Goal: Task Accomplishment & Management: Manage account settings

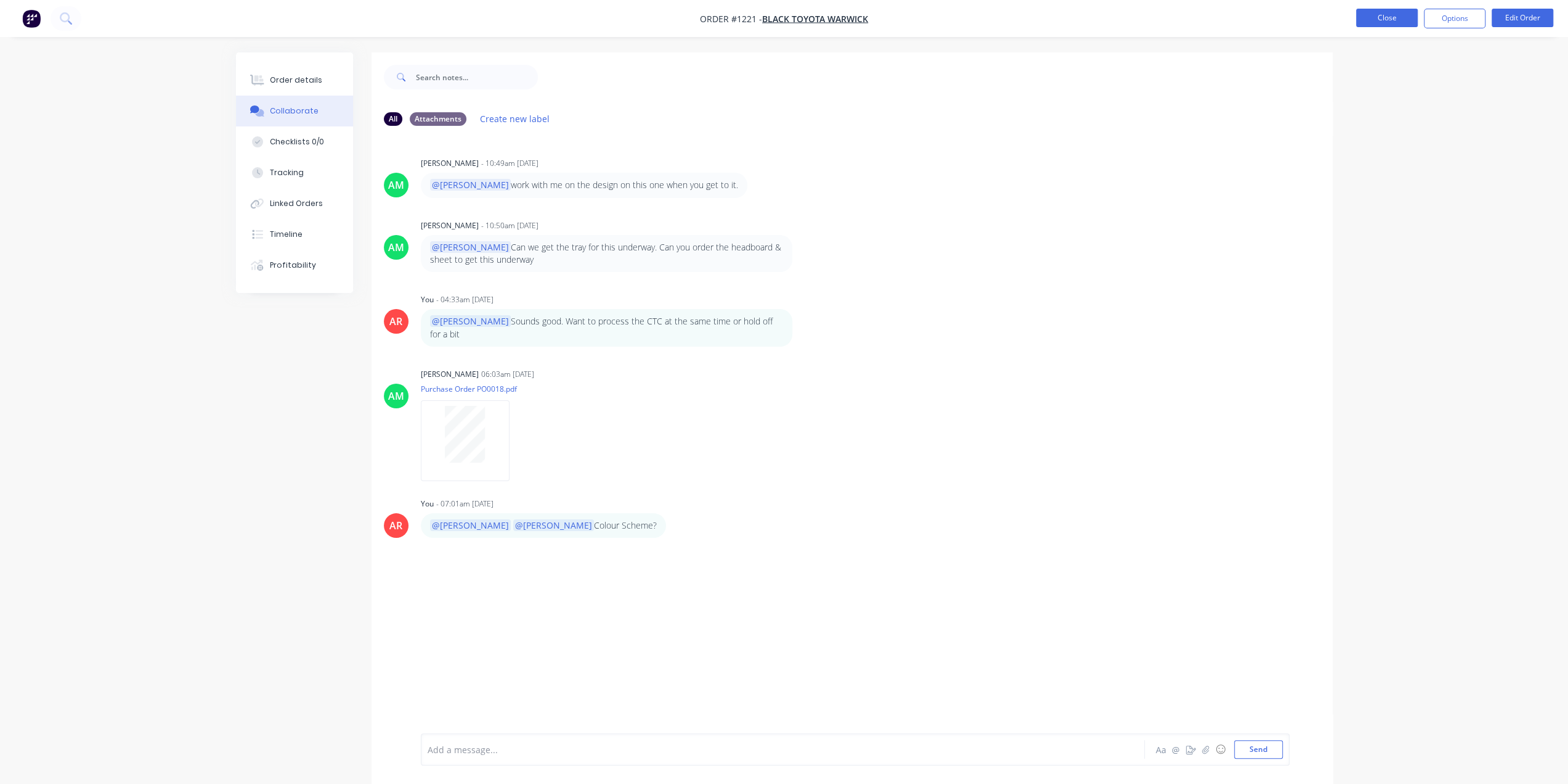
click at [1387, 19] on button "Close" at bounding box center [1387, 18] width 61 height 19
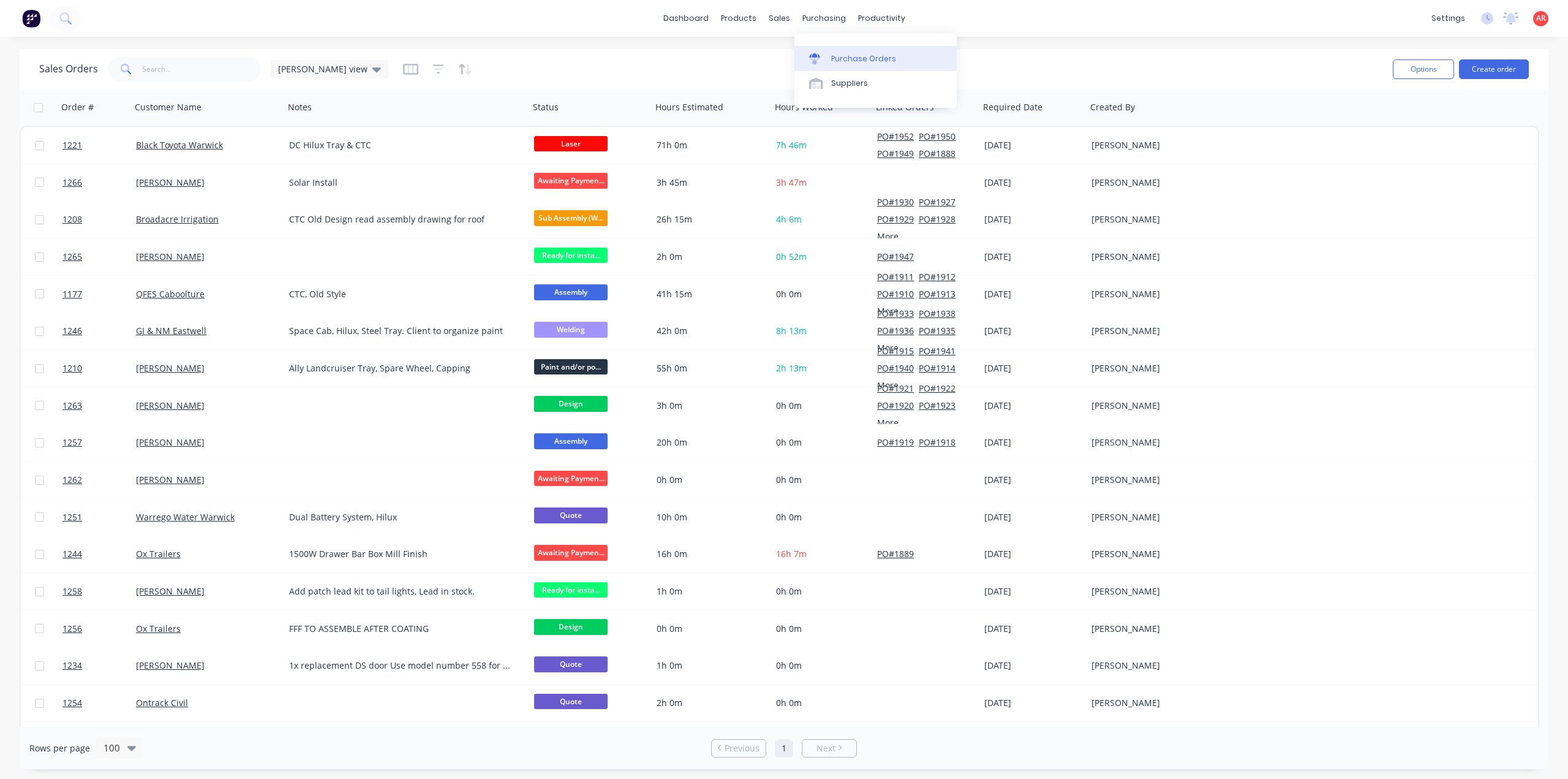
click at [835, 49] on link "Purchase Orders" at bounding box center [875, 58] width 162 height 25
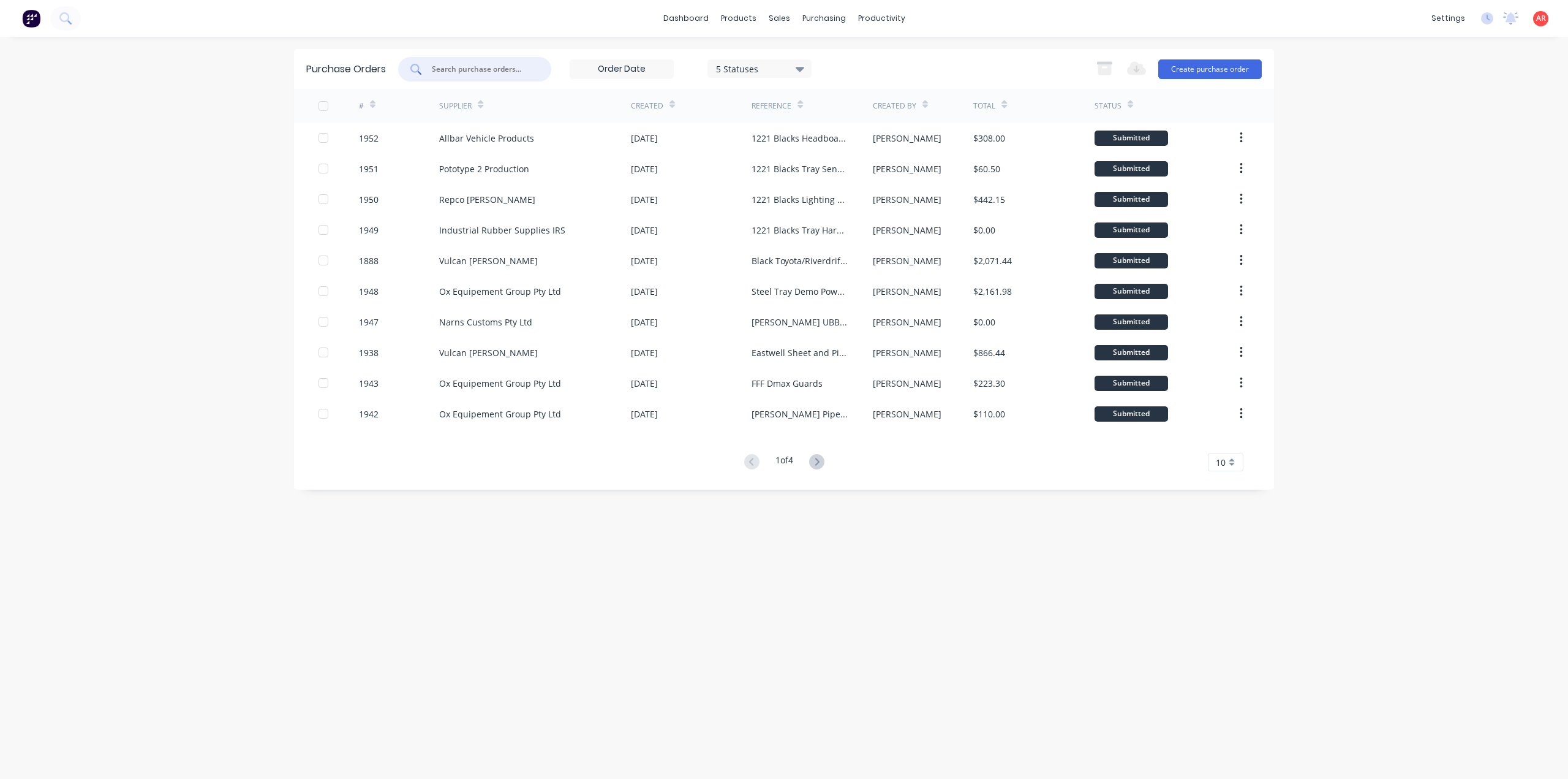
click at [518, 71] on input "text" at bounding box center [481, 69] width 101 height 12
type input "1950"
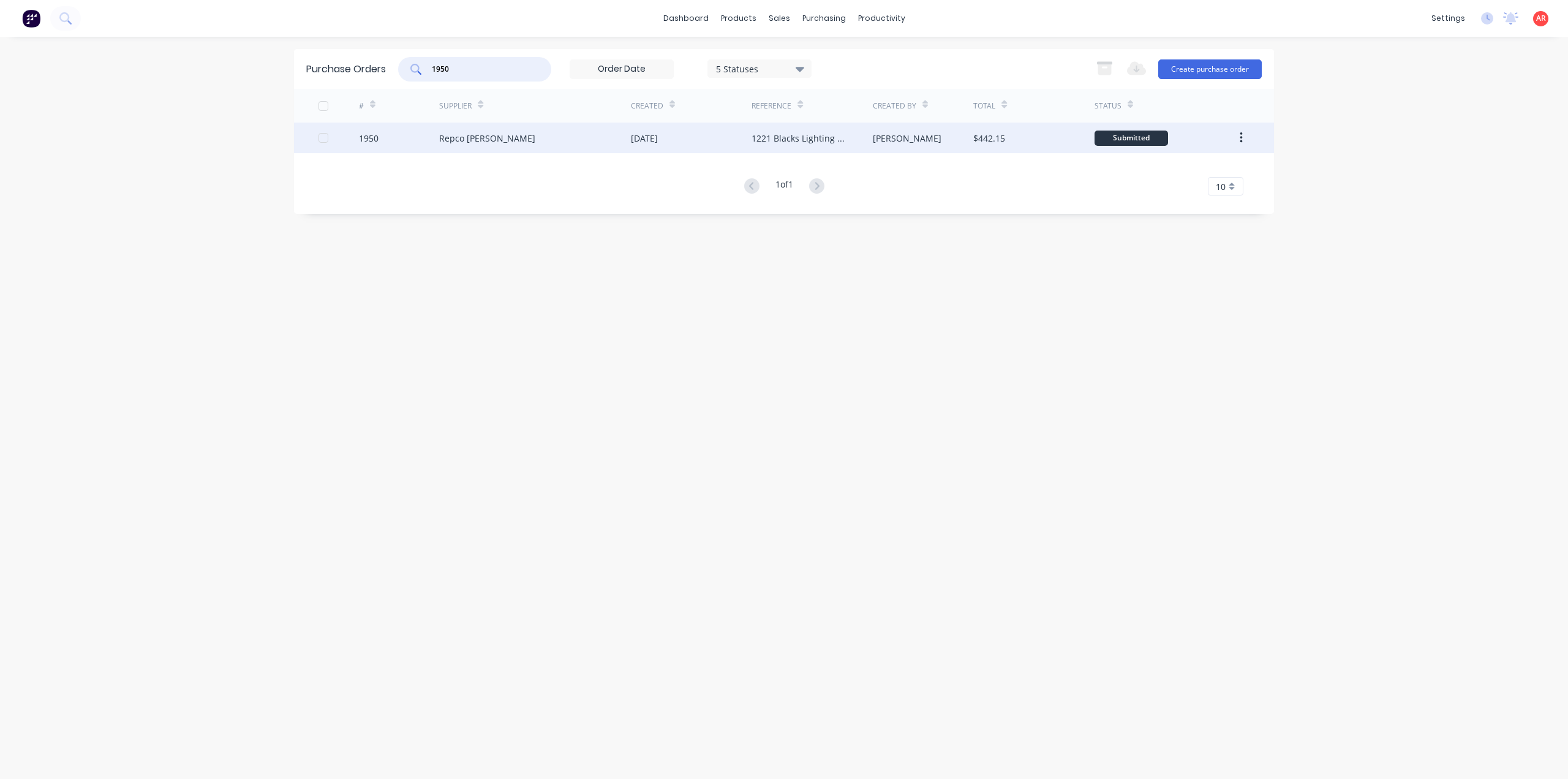
click at [525, 144] on div "Repco [PERSON_NAME]" at bounding box center [535, 138] width 192 height 30
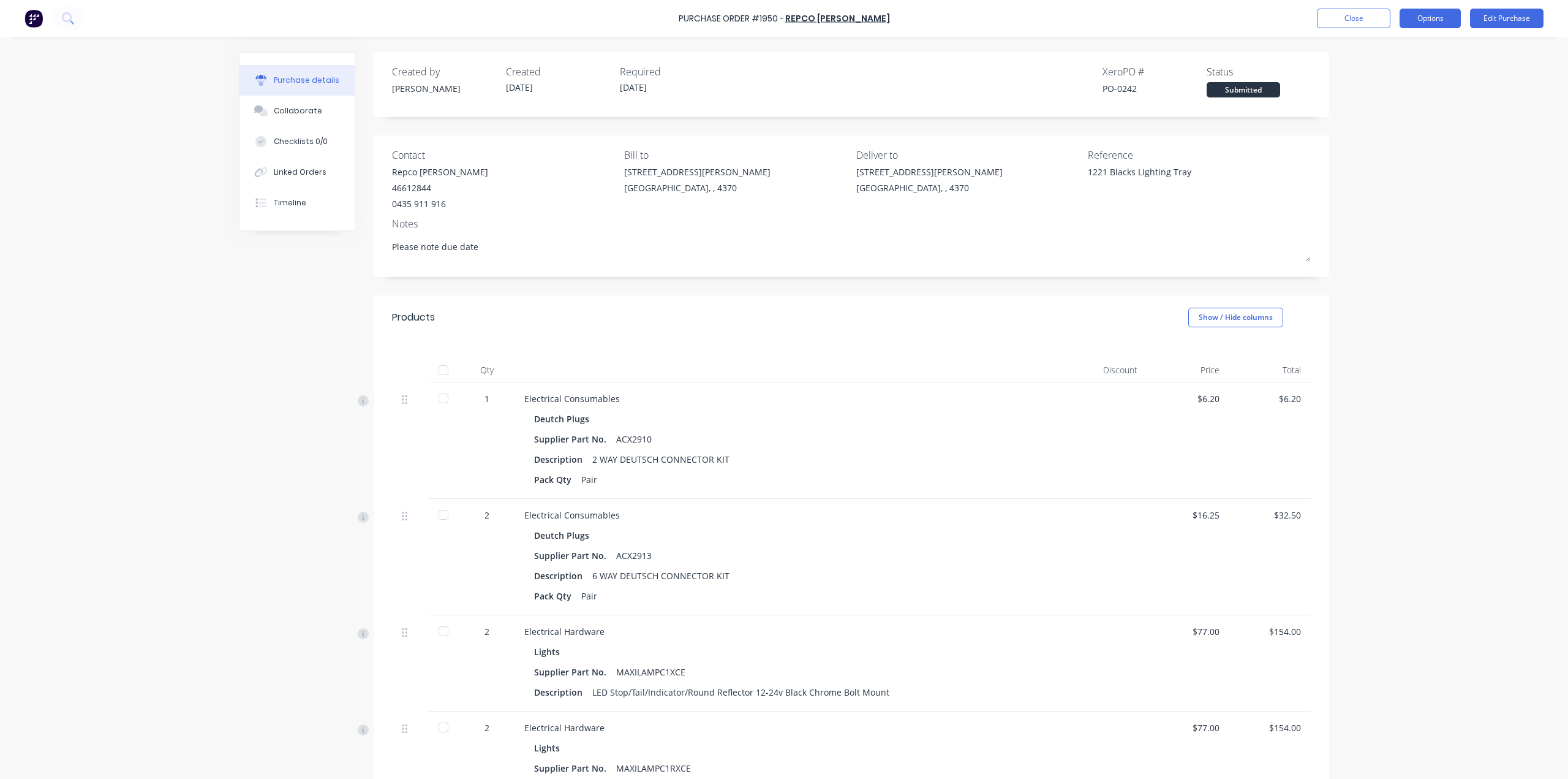
click at [1409, 23] on button "Options" at bounding box center [1430, 19] width 61 height 20
click at [1403, 165] on div "Archive" at bounding box center [1403, 172] width 94 height 18
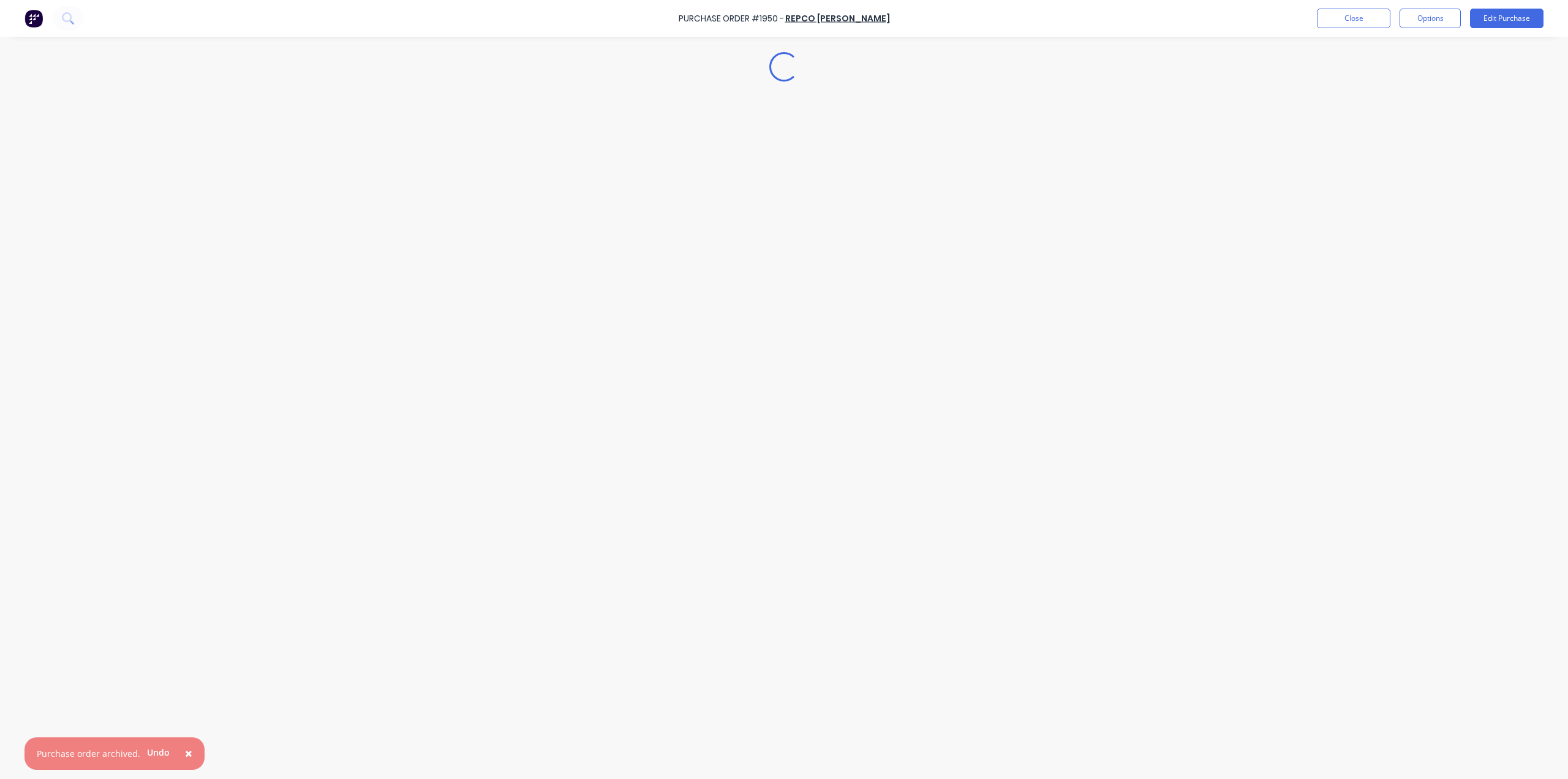
type textarea "x"
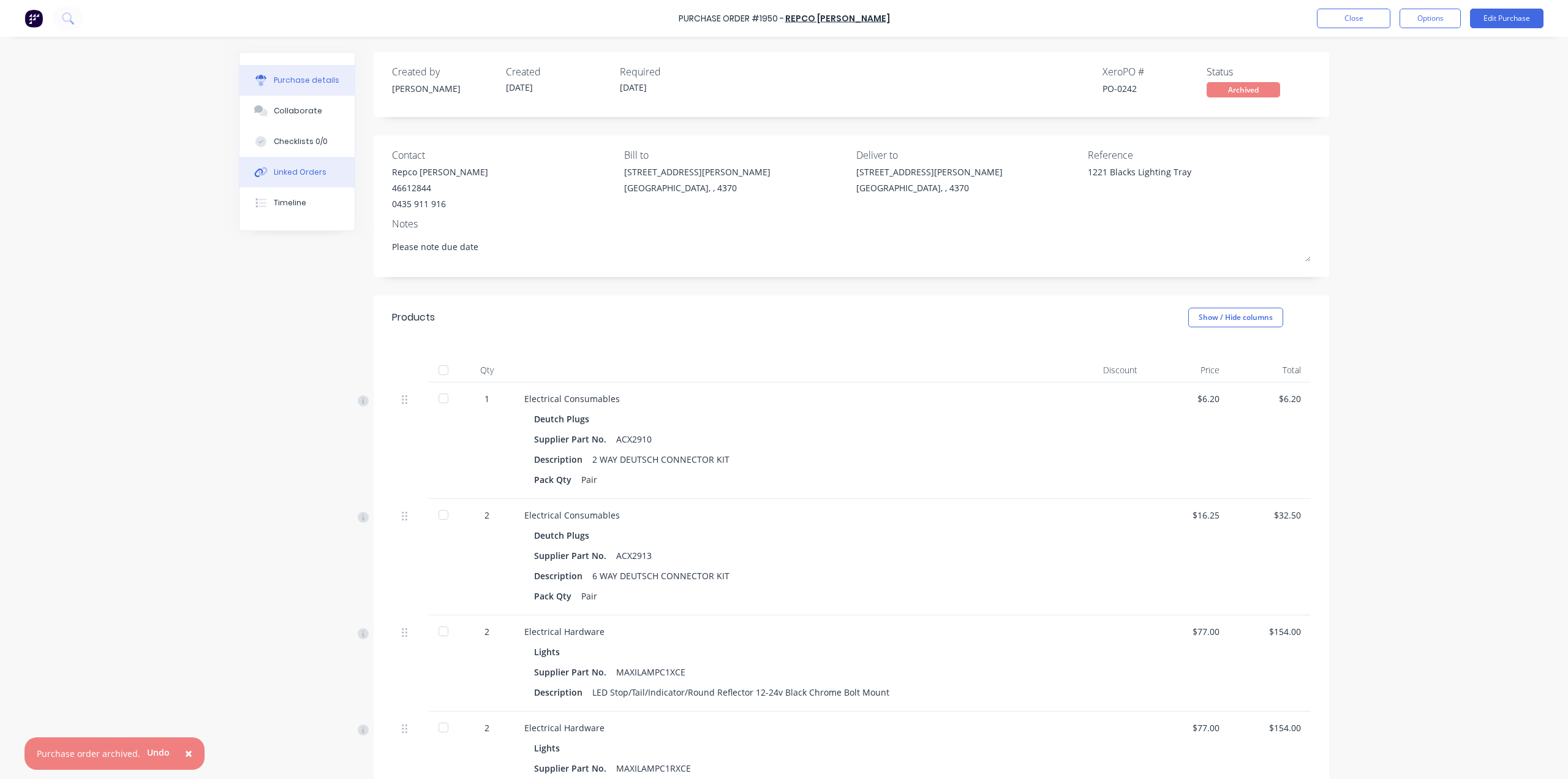
click at [292, 173] on div "Linked Orders" at bounding box center [300, 171] width 53 height 11
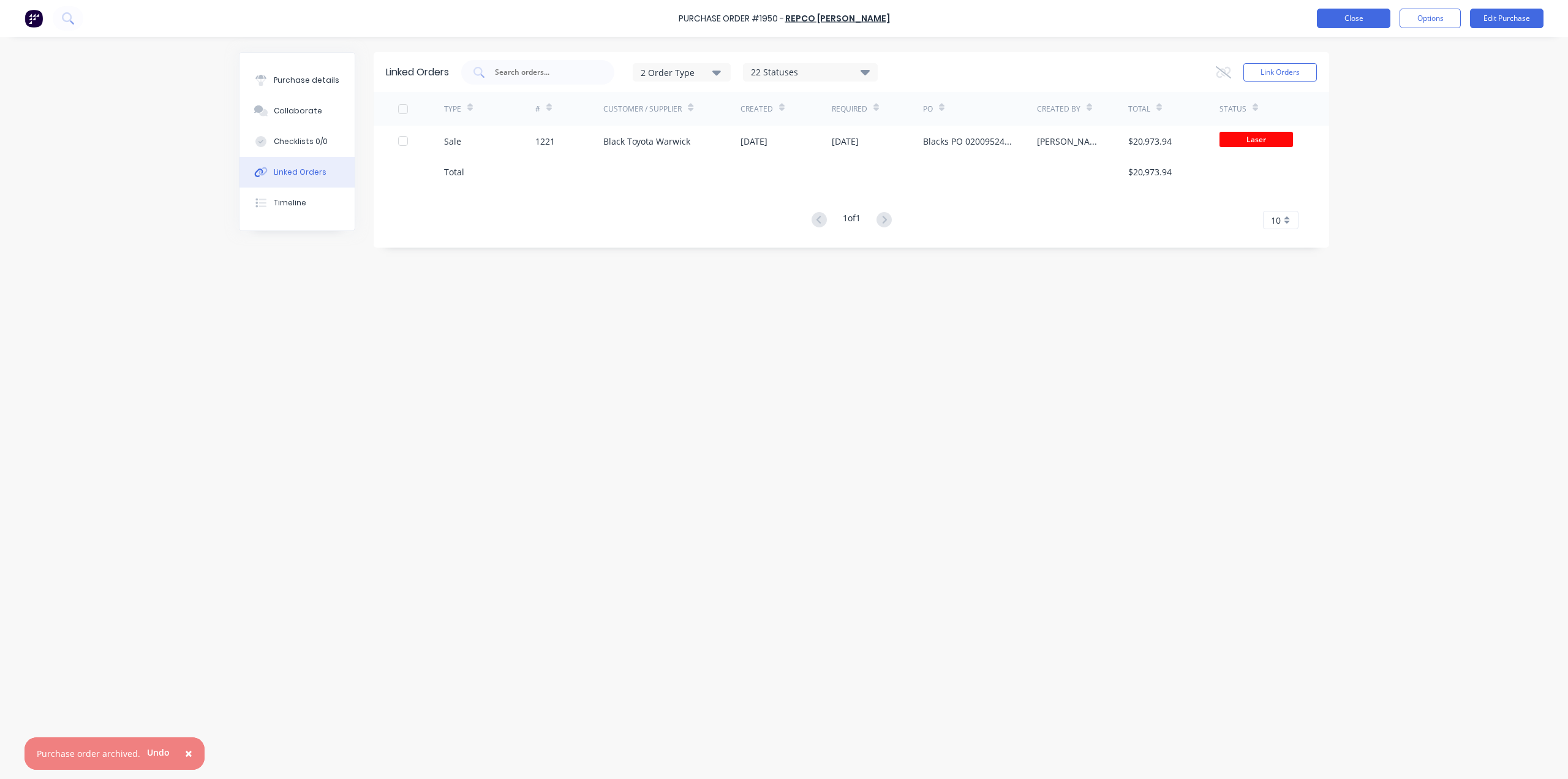
click at [1342, 15] on button "Close" at bounding box center [1354, 19] width 74 height 20
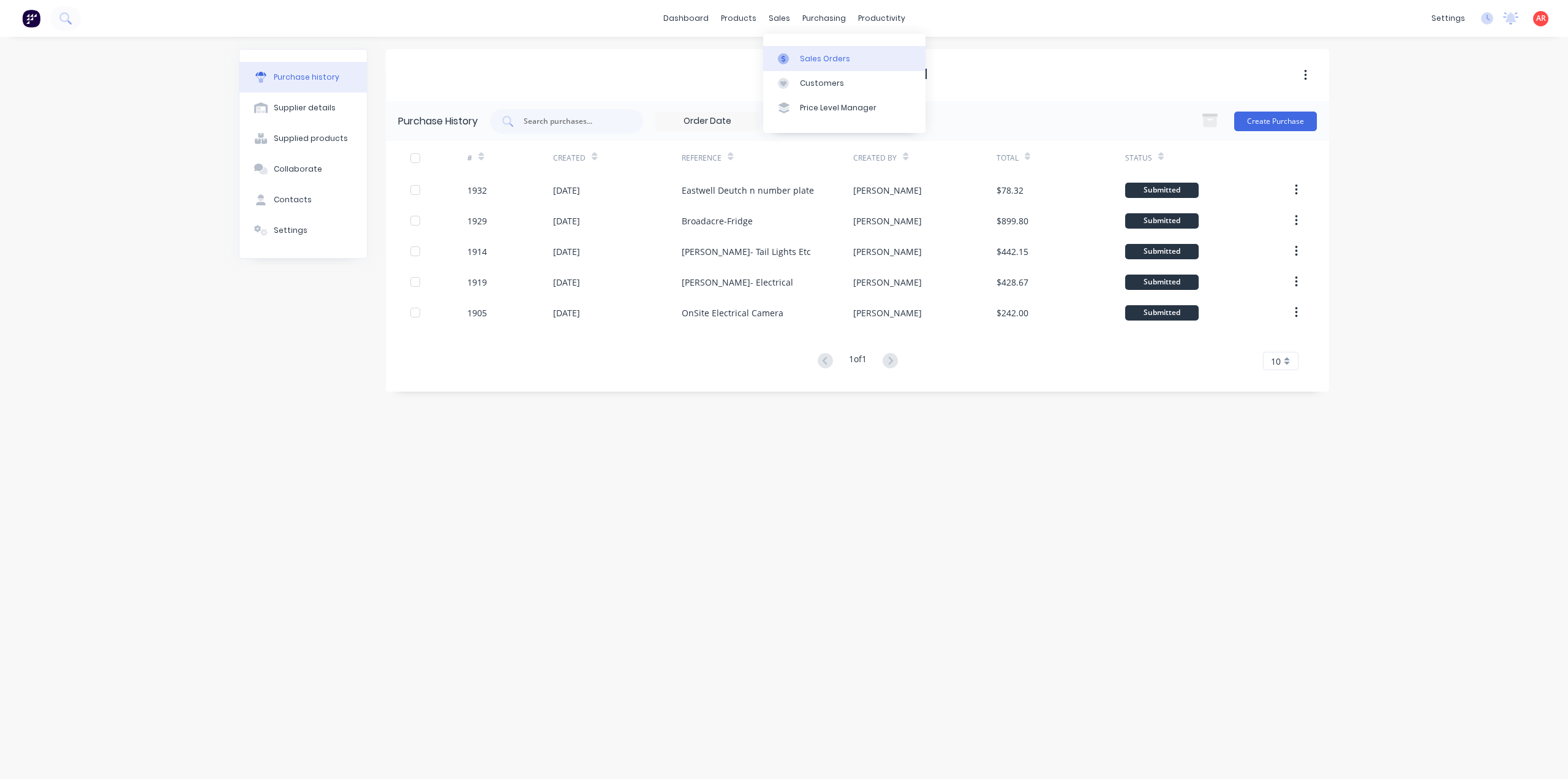
click at [791, 51] on link "Sales Orders" at bounding box center [844, 58] width 162 height 25
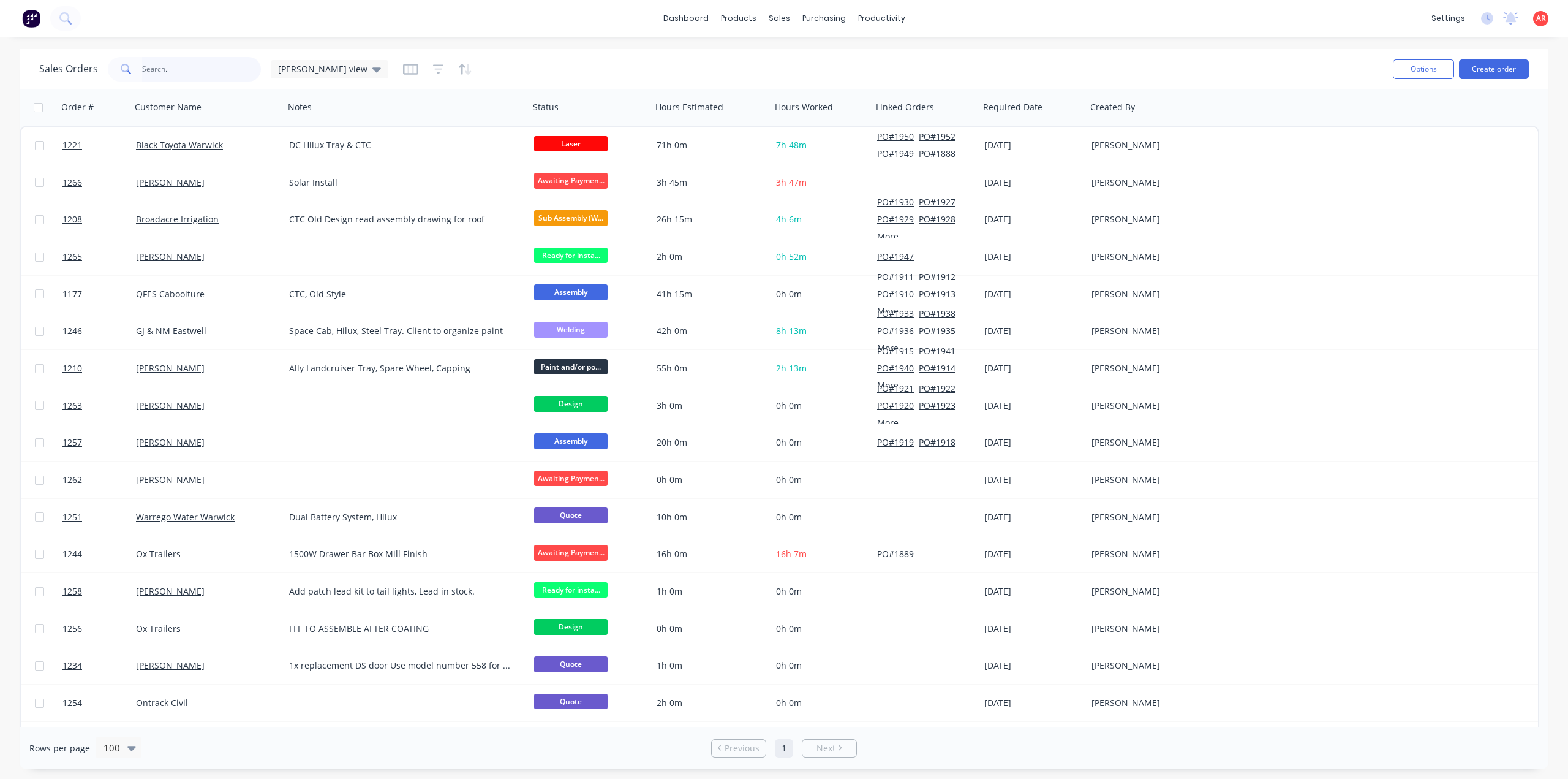
click at [213, 74] on input "text" at bounding box center [201, 69] width 119 height 25
type input "ox"
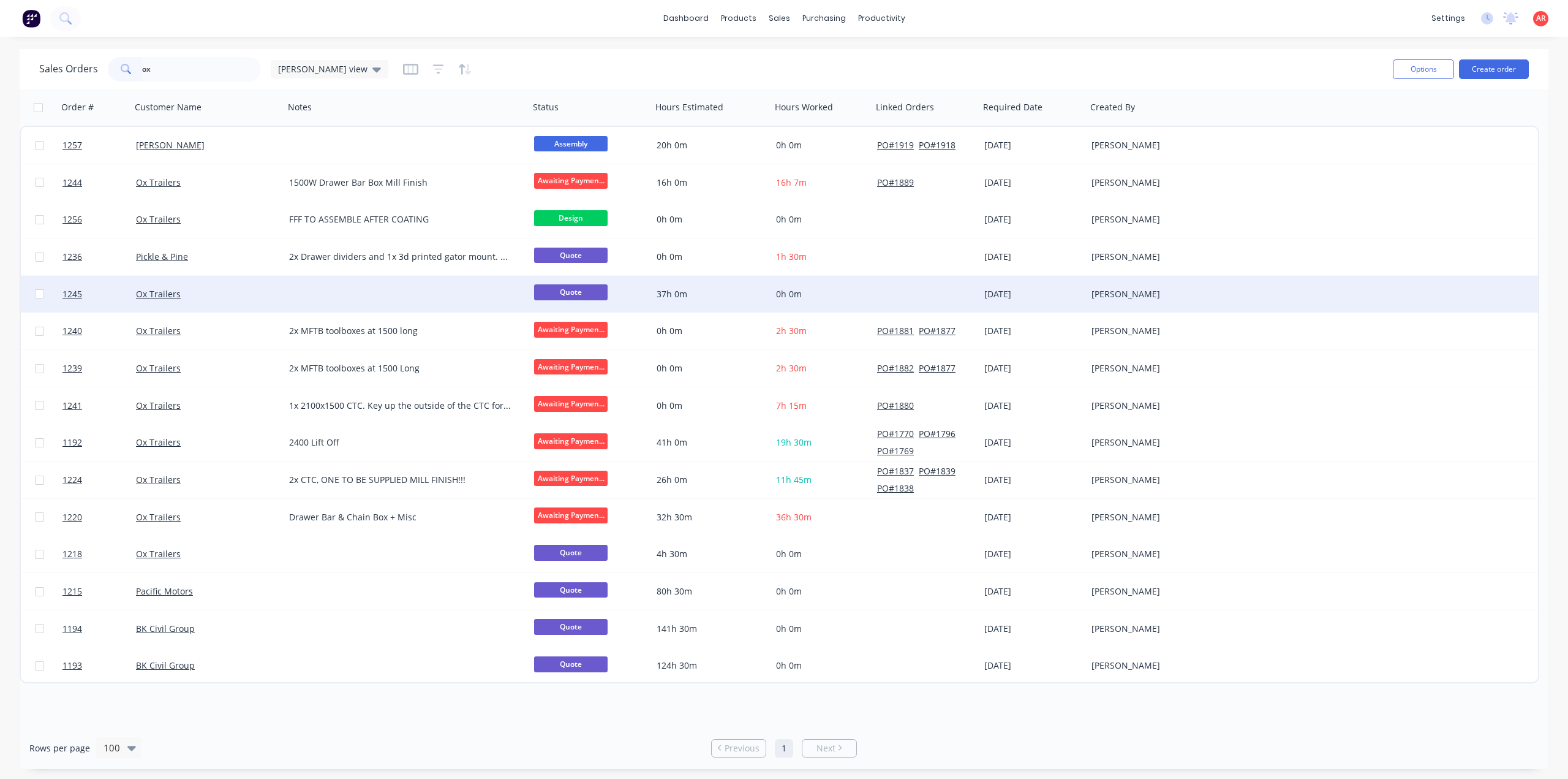
click at [228, 295] on div "Ox Trailers" at bounding box center [204, 294] width 136 height 12
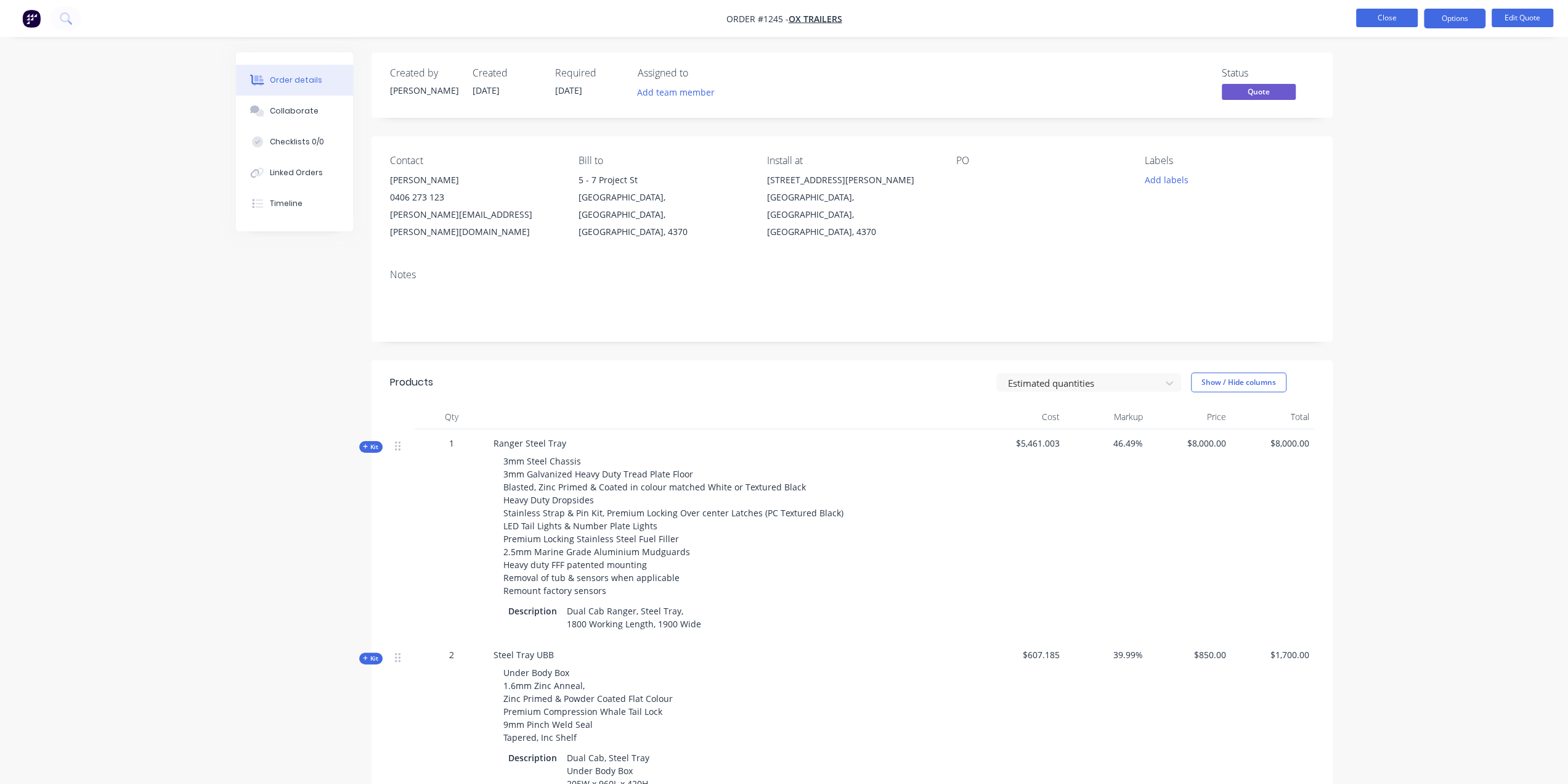
click at [1373, 22] on button "Close" at bounding box center [1387, 18] width 61 height 19
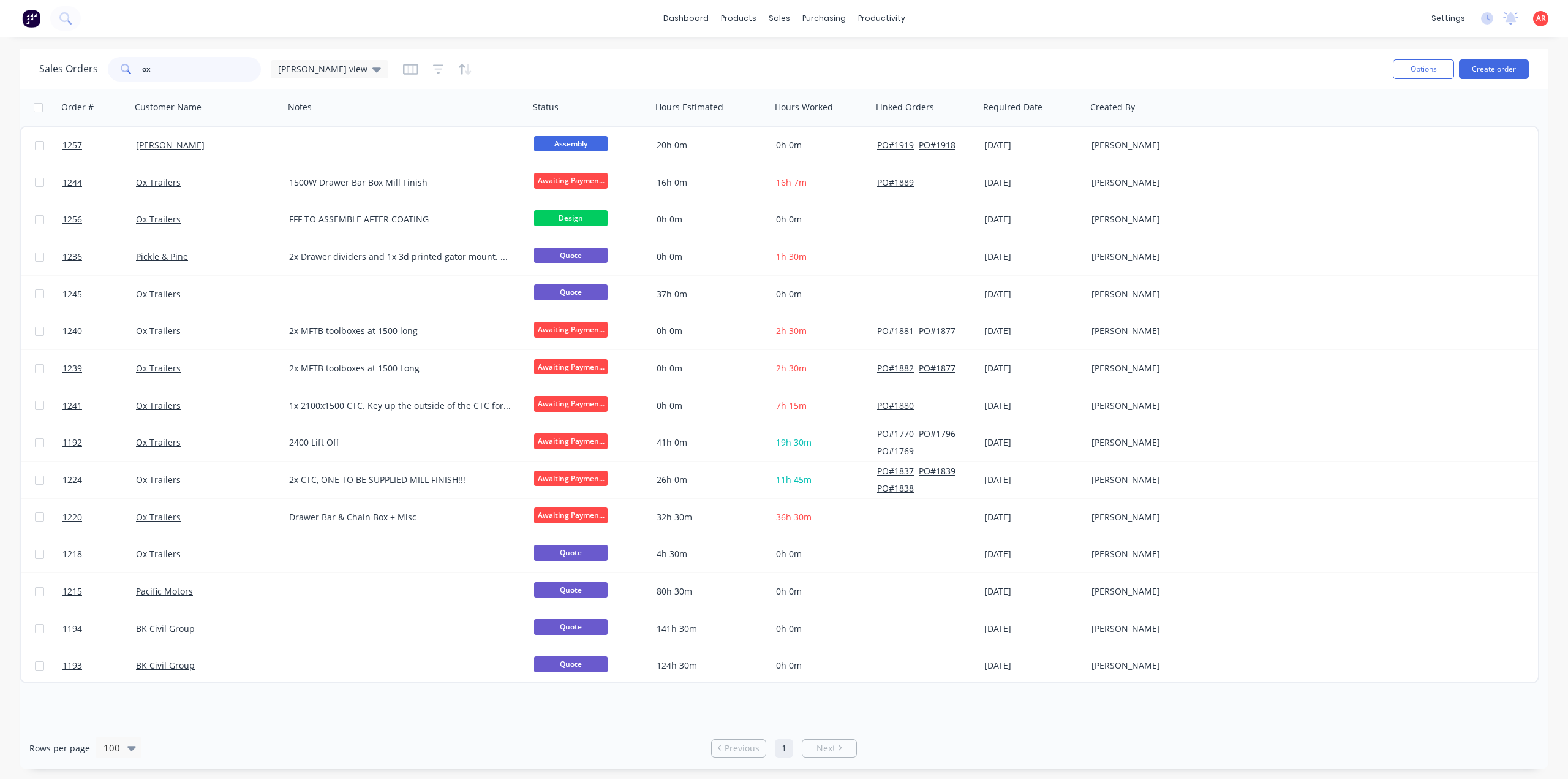
click at [238, 66] on input "ox" at bounding box center [201, 69] width 119 height 25
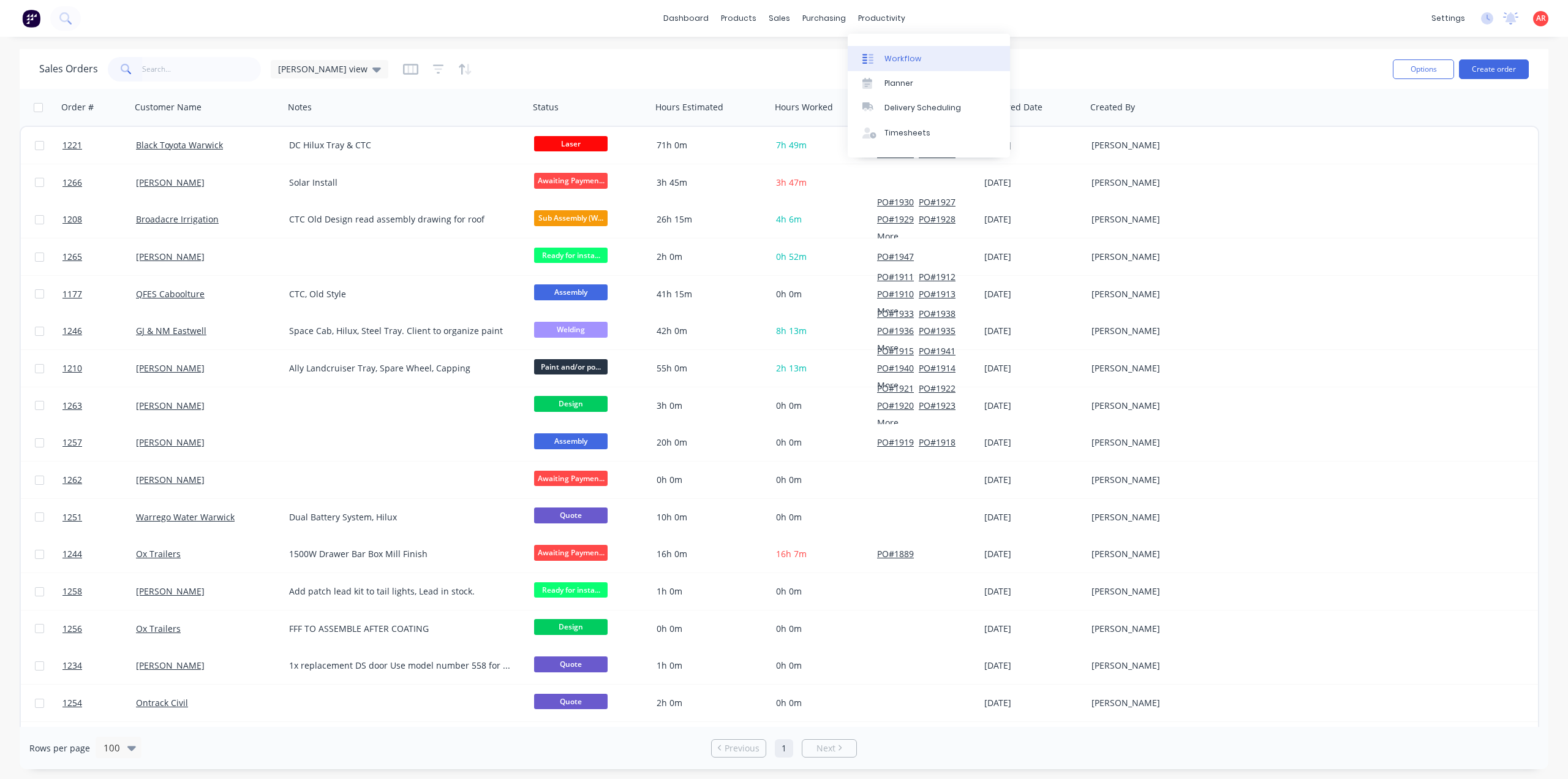
click at [874, 56] on div at bounding box center [872, 58] width 19 height 11
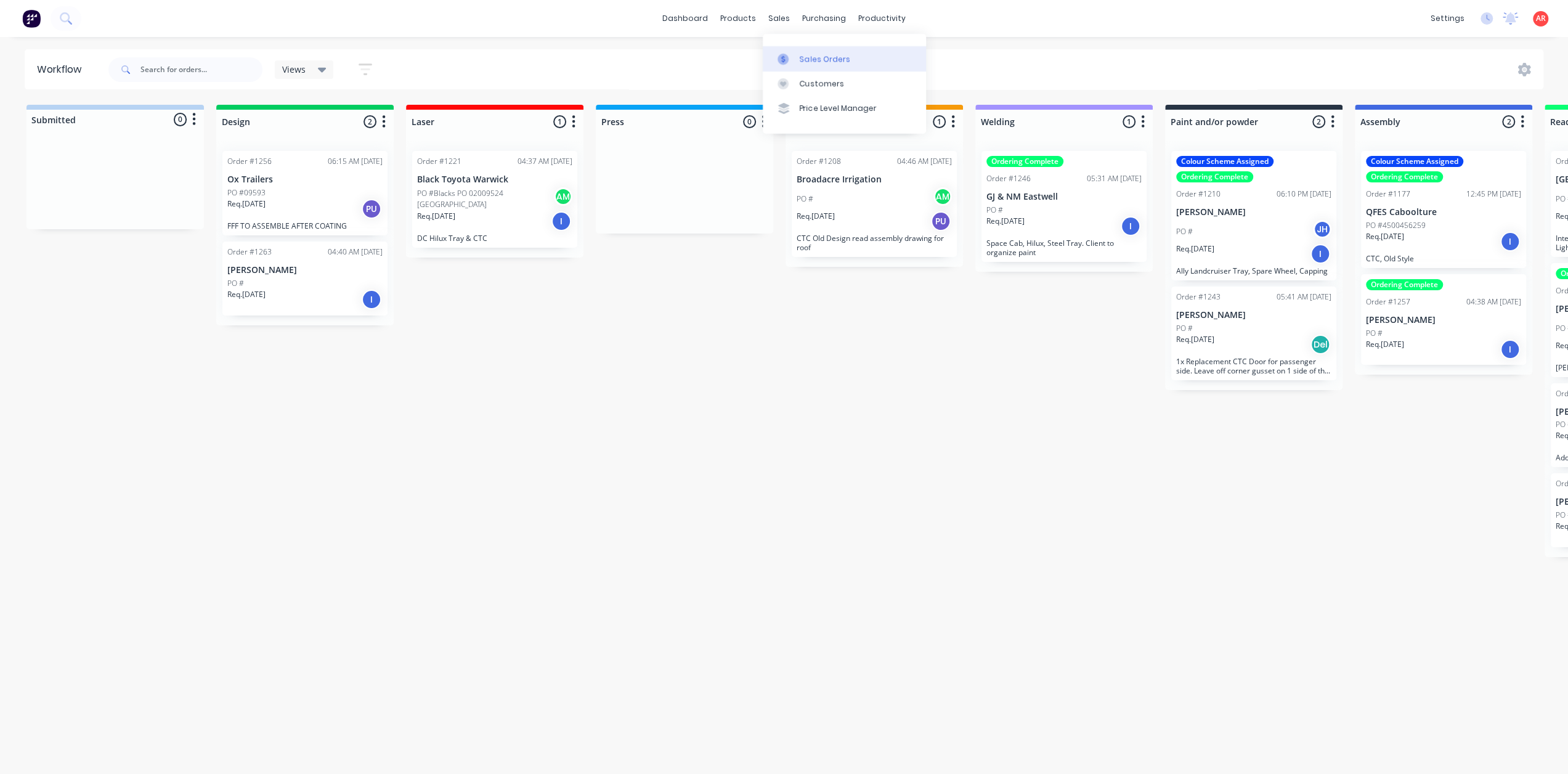
click at [783, 58] on icon at bounding box center [784, 58] width 4 height 7
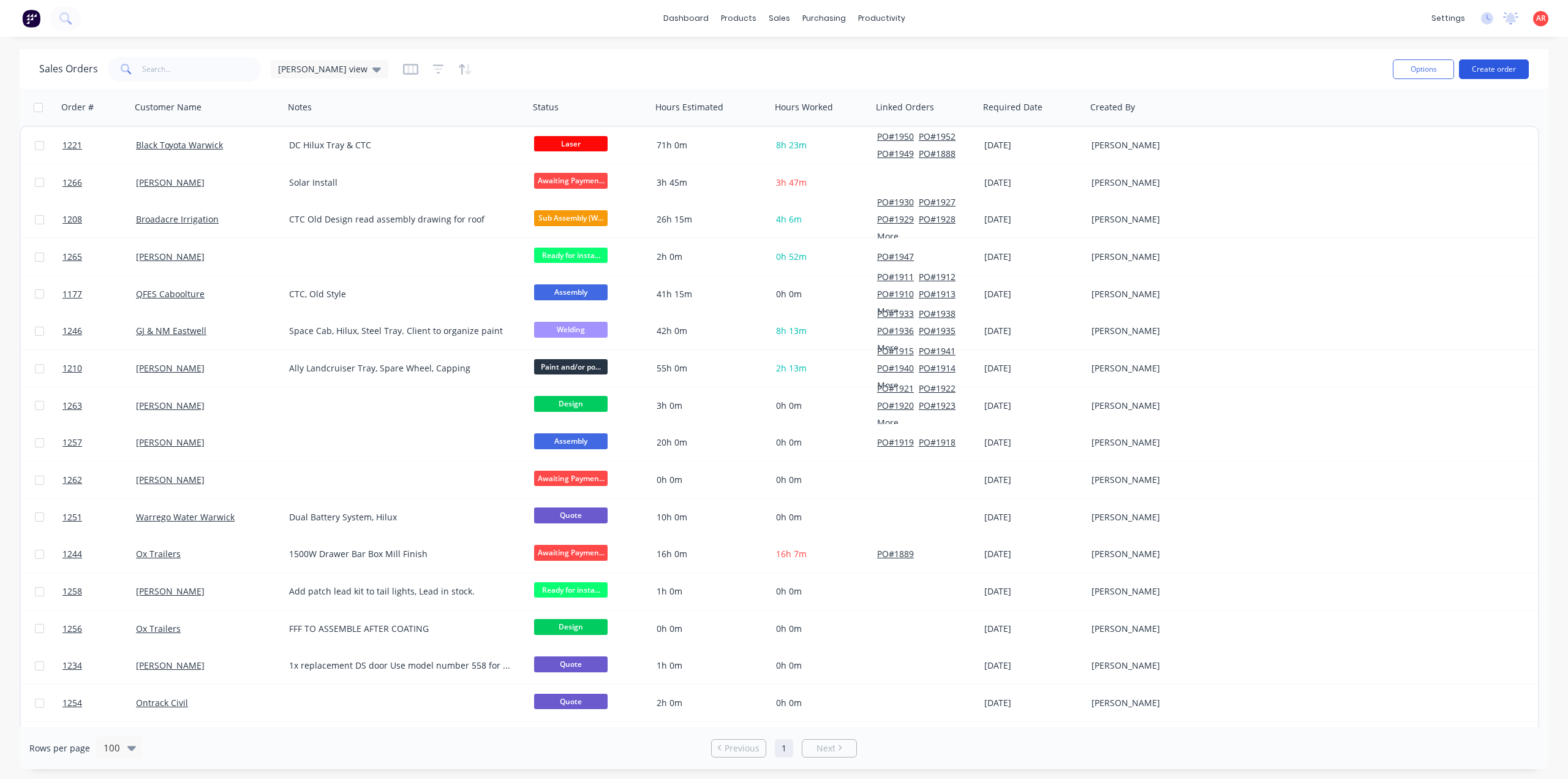
click at [1491, 71] on button "Create order" at bounding box center [1493, 69] width 70 height 20
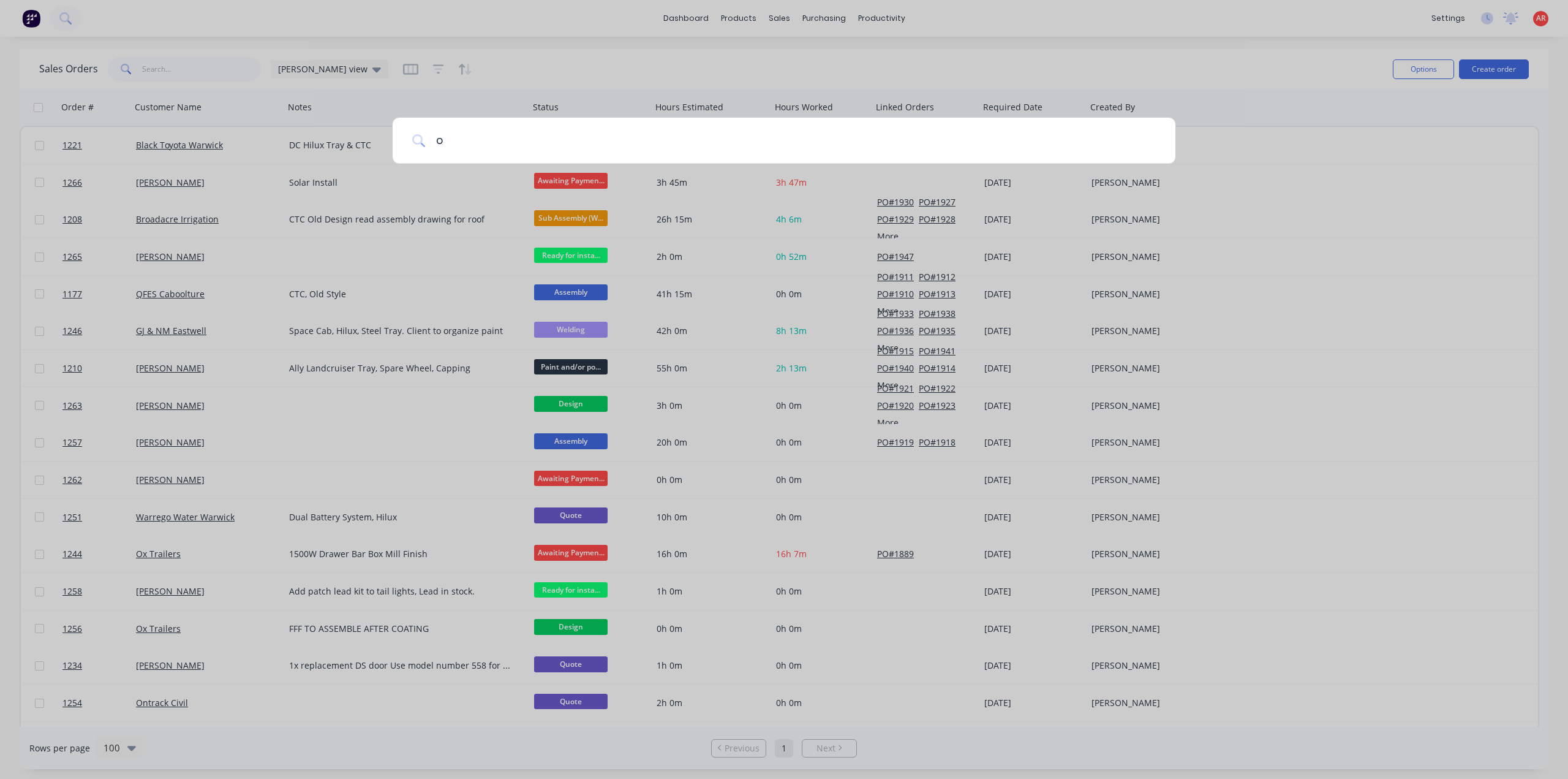
type input "ox"
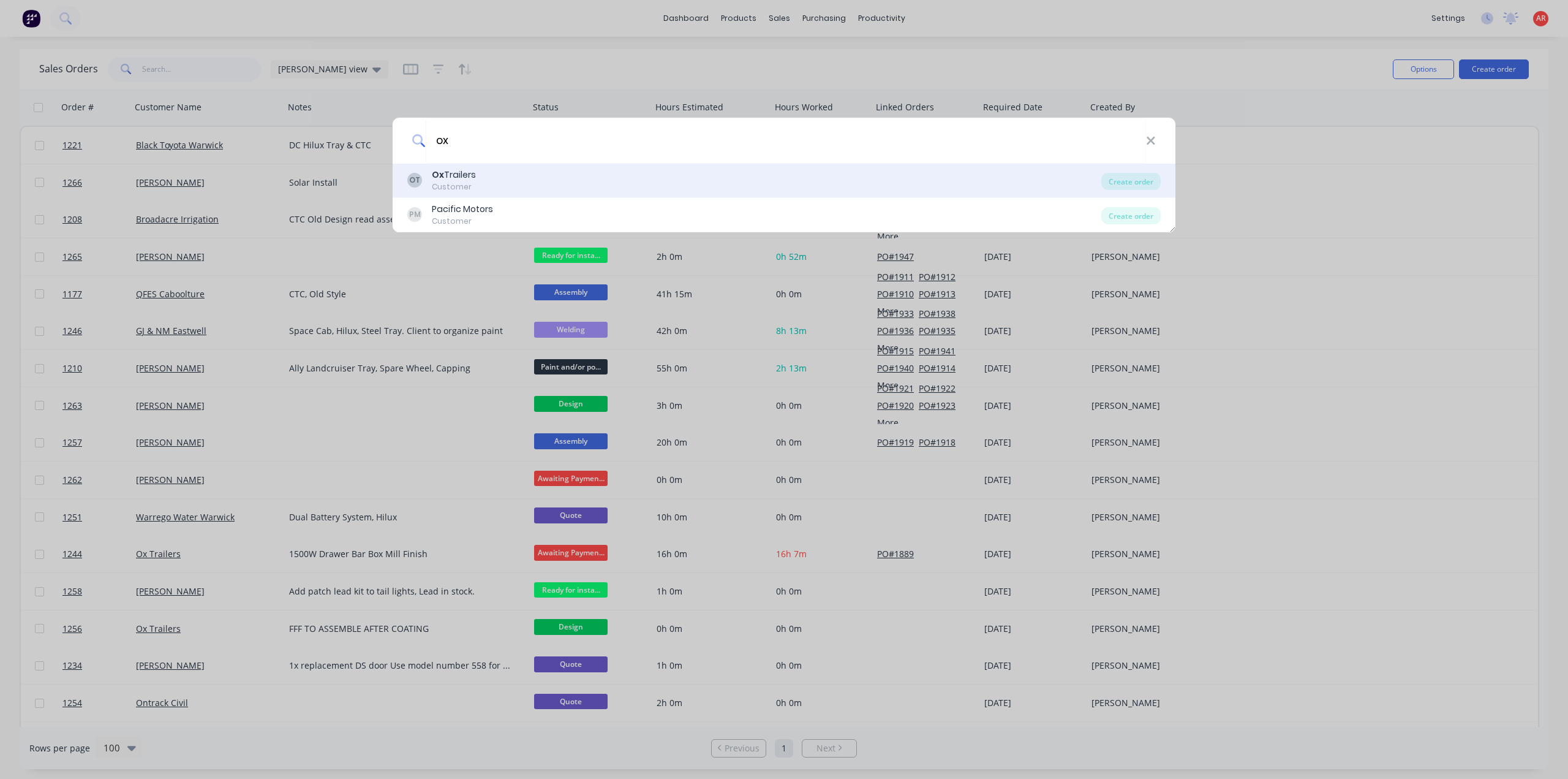
click at [553, 173] on div "OT Ox Trailers Customer" at bounding box center [754, 180] width 694 height 24
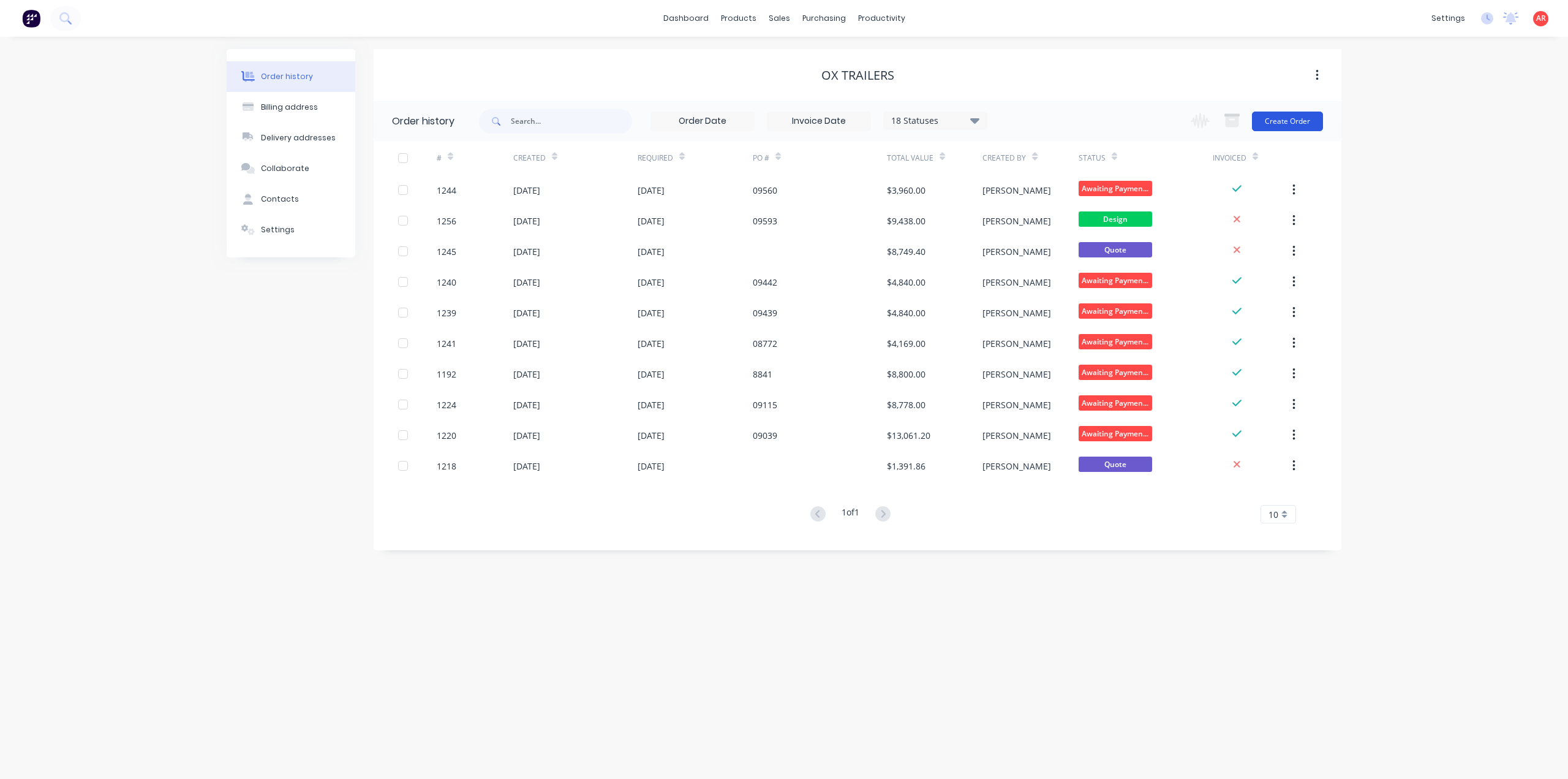
click at [1301, 121] on button "Create Order" at bounding box center [1288, 121] width 71 height 20
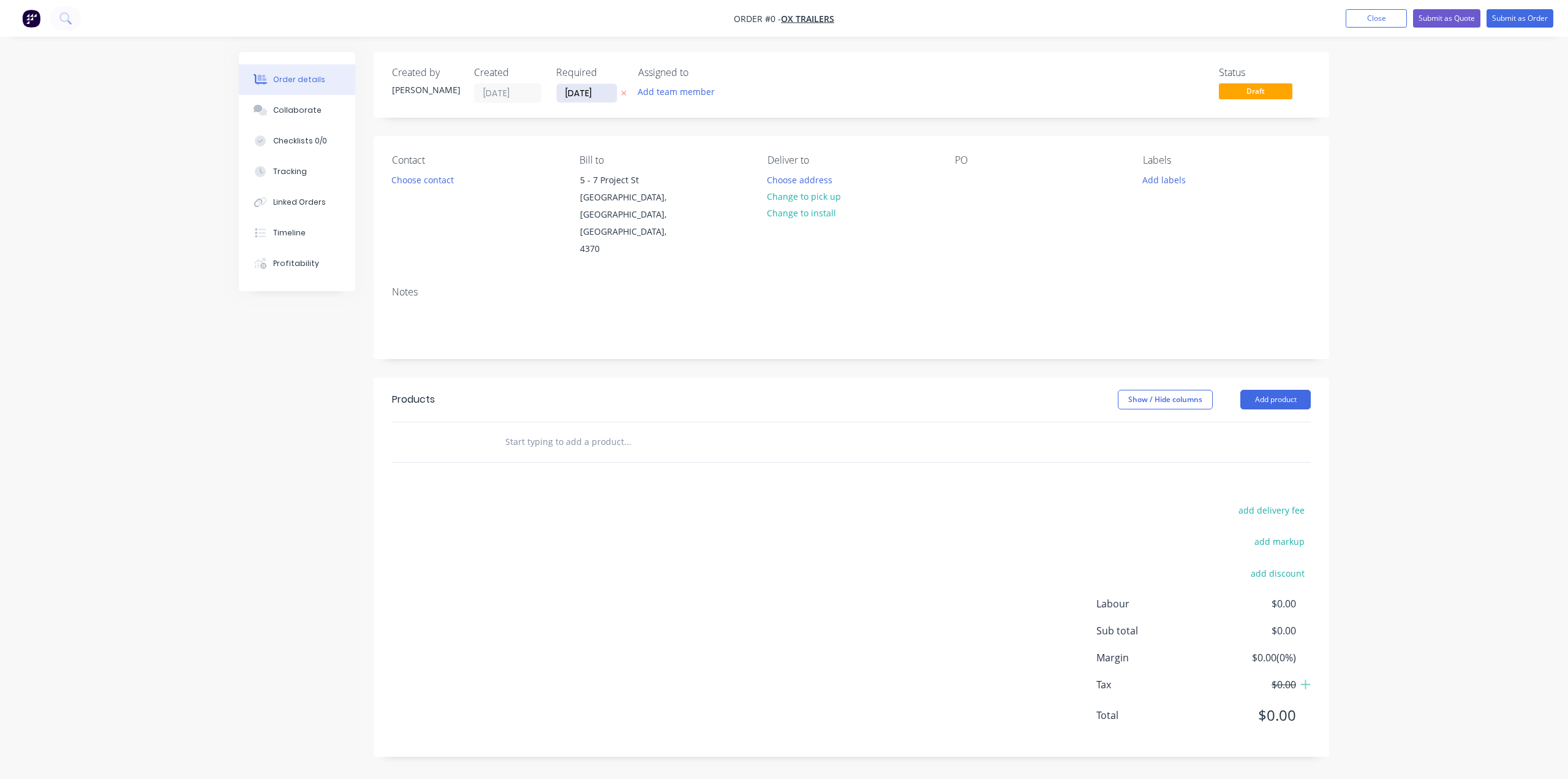
click at [588, 95] on input "[DATE]" at bounding box center [586, 92] width 60 height 19
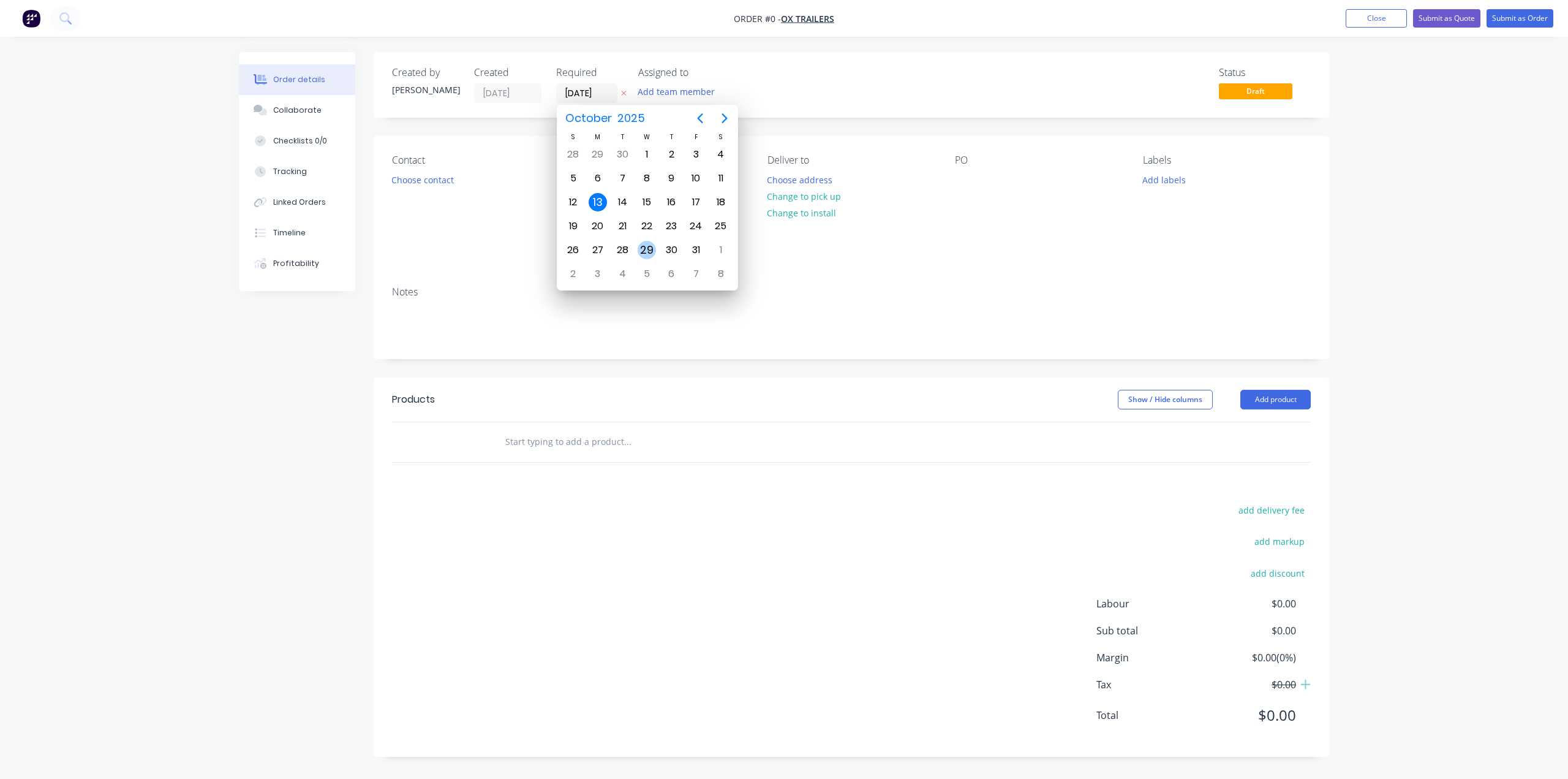
click at [647, 248] on div "29" at bounding box center [646, 250] width 19 height 19
type input "[DATE]"
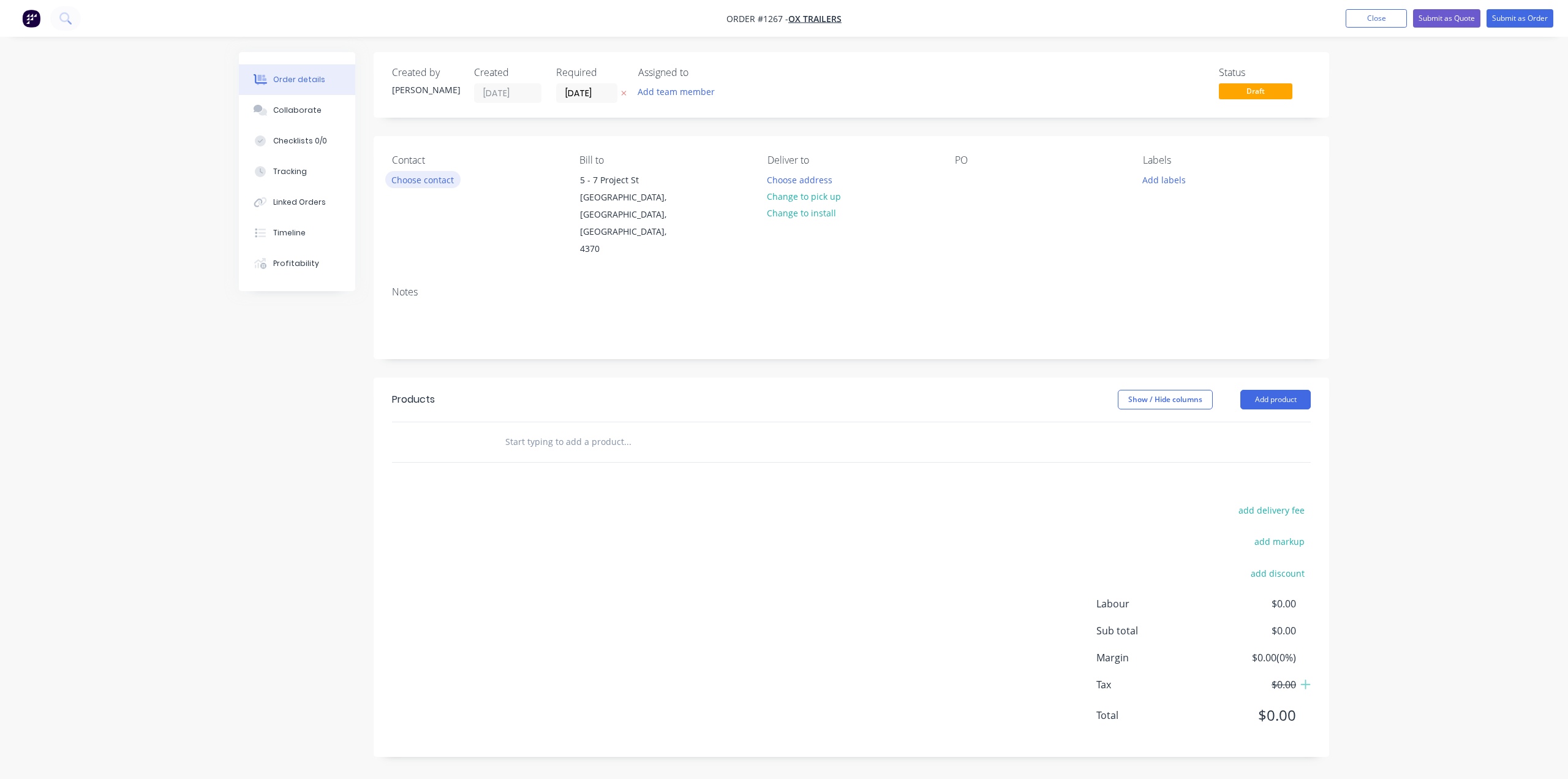
click at [444, 181] on button "Choose contact" at bounding box center [423, 179] width 76 height 17
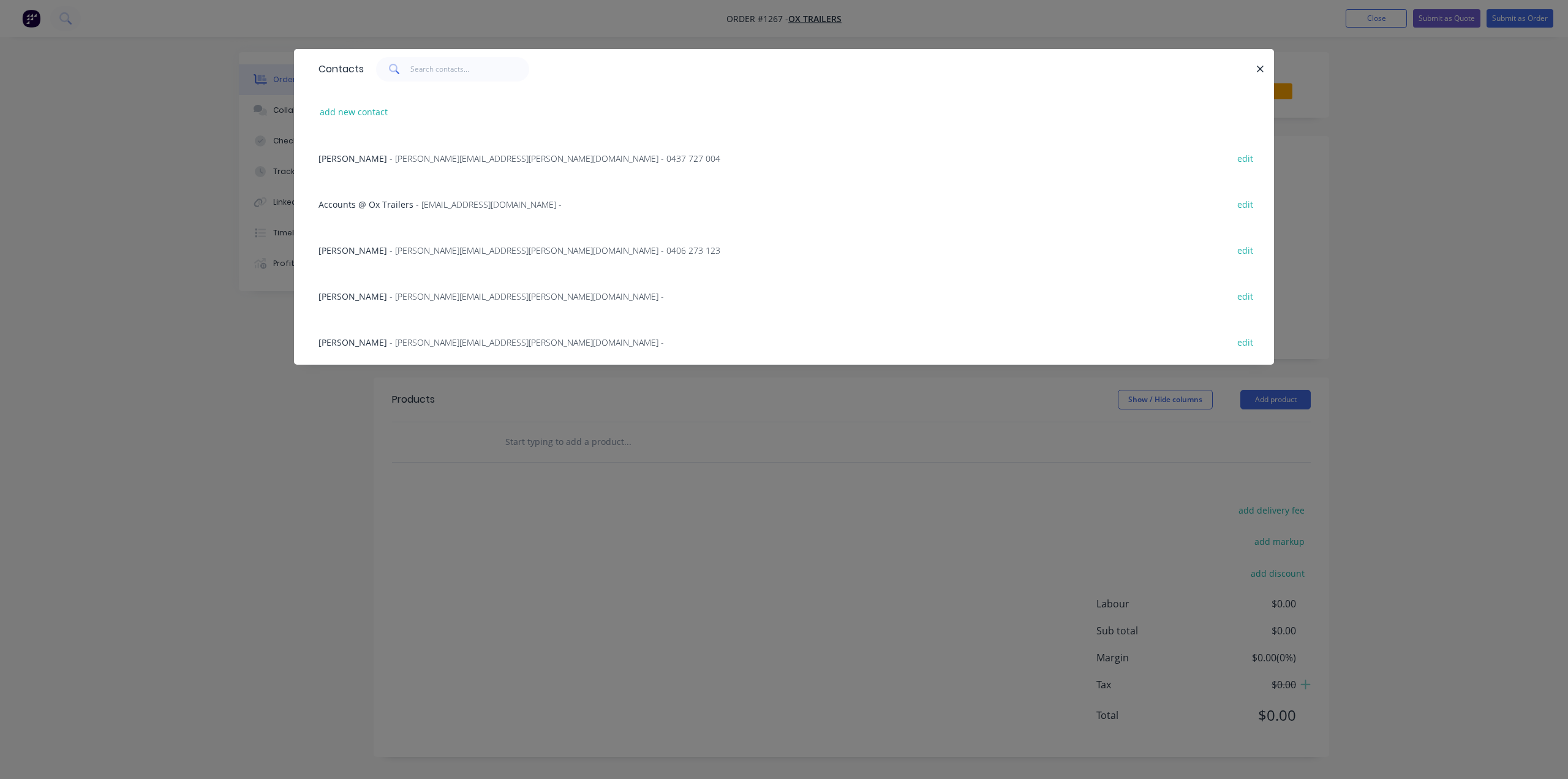
click at [426, 153] on span "- [PERSON_NAME][EMAIL_ADDRESS][PERSON_NAME][DOMAIN_NAME] - 0437 727 004" at bounding box center [555, 158] width 331 height 12
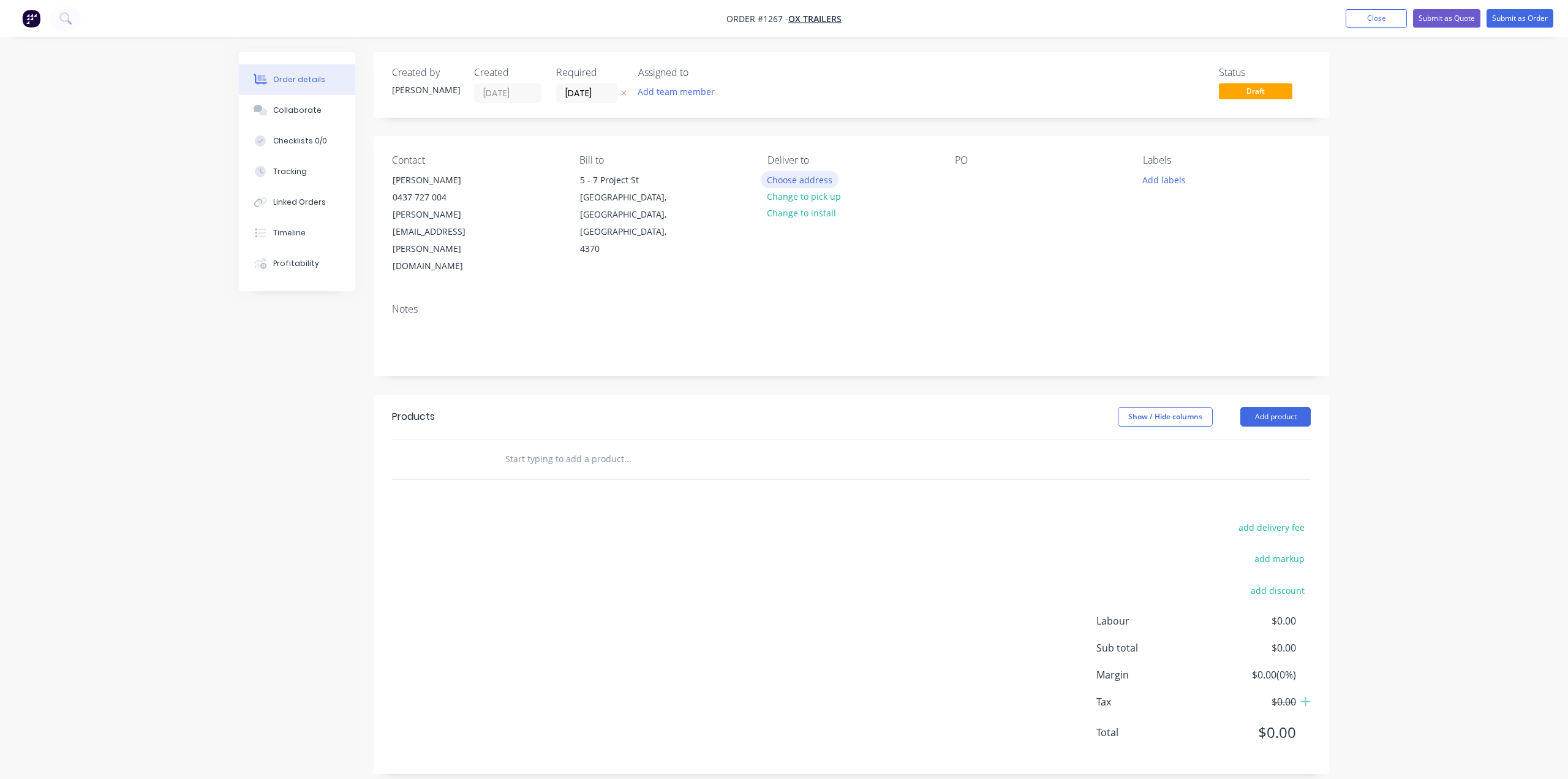
click at [819, 180] on button "Choose address" at bounding box center [800, 179] width 79 height 17
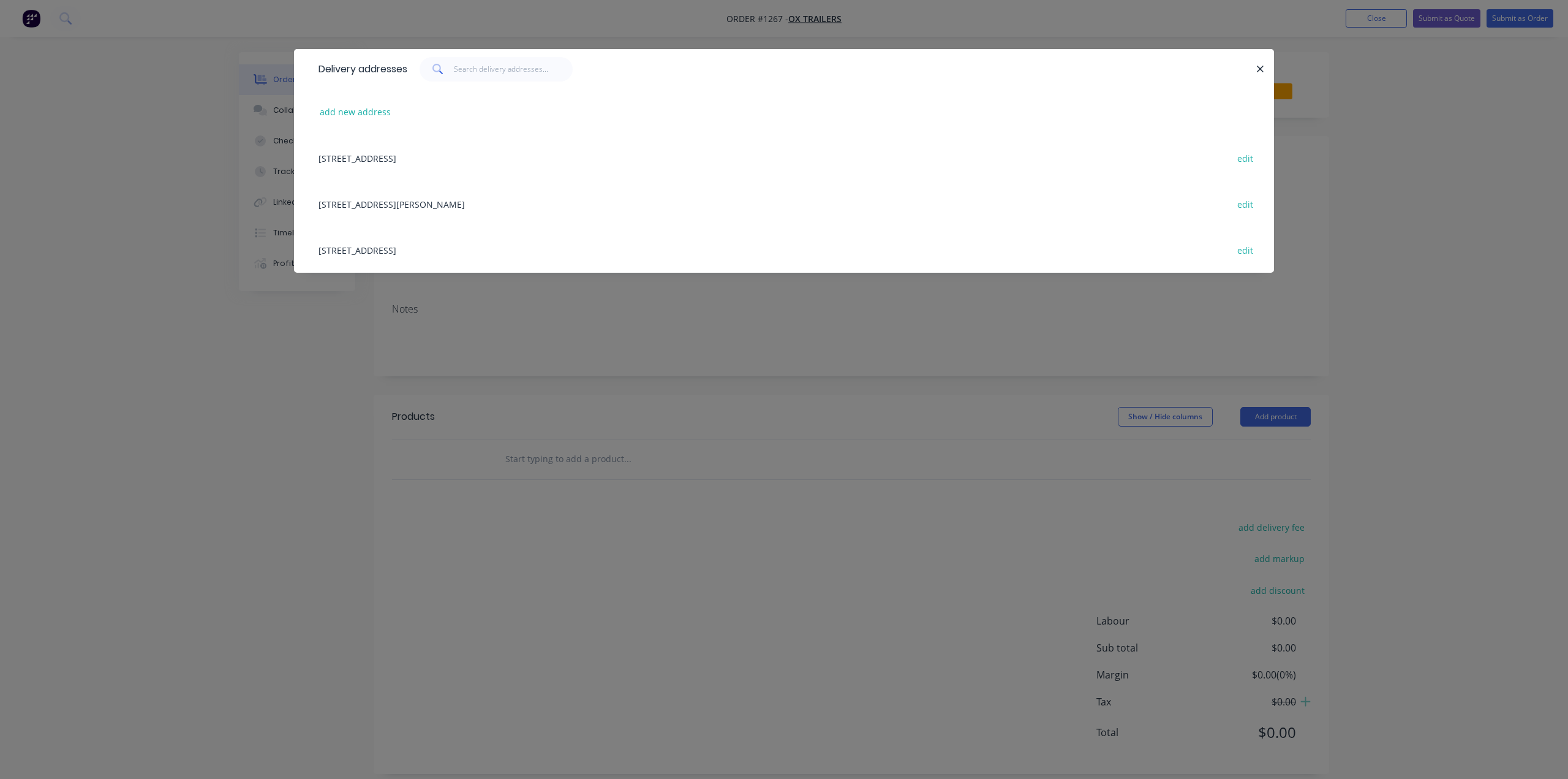
click at [397, 261] on div "[STREET_ADDRESS] edit" at bounding box center [784, 249] width 943 height 46
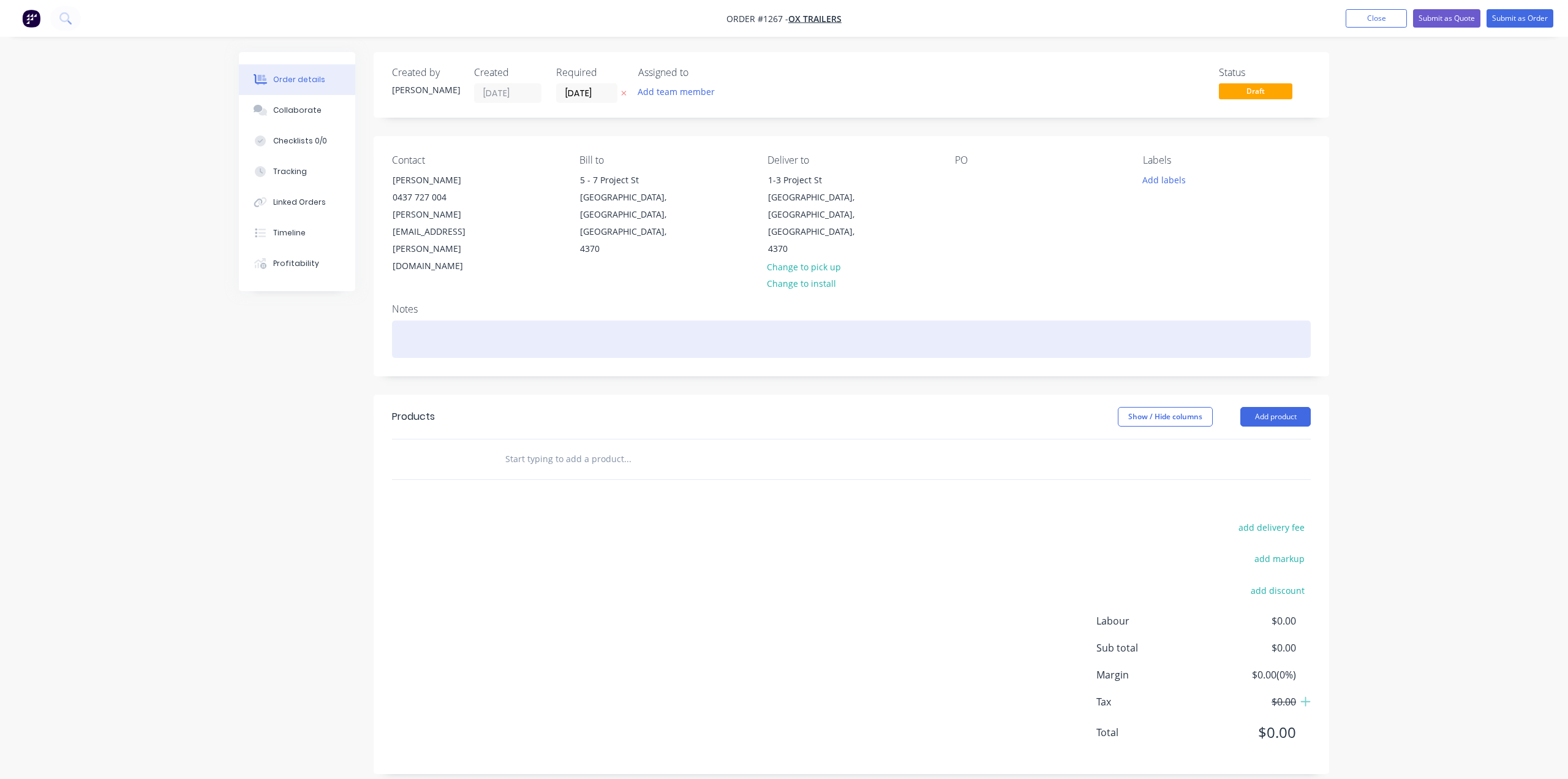
click at [492, 321] on div at bounding box center [852, 339] width 919 height 37
drag, startPoint x: 455, startPoint y: 288, endPoint x: 431, endPoint y: 288, distance: 24.0
click at [431, 321] on div "Qty 1x 1500x1200" at bounding box center [852, 339] width 919 height 37
click at [431, 321] on div "Qty 1x 2100x1500" at bounding box center [852, 339] width 919 height 37
drag, startPoint x: 500, startPoint y: 290, endPoint x: 430, endPoint y: 290, distance: 70.0
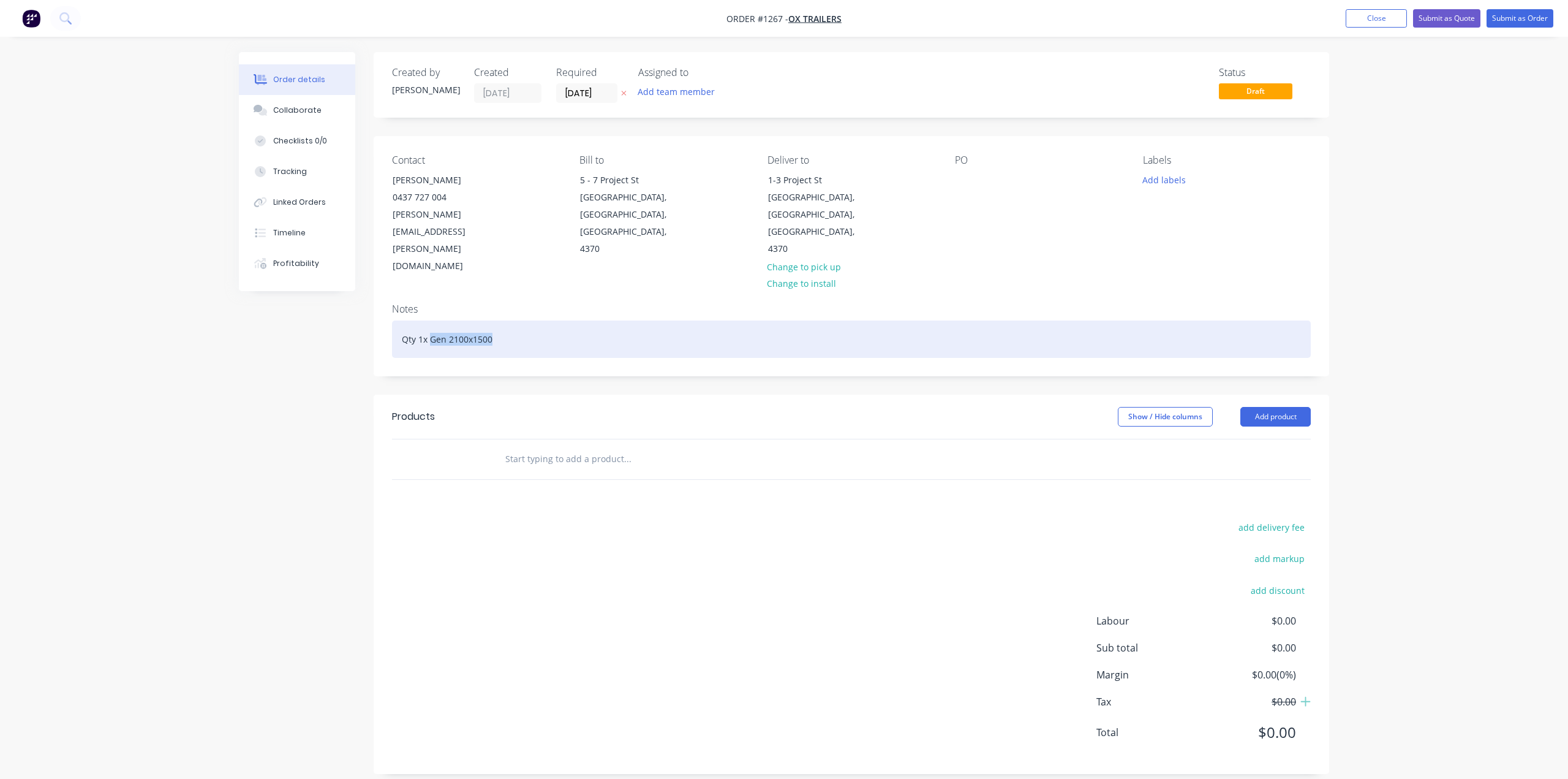
click at [430, 321] on div "Qty 1x Gen 2100x1500" at bounding box center [852, 339] width 919 height 37
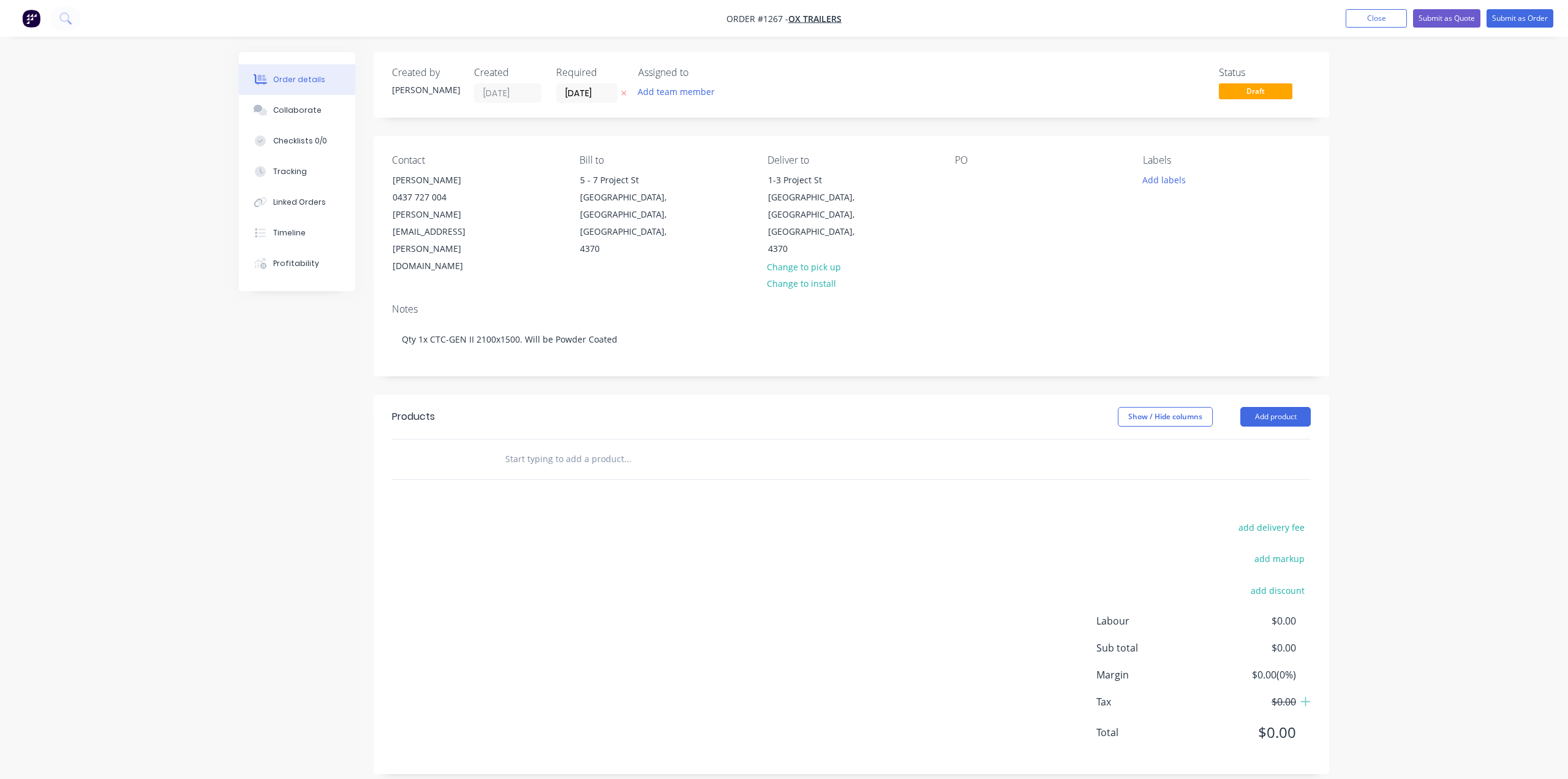
click at [600, 337] on div "Created by [PERSON_NAME] Created [DATE] Required [DATE] Assigned to Add team me…" at bounding box center [852, 413] width 956 height 722
click at [1294, 407] on button "Add product" at bounding box center [1276, 417] width 71 height 20
click at [1283, 439] on div "Product catalogue" at bounding box center [1253, 448] width 94 height 18
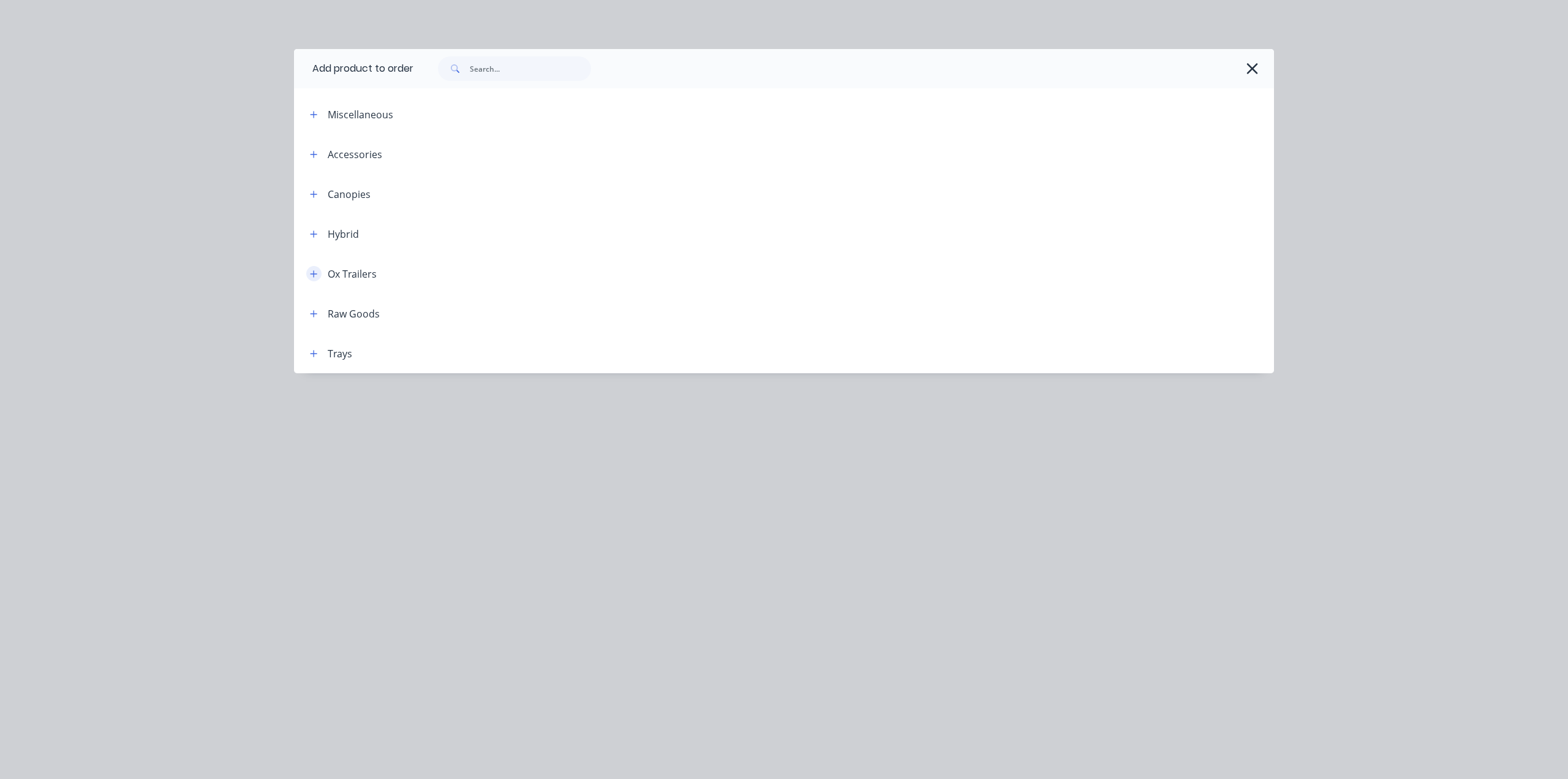
click at [316, 274] on icon "button" at bounding box center [313, 273] width 7 height 9
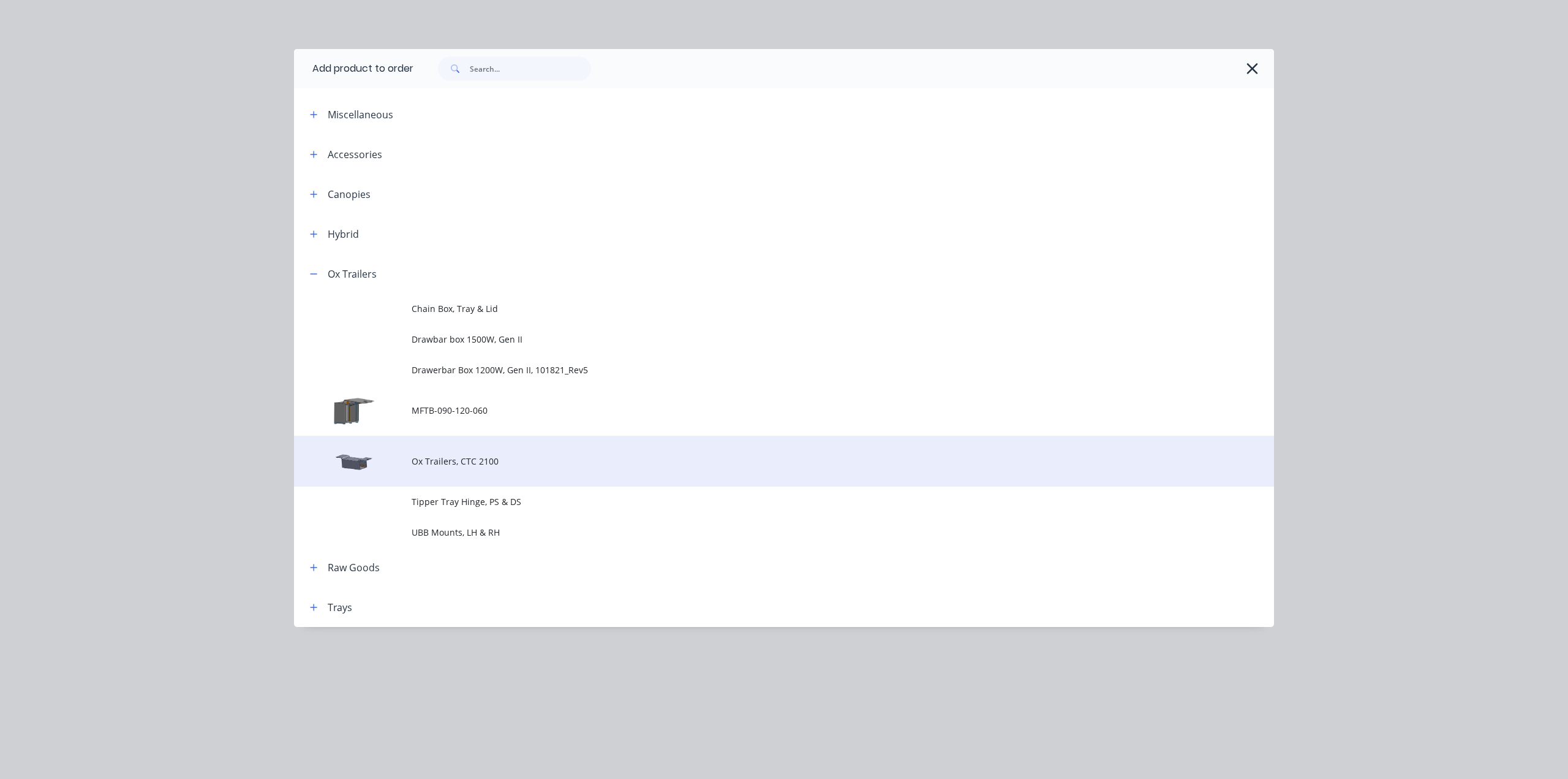
click at [491, 464] on span "Ox Trailers, CTC 2100" at bounding box center [756, 460] width 690 height 13
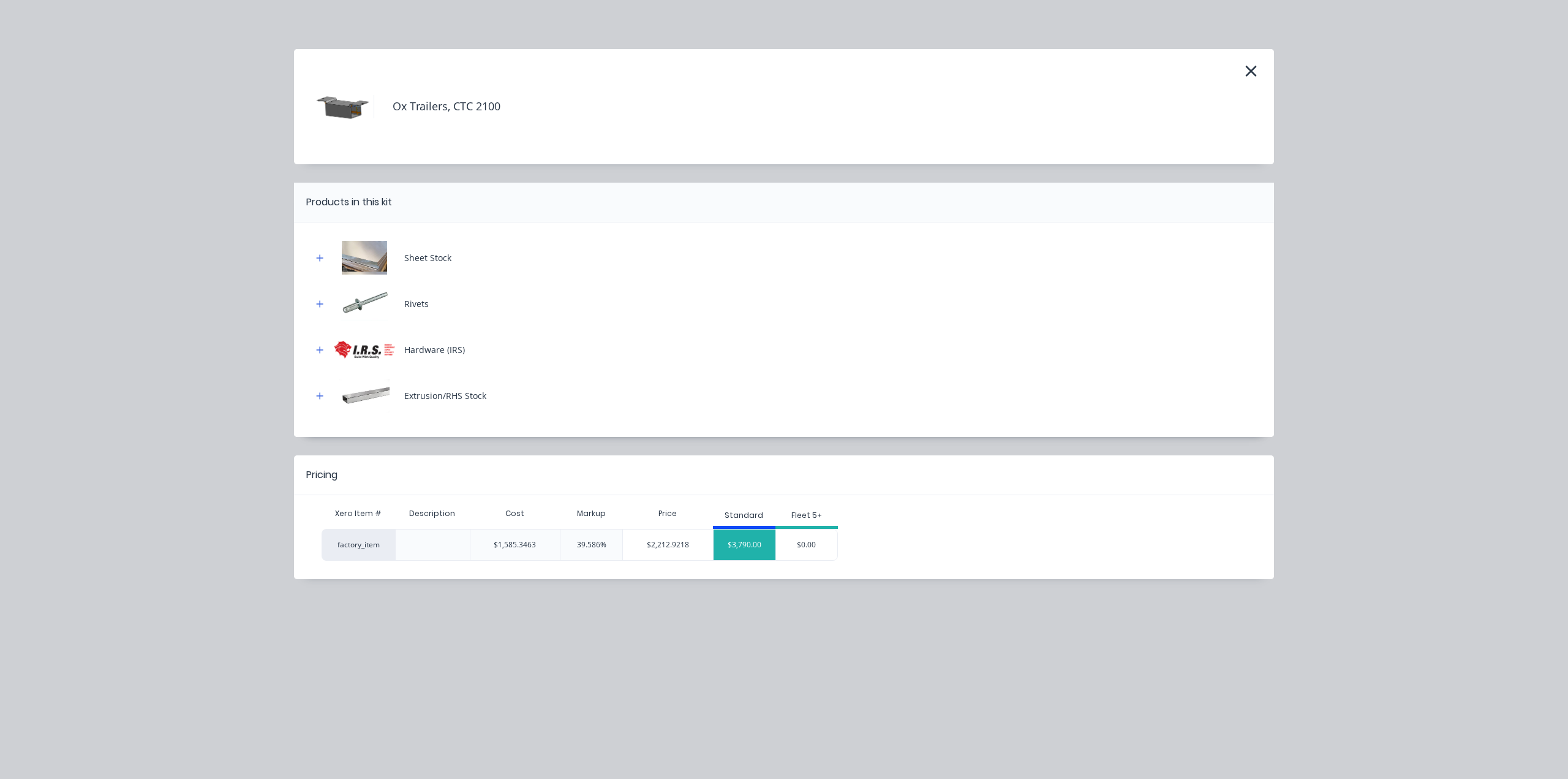
click at [765, 542] on div "$3,790.00" at bounding box center [745, 544] width 62 height 30
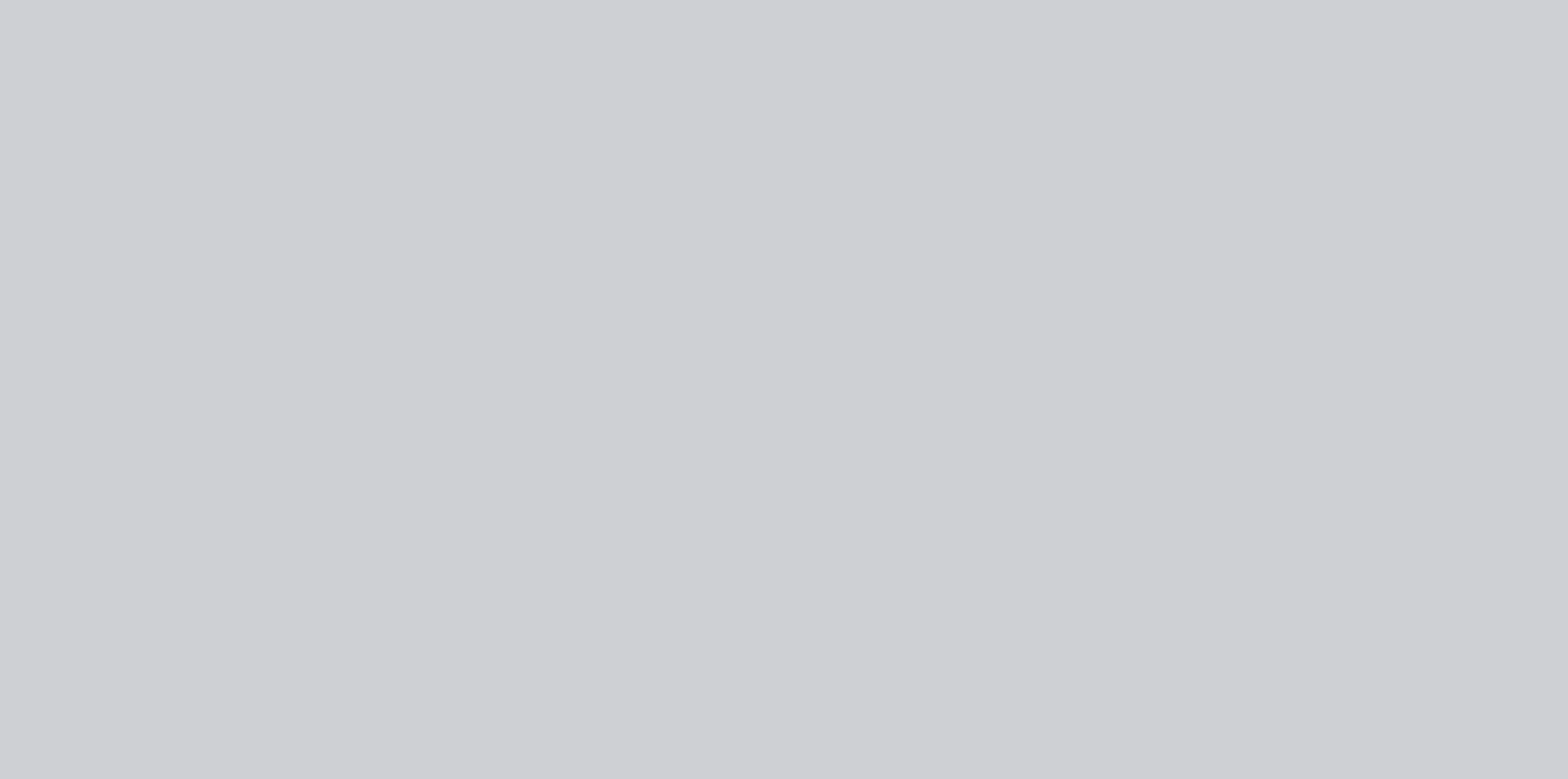
type input "139.06"
type input "$3,790.00"
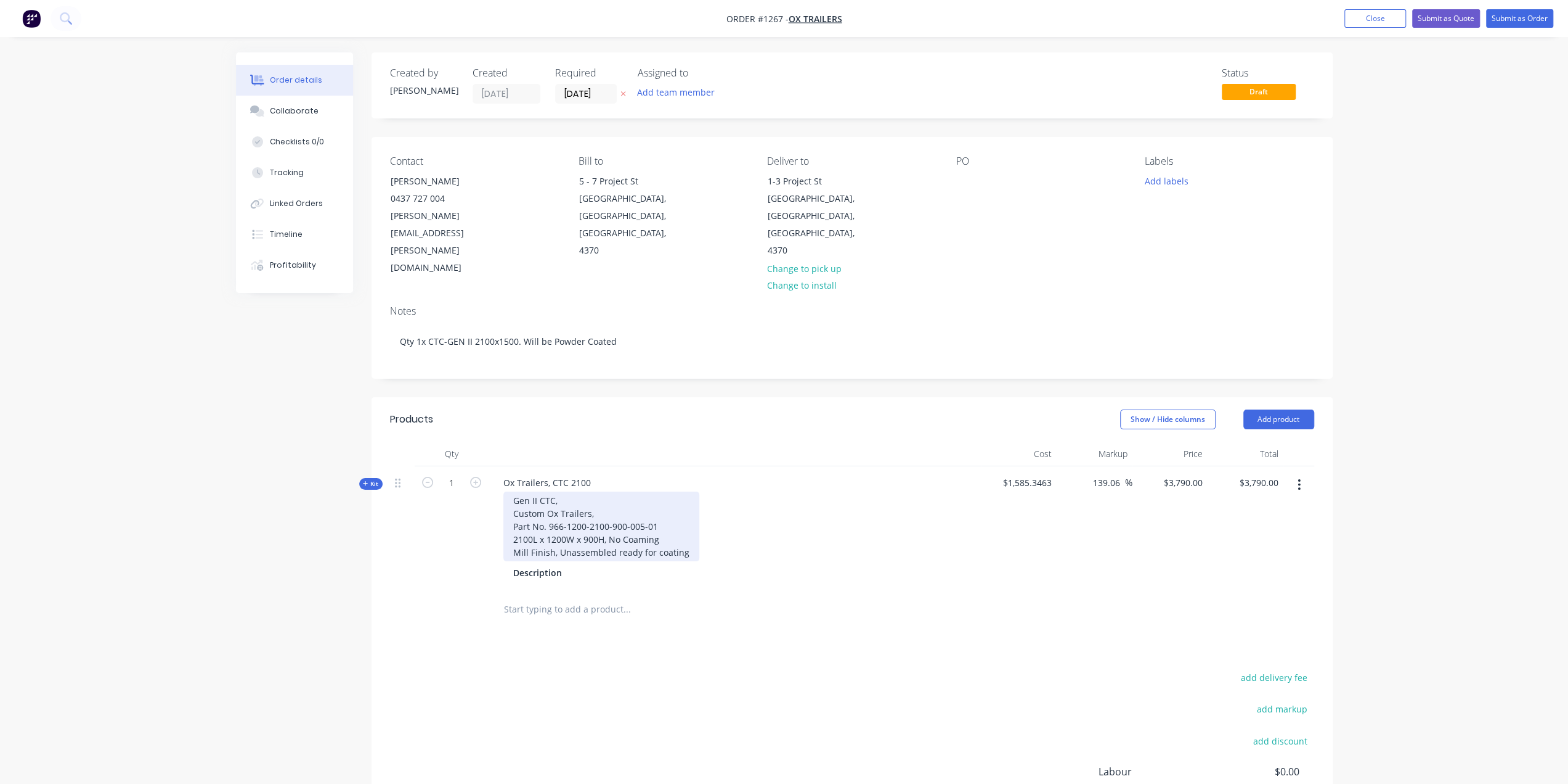
click at [558, 491] on div "Gen II CTC, Custom Ox Trailers, Part No. 966-1200-2100-900-005-01 2100L x 1200W…" at bounding box center [601, 526] width 196 height 69
click at [578, 491] on div "Gen II CTC, Custom Ox Trailers, Part No. 966-1200-2100-900-005-01 2100L x 1500W…" at bounding box center [601, 526] width 196 height 69
click at [391, 466] on div at bounding box center [402, 528] width 25 height 124
click at [377, 479] on span "Kit" at bounding box center [371, 483] width 16 height 9
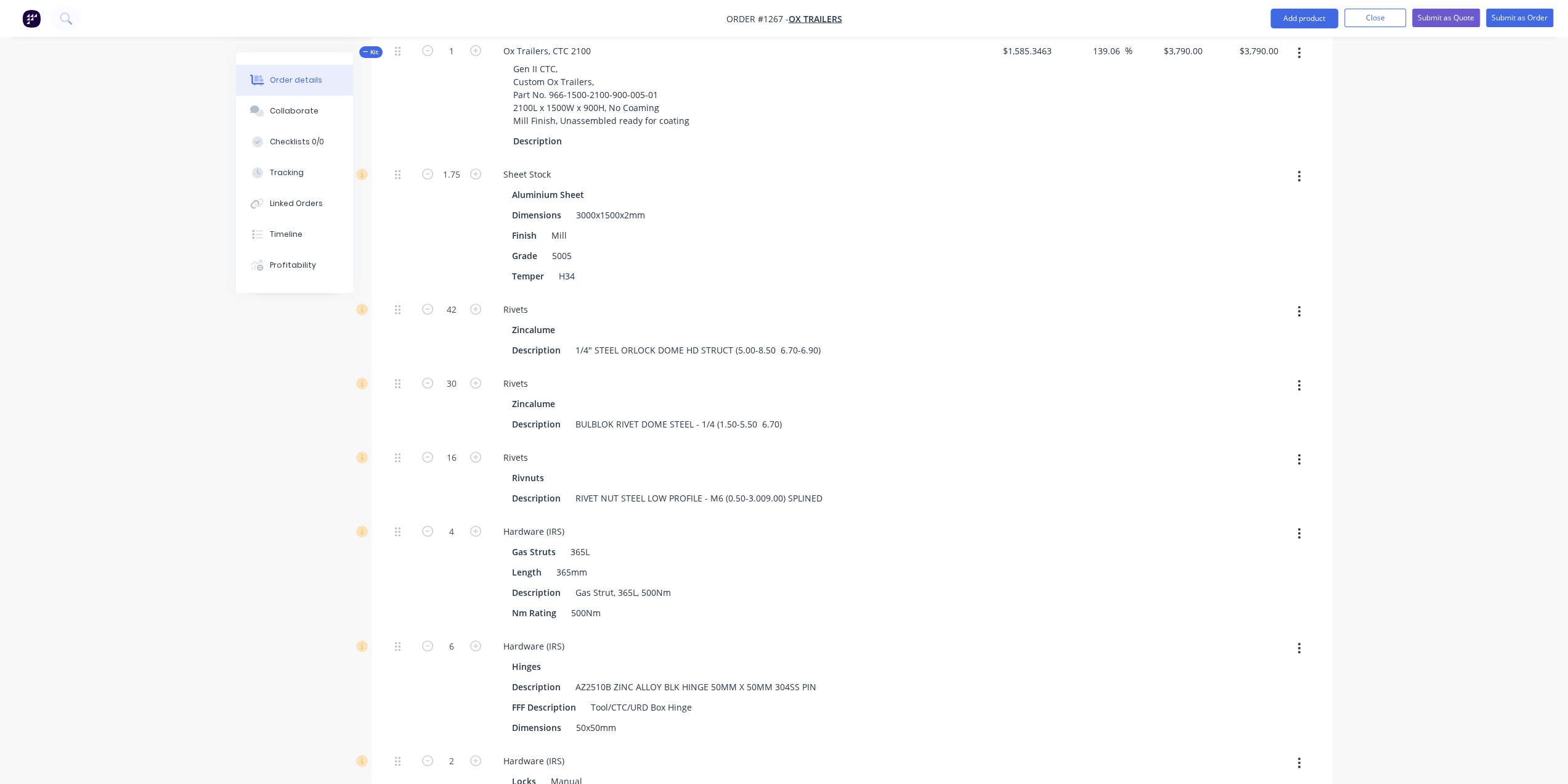
scroll to position [124, 0]
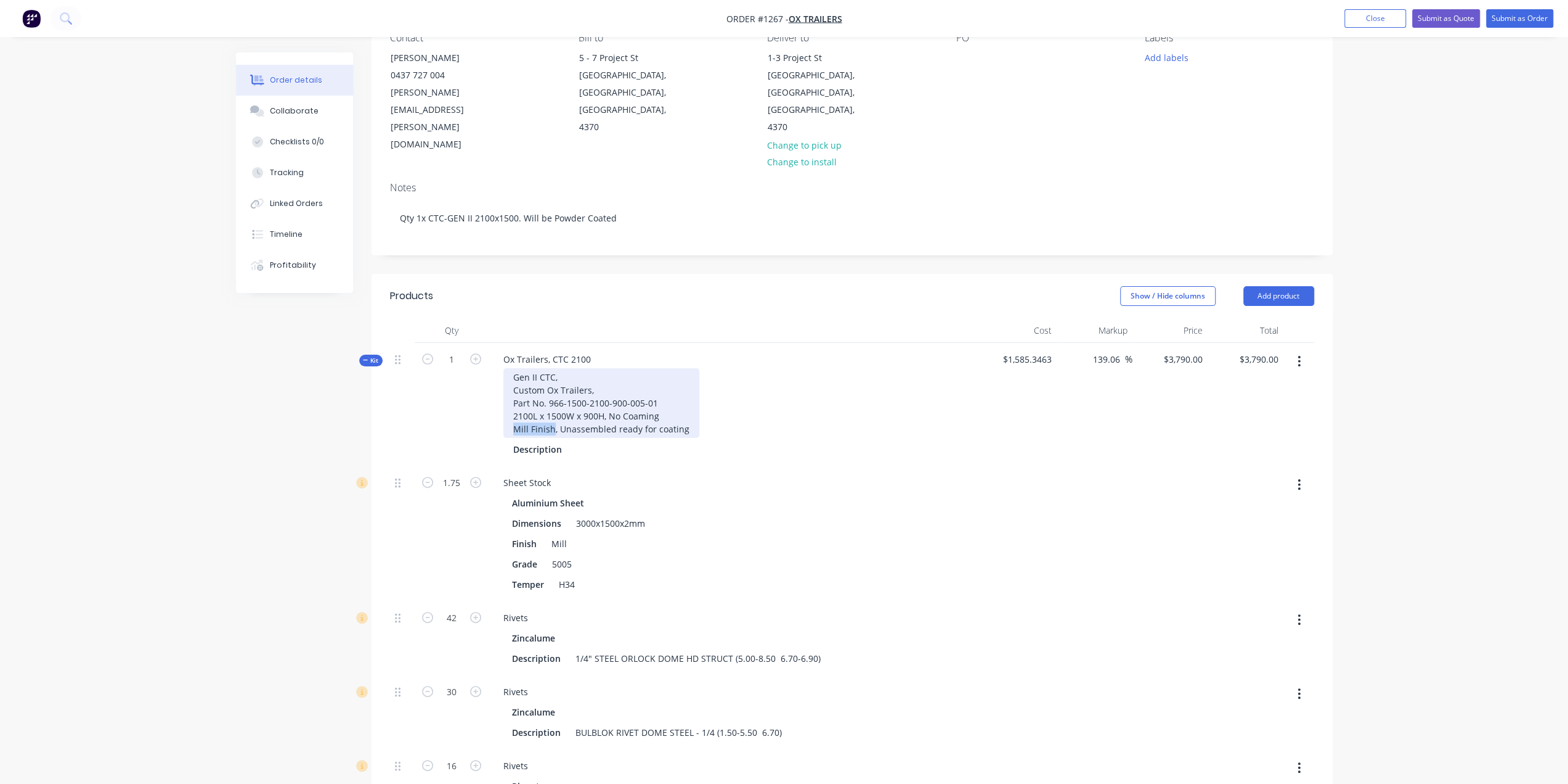
drag, startPoint x: 552, startPoint y: 375, endPoint x: 512, endPoint y: 374, distance: 40.0
click at [512, 374] on div "Gen II CTC, Custom Ox Trailers, Part No. 966-1500-2100-900-005-01 2100L x 1500W…" at bounding box center [601, 403] width 196 height 69
click at [617, 318] on div at bounding box center [735, 330] width 493 height 25
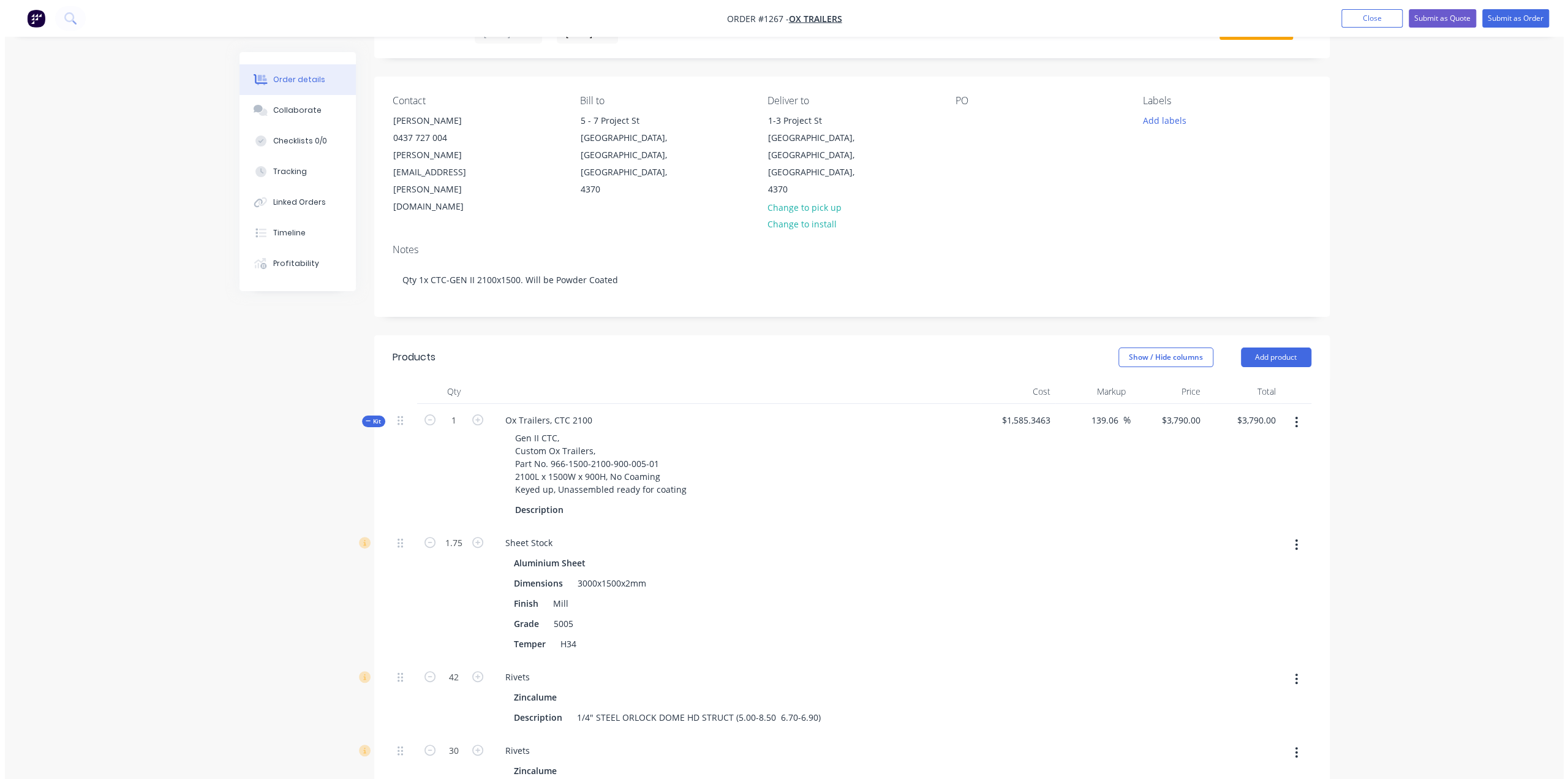
scroll to position [0, 0]
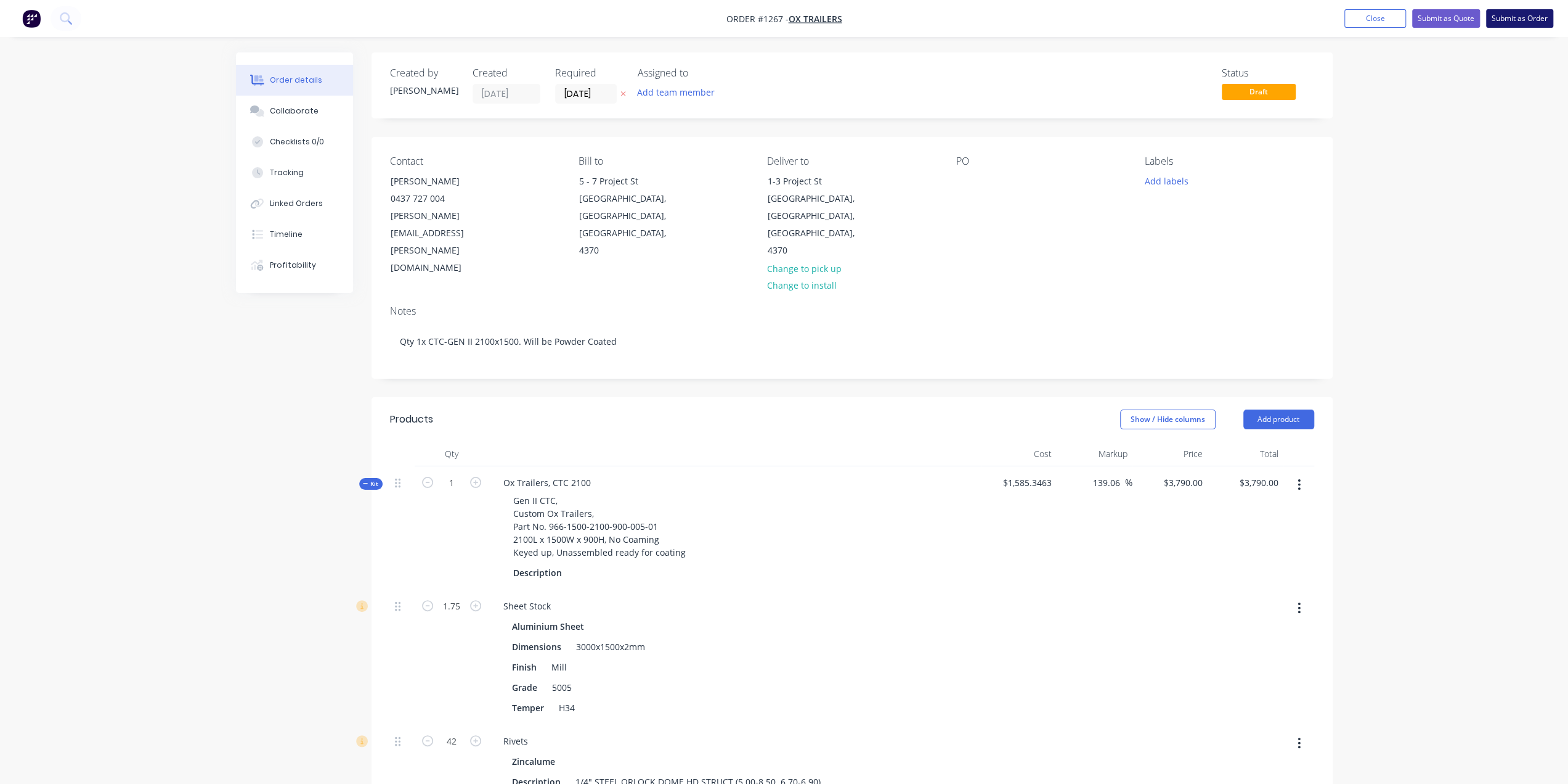
click at [1518, 19] on button "Submit as Order" at bounding box center [1520, 18] width 67 height 19
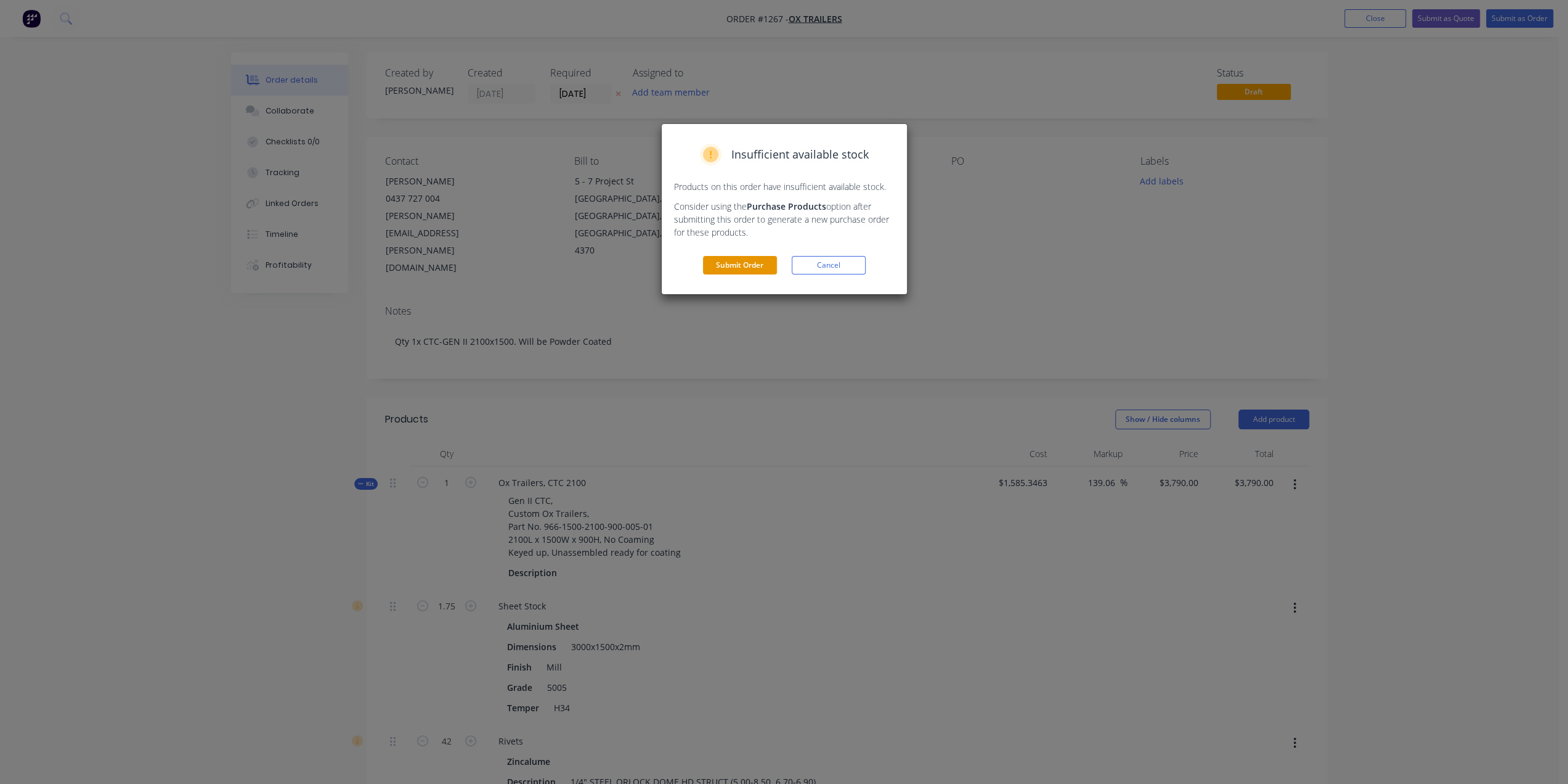
click at [754, 261] on button "Submit Order" at bounding box center [740, 264] width 74 height 19
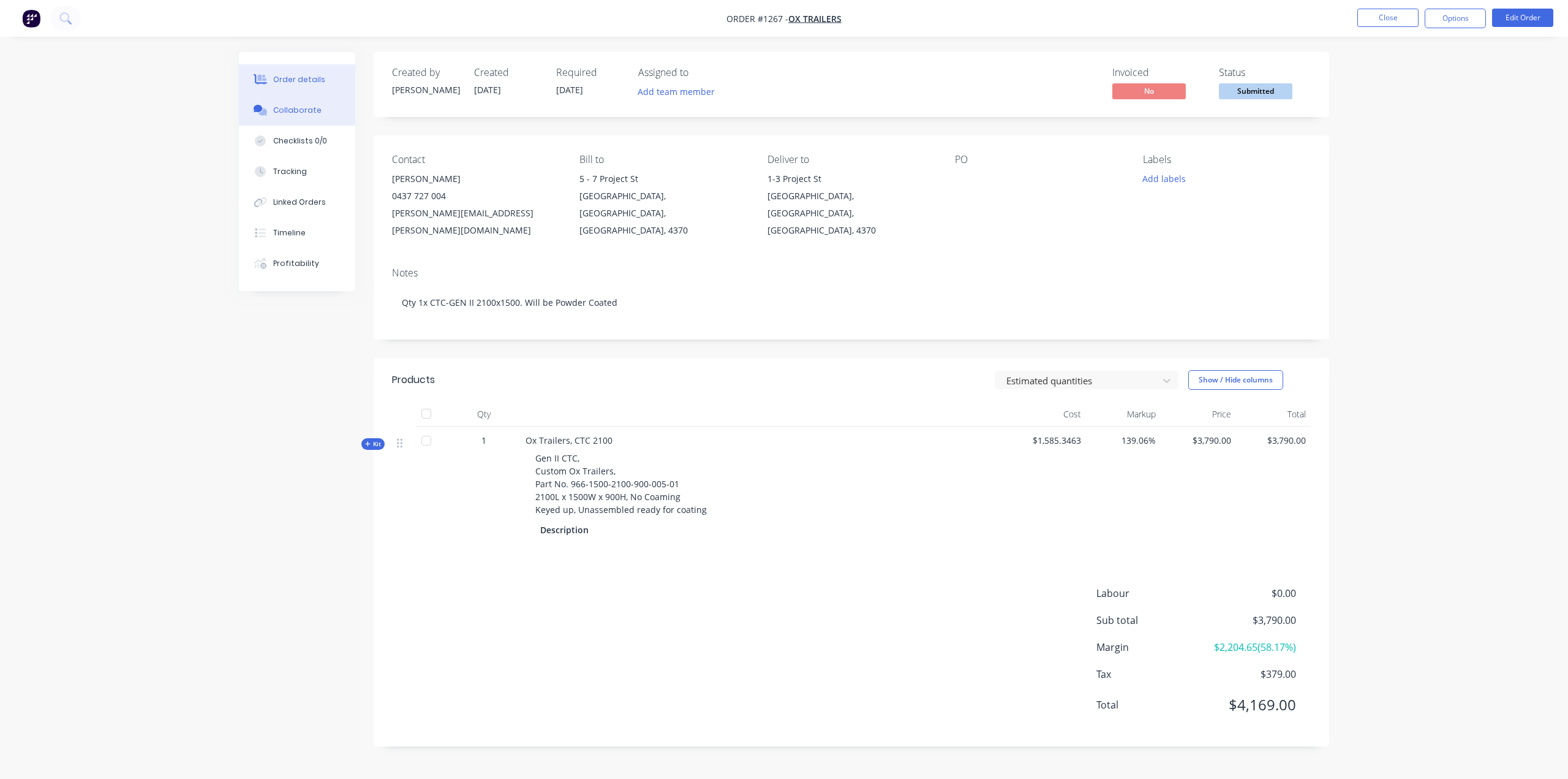
click at [332, 109] on button "Collaborate" at bounding box center [297, 110] width 116 height 30
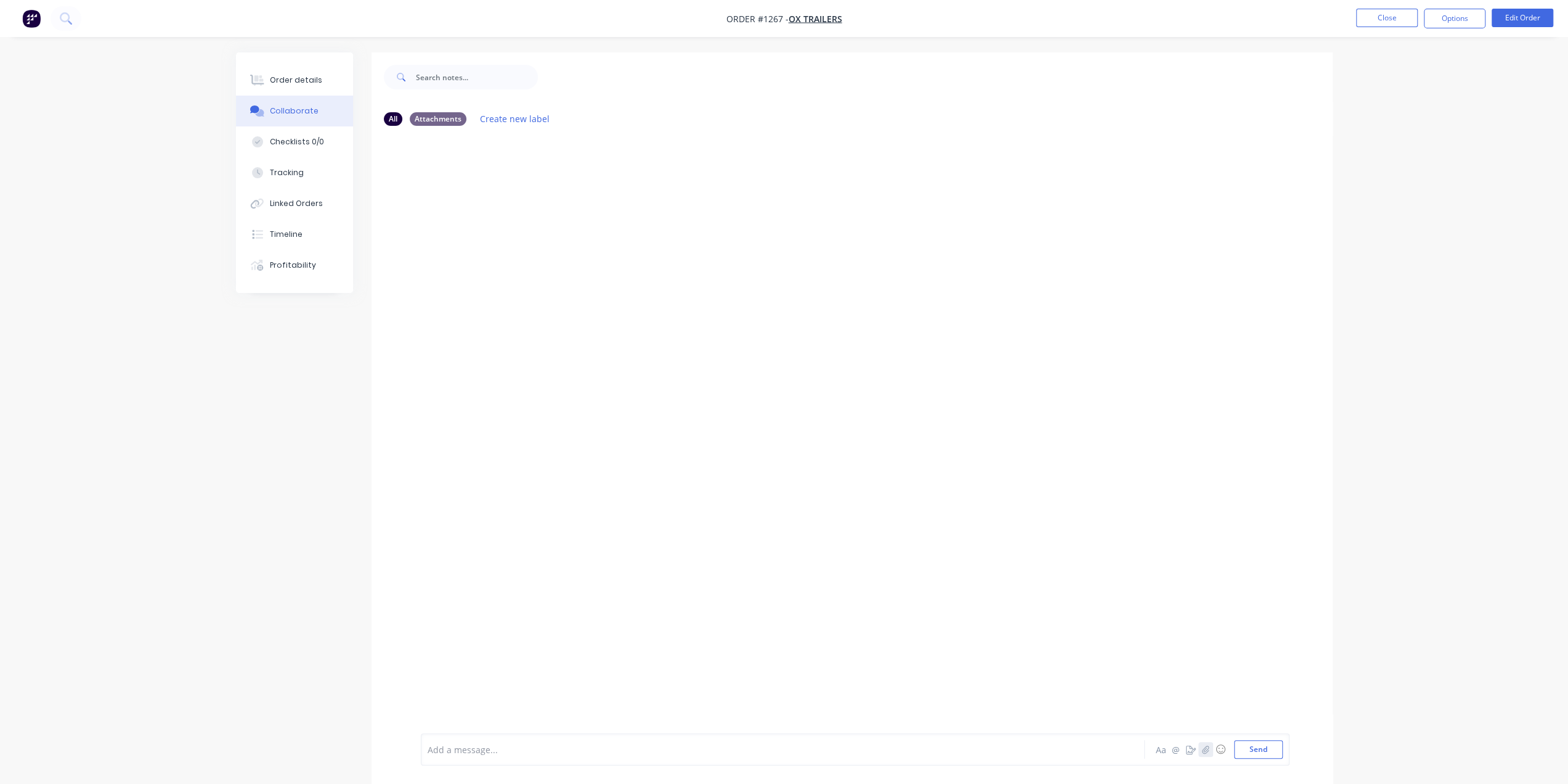
click at [1204, 749] on icon "button" at bounding box center [1205, 748] width 7 height 8
click at [1206, 755] on button "button" at bounding box center [1205, 748] width 15 height 15
click at [454, 747] on div at bounding box center [749, 748] width 641 height 13
click at [1278, 759] on div "@[PERSON_NAME] CTC to be supplied keyed up Aa @ ☺ Send" at bounding box center [855, 718] width 869 height 95
click at [1275, 752] on button "Send" at bounding box center [1257, 748] width 48 height 19
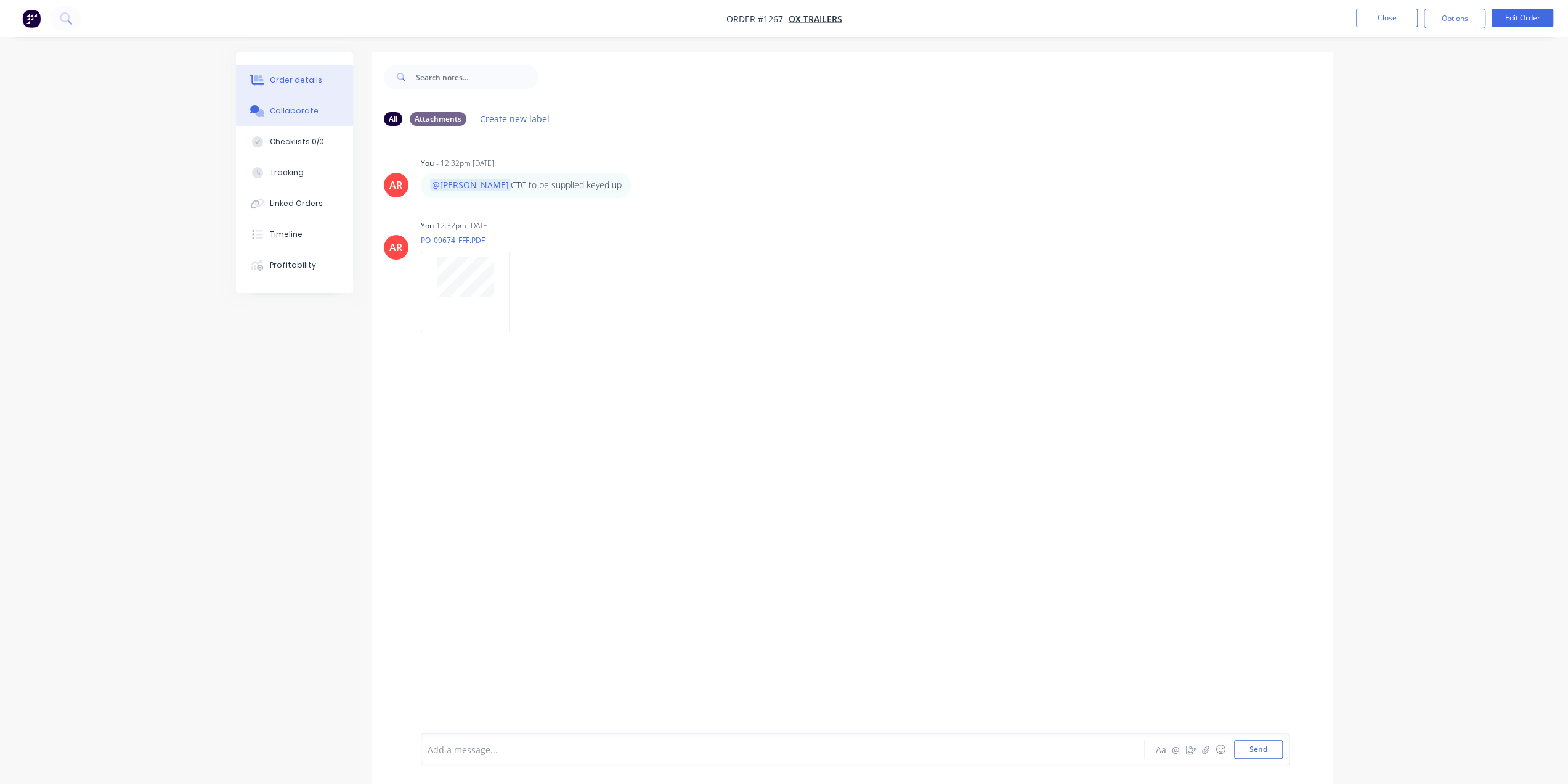
click at [298, 91] on button "Order details" at bounding box center [295, 79] width 117 height 31
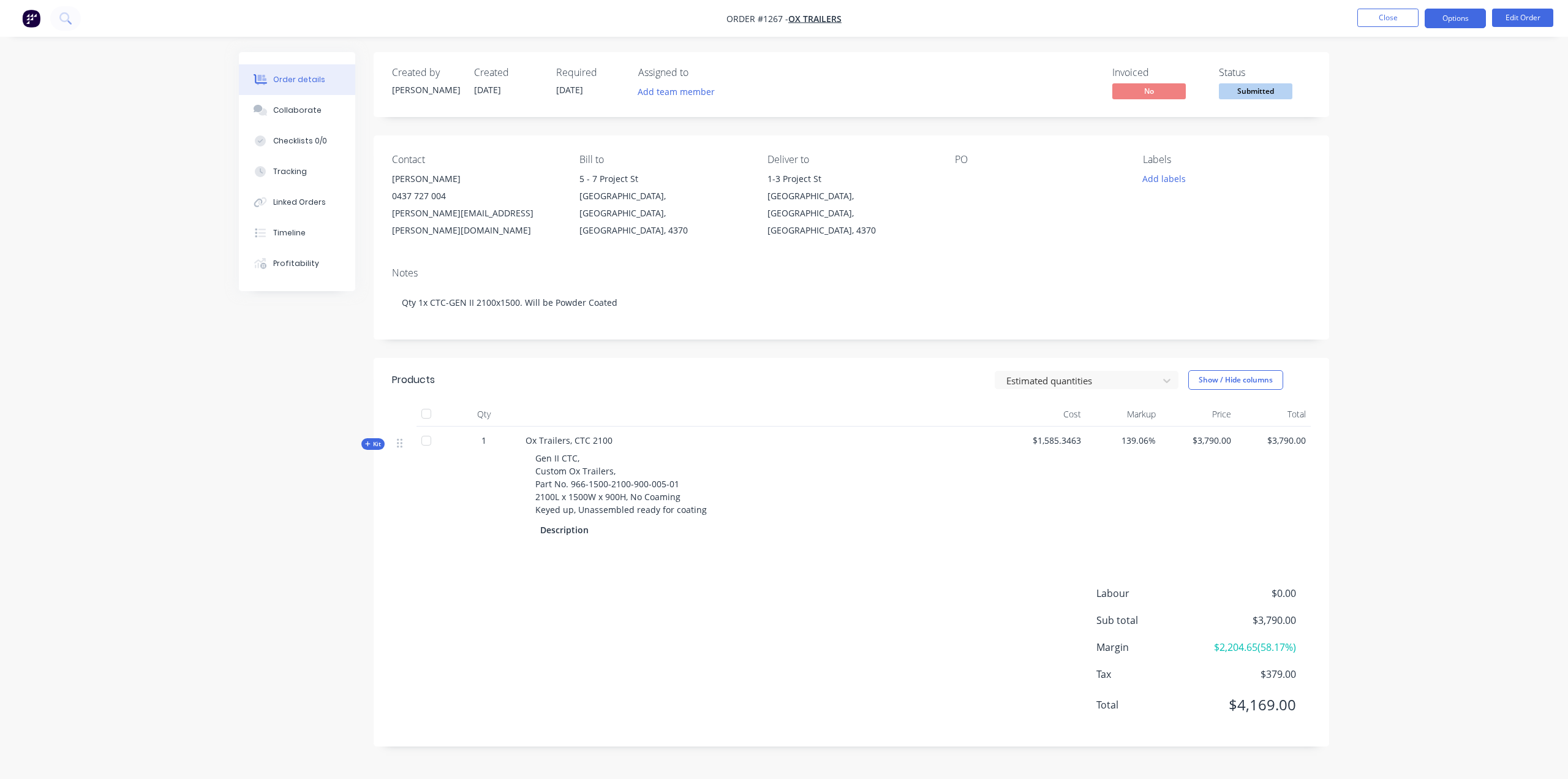
click at [1431, 16] on button "Options" at bounding box center [1456, 19] width 61 height 20
click at [1428, 150] on div "Work Order" at bounding box center [1418, 148] width 113 height 18
click at [1412, 124] on div "Without pricing" at bounding box center [1418, 123] width 113 height 18
click at [1433, 587] on div "Order details Collaborate Checklists 0/0 Tracking Linked Orders Timeline Profit…" at bounding box center [784, 390] width 1568 height 779
click at [1452, 16] on button "Options" at bounding box center [1456, 19] width 61 height 20
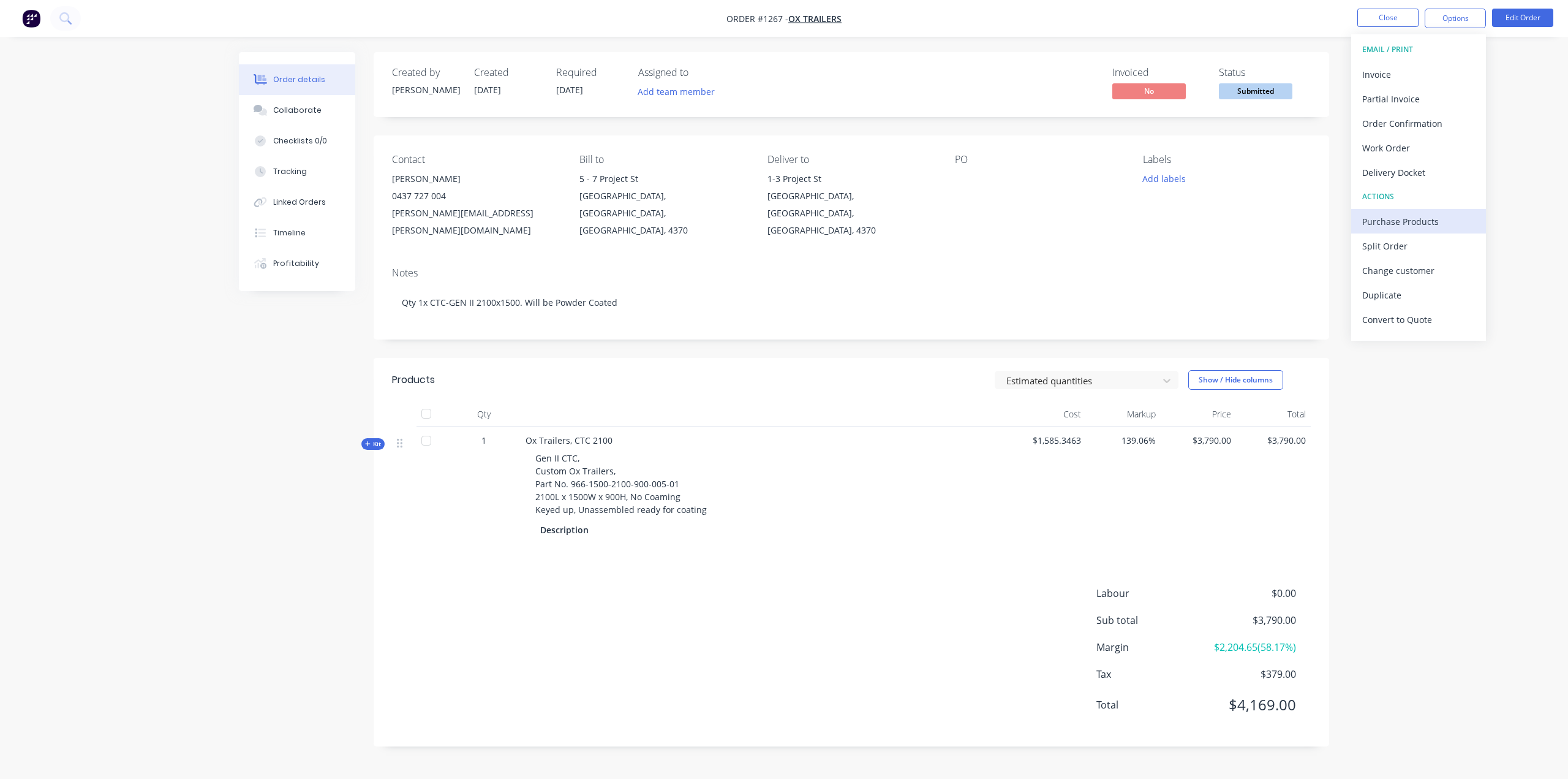
click at [1443, 220] on div "Purchase Products" at bounding box center [1418, 221] width 113 height 18
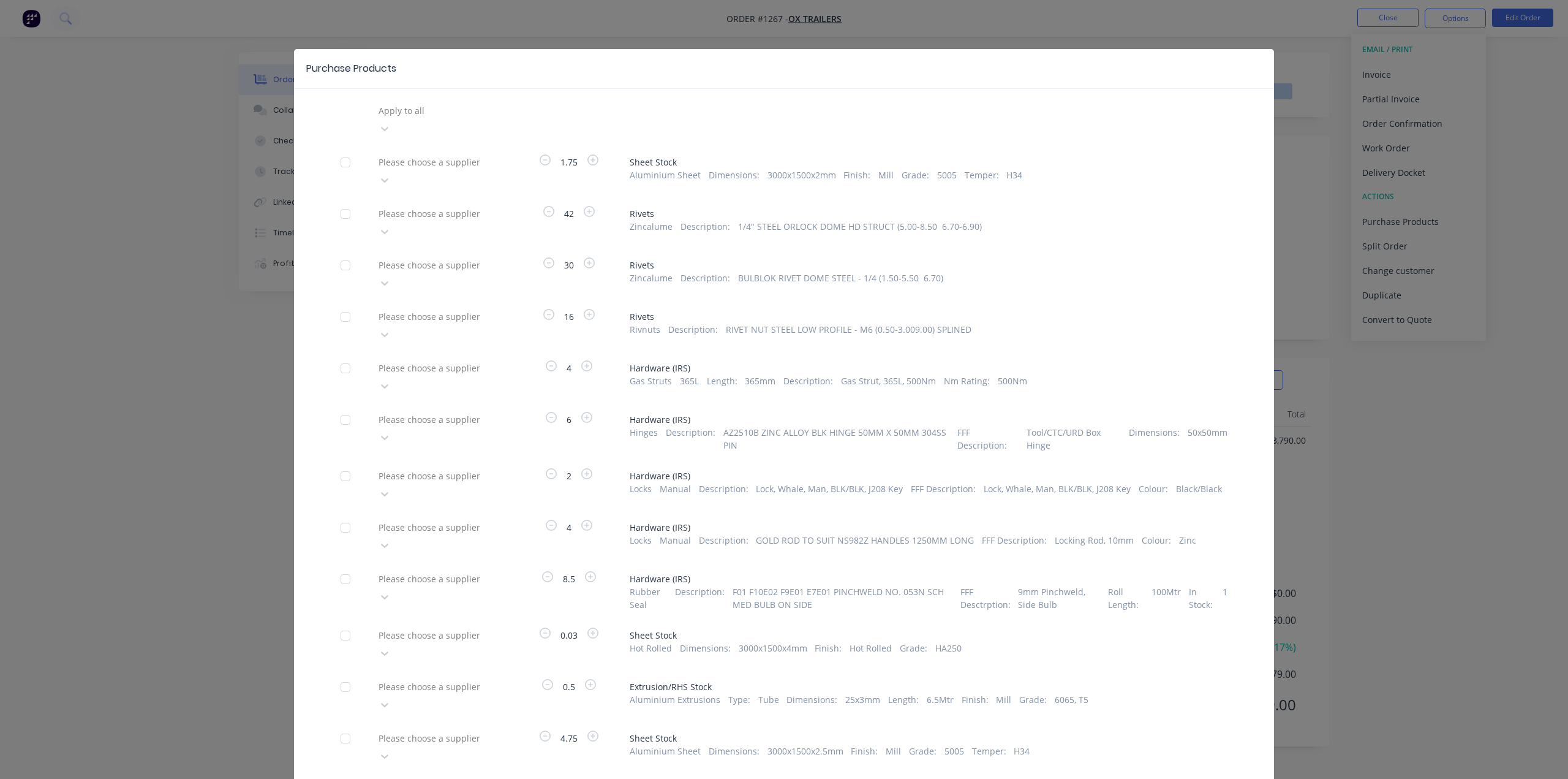
click at [455, 152] on div "Please choose a supplier" at bounding box center [465, 161] width 184 height 19
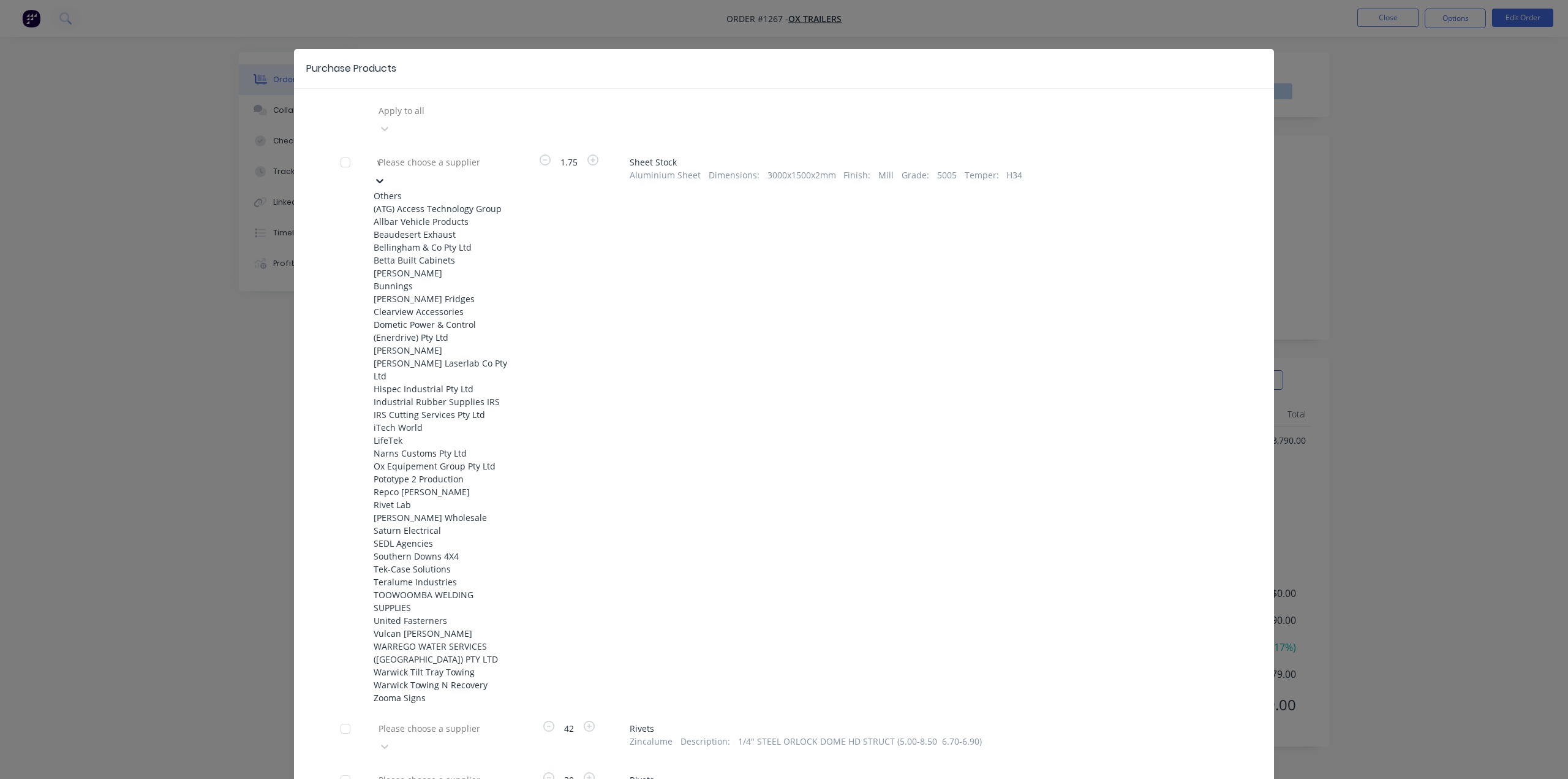
type input "vu"
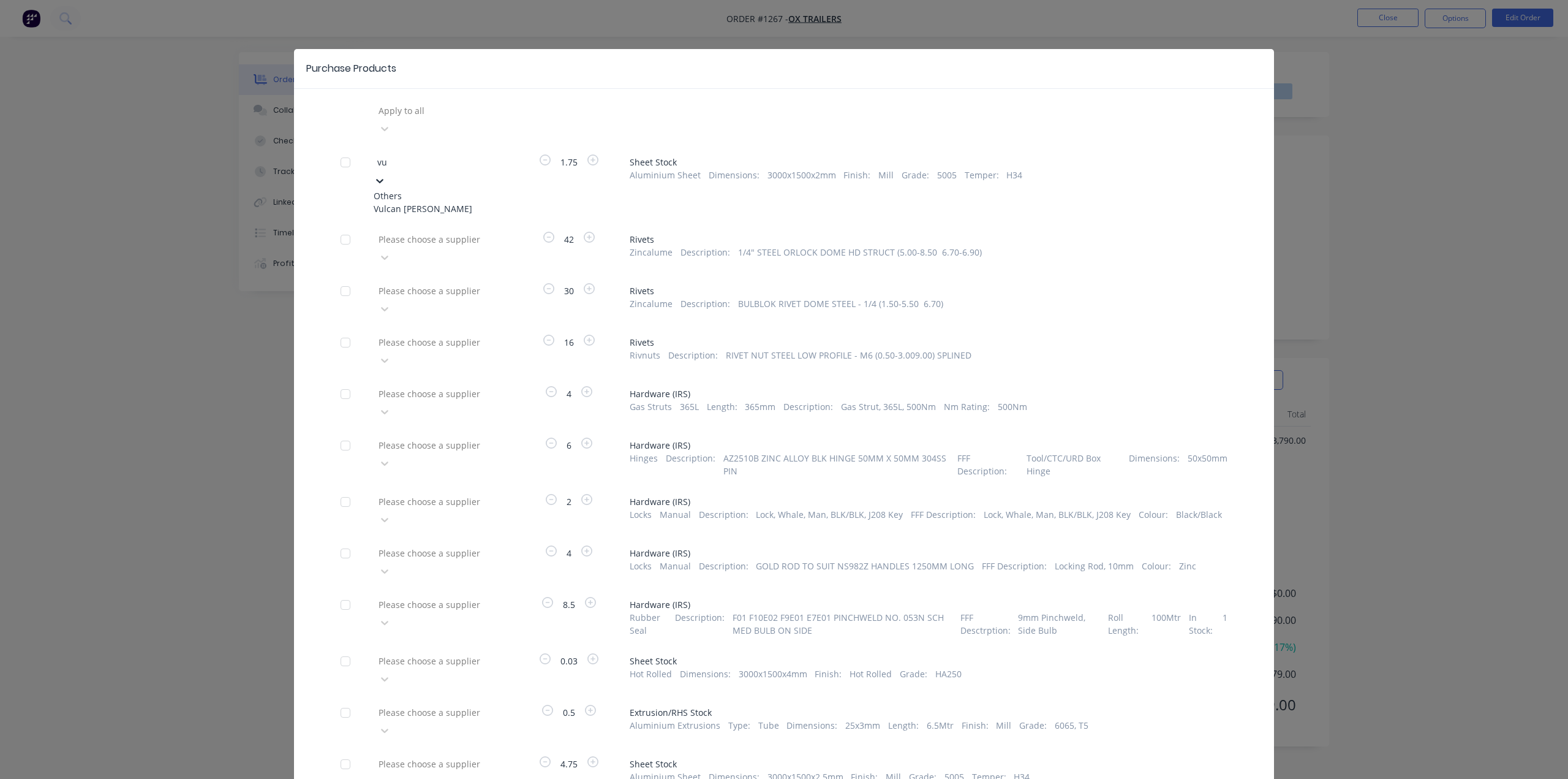
click at [468, 203] on div "Vulcan [PERSON_NAME]" at bounding box center [441, 209] width 135 height 13
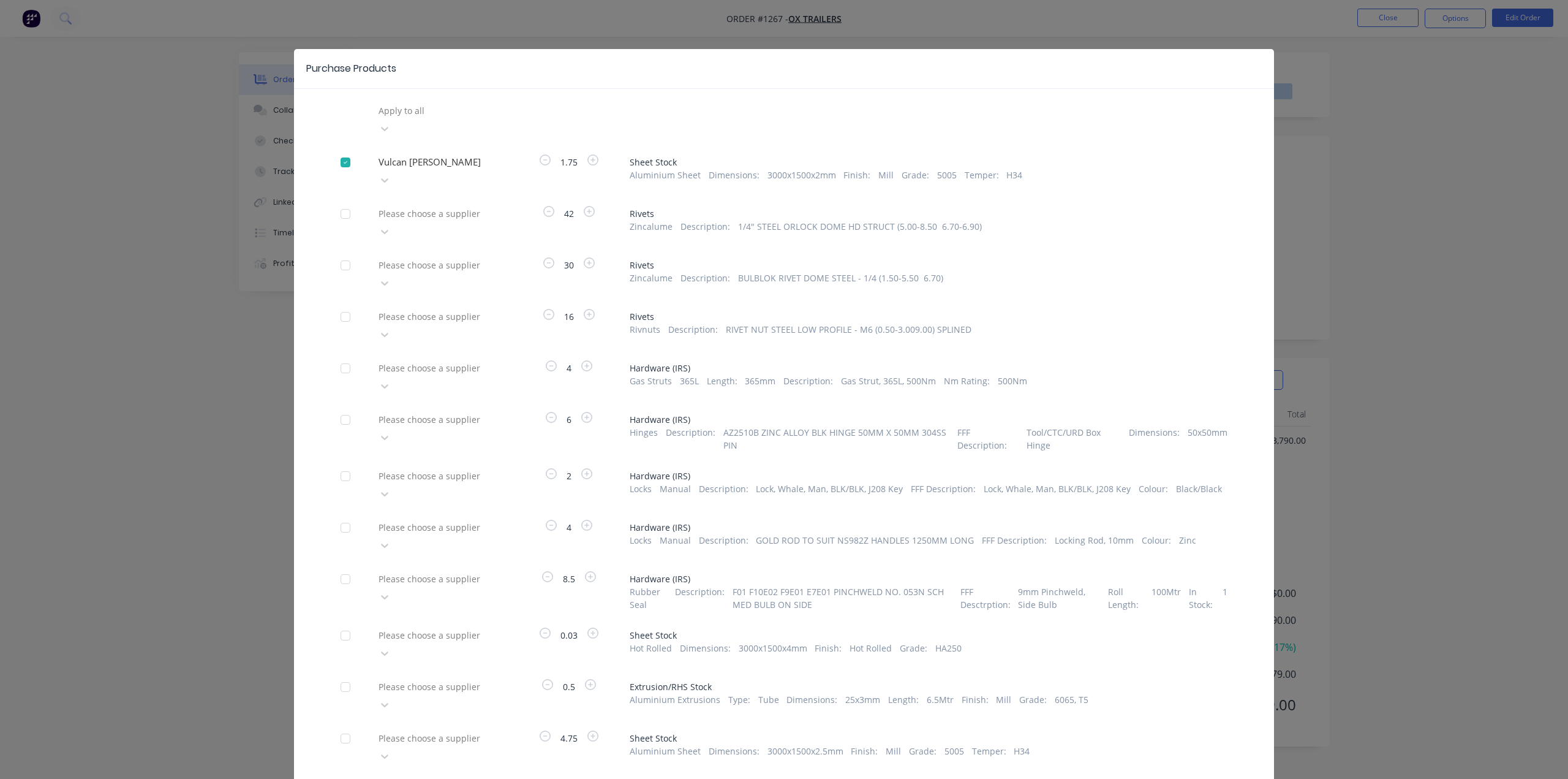
click at [417, 728] on div "Please choose a supplier" at bounding box center [441, 746] width 135 height 36
click at [416, 728] on div "Please choose a supplier" at bounding box center [441, 746] width 135 height 36
click at [417, 728] on div "Please choose a supplier" at bounding box center [441, 746] width 135 height 36
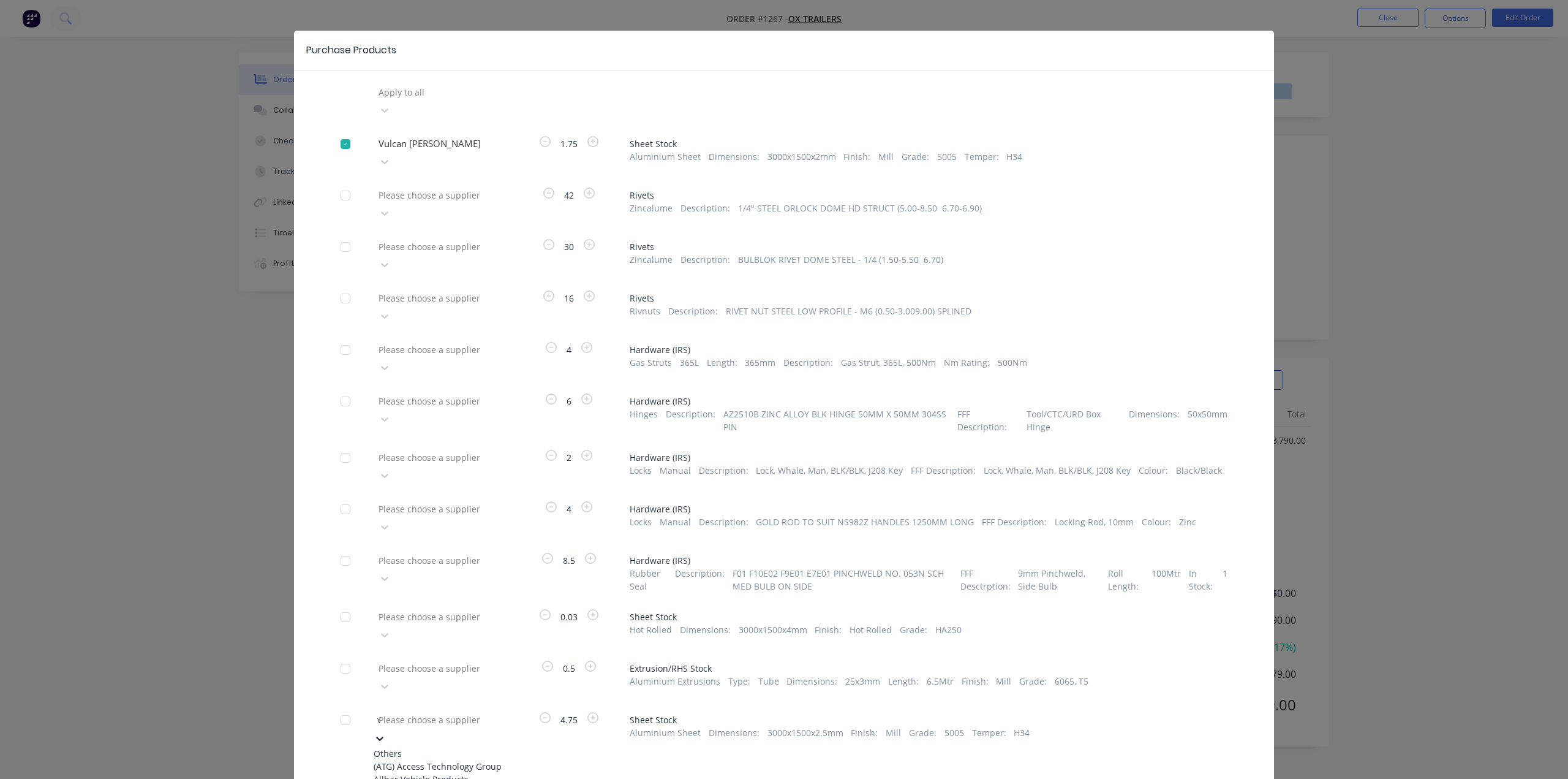
type input "vu"
click at [428, 759] on div "Vulcan [PERSON_NAME]" at bounding box center [441, 765] width 135 height 13
click at [448, 660] on div at bounding box center [465, 668] width 176 height 16
type input "vu"
click at [444, 708] on div "Vulcan [PERSON_NAME]" at bounding box center [441, 714] width 135 height 13
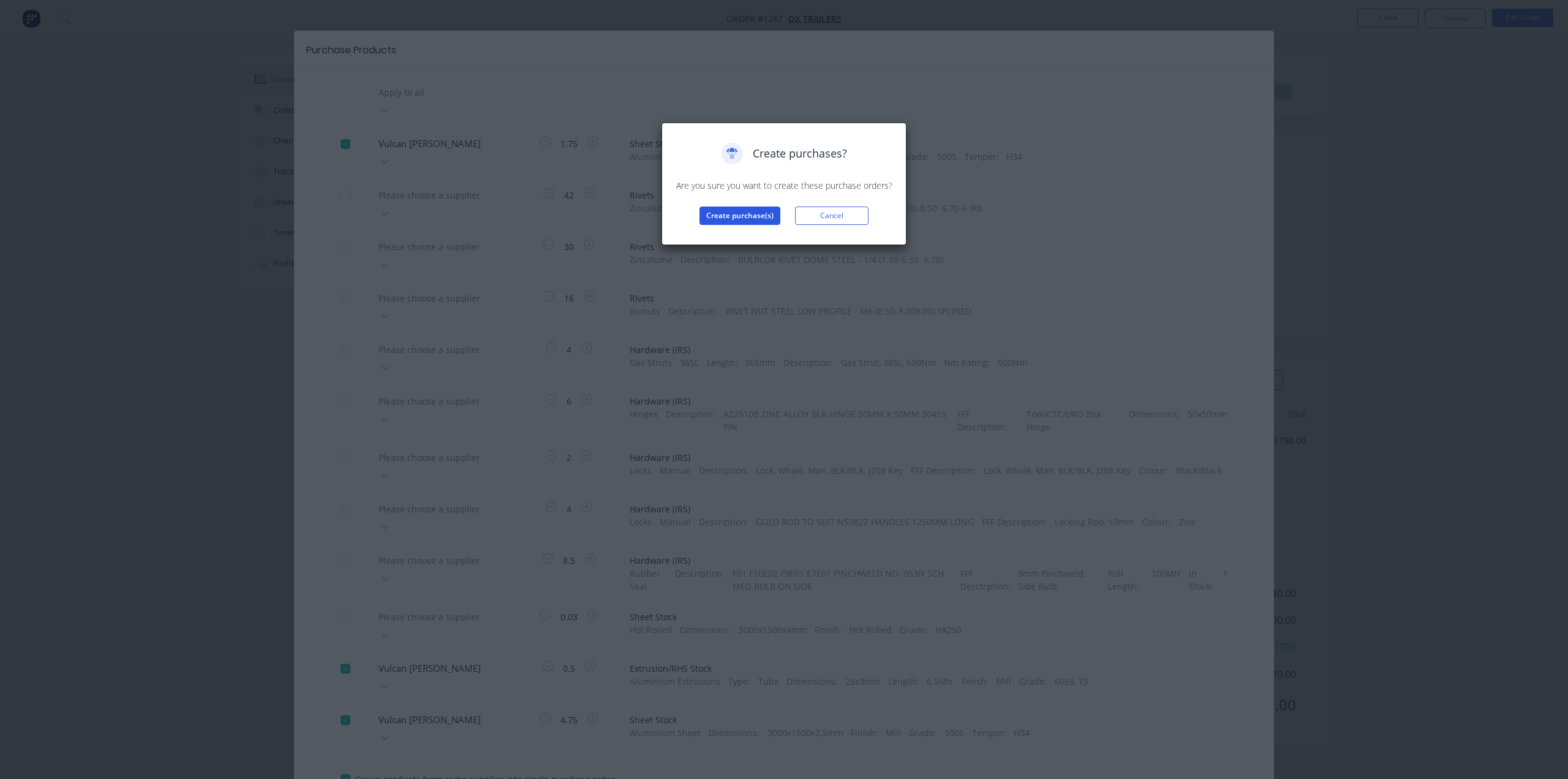
click at [728, 214] on button "Create purchase(s)" at bounding box center [740, 215] width 81 height 19
click at [743, 229] on button "View purchase(s)" at bounding box center [740, 235] width 74 height 19
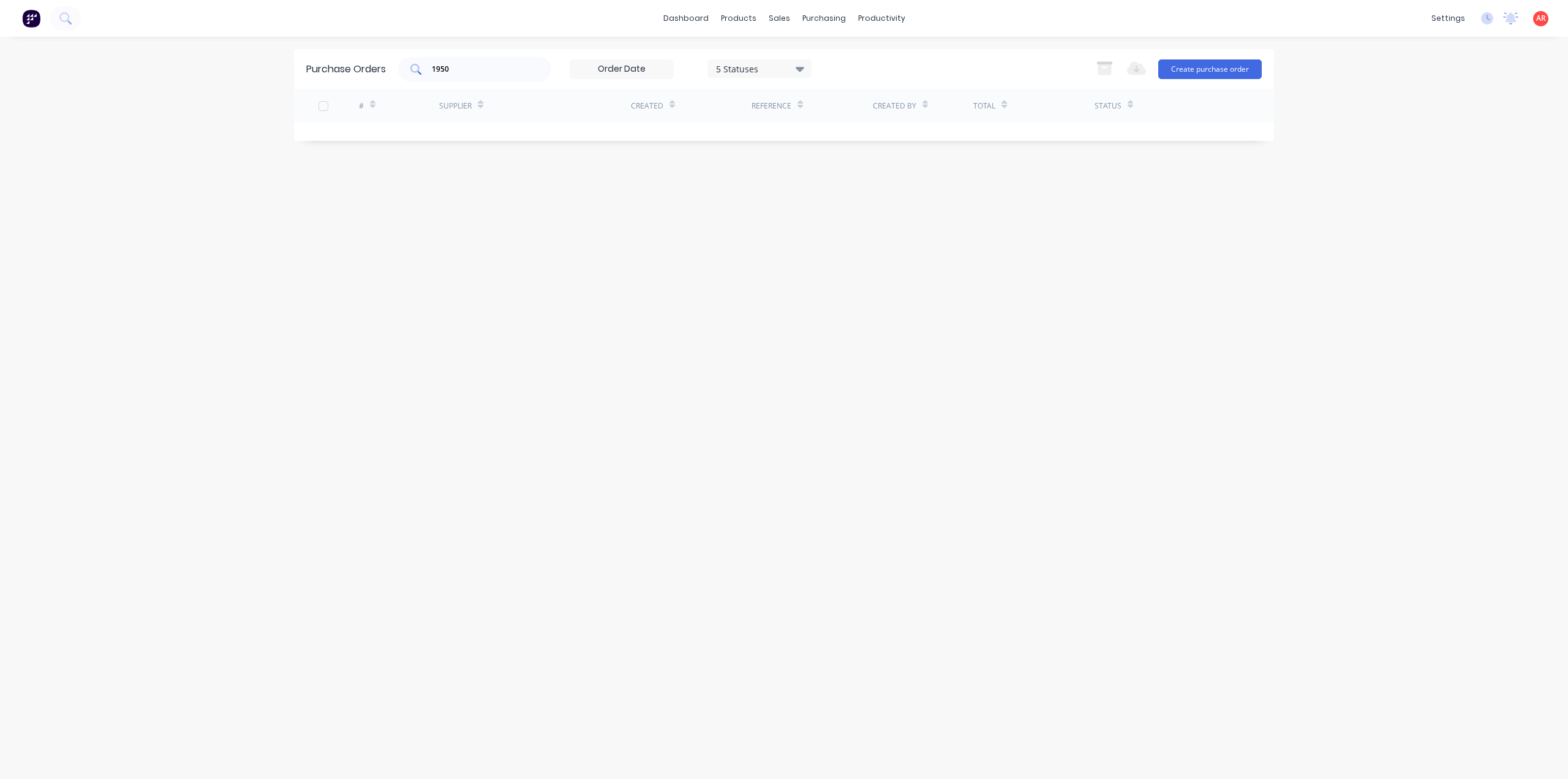
click at [473, 69] on input "1950" at bounding box center [481, 69] width 101 height 12
click at [133, 183] on div "dashboard products sales purchasing productivity dashboard products Product Cat…" at bounding box center [784, 390] width 1568 height 779
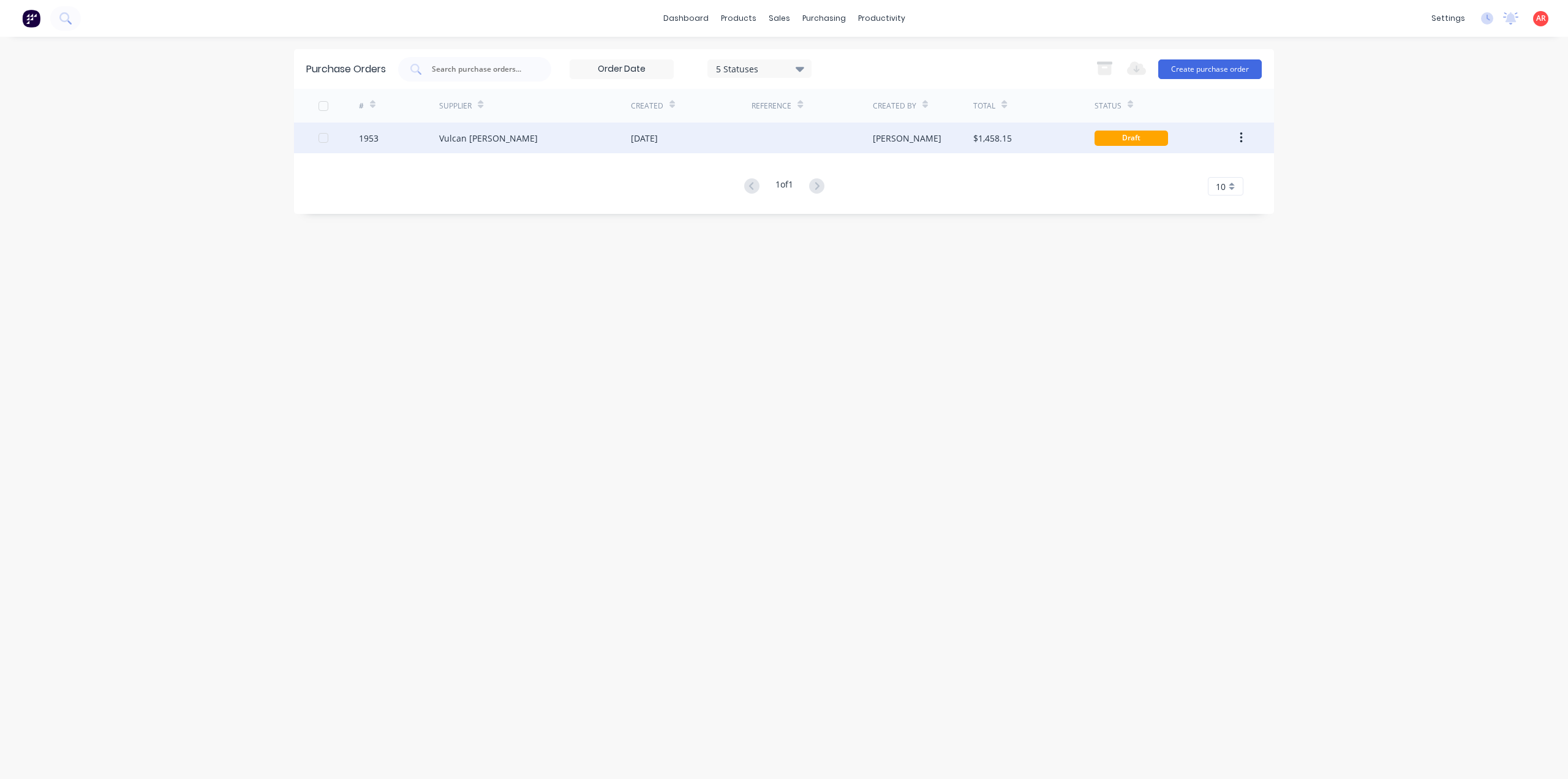
click at [550, 142] on div "Vulcan [PERSON_NAME]" at bounding box center [535, 138] width 192 height 30
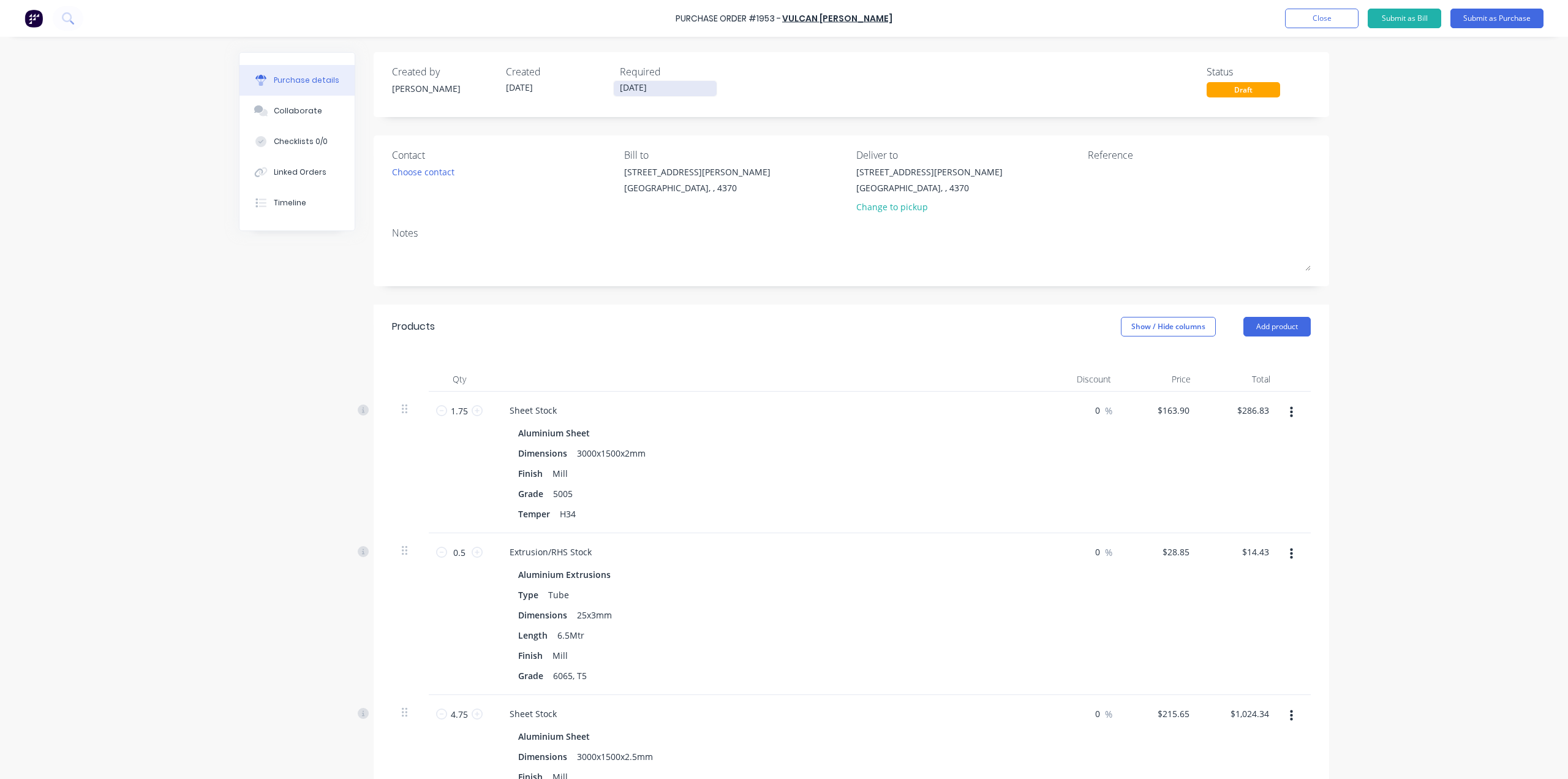
click at [665, 86] on input "[DATE]" at bounding box center [665, 89] width 103 height 16
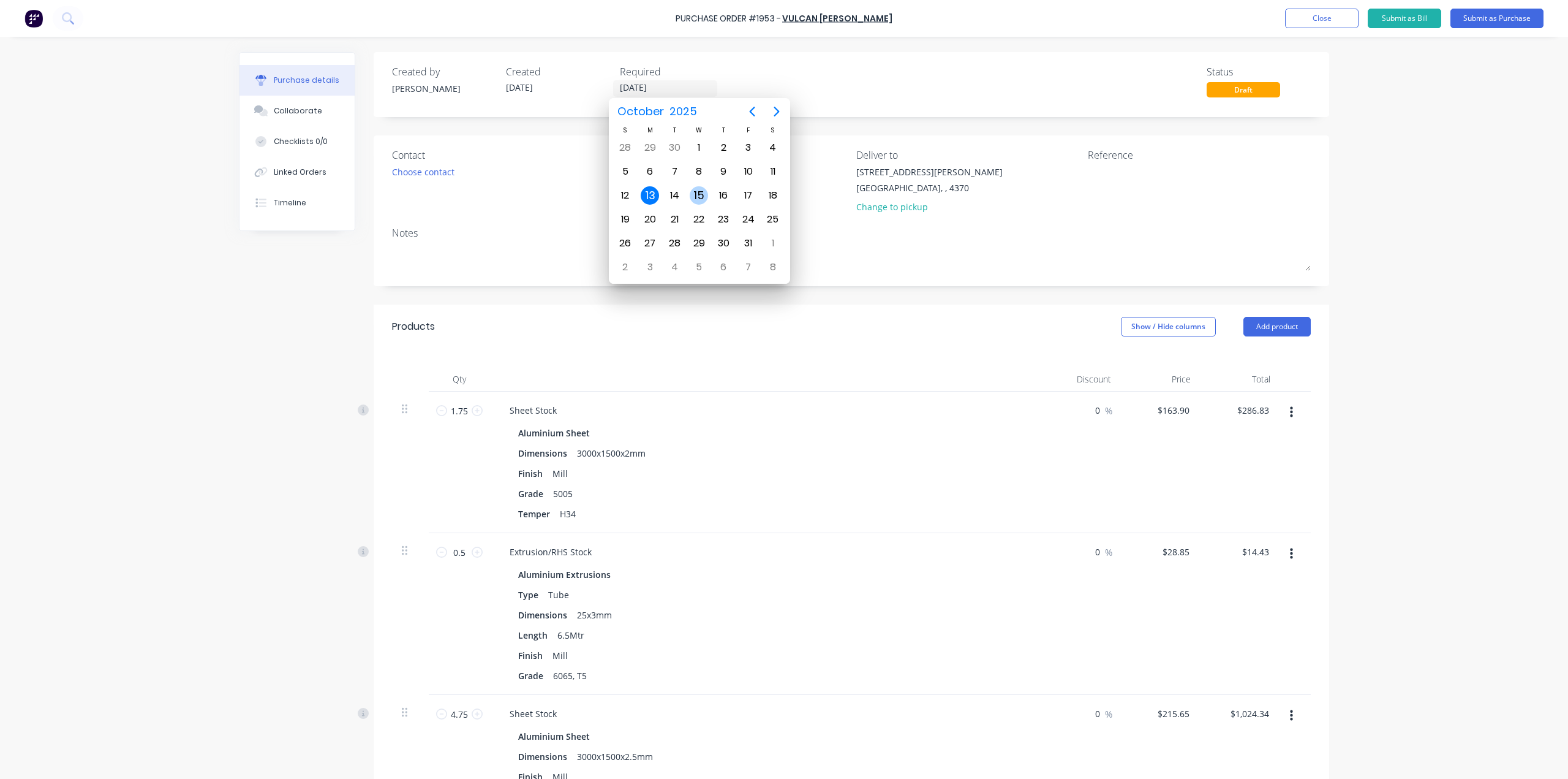
click at [702, 190] on div "15" at bounding box center [698, 195] width 19 height 19
type input "[DATE]"
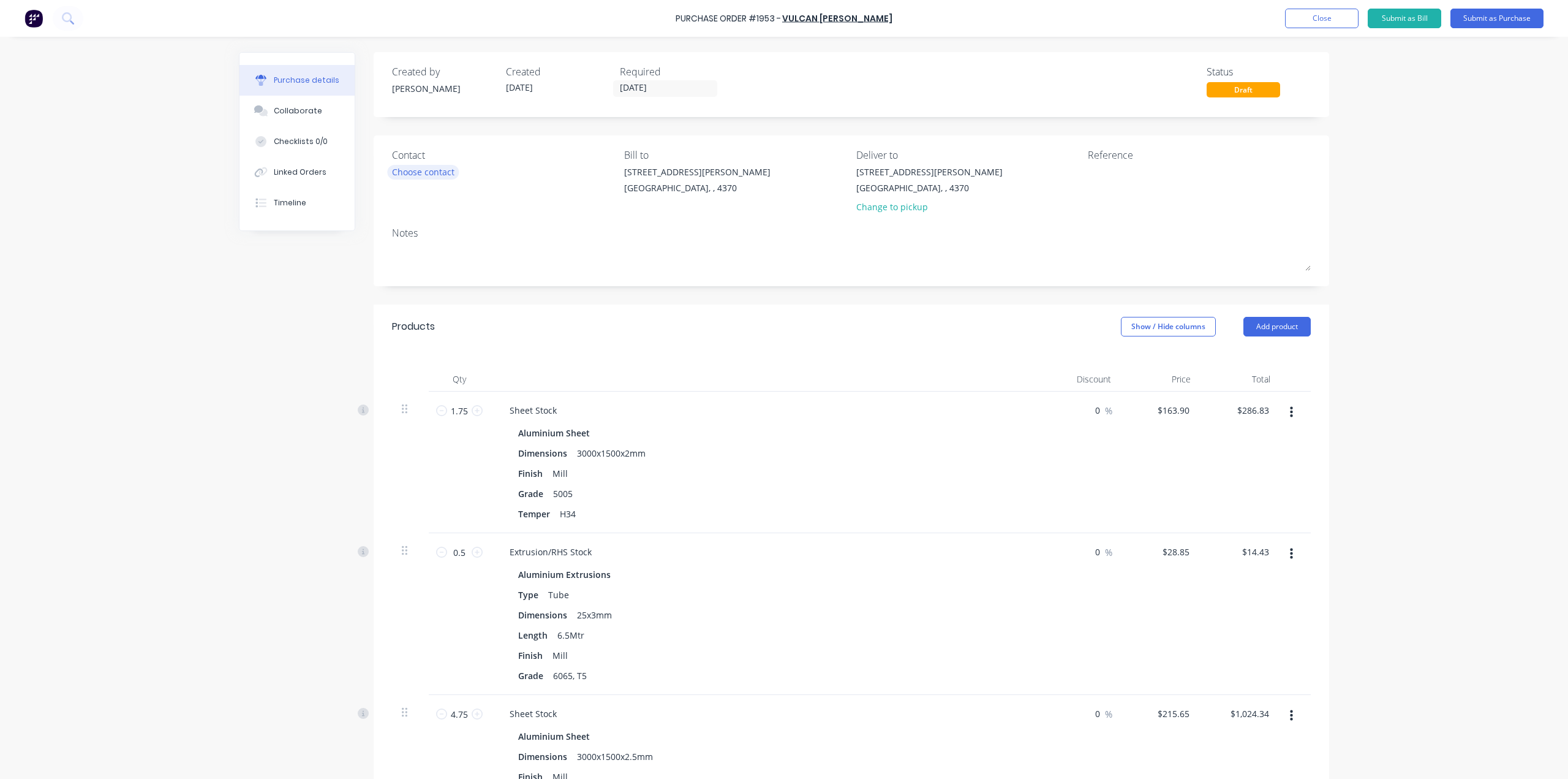
click at [451, 172] on div "Choose contact" at bounding box center [424, 171] width 63 height 13
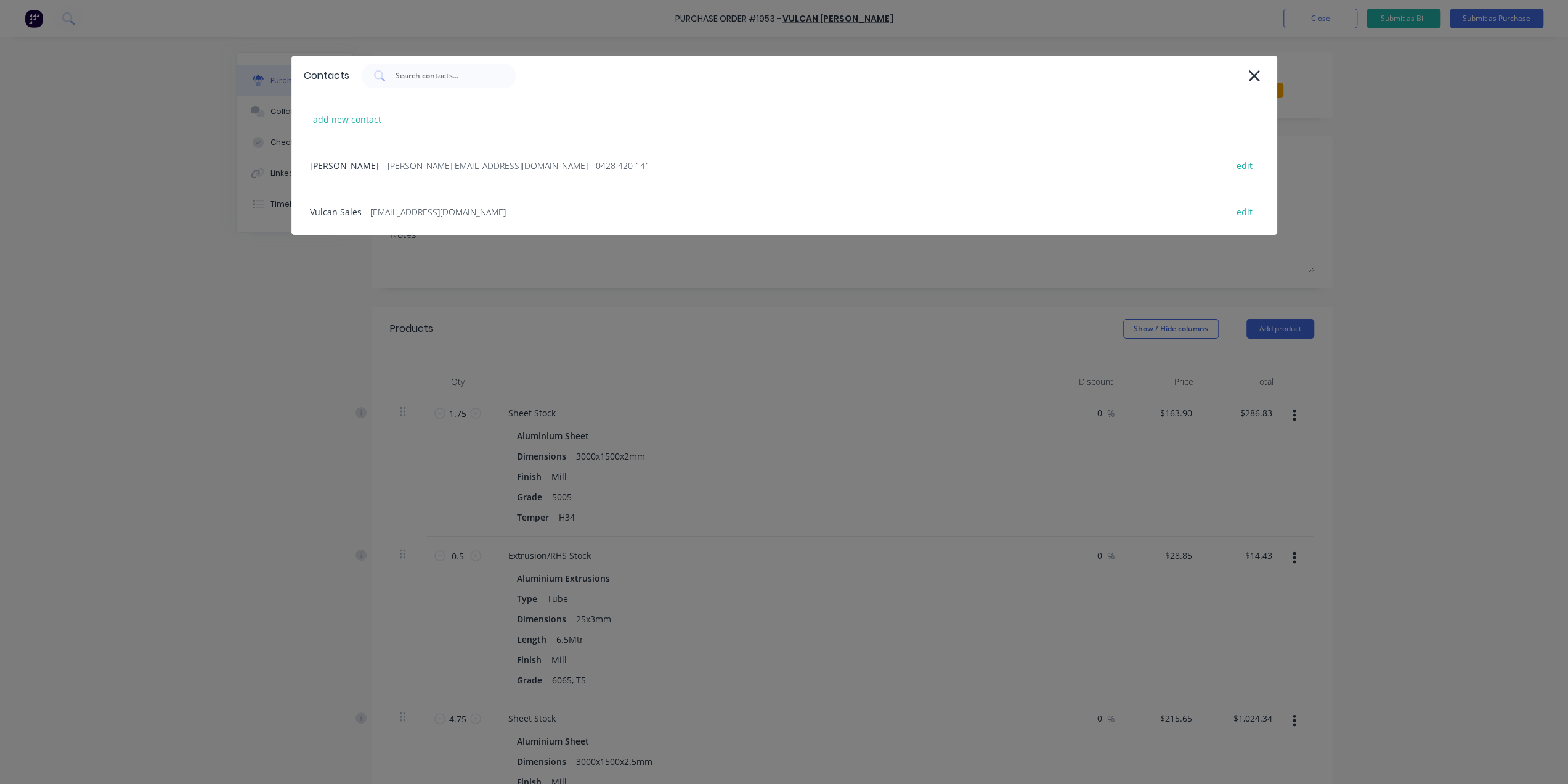
click at [453, 173] on div "Nicole - [EMAIL_ADDRESS][DOMAIN_NAME] - 0428 420 141 edit" at bounding box center [784, 165] width 985 height 47
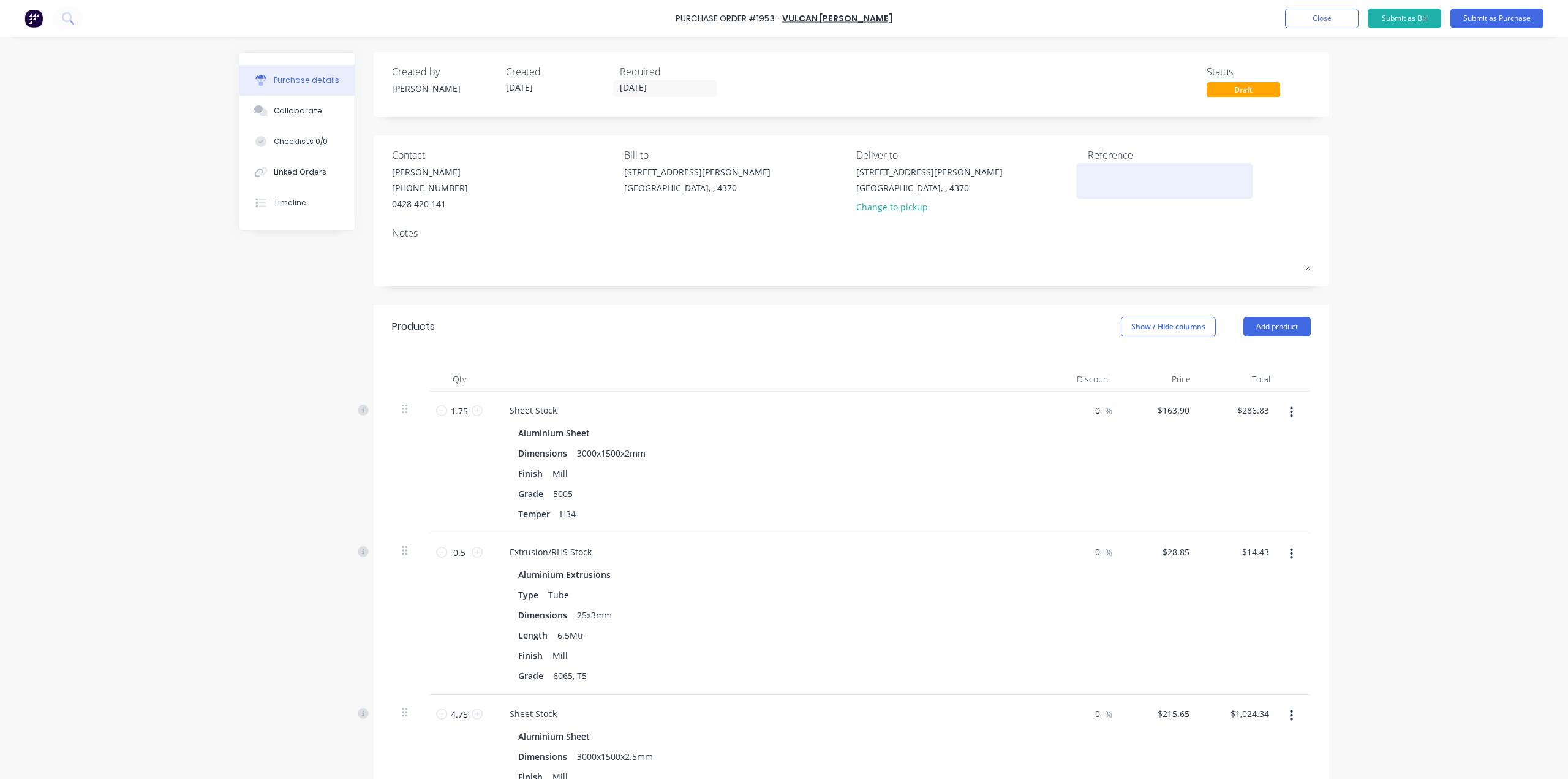
click at [1117, 177] on textarea at bounding box center [1165, 179] width 153 height 28
type textarea "1267 Ox CTC"
type textarea "x"
type textarea "1267 Ox CTC"
click at [463, 412] on input "1.75" at bounding box center [459, 410] width 25 height 19
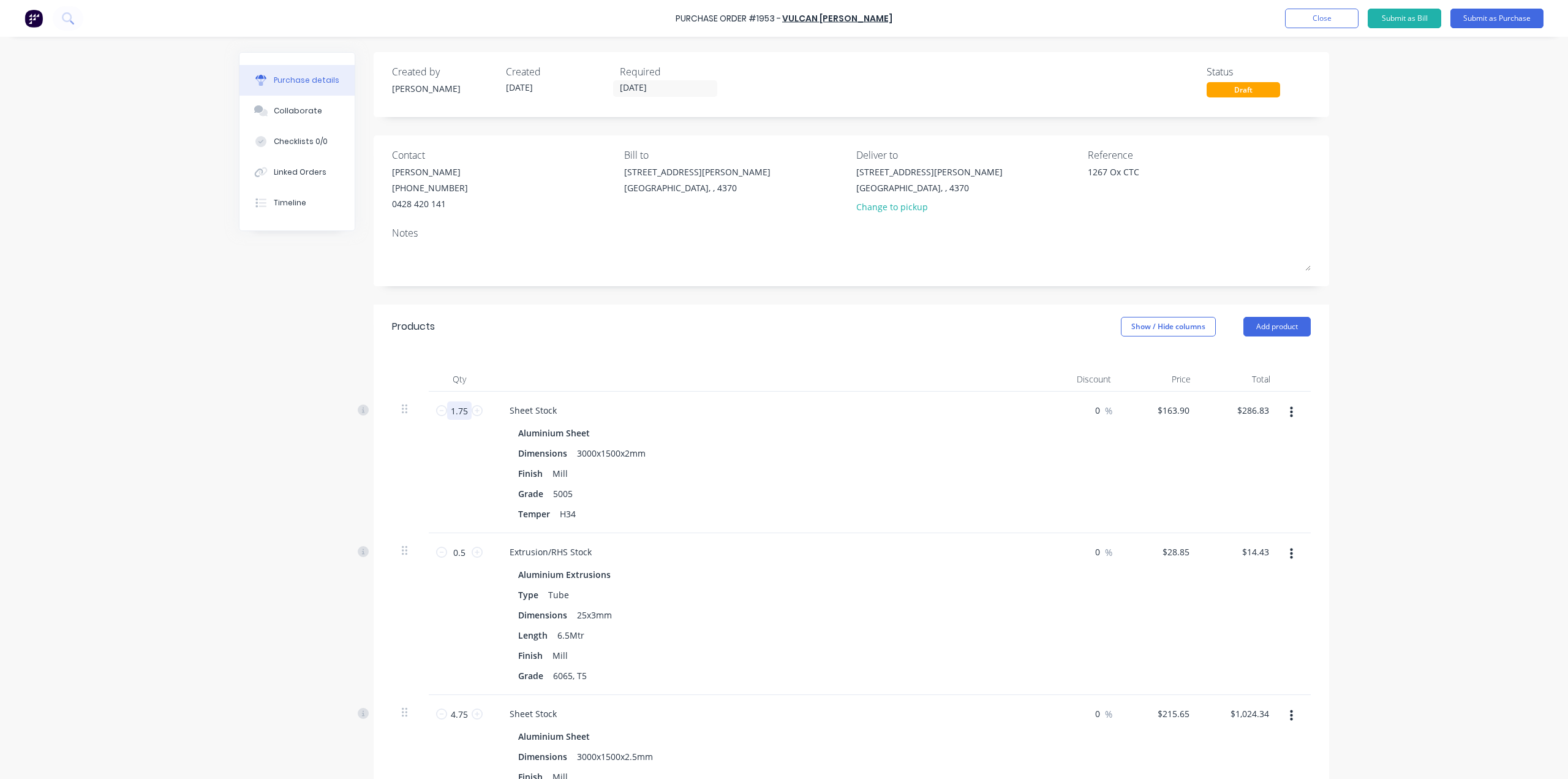
type textarea "x"
type input "3"
type input "$491.70"
type textarea "x"
type input "3"
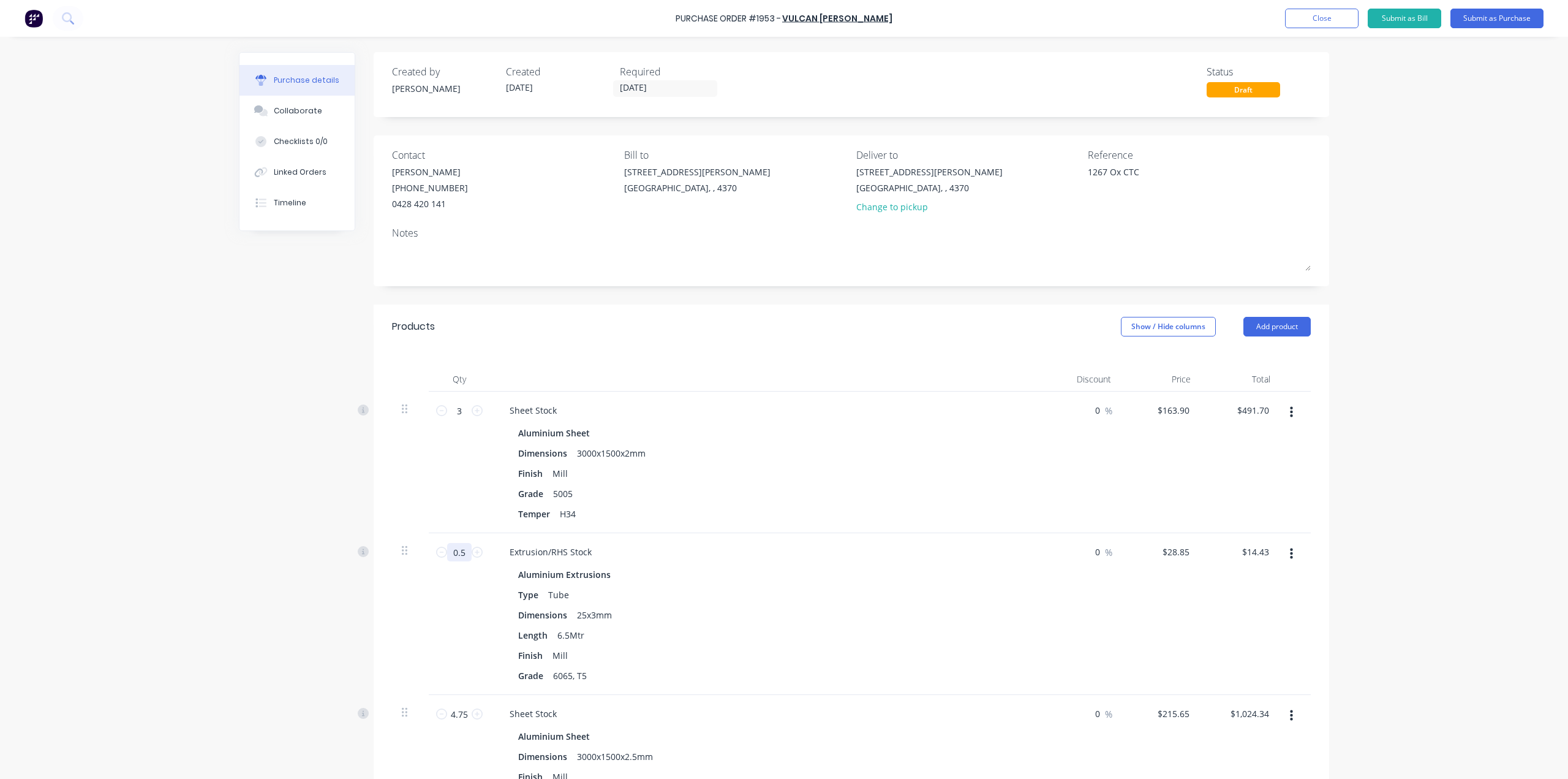
click at [458, 552] on input "0.5" at bounding box center [459, 552] width 25 height 19
type textarea "x"
type input "1"
type input "$28.85"
type textarea "x"
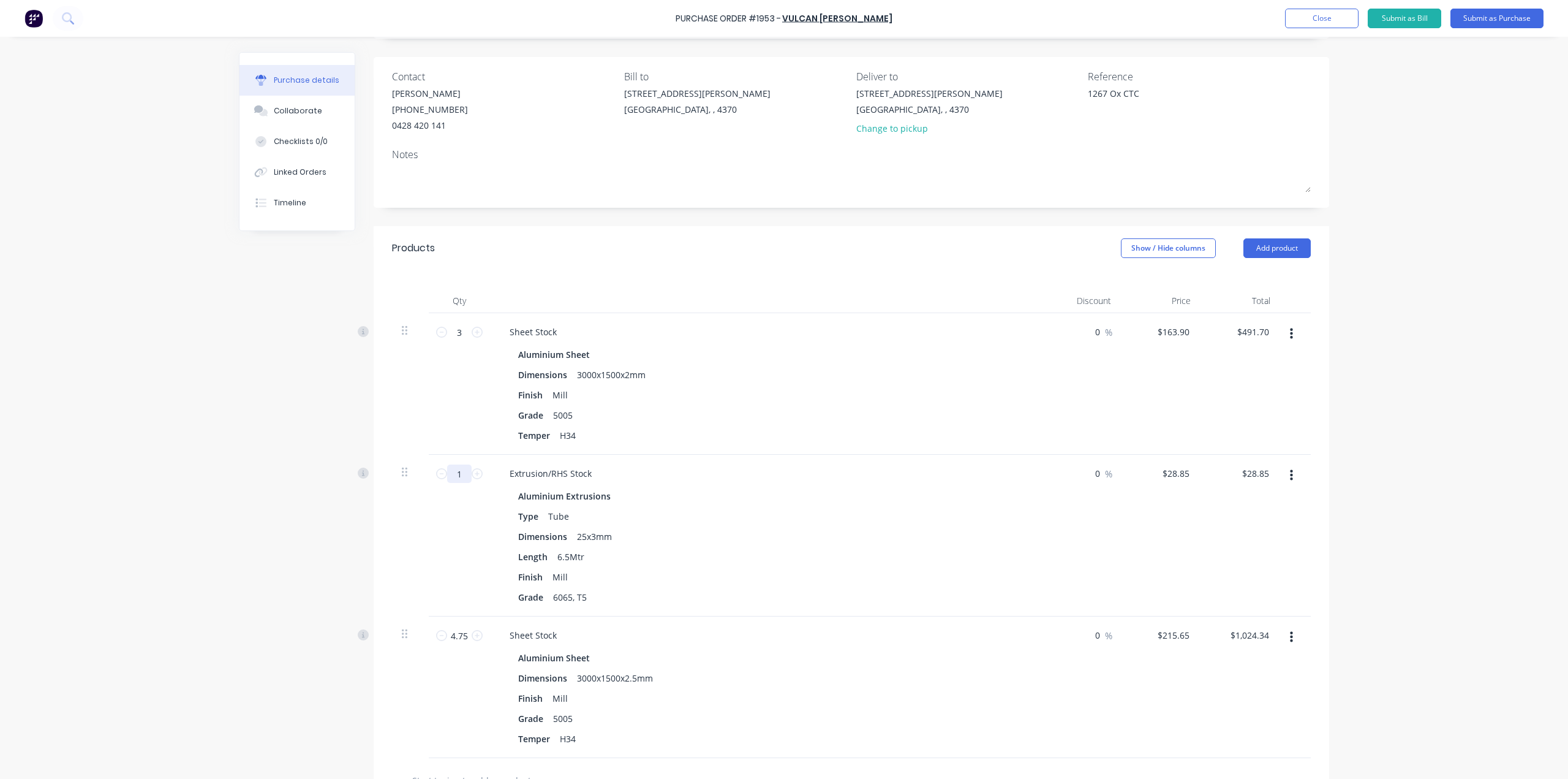
scroll to position [123, 0]
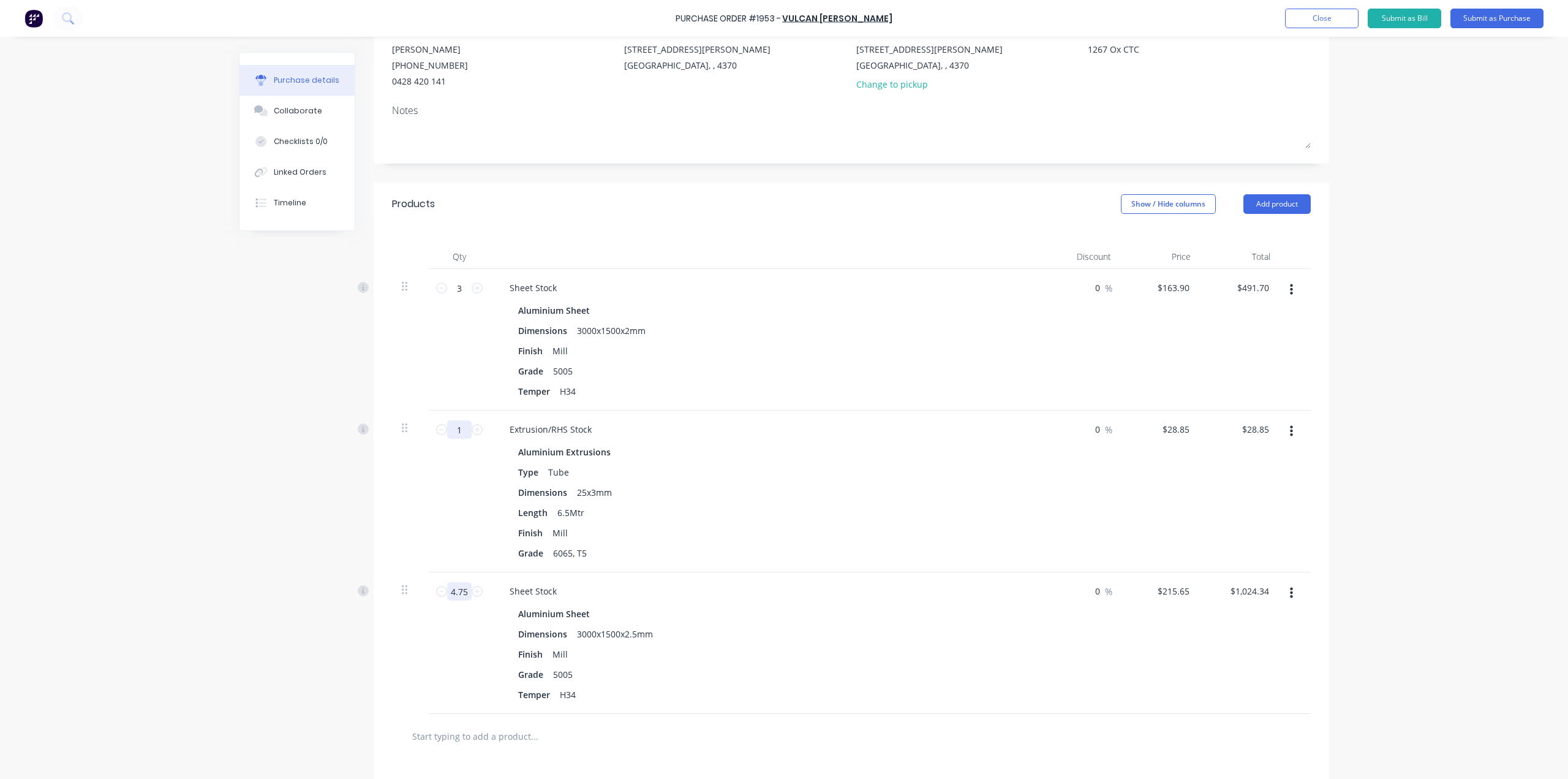
type input "1"
click at [462, 590] on input "4.75" at bounding box center [459, 591] width 25 height 19
type textarea "x"
type input "2"
type input "$431.30"
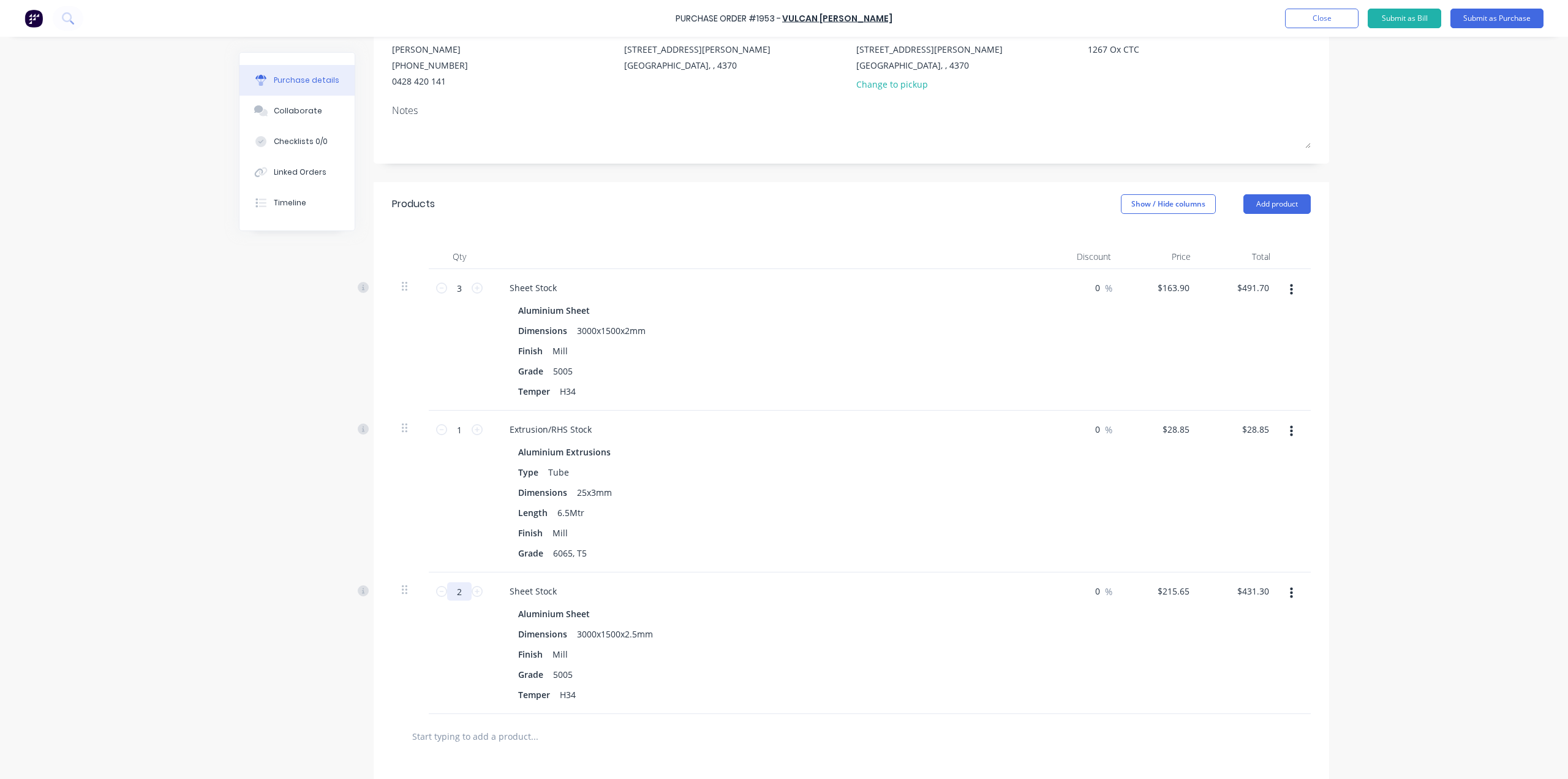
type textarea "x"
type input "2"
click at [1305, 205] on button "Add product" at bounding box center [1277, 204] width 68 height 20
click at [1274, 233] on div "Product catalogue" at bounding box center [1253, 235] width 94 height 18
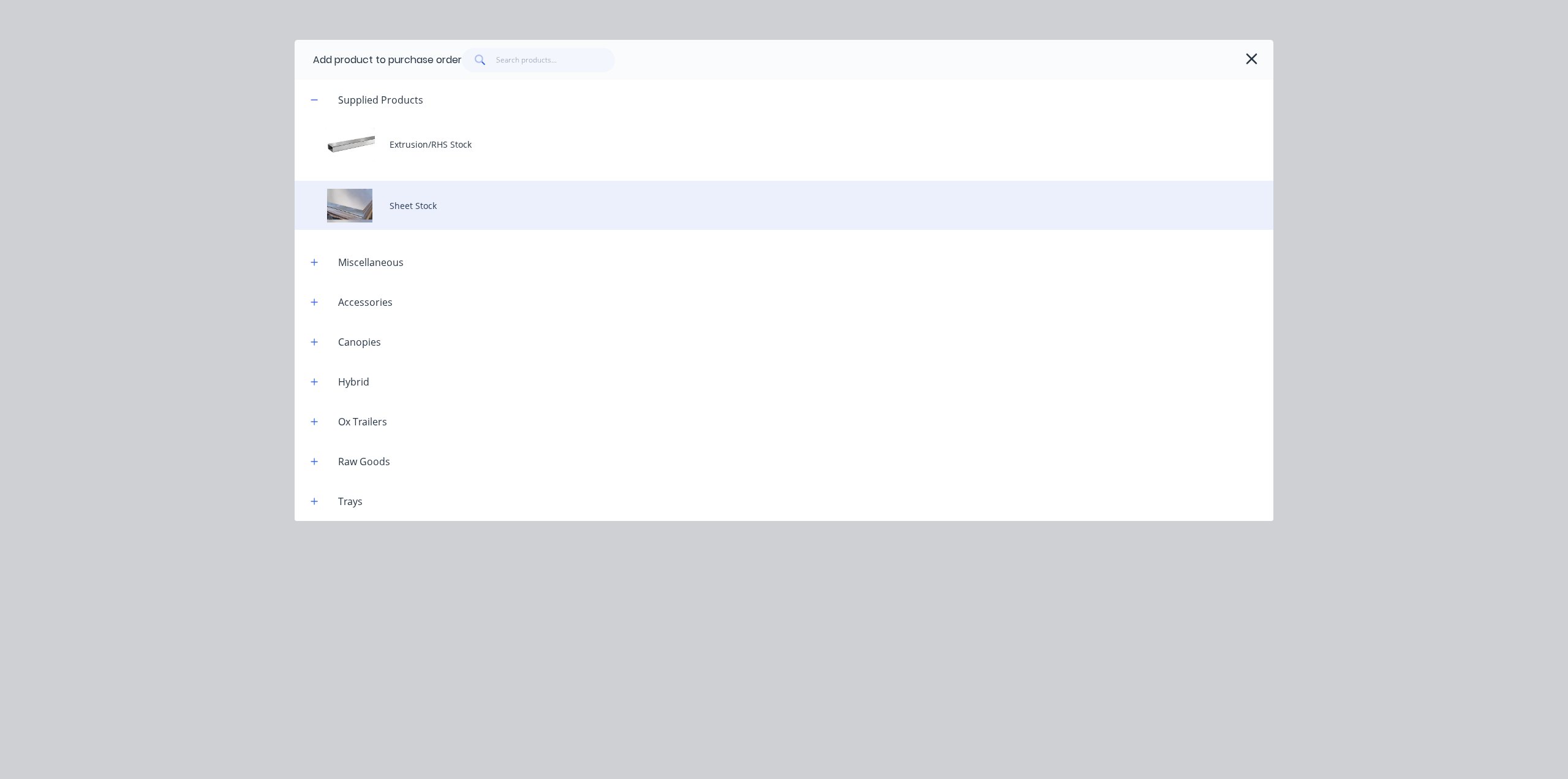
click at [449, 199] on div "Sheet Stock" at bounding box center [784, 206] width 979 height 49
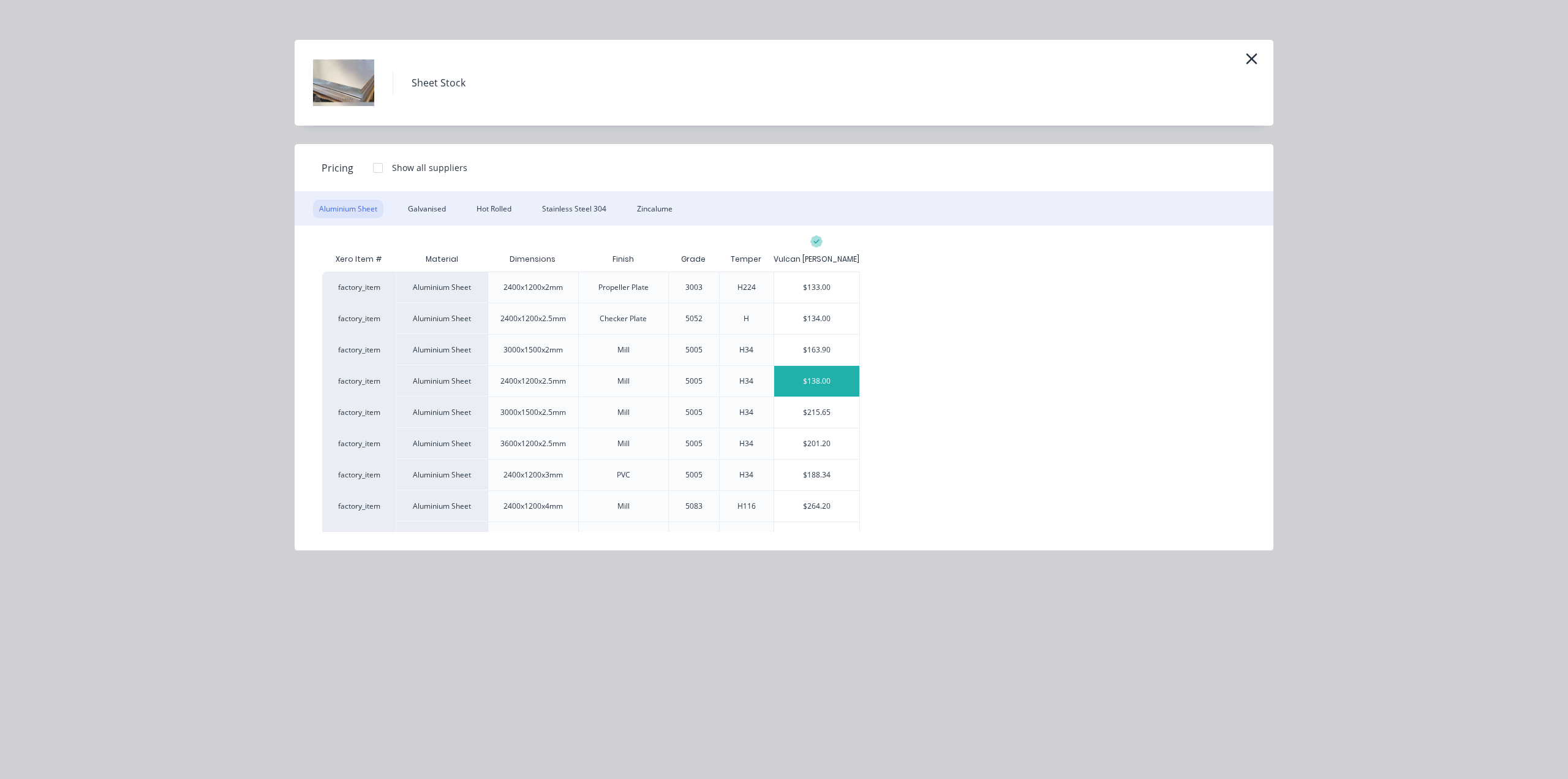
click at [795, 383] on div "$138.00" at bounding box center [816, 381] width 86 height 30
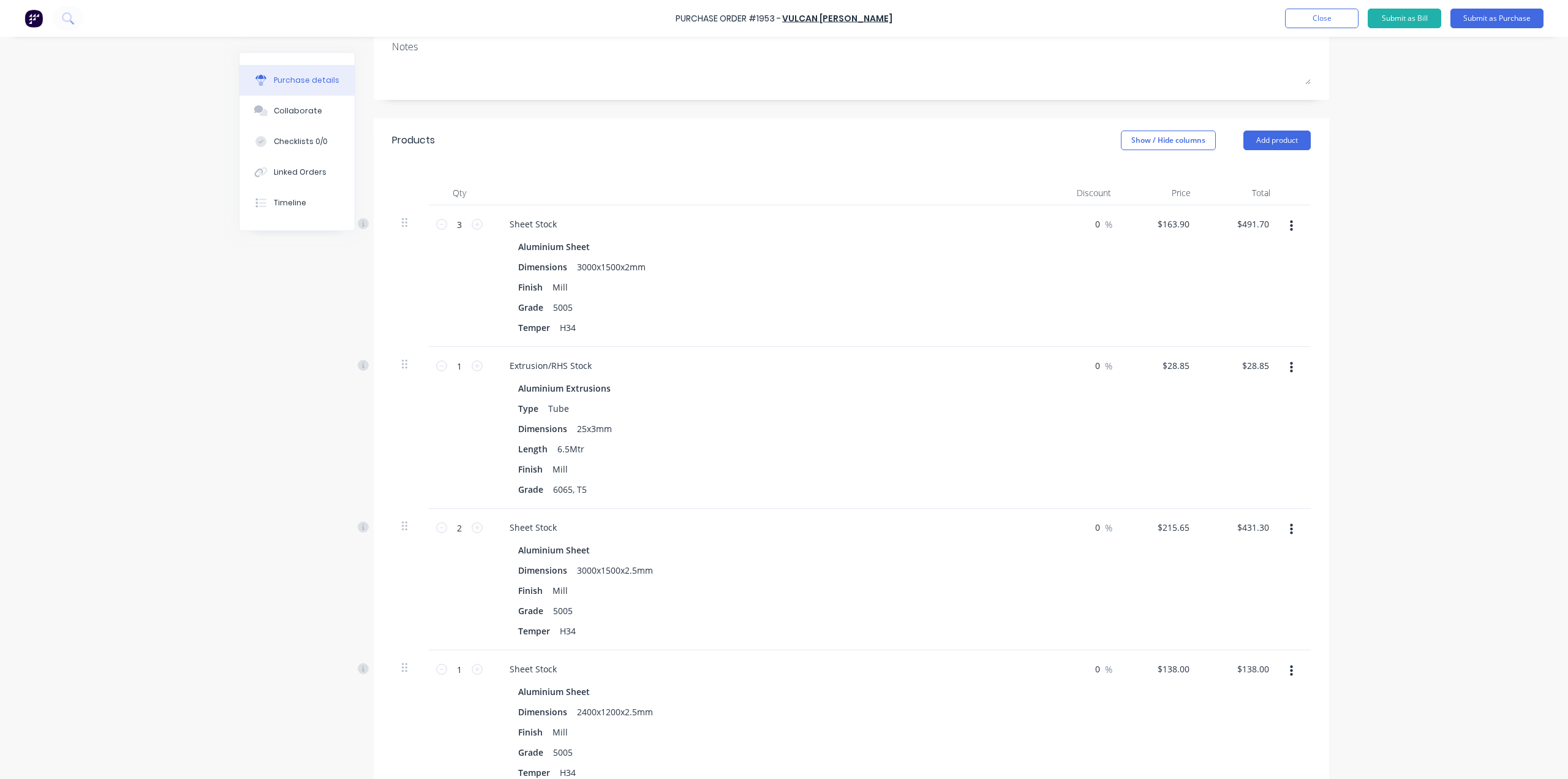
scroll to position [306, 0]
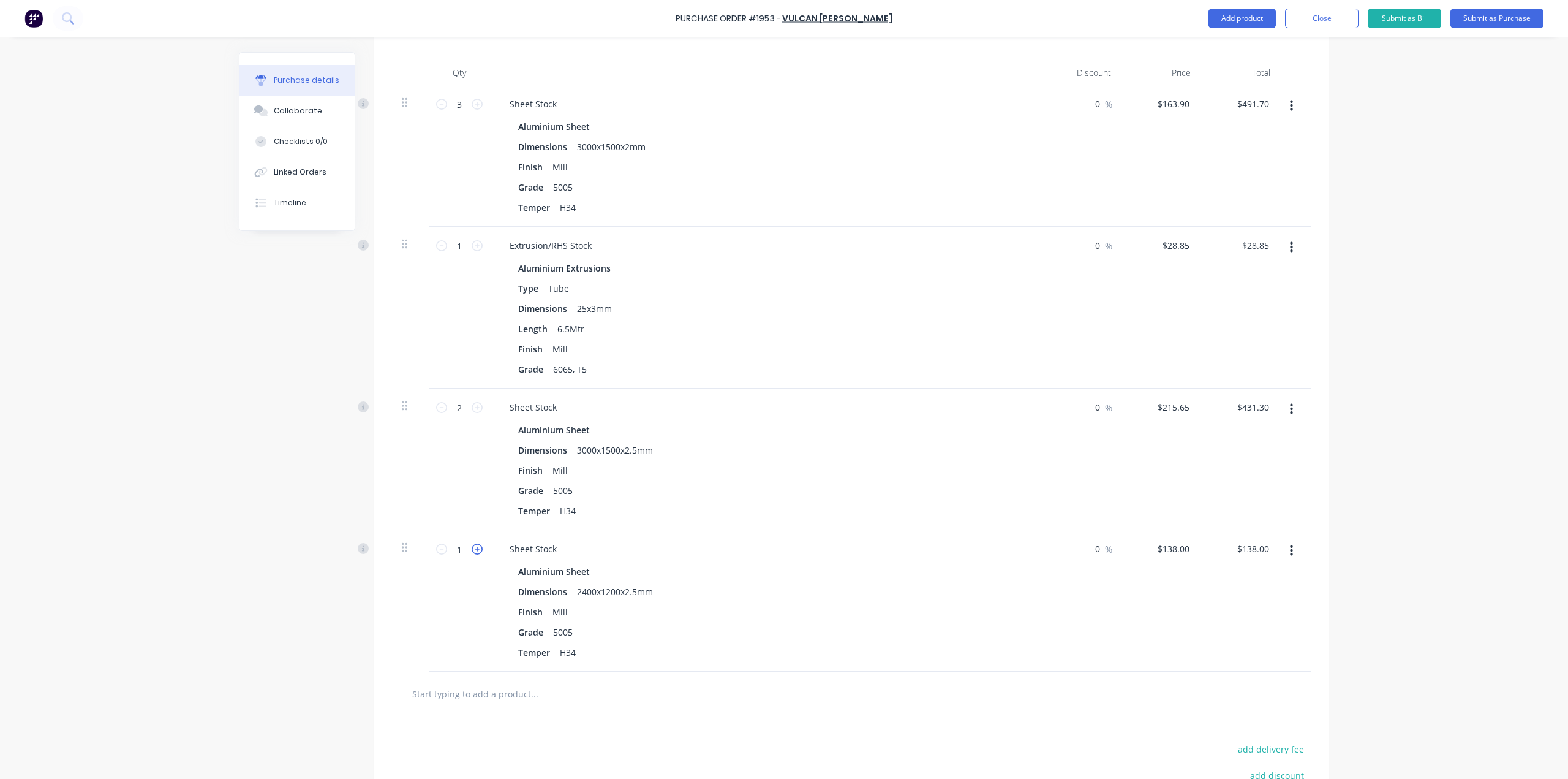
click at [473, 550] on icon at bounding box center [477, 548] width 11 height 11
type textarea "x"
type input "2"
type input "$276.00"
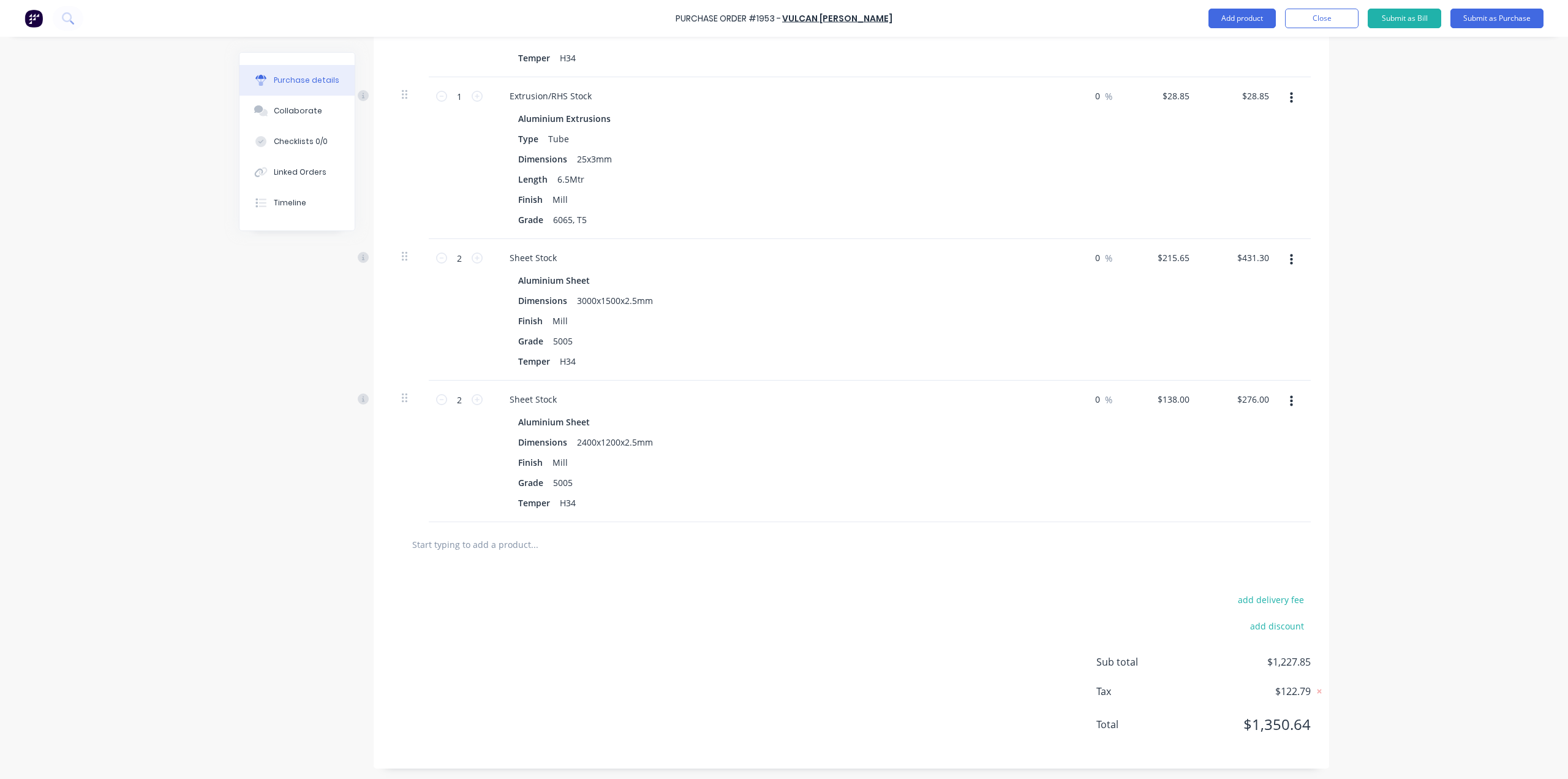
scroll to position [89, 0]
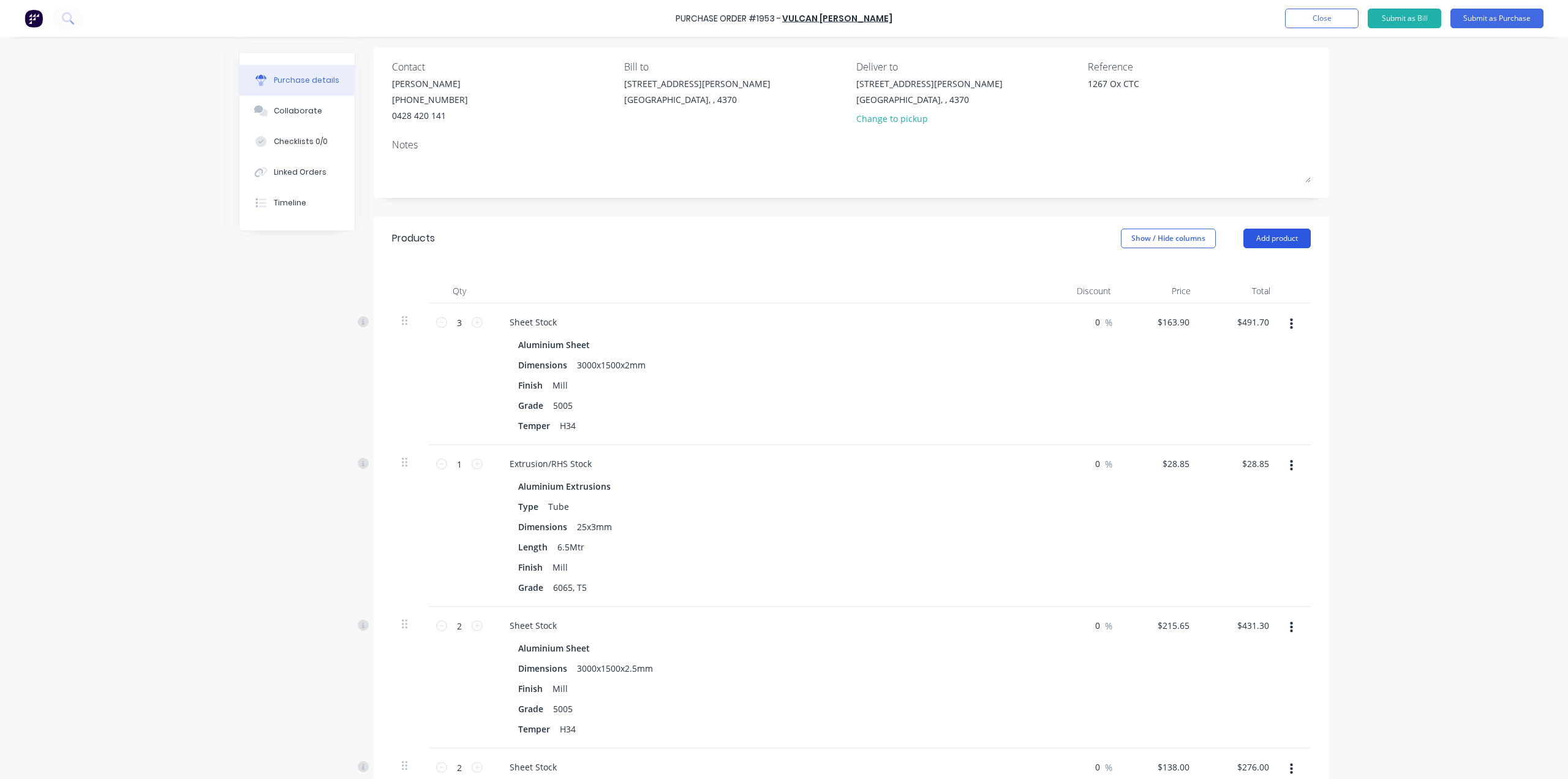
click at [1268, 240] on button "Add product" at bounding box center [1277, 238] width 68 height 20
click at [1279, 276] on div "Product catalogue" at bounding box center [1253, 270] width 94 height 18
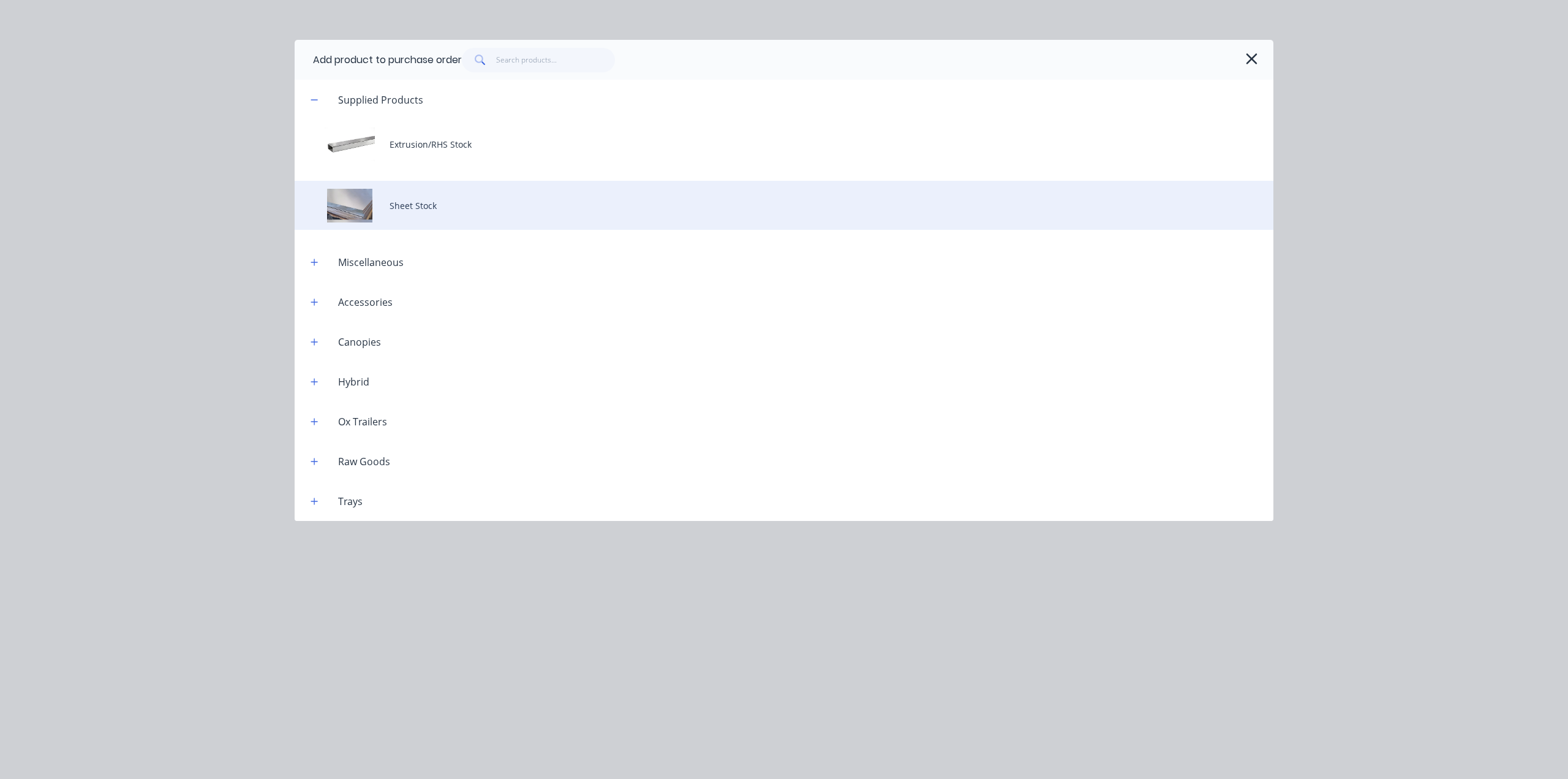
click at [391, 181] on div "Sheet Stock" at bounding box center [784, 206] width 979 height 49
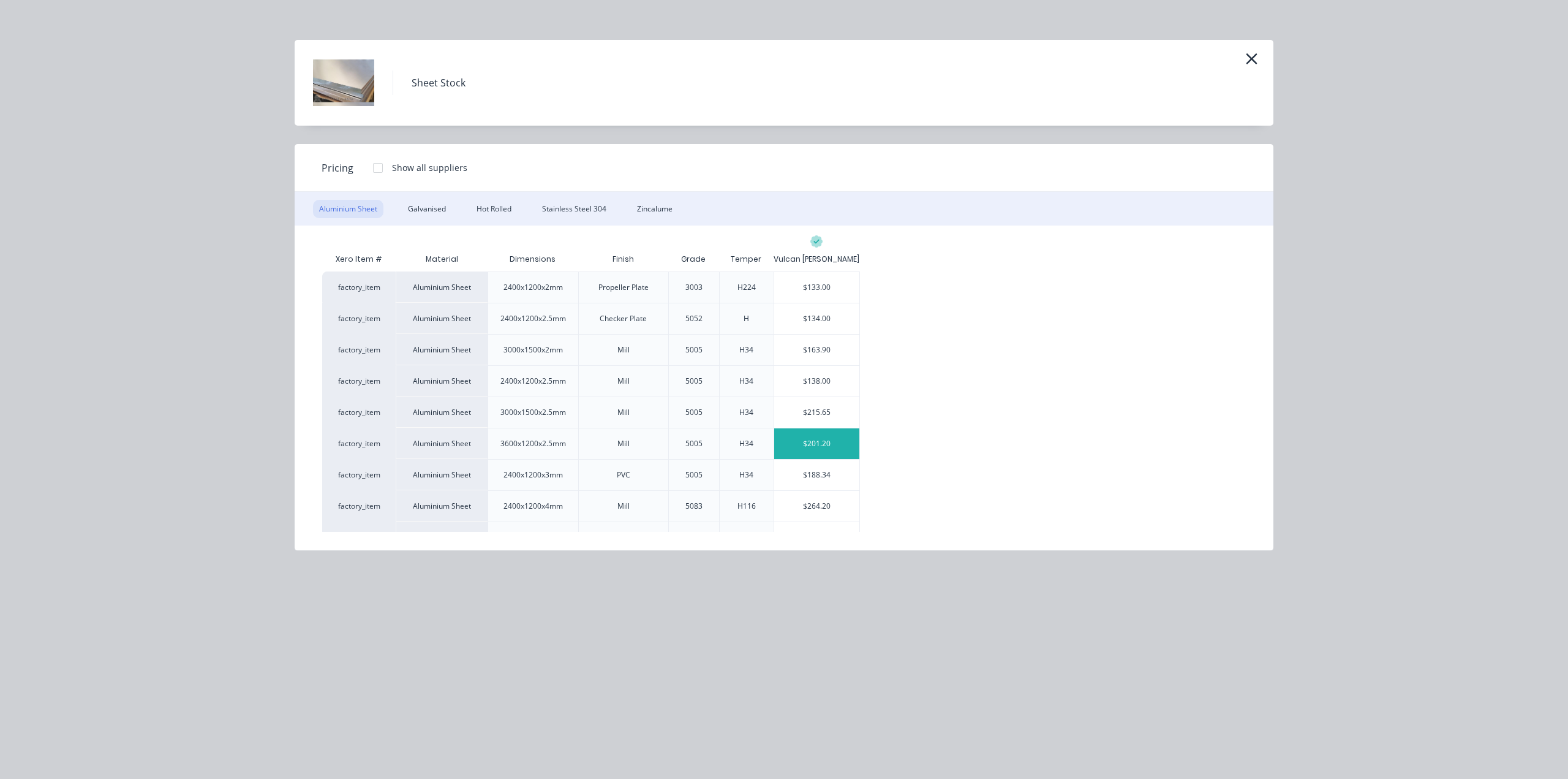
click at [811, 449] on div "$201.20" at bounding box center [816, 443] width 86 height 30
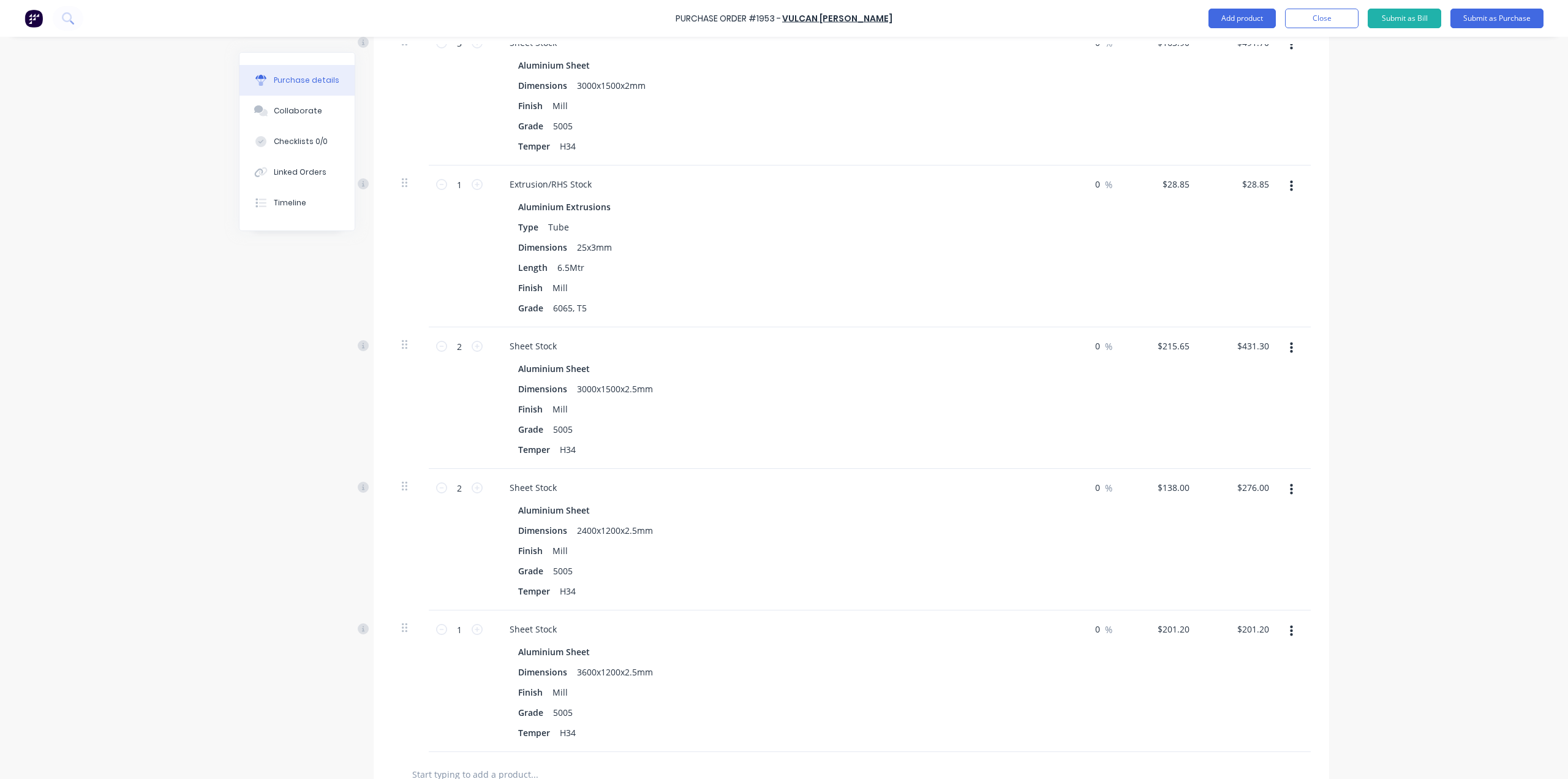
scroll to position [0, 0]
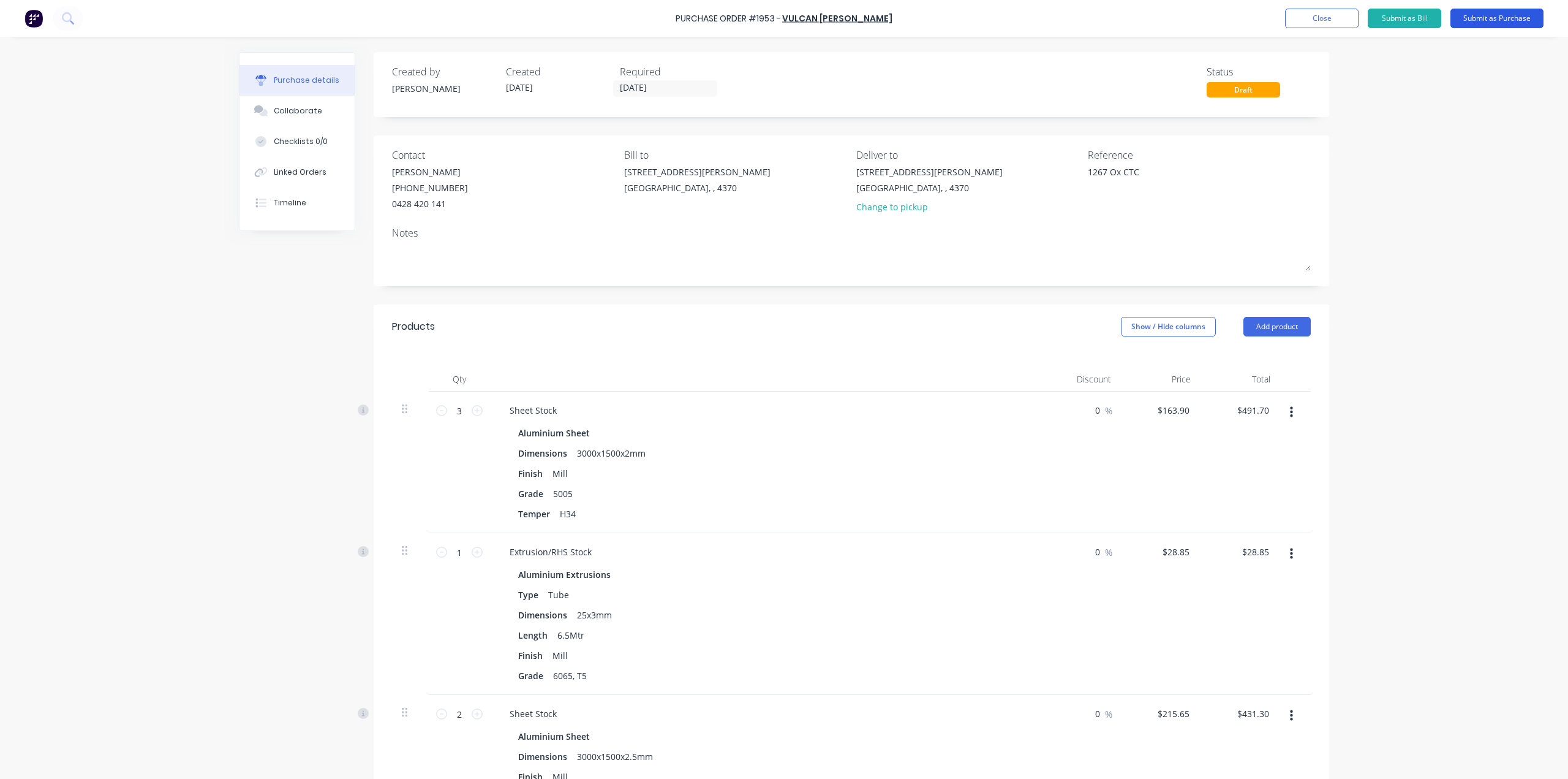
click at [1502, 12] on button "Submit as Purchase" at bounding box center [1497, 19] width 93 height 20
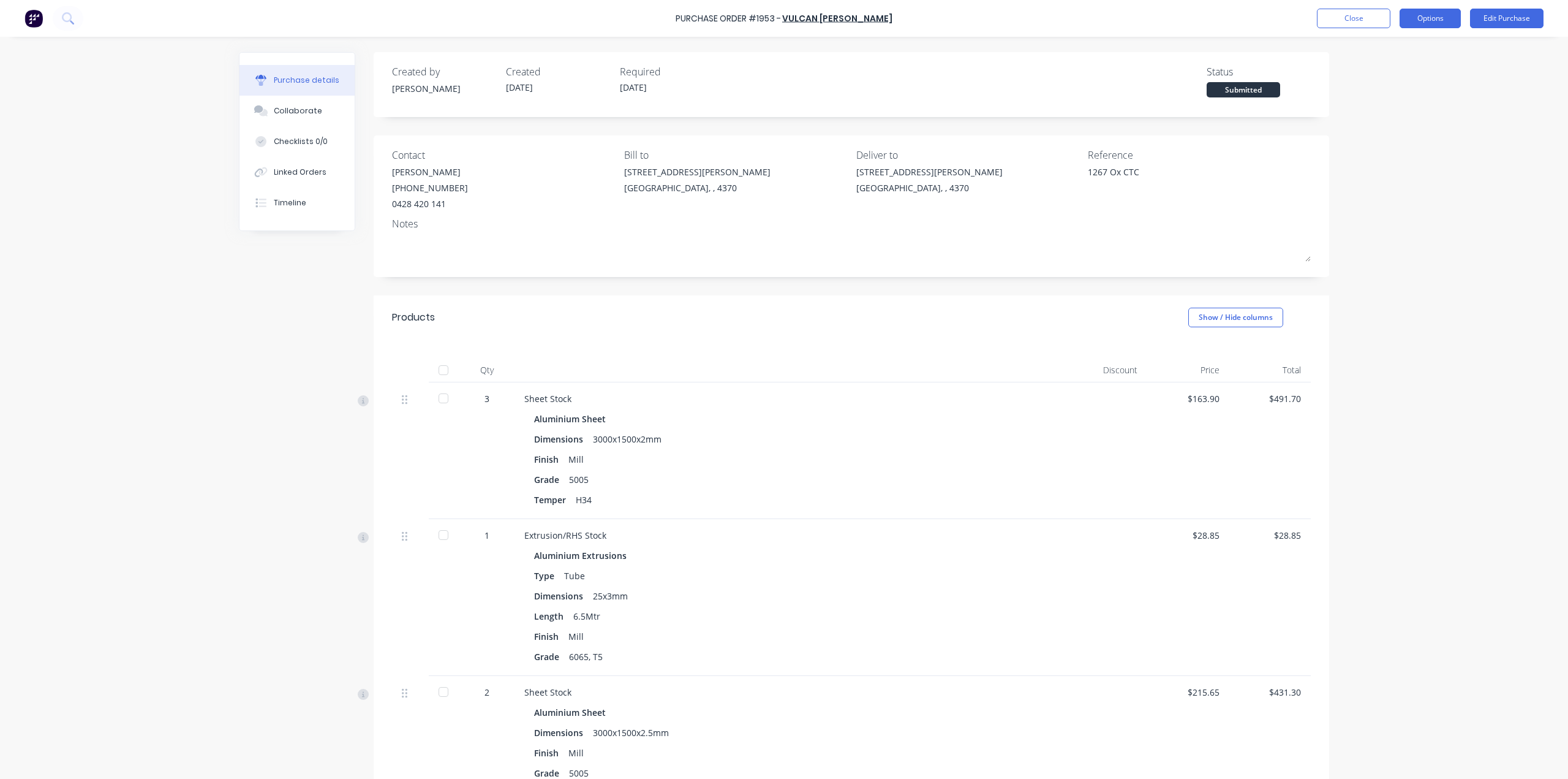
click at [1435, 22] on button "Options" at bounding box center [1430, 19] width 61 height 20
click at [1408, 48] on div "Print / Email" at bounding box center [1403, 50] width 94 height 18
click at [1408, 69] on div "With pricing" at bounding box center [1403, 75] width 94 height 18
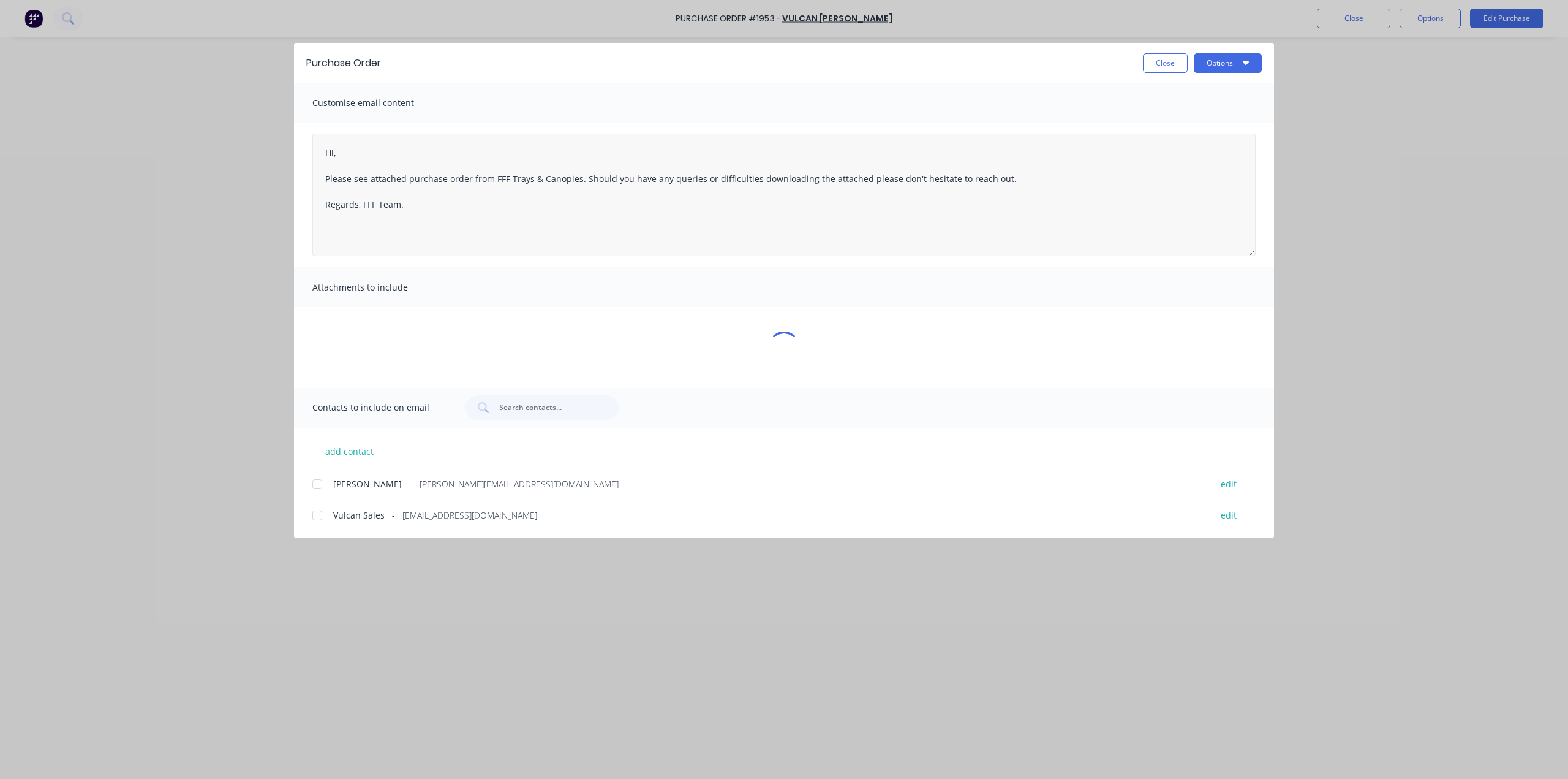
type textarea "x"
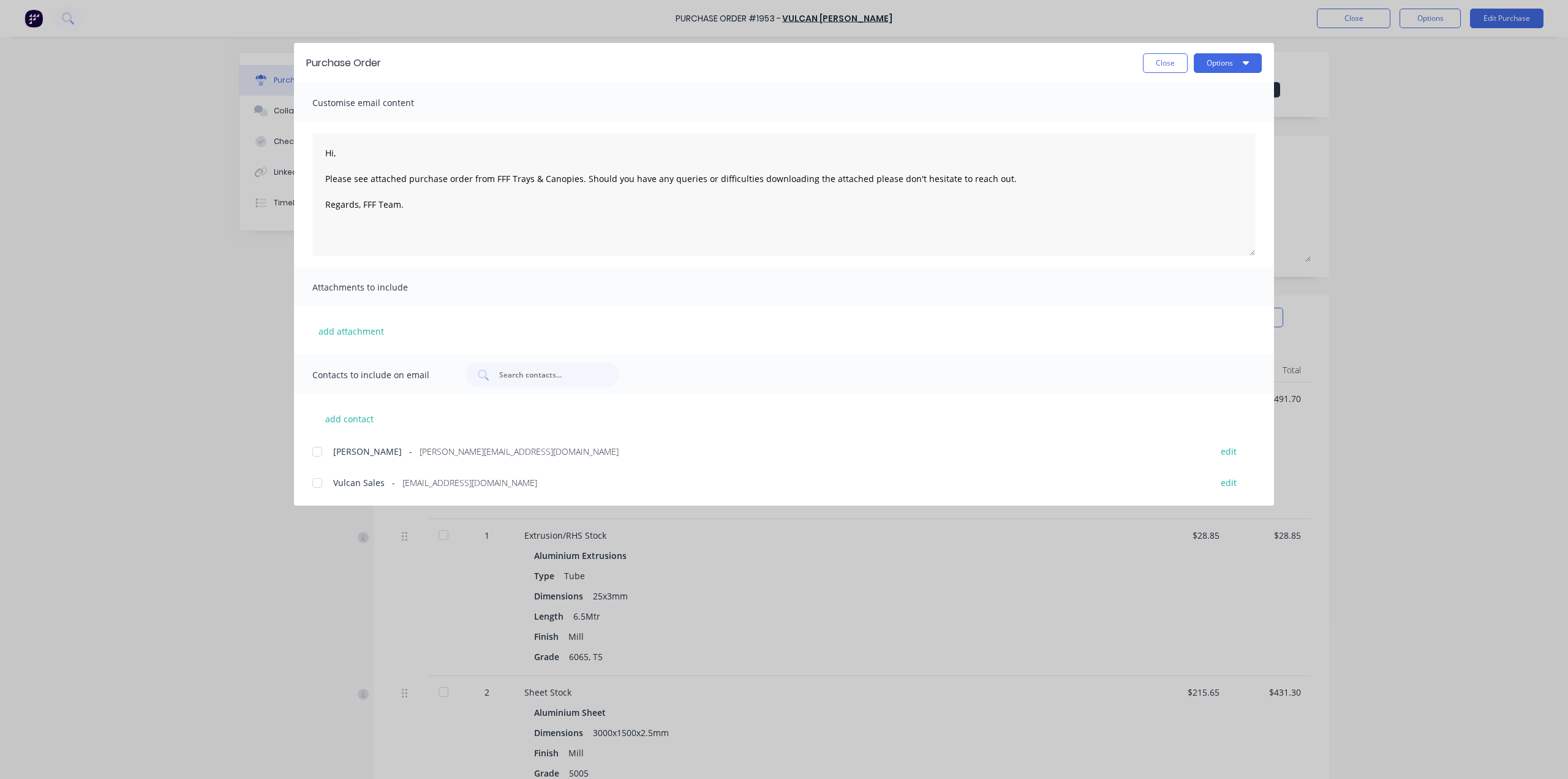
click at [319, 449] on div at bounding box center [317, 451] width 25 height 25
click at [321, 448] on div at bounding box center [317, 451] width 25 height 25
click at [320, 443] on div at bounding box center [317, 451] width 25 height 25
drag, startPoint x: 323, startPoint y: 492, endPoint x: 325, endPoint y: 483, distance: 9.2
click at [323, 491] on div at bounding box center [317, 482] width 25 height 25
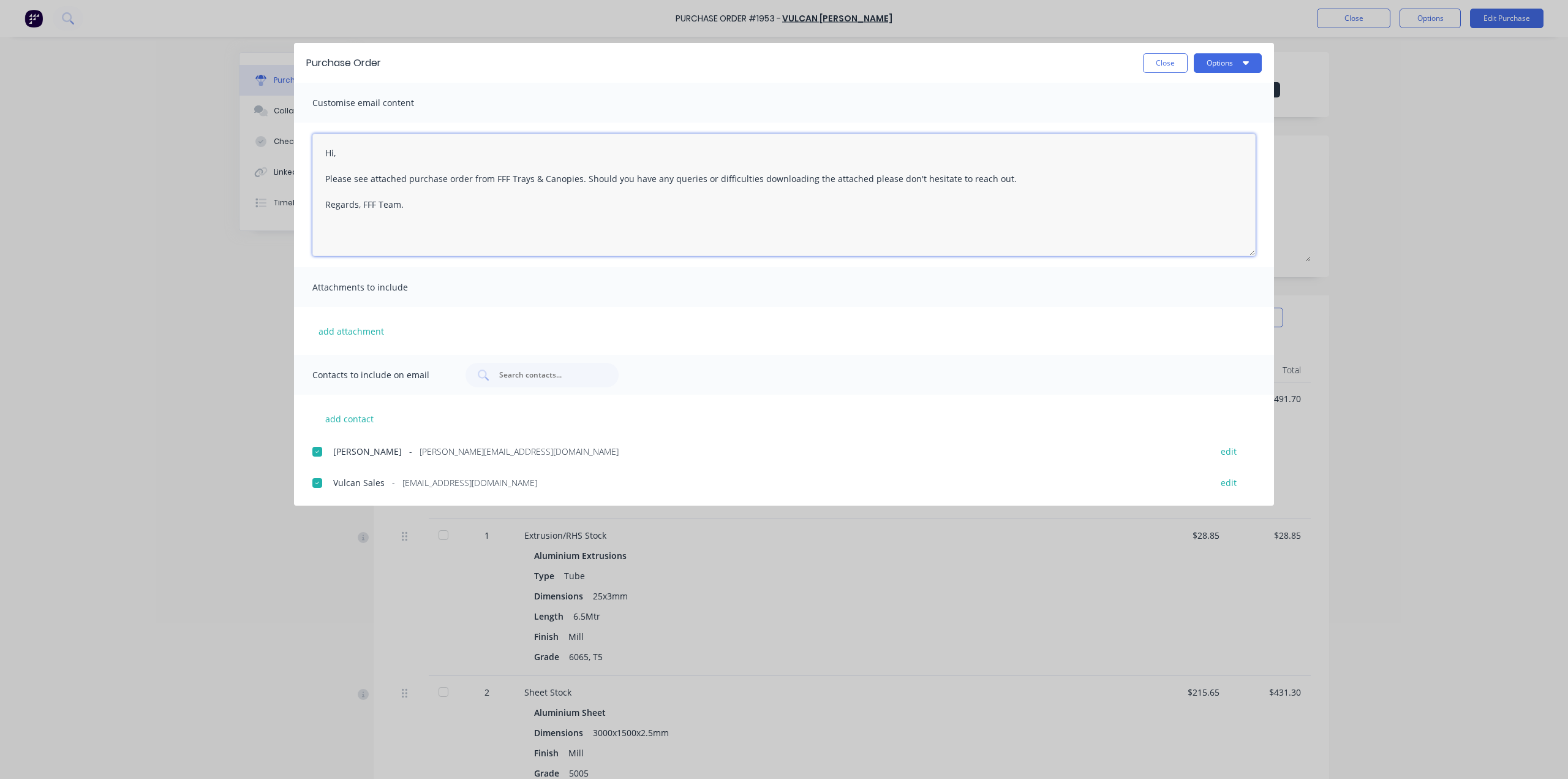
click at [321, 151] on textarea "Hi, Please see attached purchase order from FFF Trays & Canopies. Should you ha…" at bounding box center [784, 195] width 943 height 123
type textarea "Good evening, Please see attached purchase order from FFF Trays & Canopies. Sho…"
click at [1229, 61] on button "Options" at bounding box center [1228, 63] width 68 height 20
click at [1209, 141] on div "Email" at bounding box center [1204, 143] width 94 height 18
click at [1166, 64] on button "Close" at bounding box center [1165, 63] width 44 height 20
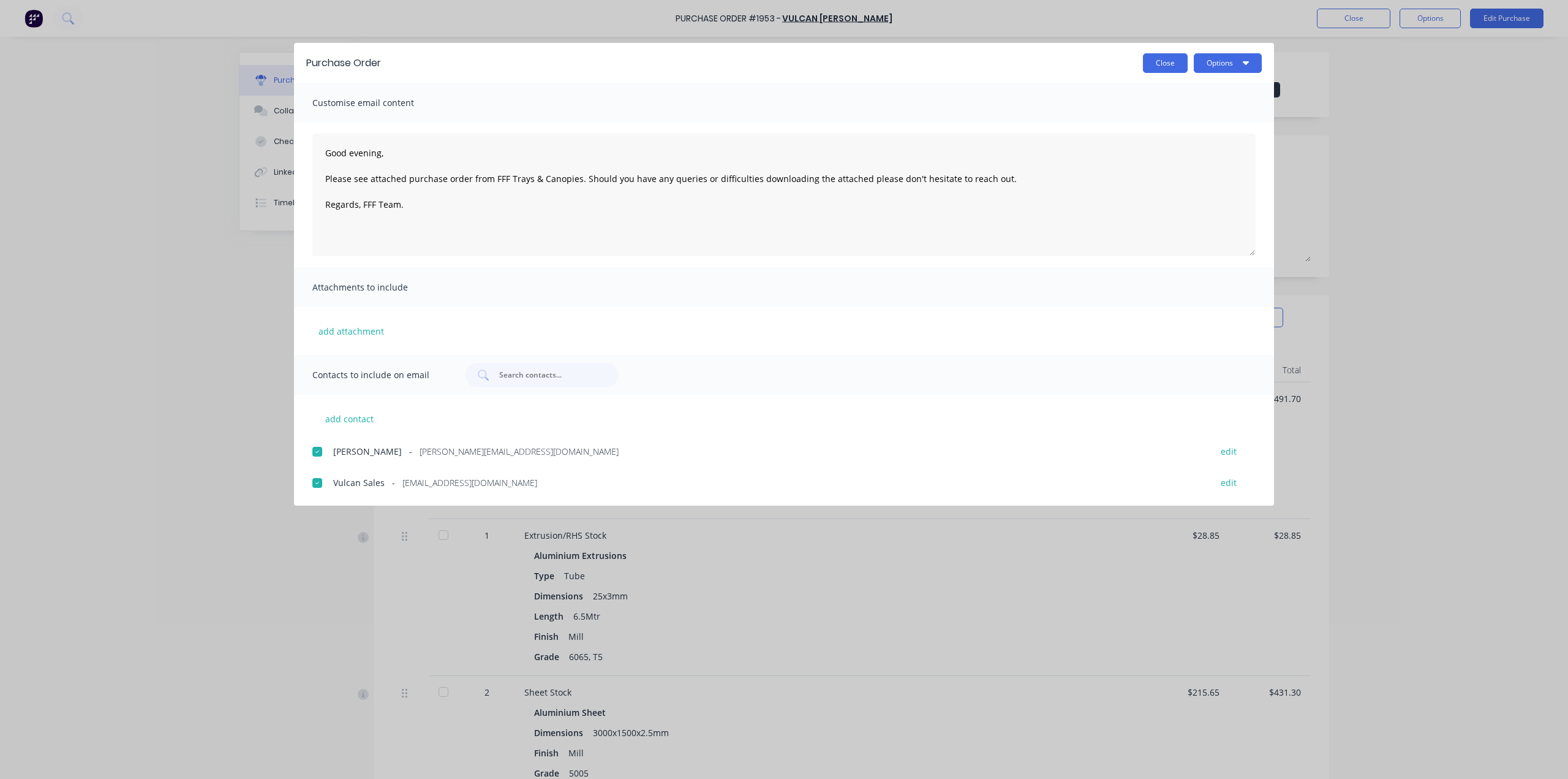
type textarea "x"
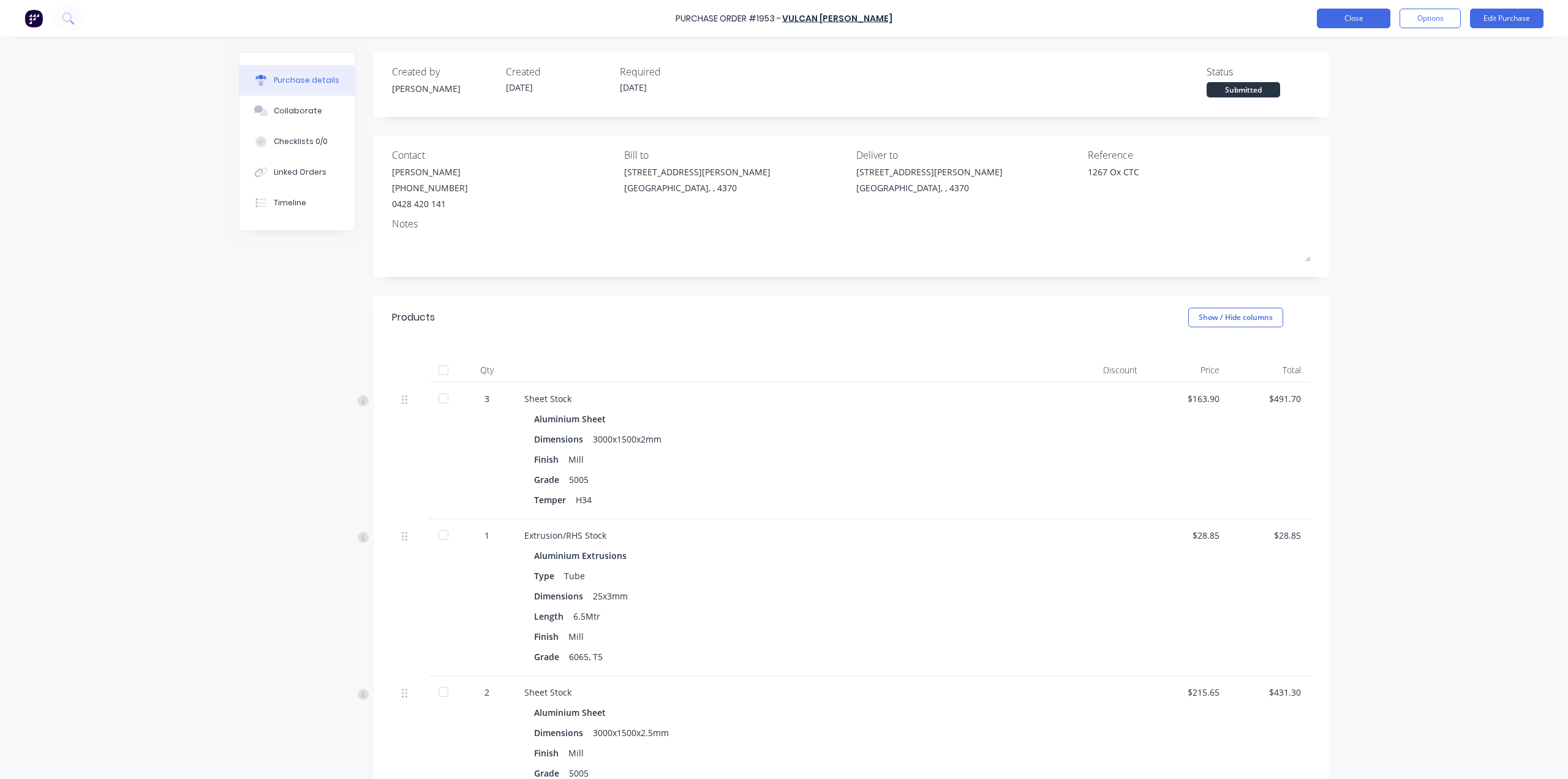
click at [1347, 21] on button "Close" at bounding box center [1354, 19] width 74 height 20
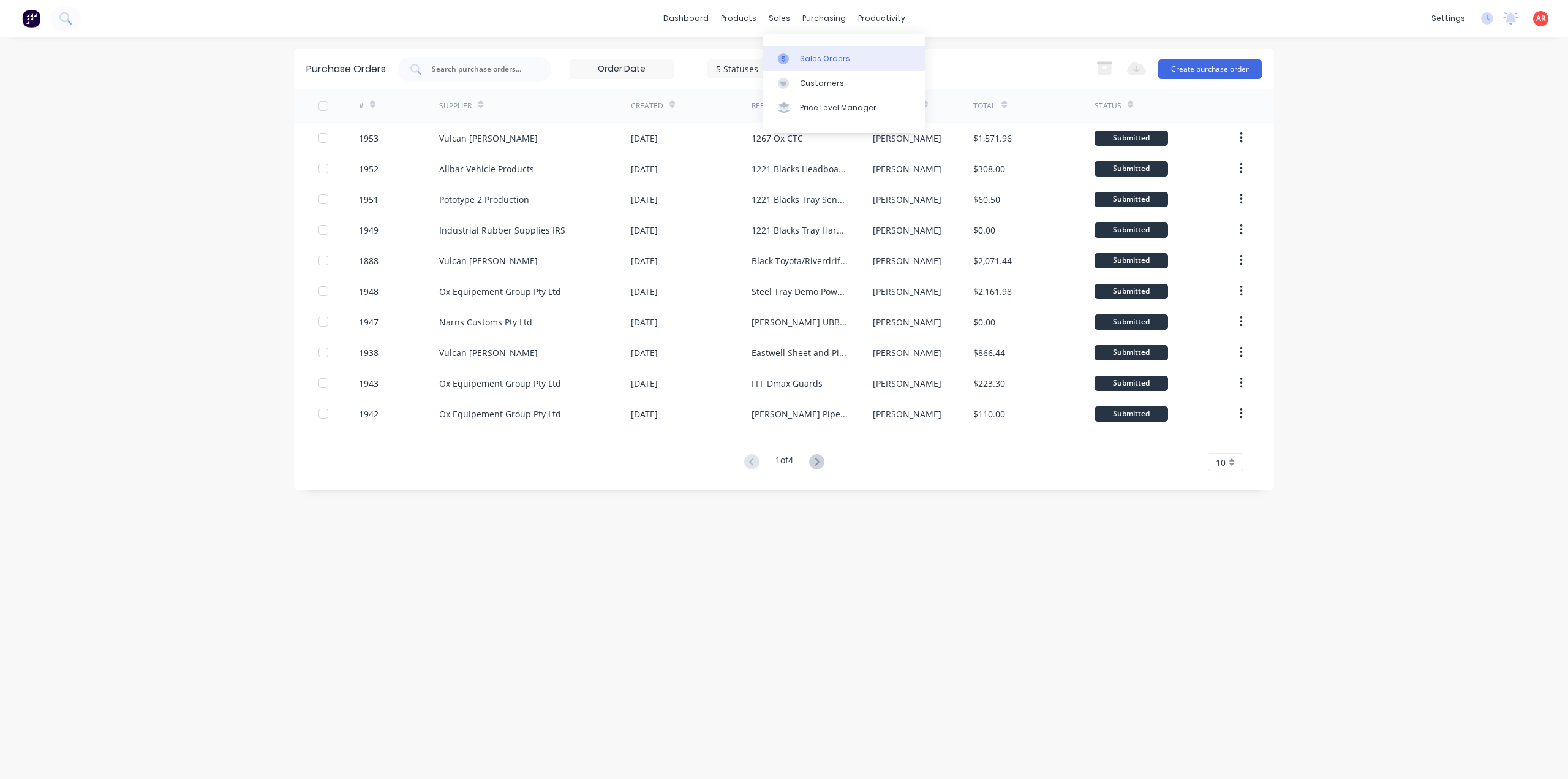
click at [804, 66] on link "Sales Orders" at bounding box center [844, 58] width 162 height 25
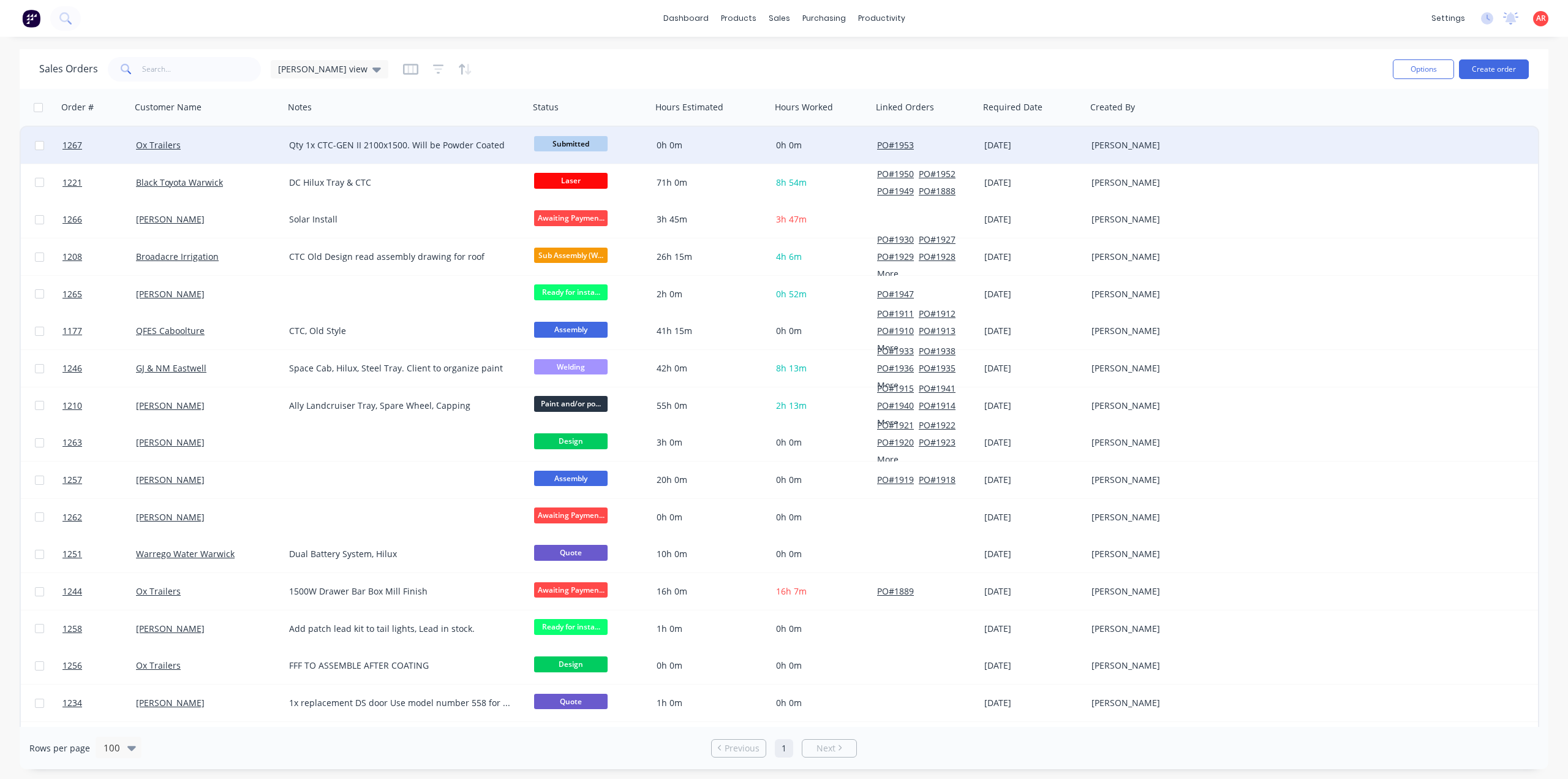
click at [266, 154] on div "Ox Trailers" at bounding box center [208, 145] width 153 height 36
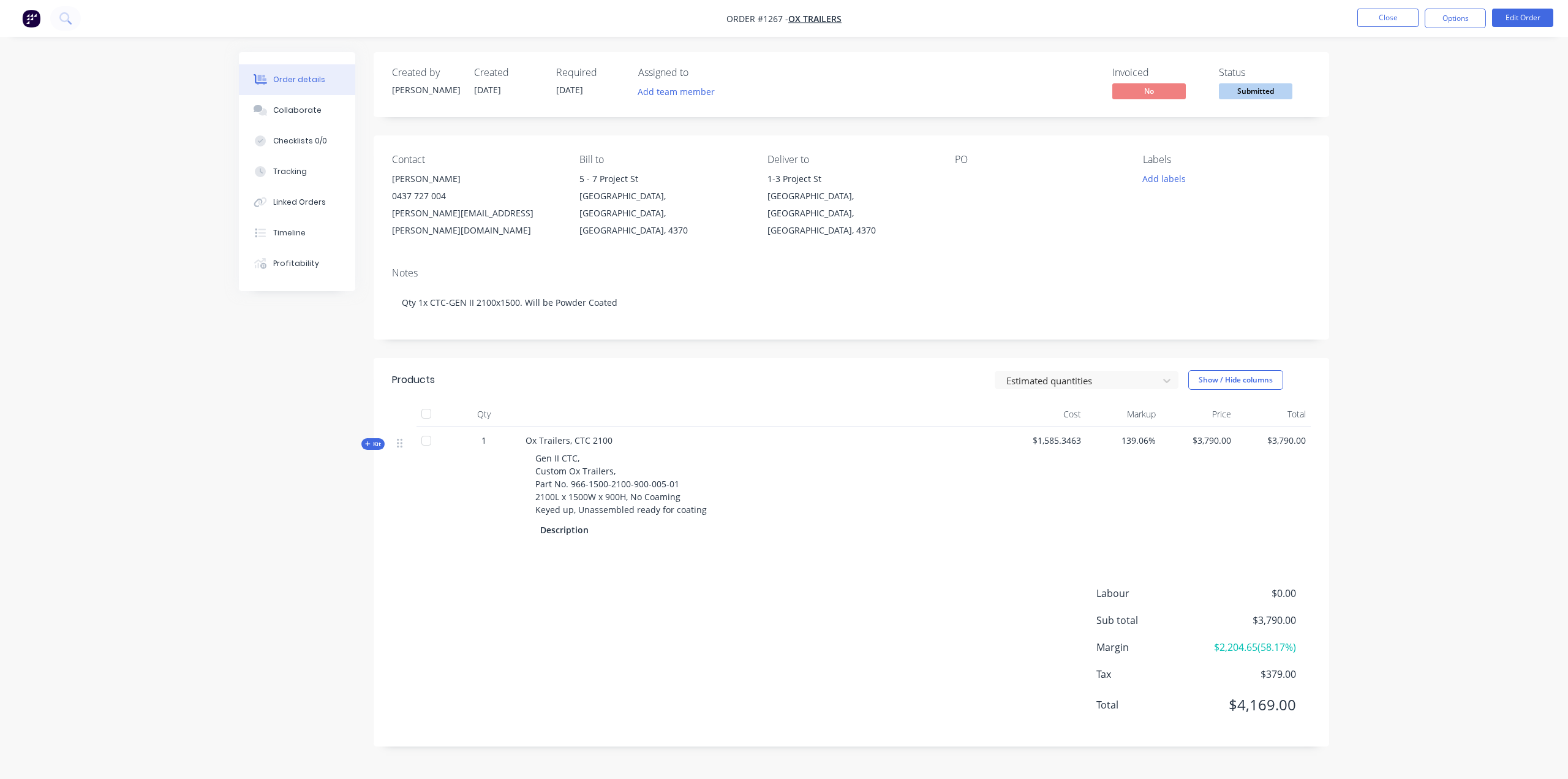
click at [1269, 97] on span "Submitted" at bounding box center [1255, 91] width 74 height 16
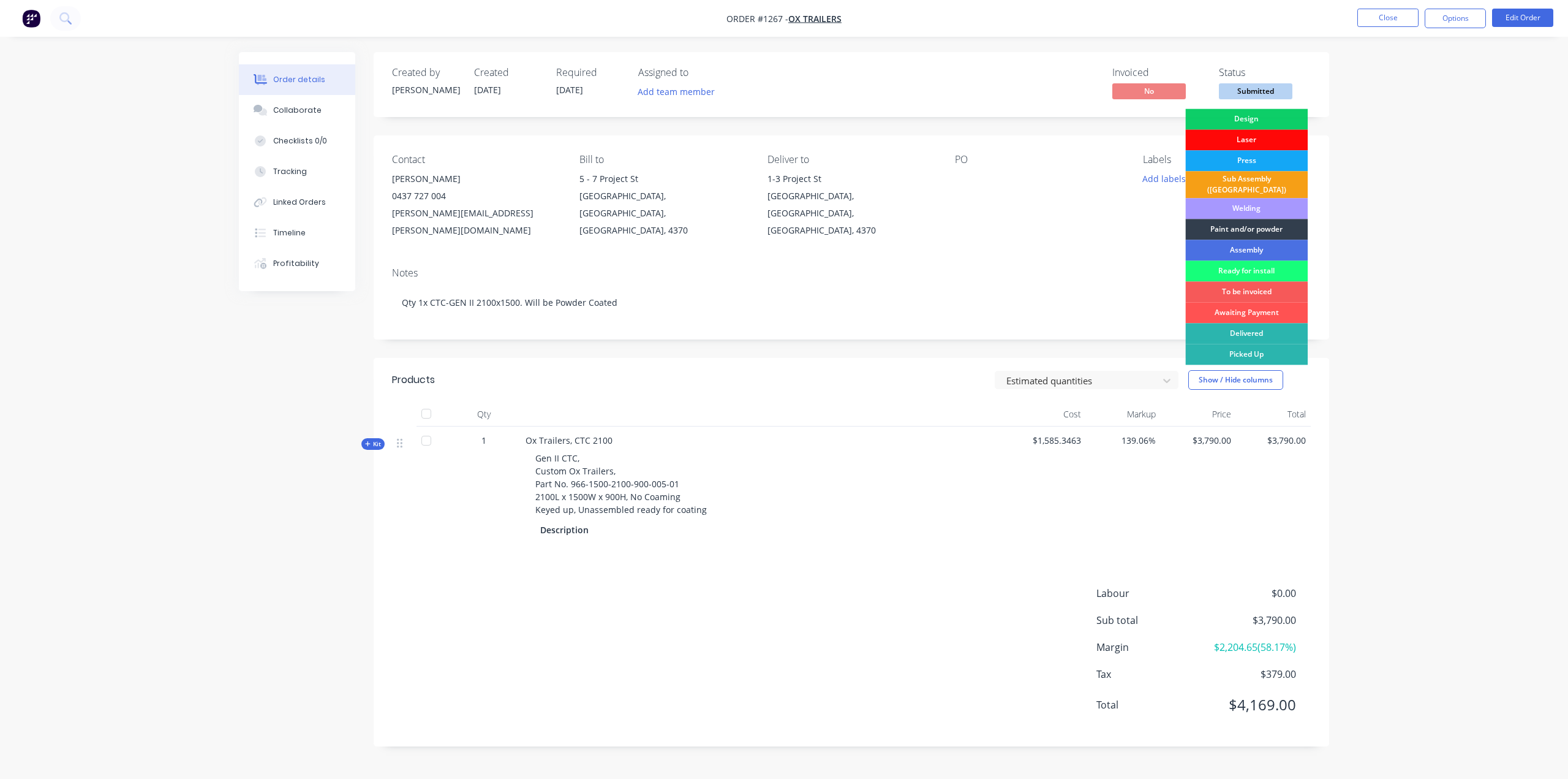
click at [1253, 136] on div "Laser" at bounding box center [1246, 139] width 123 height 21
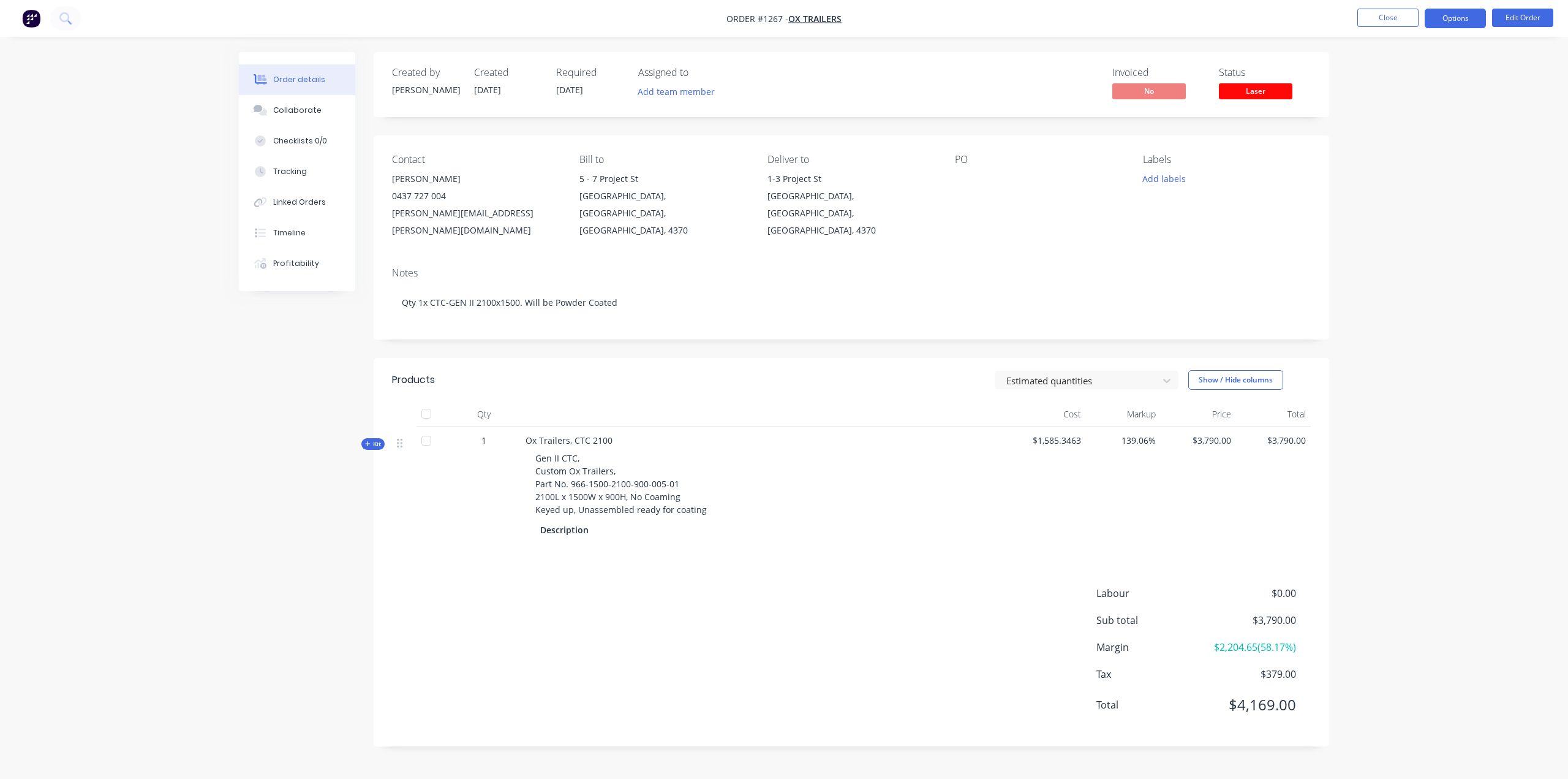
click at [1461, 17] on button "Options" at bounding box center [1456, 19] width 61 height 20
click at [1425, 221] on div "Purchase Products" at bounding box center [1418, 221] width 113 height 18
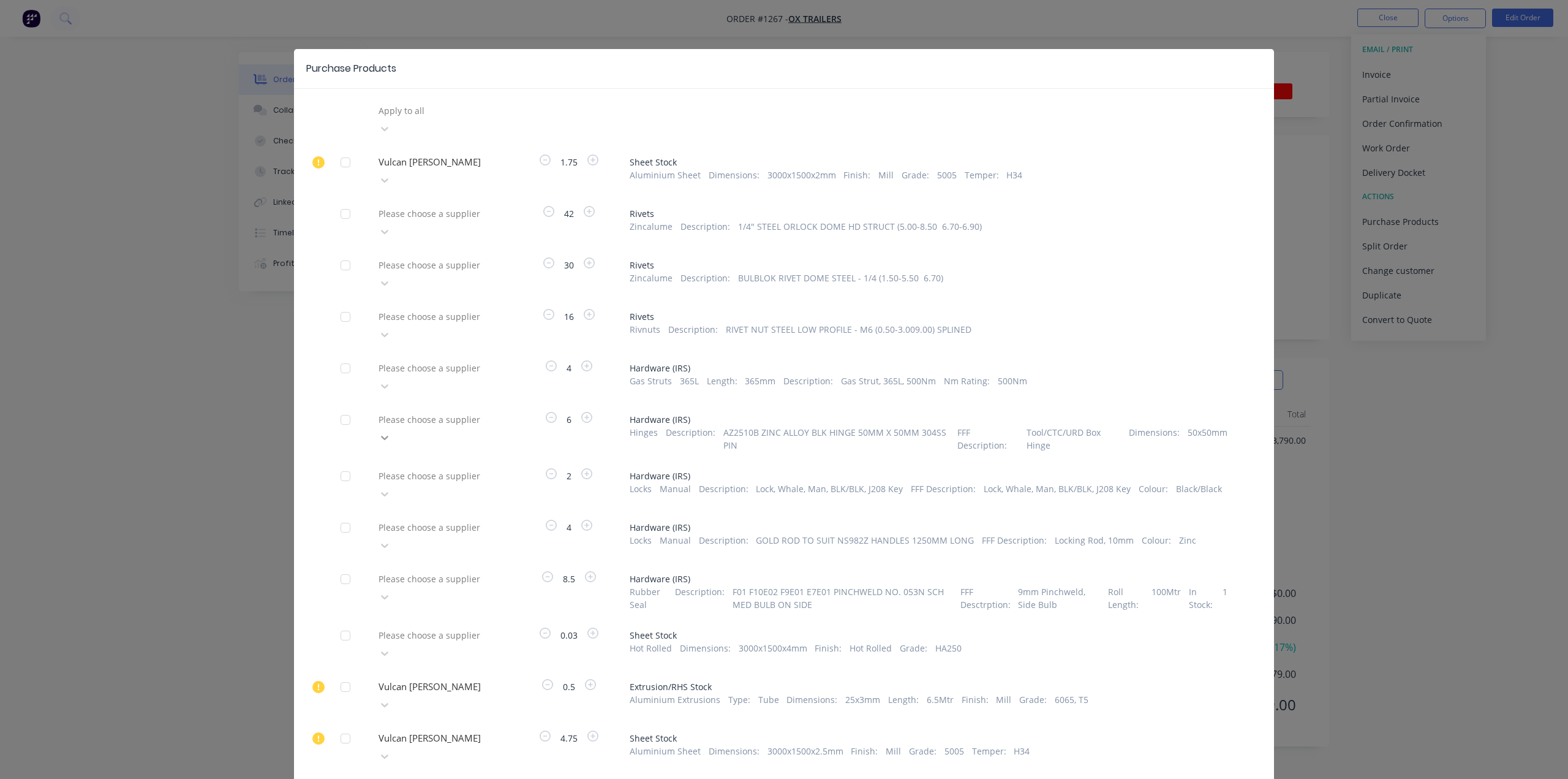
click at [395, 428] on div at bounding box center [385, 438] width 22 height 20
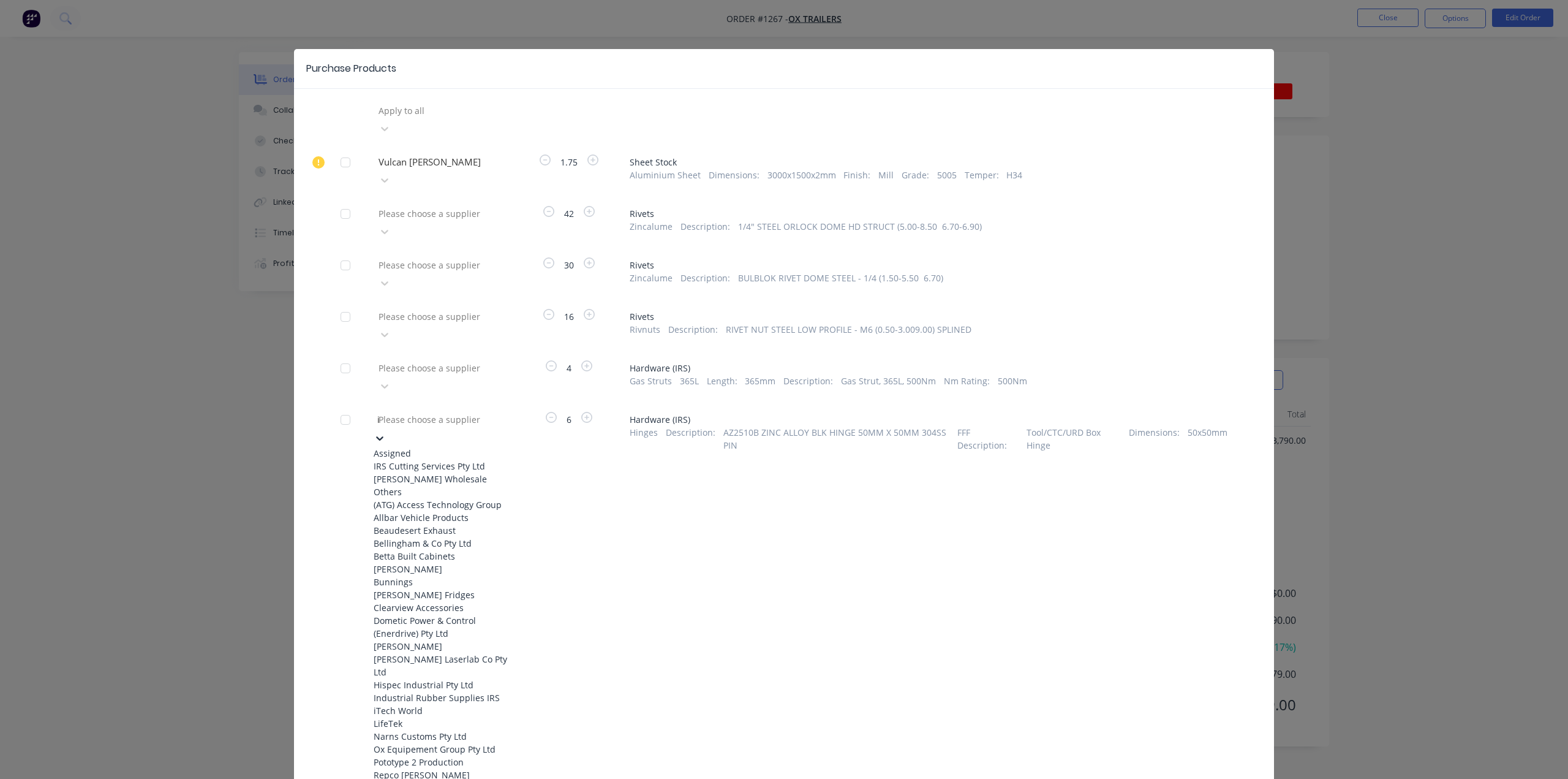
type input "ir"
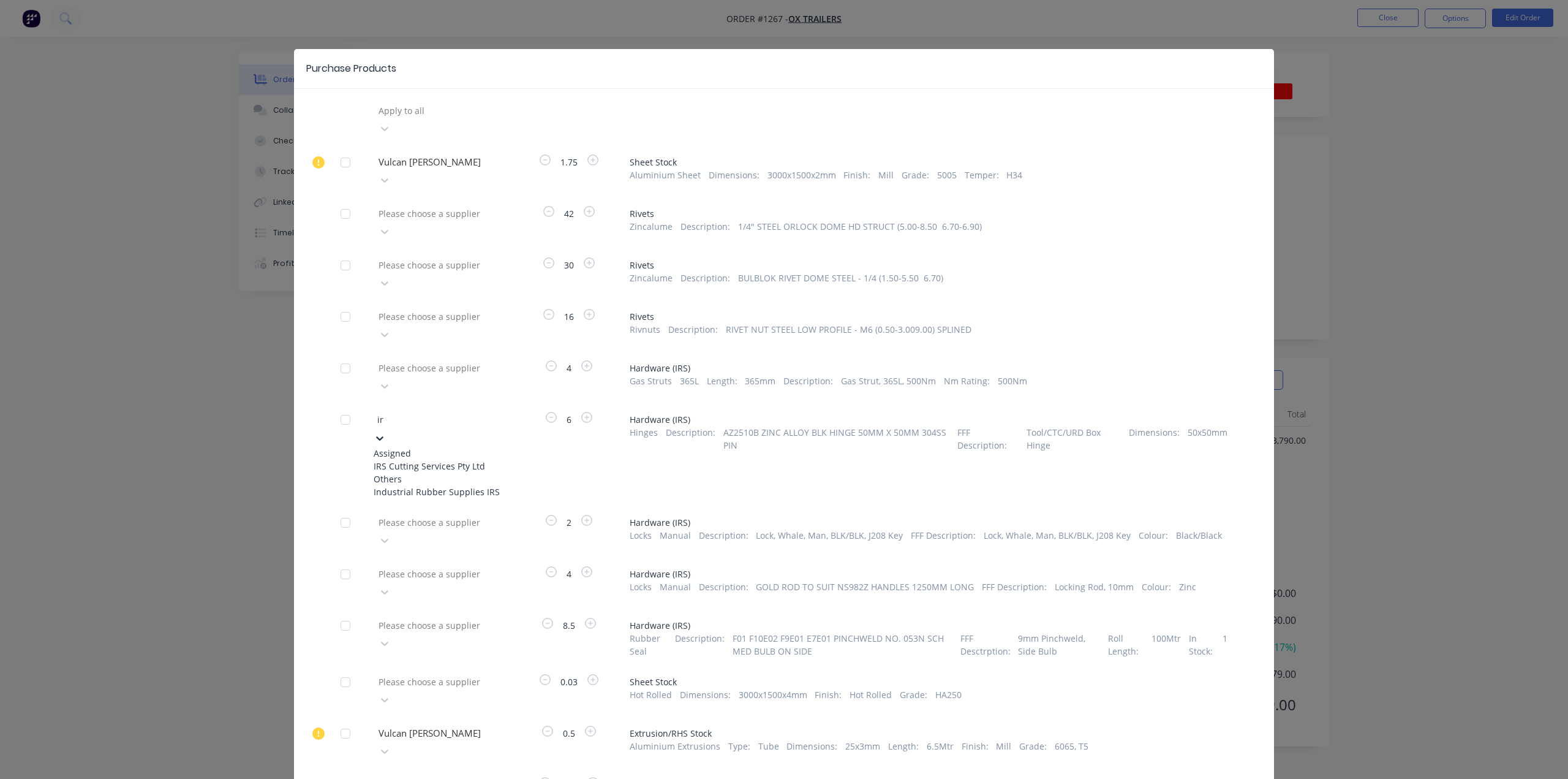
click at [483, 485] on div "Industrial Rubber Supplies IRS" at bounding box center [441, 491] width 135 height 13
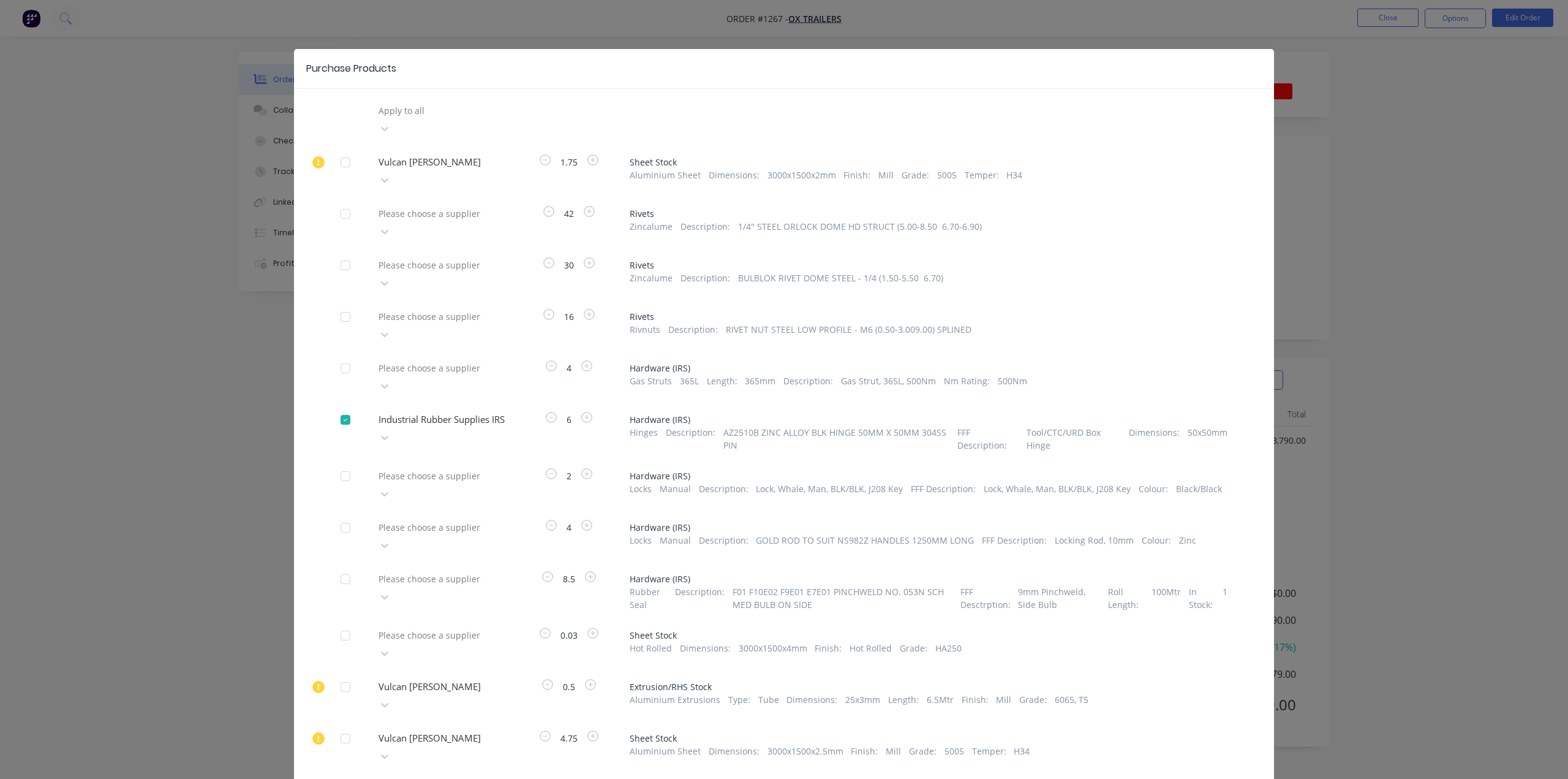
click at [484, 468] on div at bounding box center [465, 476] width 176 height 16
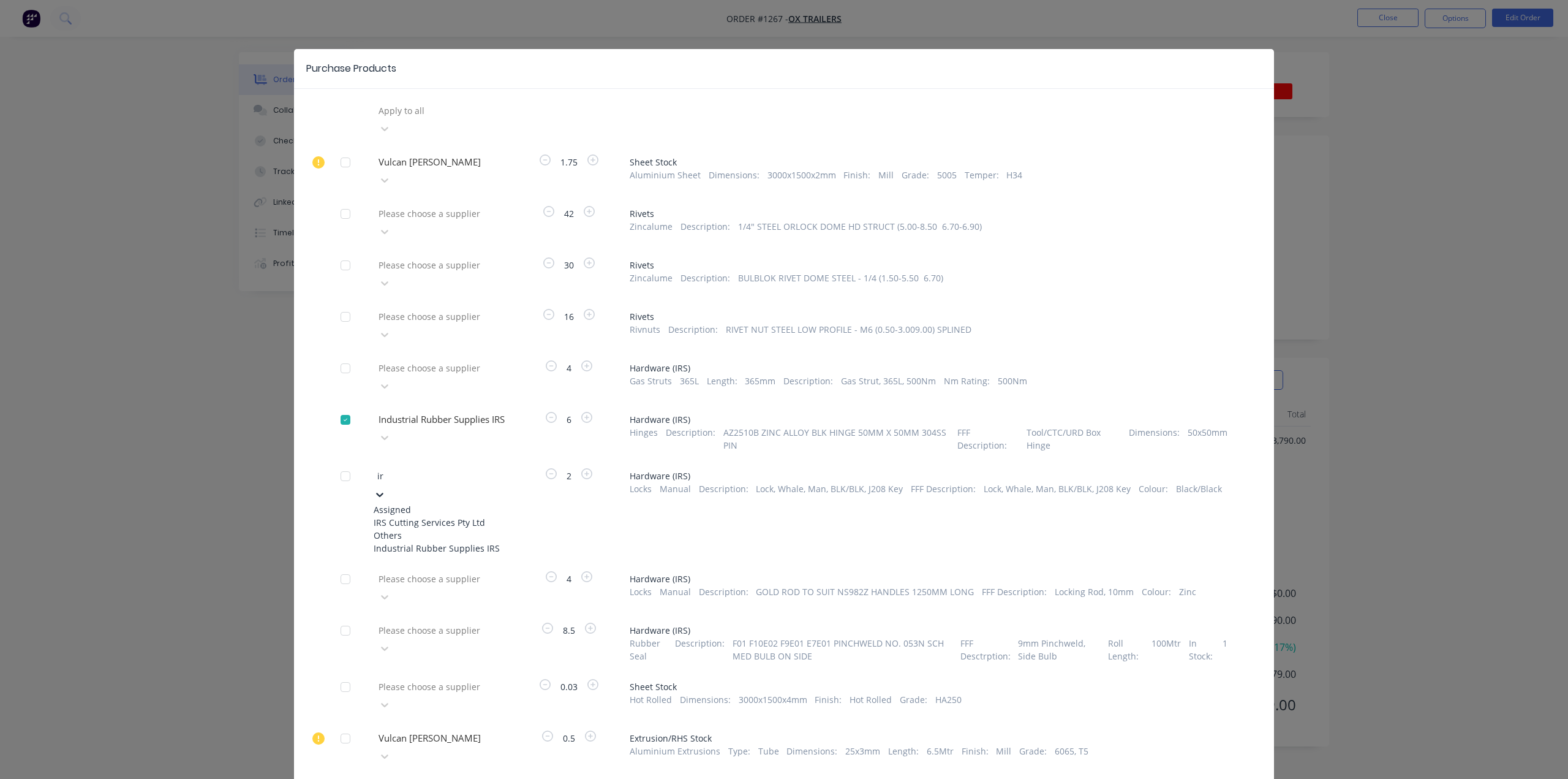
type input "irs"
click at [477, 542] on div "Industrial Rubber Supplies IRS" at bounding box center [441, 548] width 135 height 13
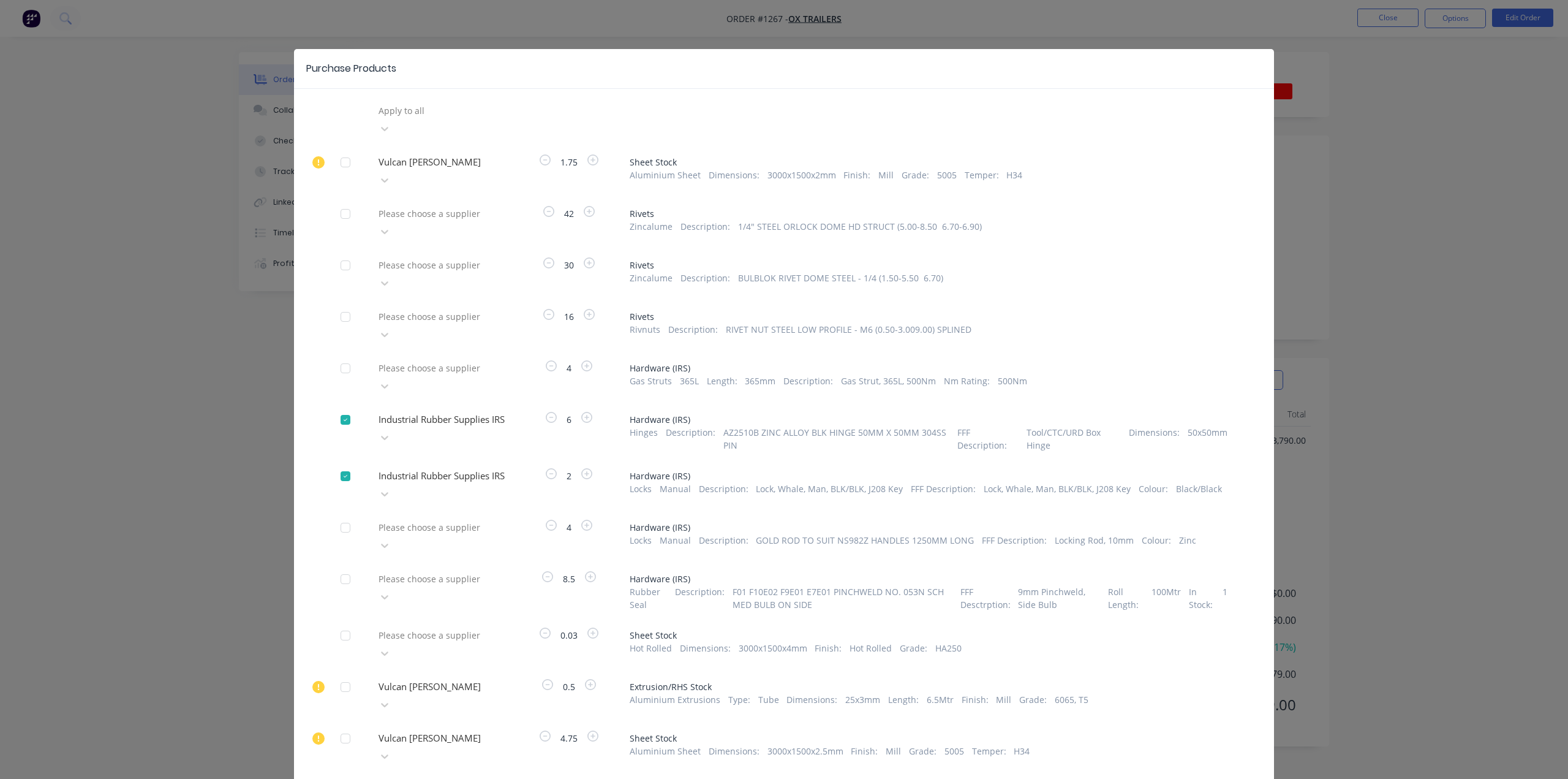
click at [452, 519] on div at bounding box center [465, 527] width 176 height 16
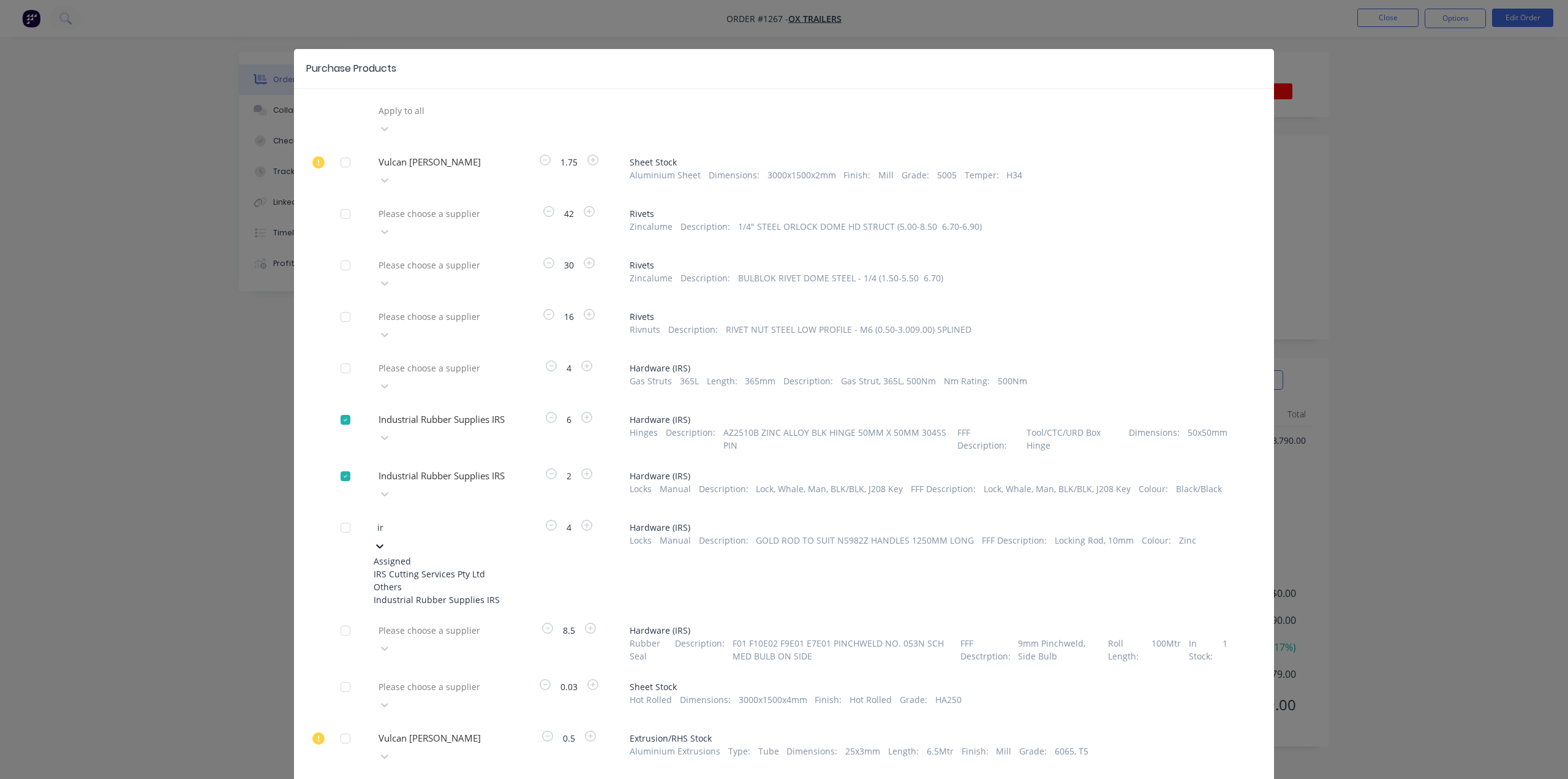
type input "irs"
click at [460, 593] on div "Industrial Rubber Supplies IRS" at bounding box center [441, 599] width 135 height 13
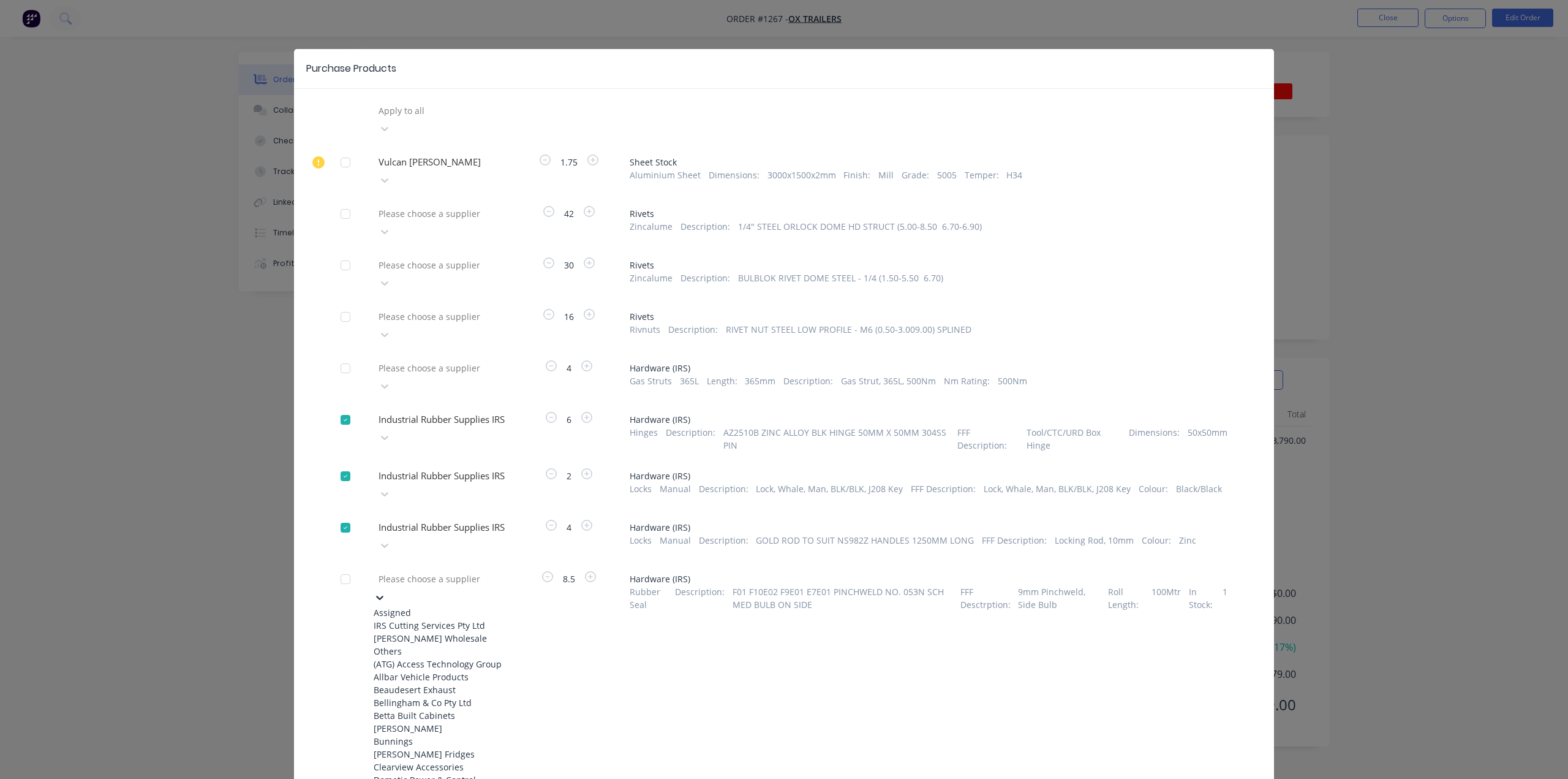
click at [486, 570] on div at bounding box center [465, 578] width 176 height 16
type input "irs"
click at [479, 644] on div "Industrial Rubber Supplies IRS" at bounding box center [441, 650] width 135 height 13
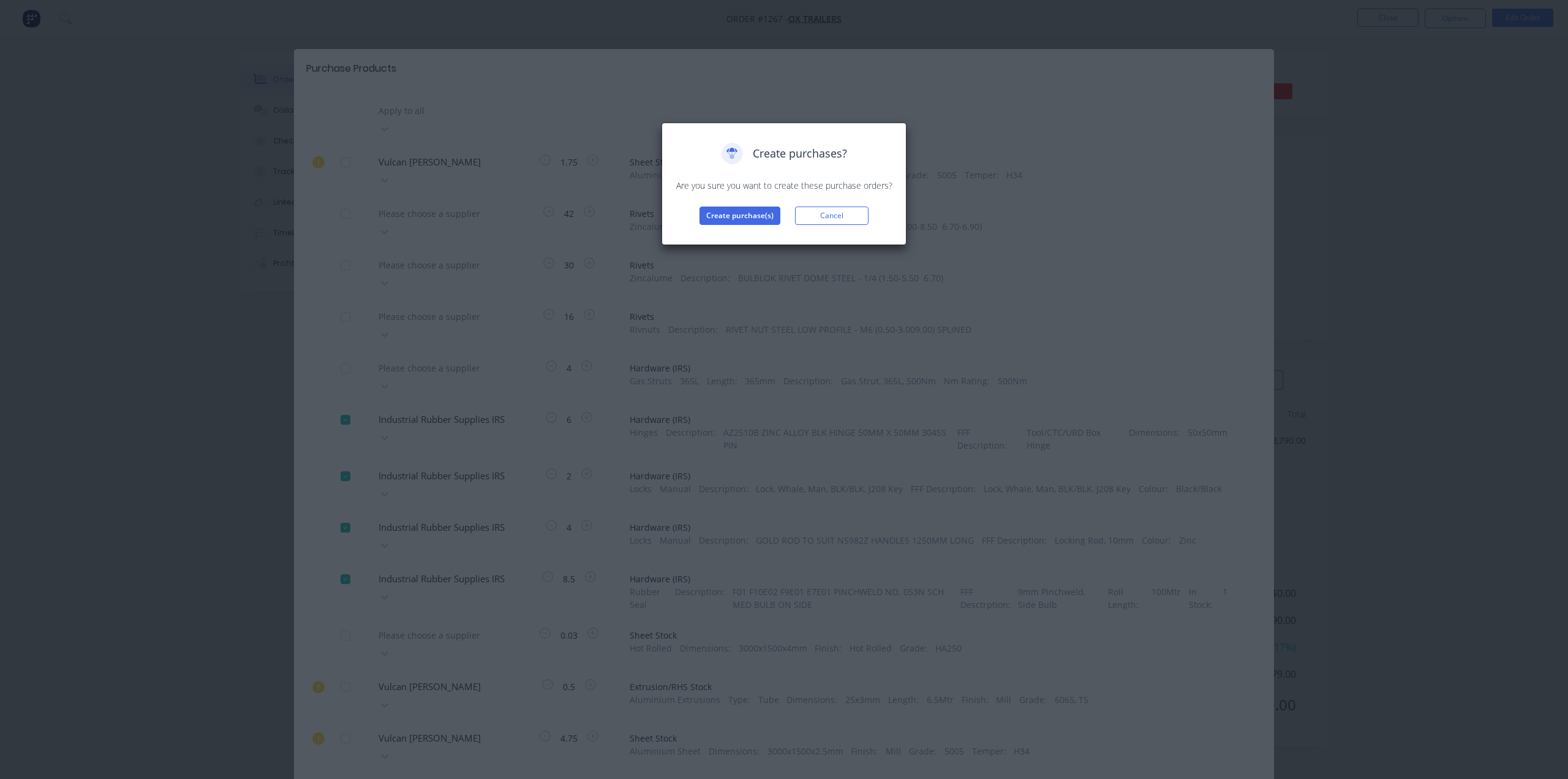
click at [765, 206] on div "Create purchases? Are you sure you want to create these purchase orders? Create…" at bounding box center [784, 183] width 219 height 82
click at [761, 211] on button "Create purchase(s)" at bounding box center [740, 215] width 81 height 19
click at [754, 228] on button "View purchase(s)" at bounding box center [740, 235] width 74 height 19
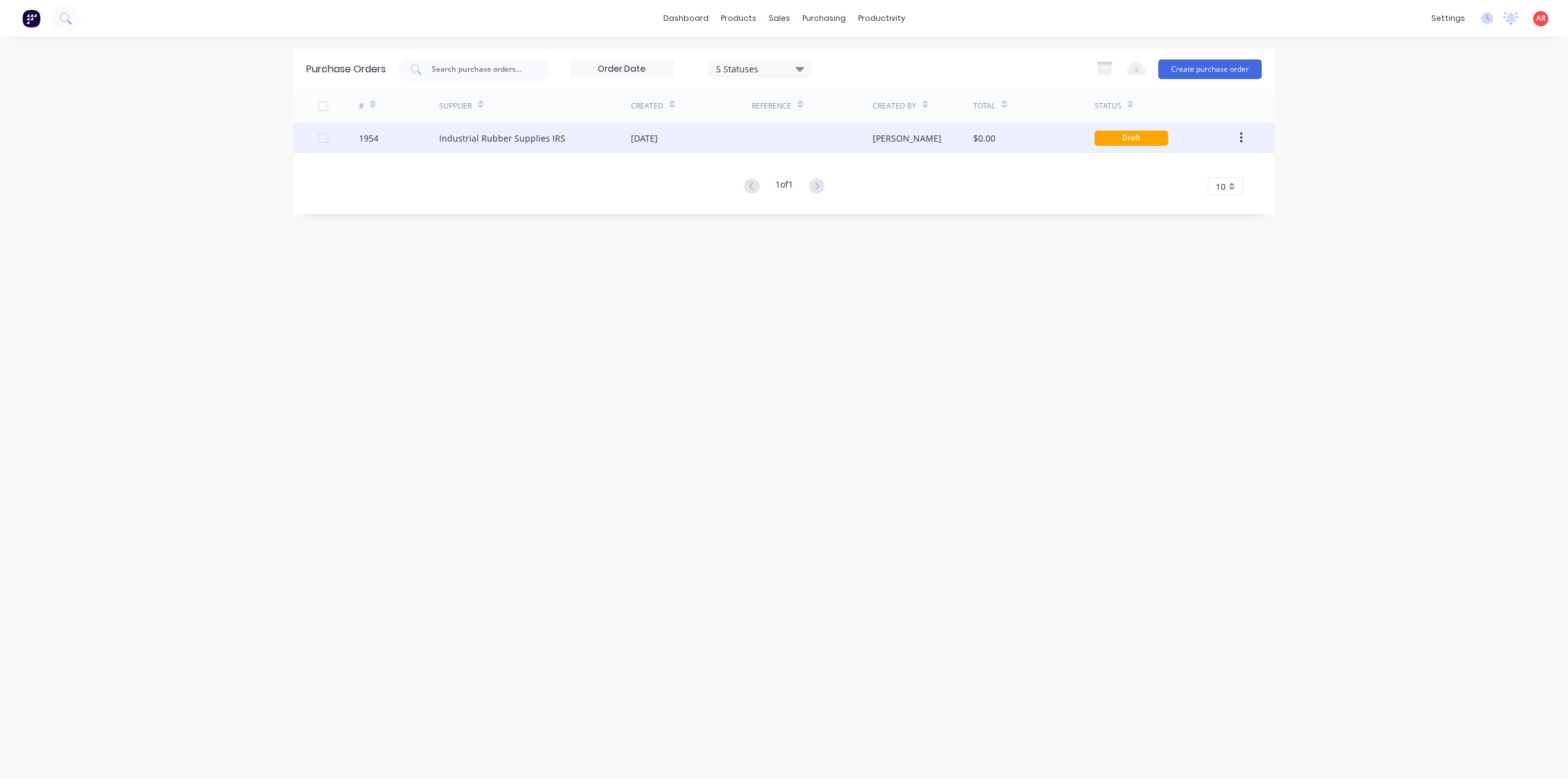
click at [594, 127] on div "Industrial Rubber Supplies IRS" at bounding box center [535, 138] width 192 height 30
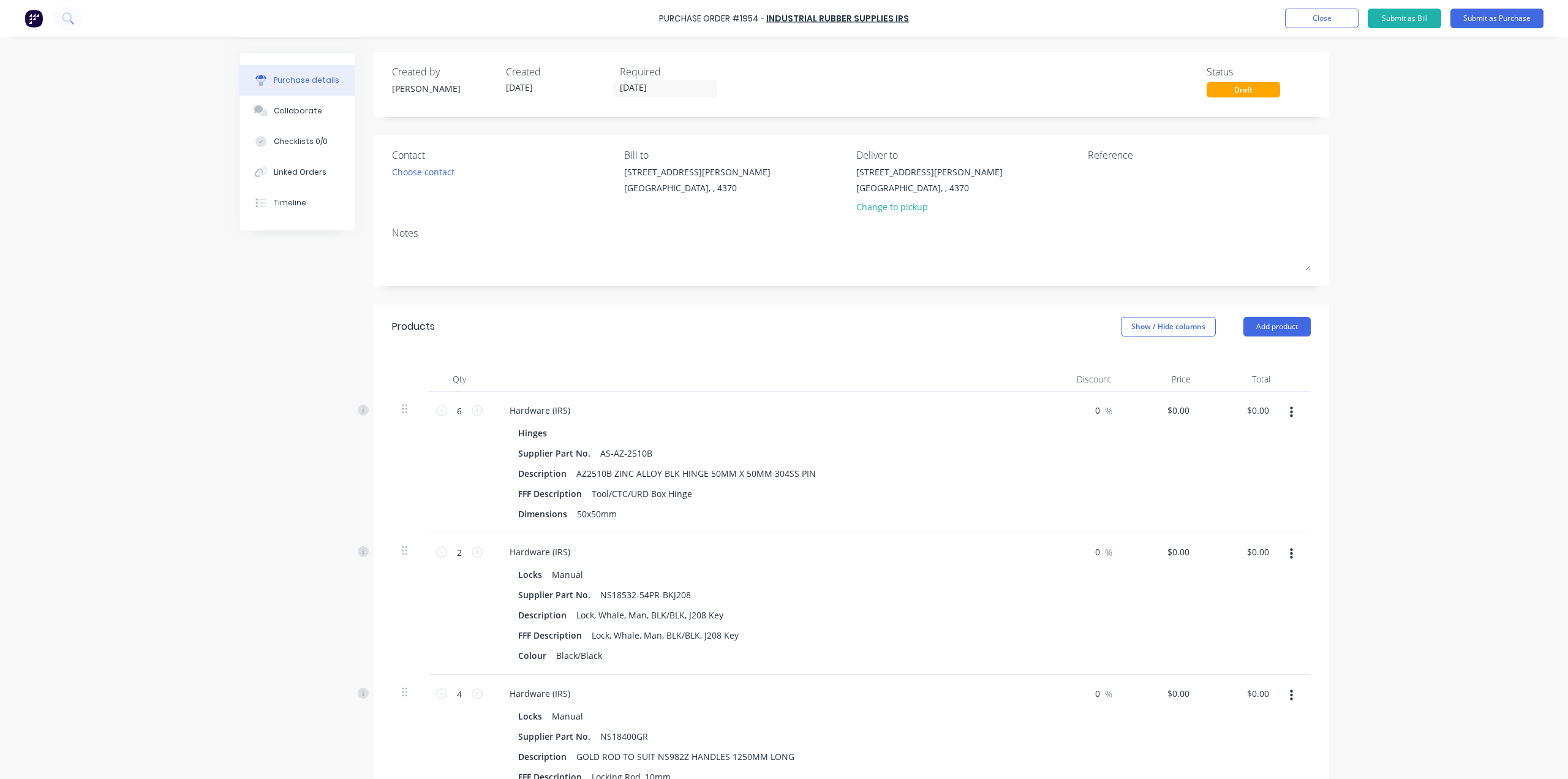
click at [646, 103] on div "Created by [PERSON_NAME] Created [DATE] Required [DATE] Status Draft" at bounding box center [852, 85] width 956 height 65
click at [648, 81] on label "[DATE]" at bounding box center [665, 89] width 104 height 17
click at [648, 81] on input "[DATE]" at bounding box center [665, 89] width 103 height 16
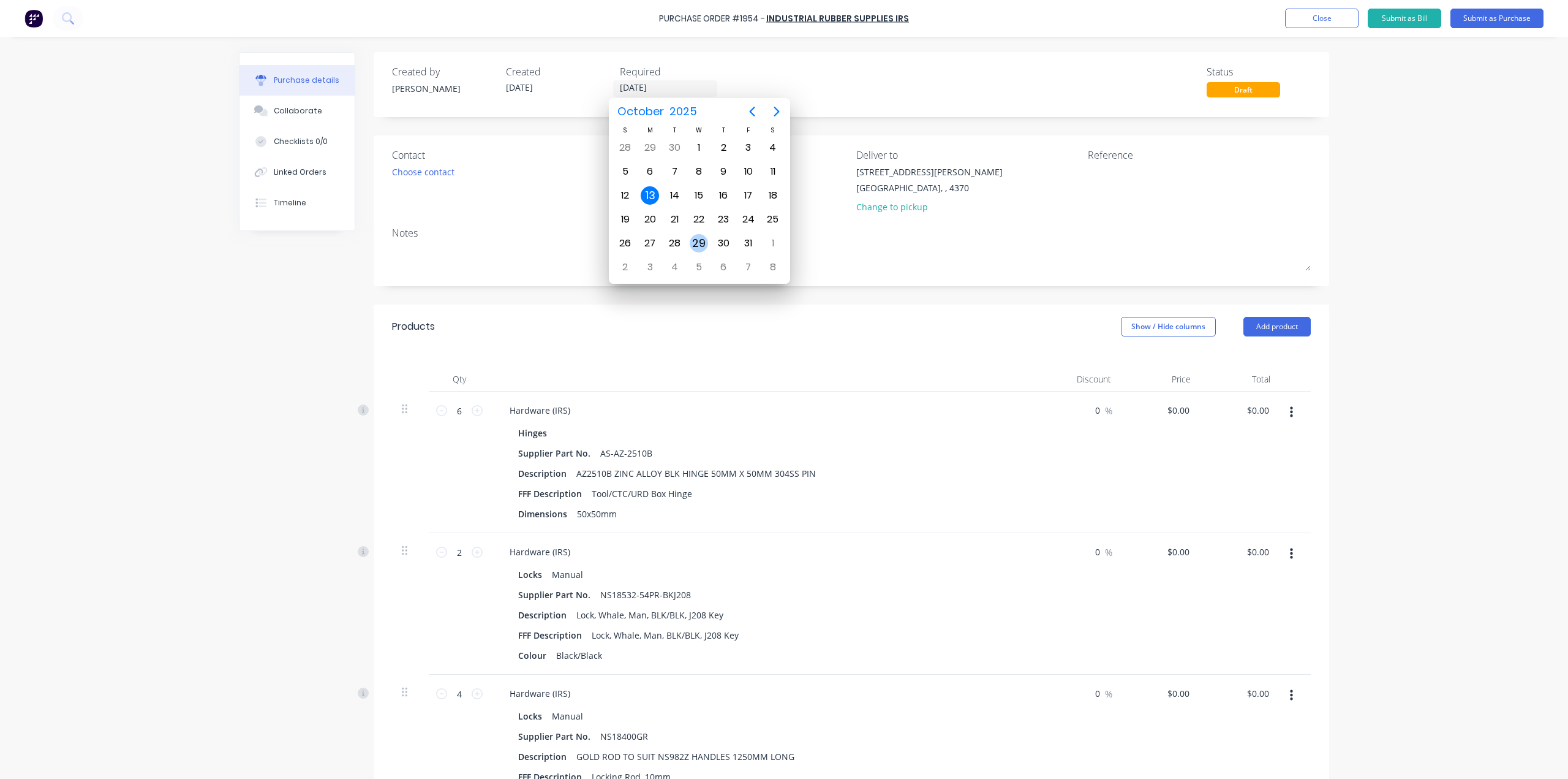
click at [701, 240] on div "29" at bounding box center [698, 243] width 19 height 19
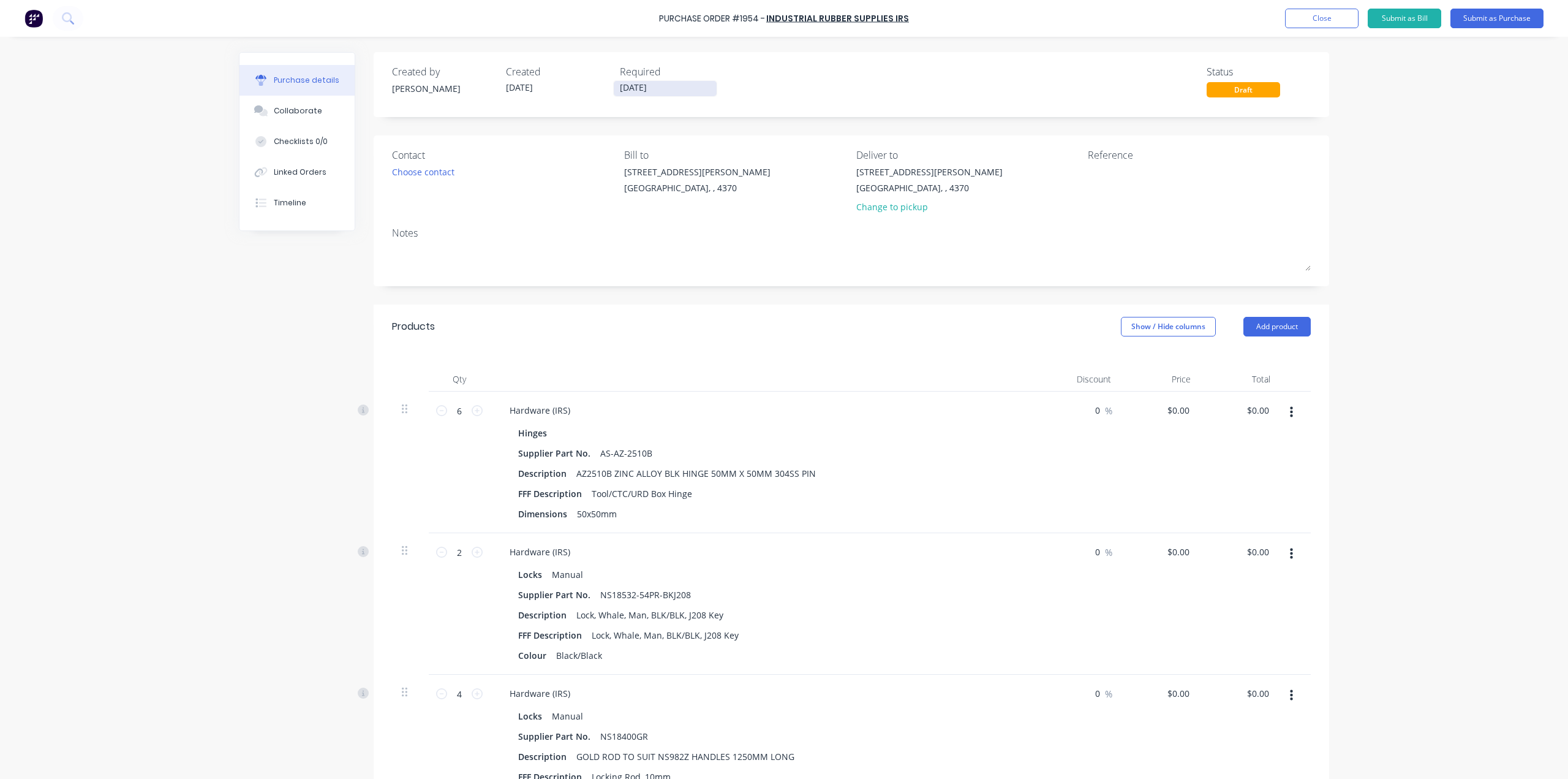
click at [656, 90] on input "[DATE]" at bounding box center [665, 89] width 103 height 16
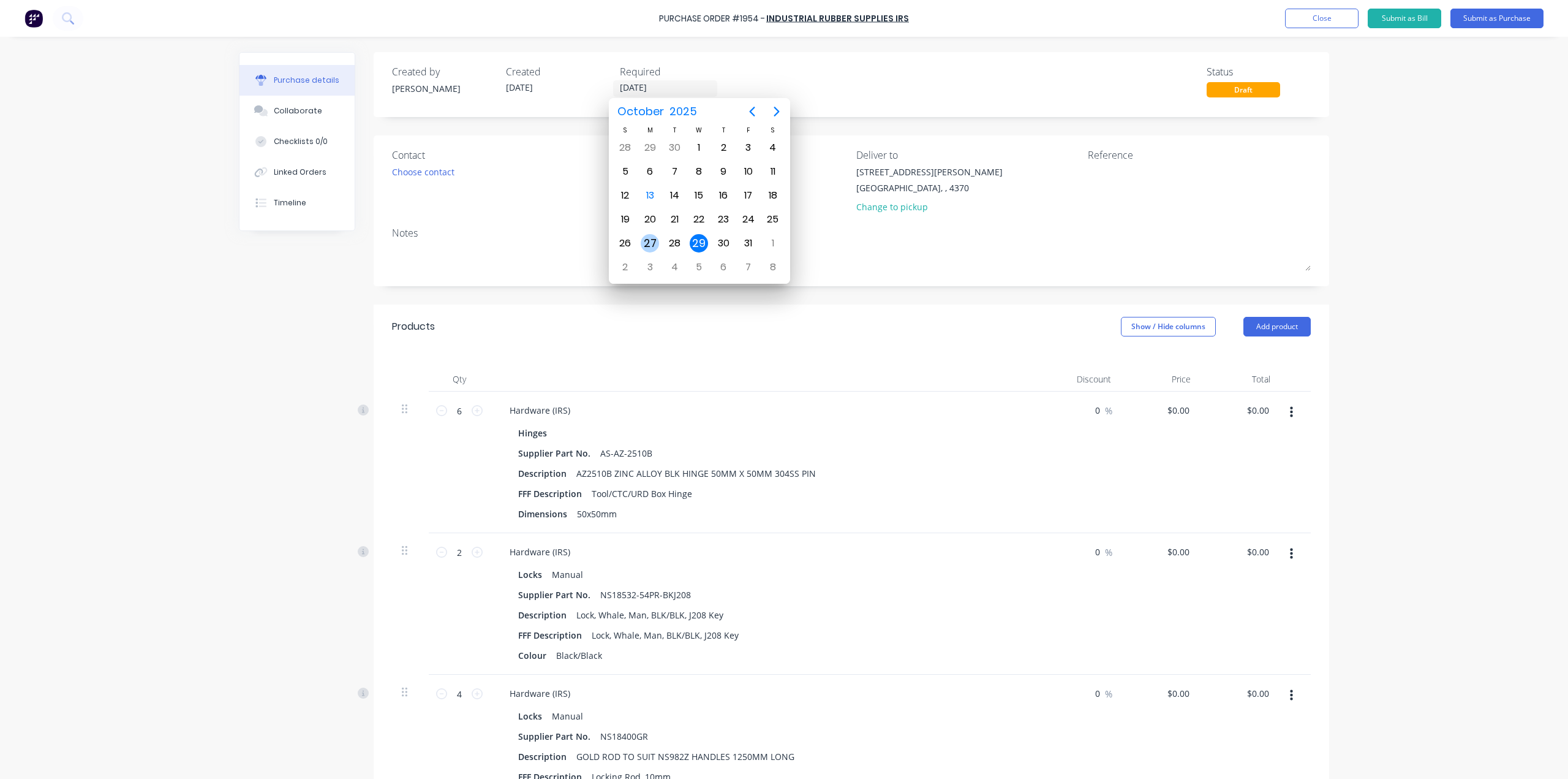
click at [657, 238] on div "27" at bounding box center [649, 243] width 19 height 19
type input "[DATE]"
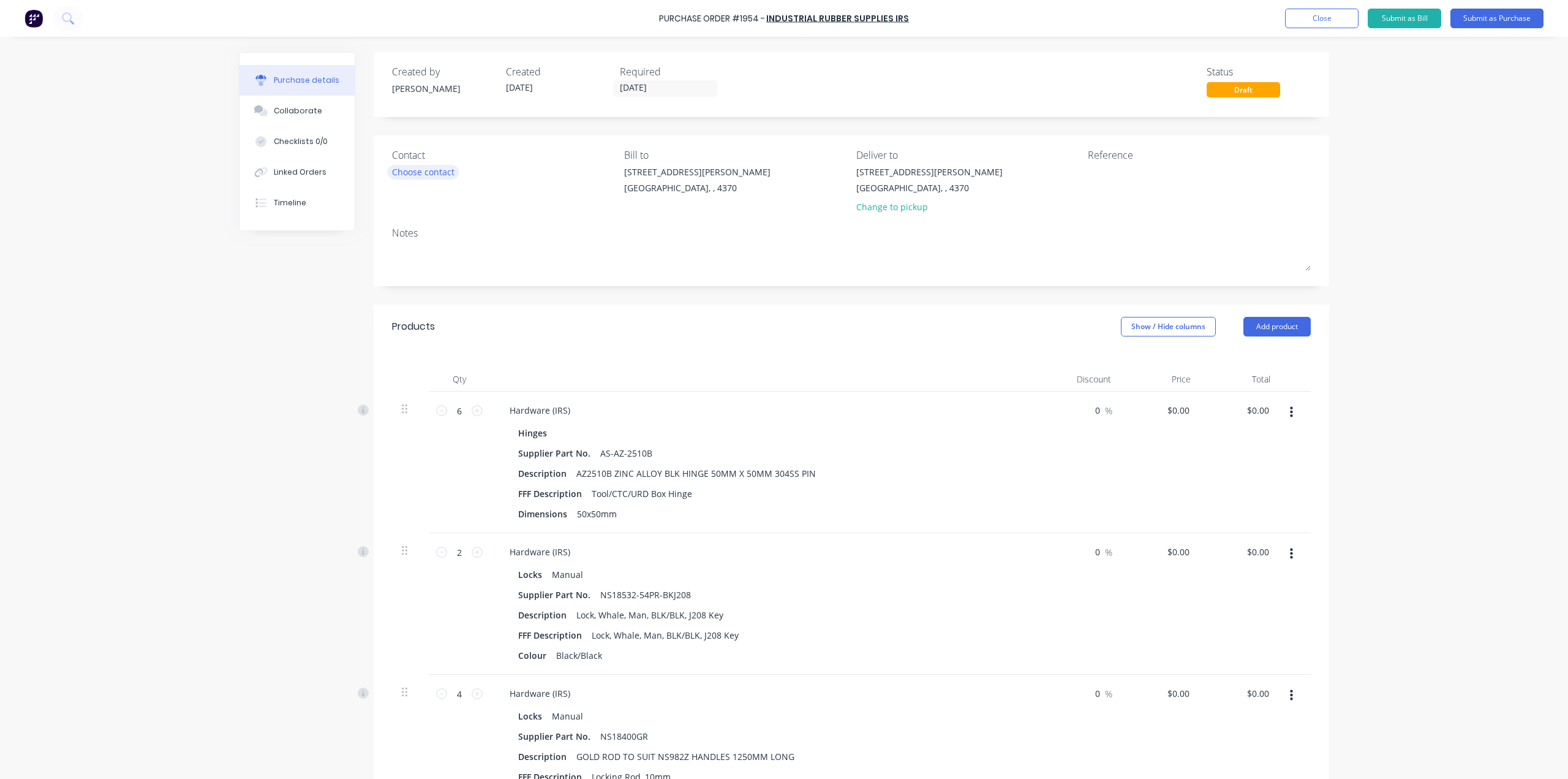
click at [440, 178] on div "Choose contact" at bounding box center [424, 171] width 63 height 13
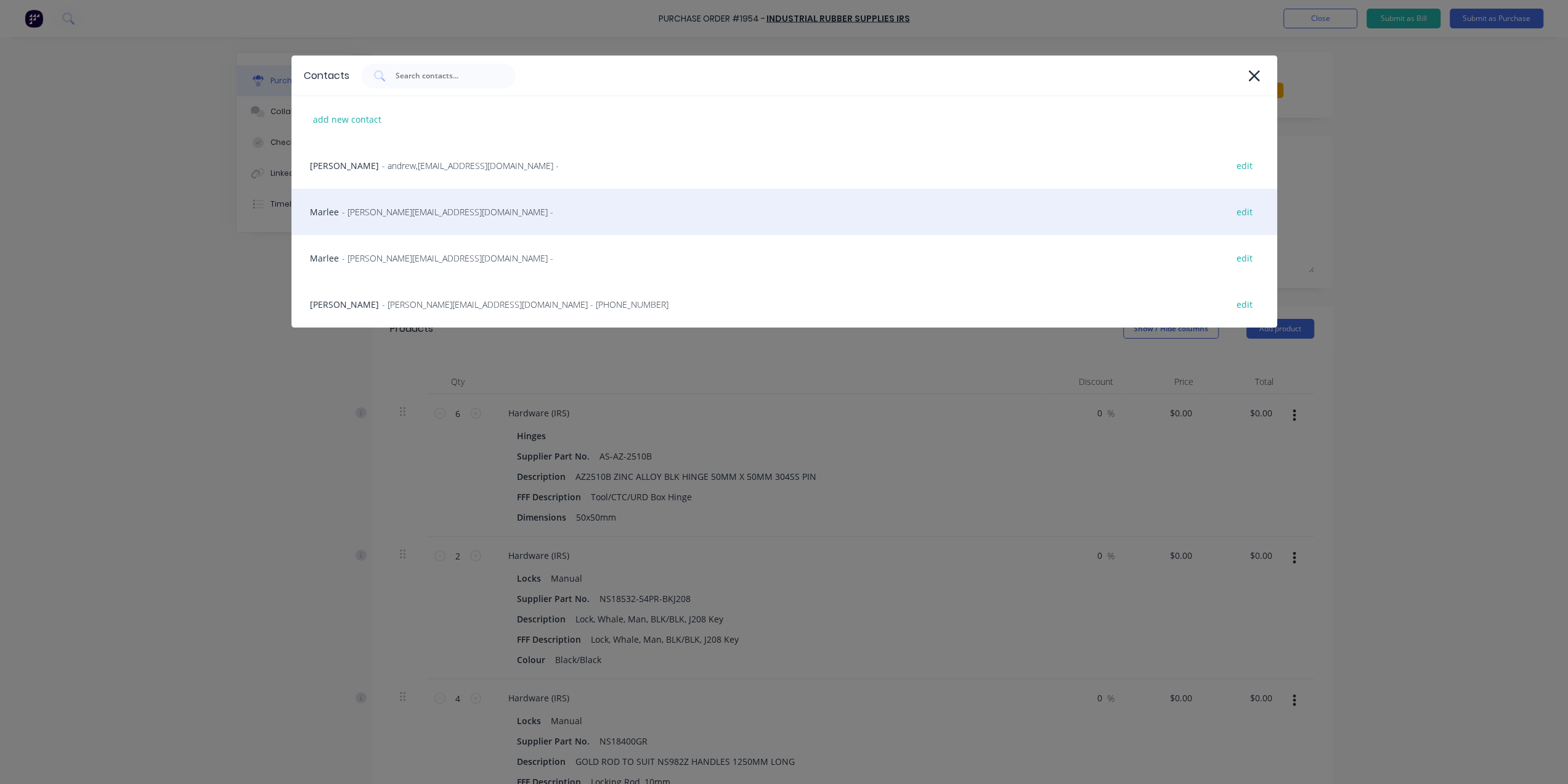
click at [435, 207] on span "- [PERSON_NAME][EMAIL_ADDRESS][DOMAIN_NAME] -" at bounding box center [448, 211] width 212 height 13
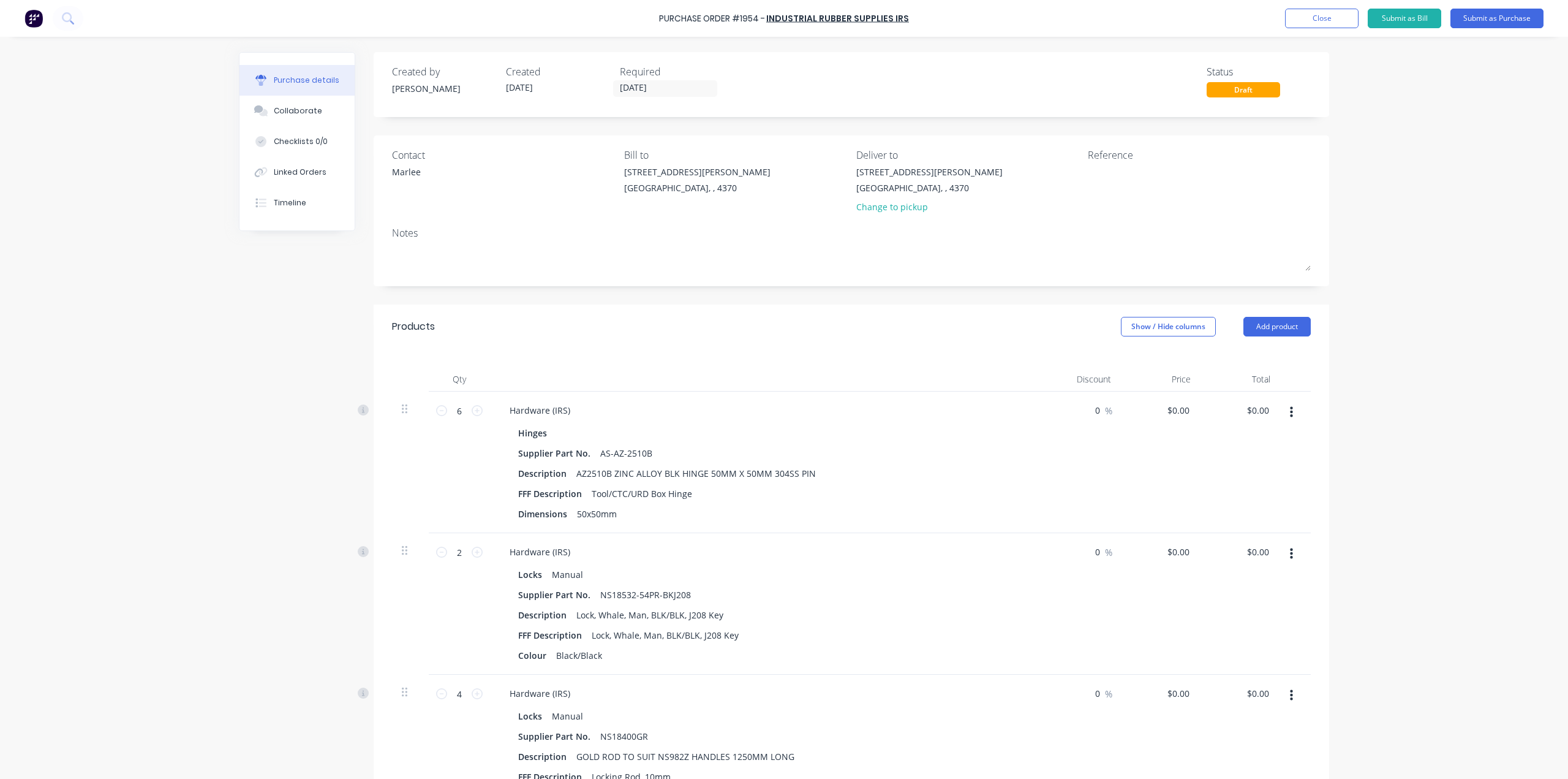
drag, startPoint x: 1150, startPoint y: 140, endPoint x: 1139, endPoint y: 173, distance: 34.8
click at [1150, 141] on div "Contact [PERSON_NAME] [PERSON_NAME] to [STREET_ADDRESS][PERSON_NAME] Deliver to…" at bounding box center [852, 210] width 956 height 150
click at [1139, 173] on textarea at bounding box center [1165, 179] width 153 height 28
type textarea "1"
type textarea "#1267 OX C"
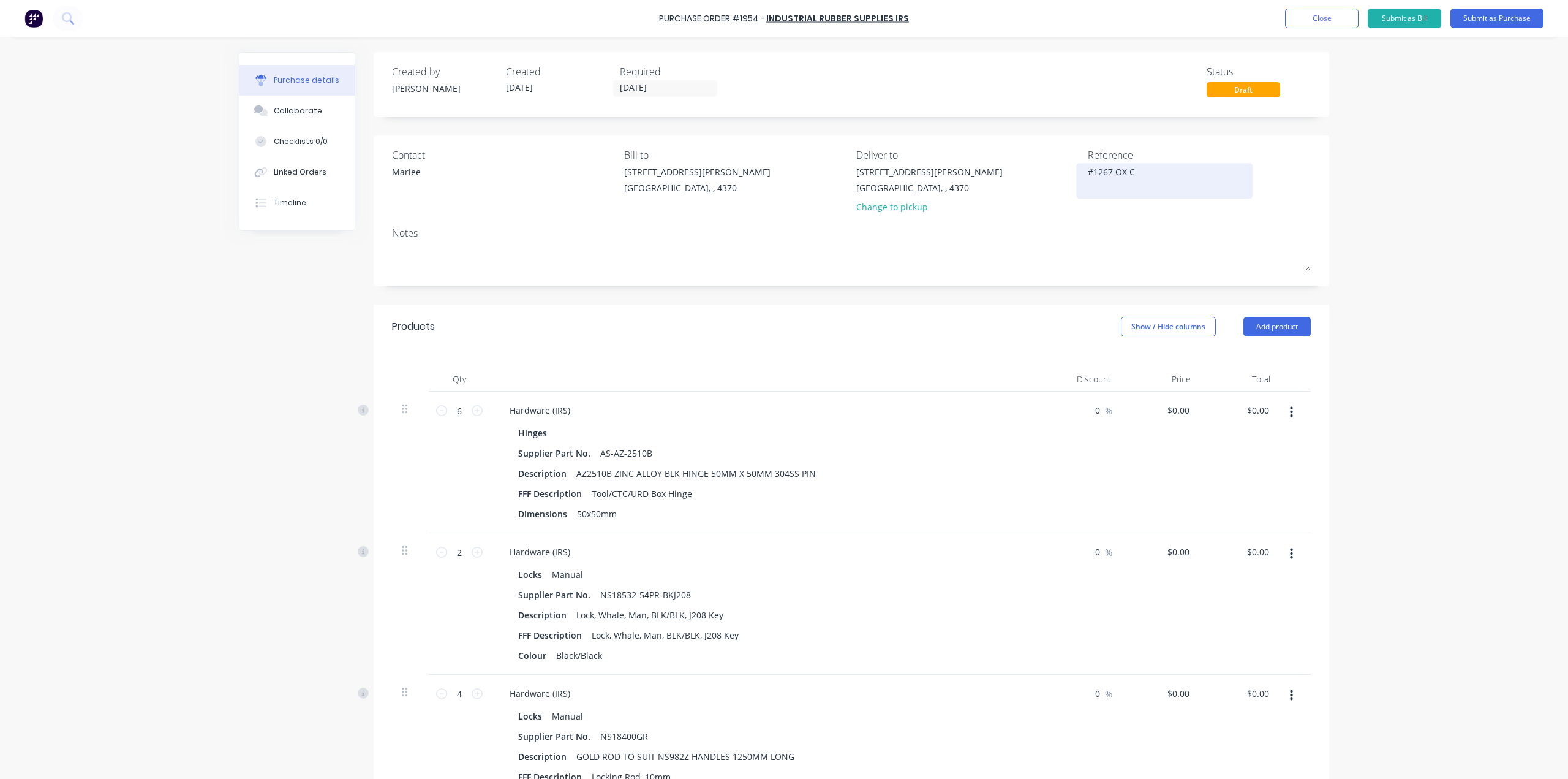
type textarea "x"
type textarea "#1267 [GEOGRAPHIC_DATA]"
type textarea "x"
type textarea "#1267 OX CTC"
type textarea "x"
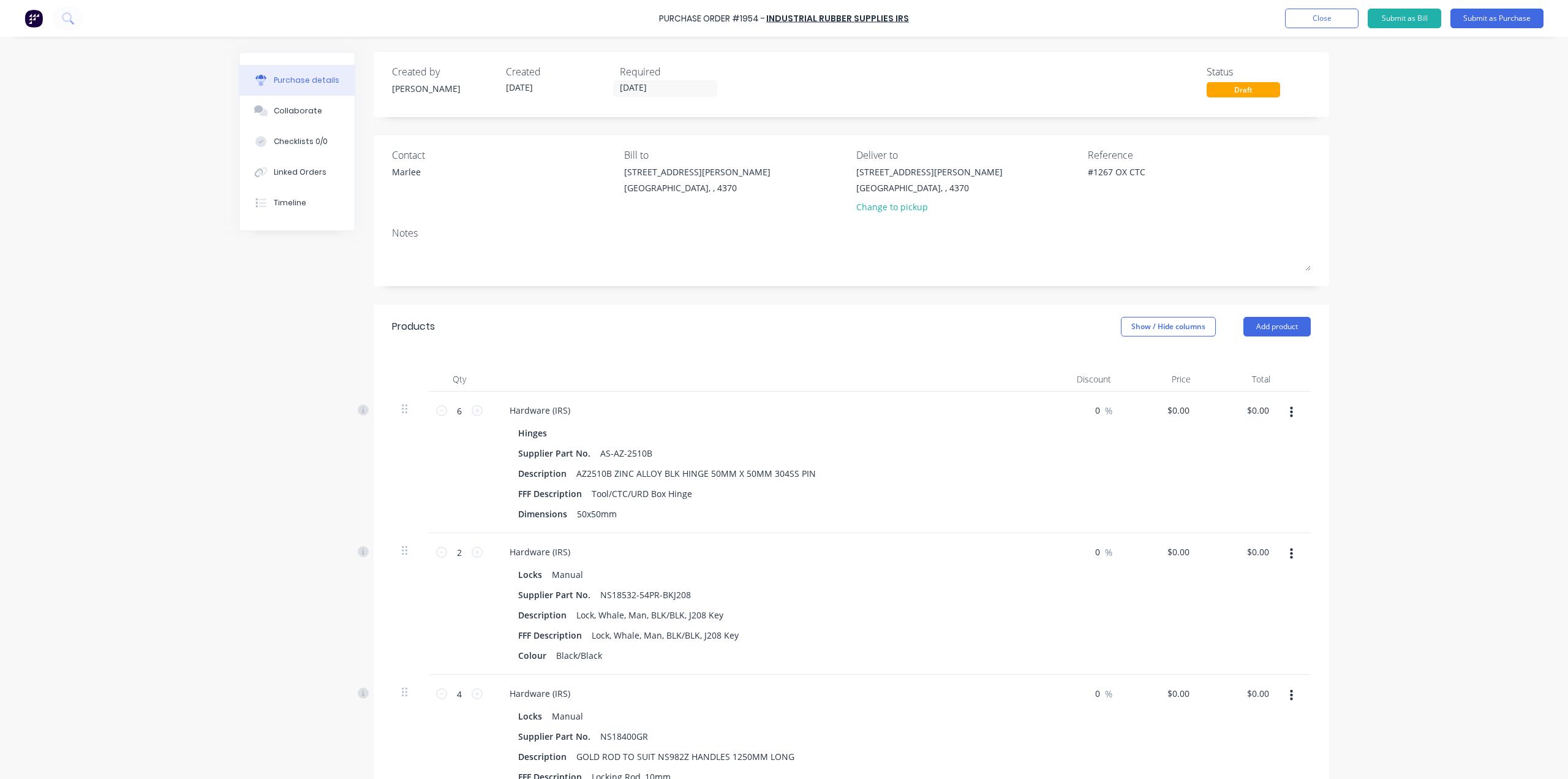
type textarea "#1267 OX CTC"
click at [431, 288] on div "Created by [PERSON_NAME] Created [DATE] Required [DATE] Status Draft Contact [P…" at bounding box center [852, 637] width 956 height 1171
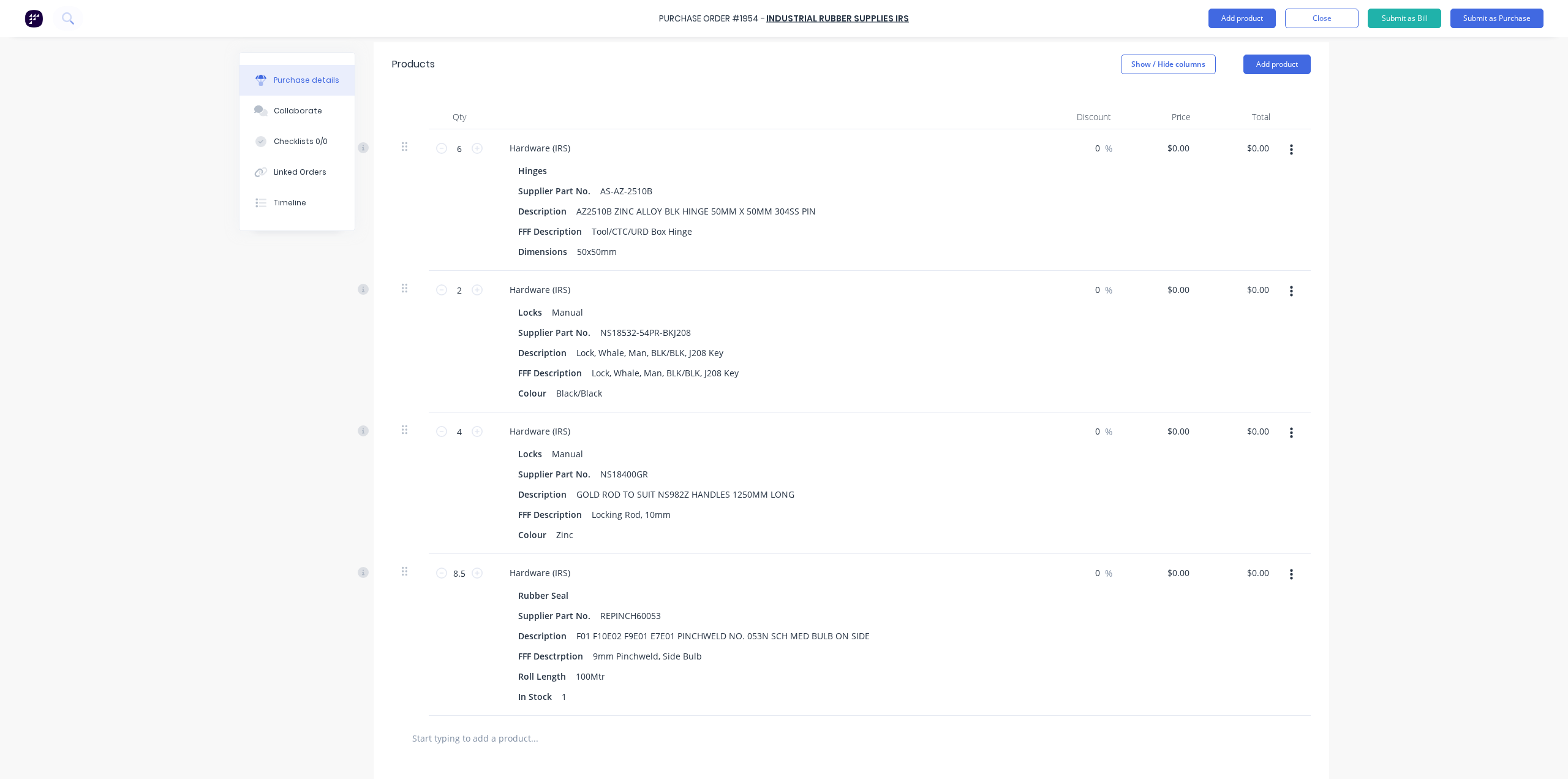
scroll to position [306, 0]
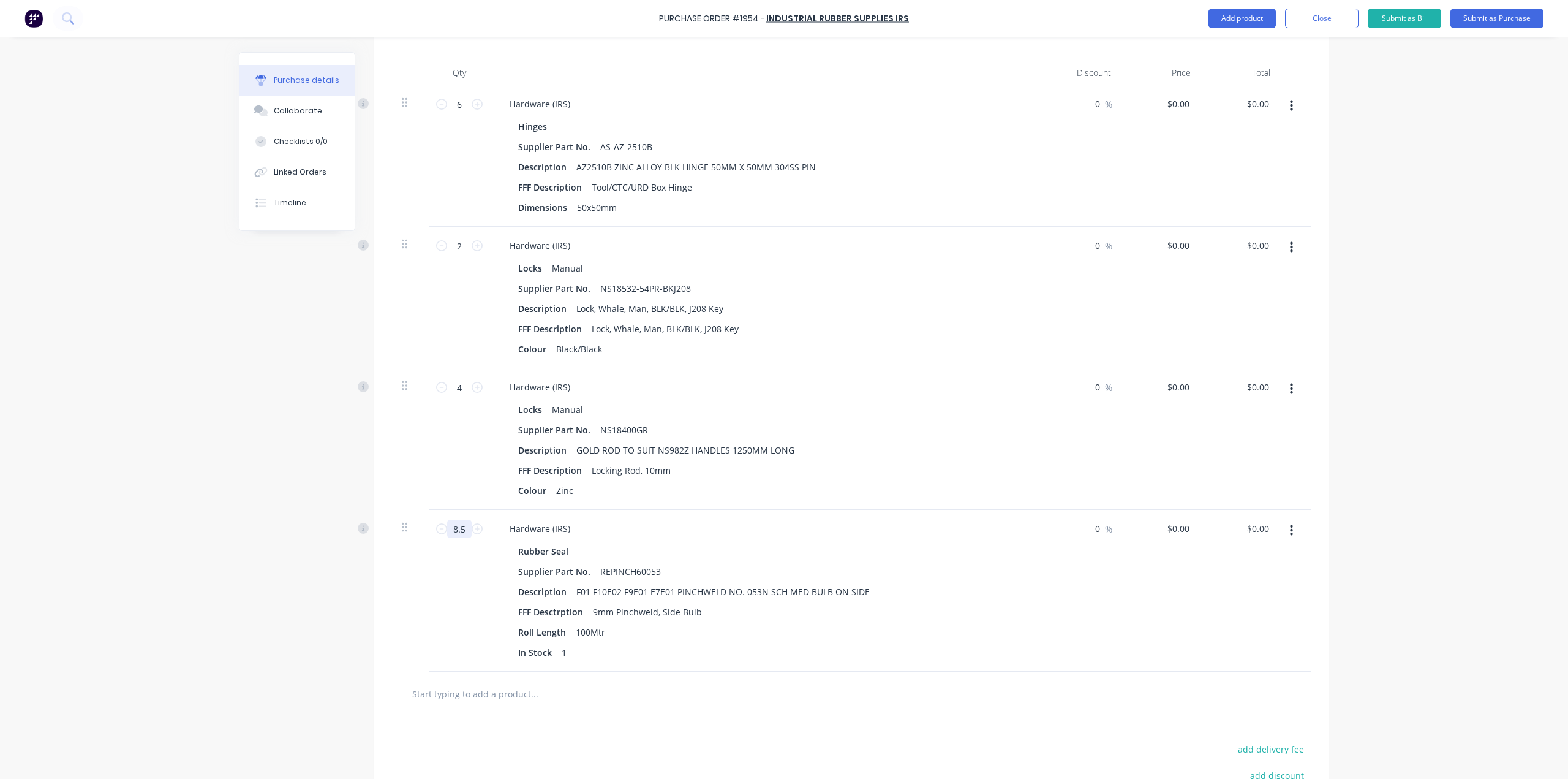
click at [463, 530] on input "8.5" at bounding box center [459, 528] width 25 height 19
type textarea "x"
type input "1"
type textarea "x"
type input "1"
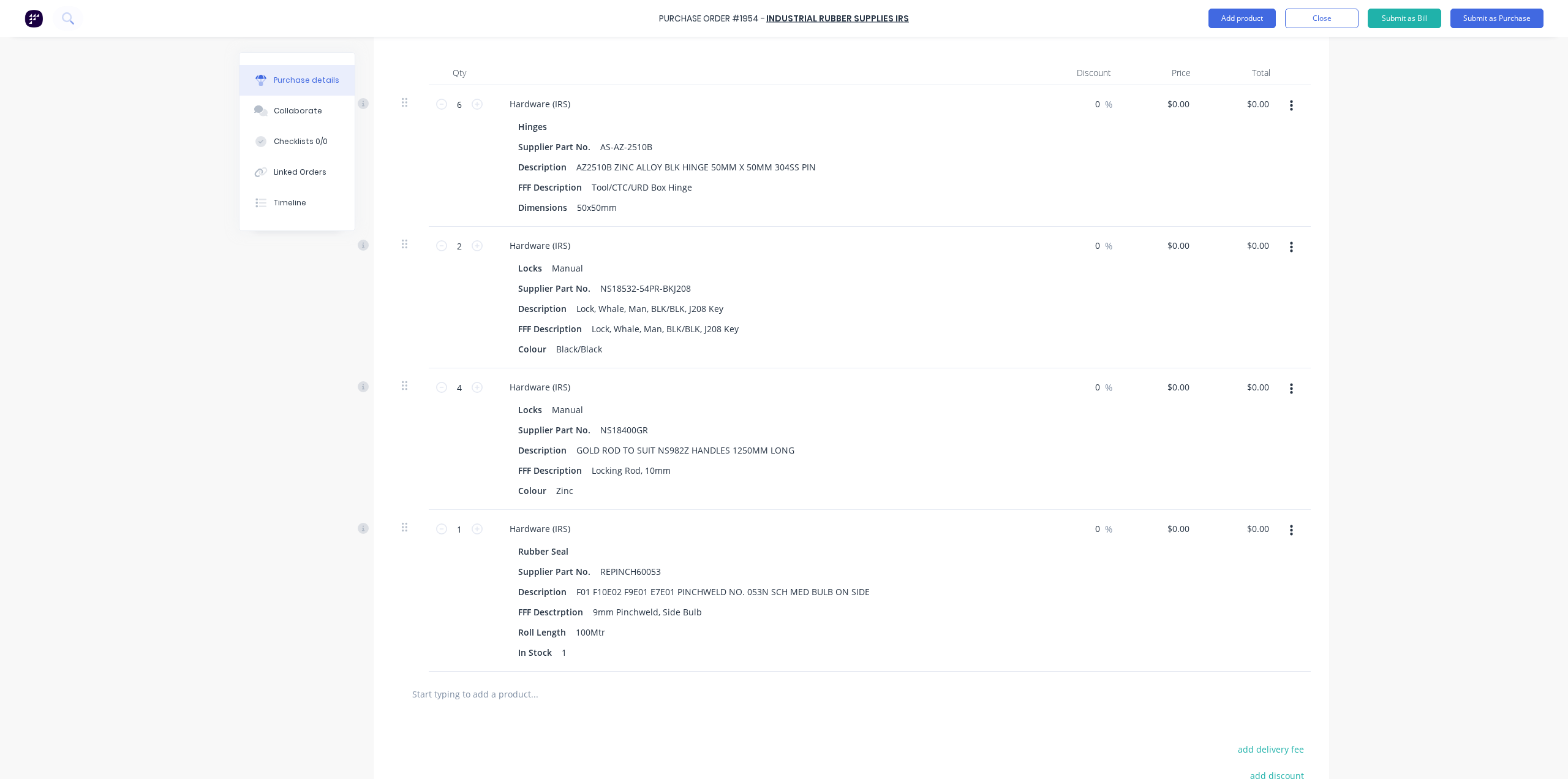
click at [283, 640] on div "Created by [PERSON_NAME] Created [DATE] Required [DATE] Status Draft Contact [P…" at bounding box center [784, 331] width 1091 height 1171
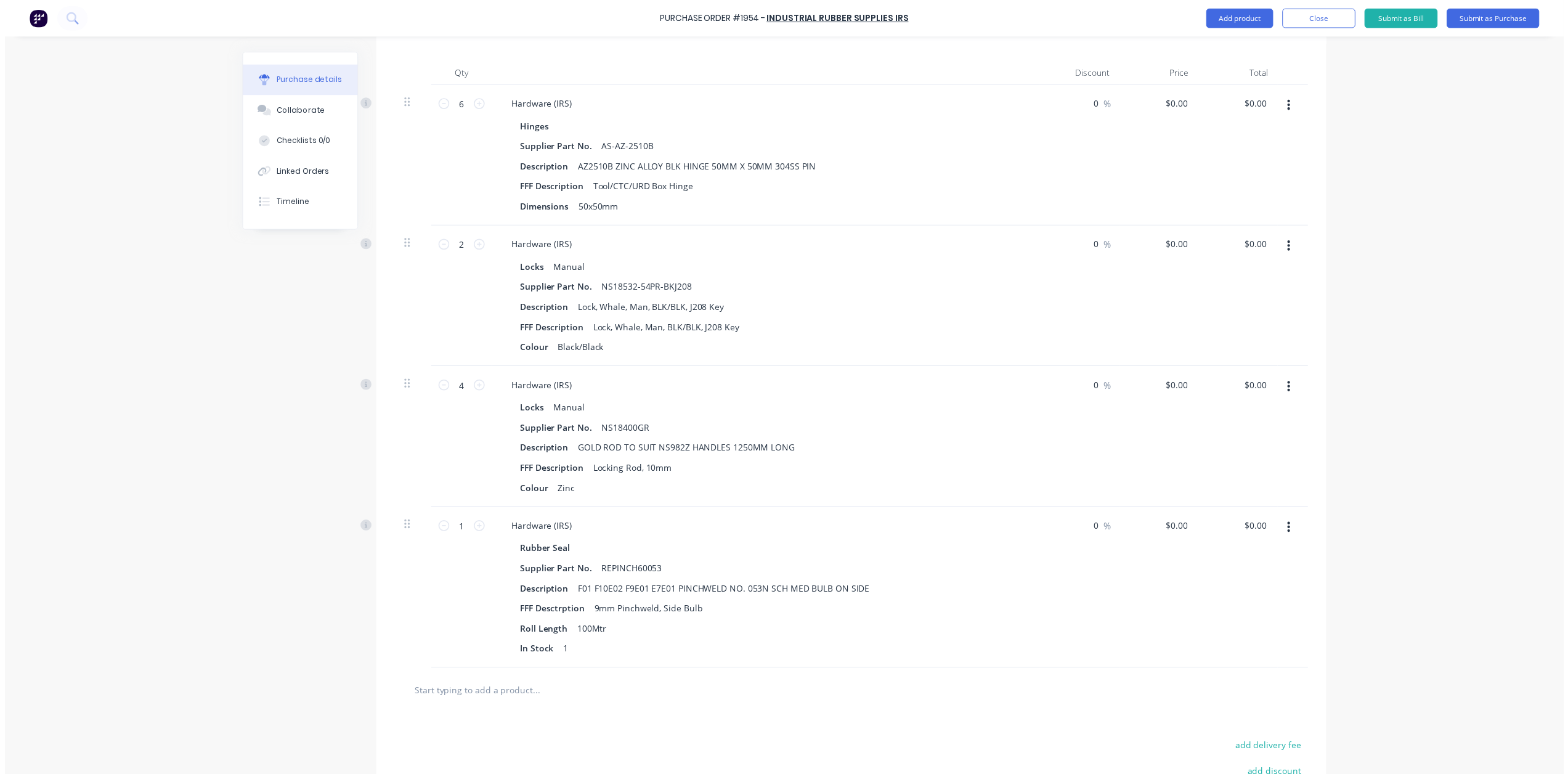
scroll to position [0, 0]
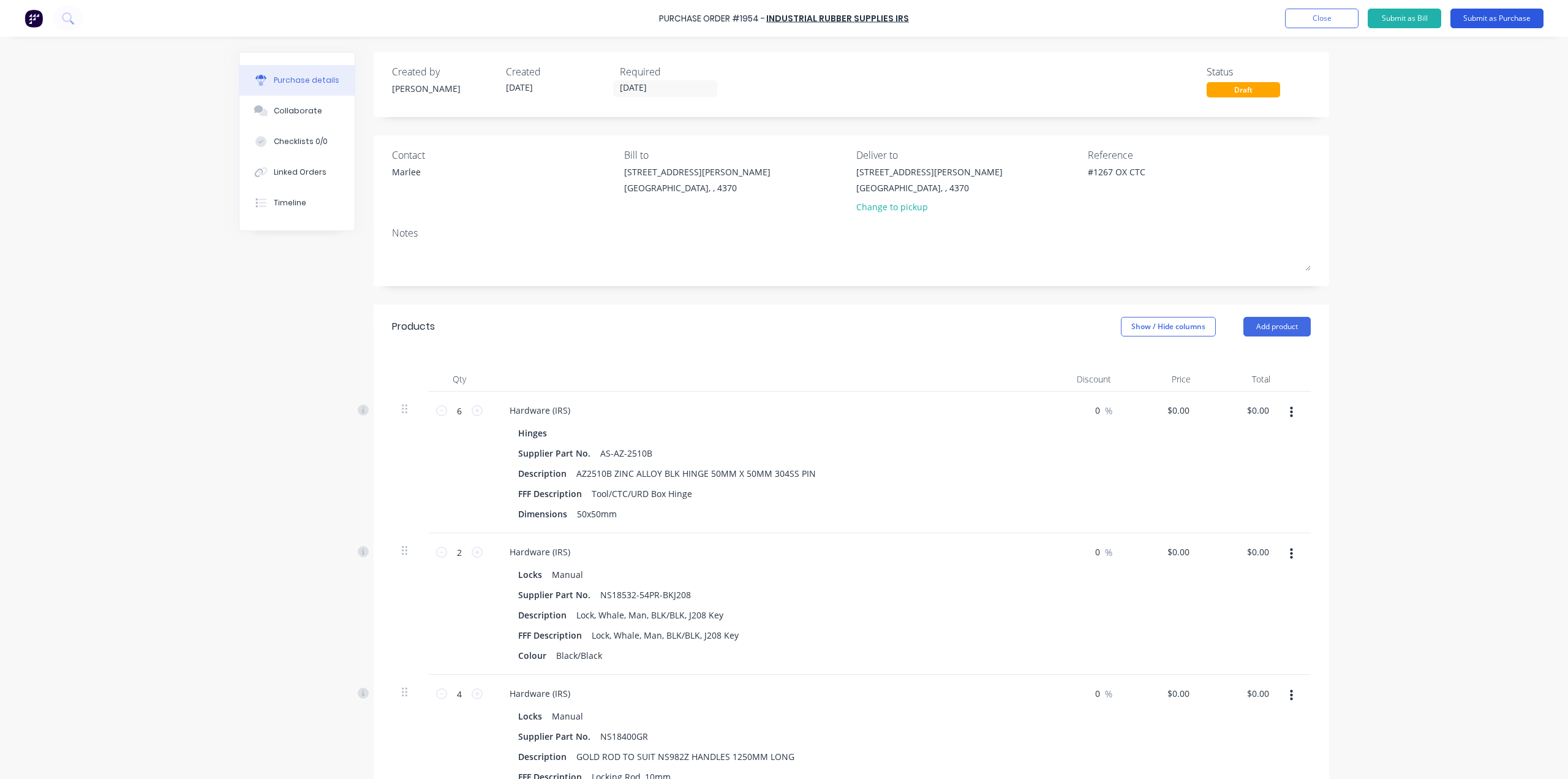
click at [1521, 16] on button "Submit as Purchase" at bounding box center [1497, 19] width 93 height 20
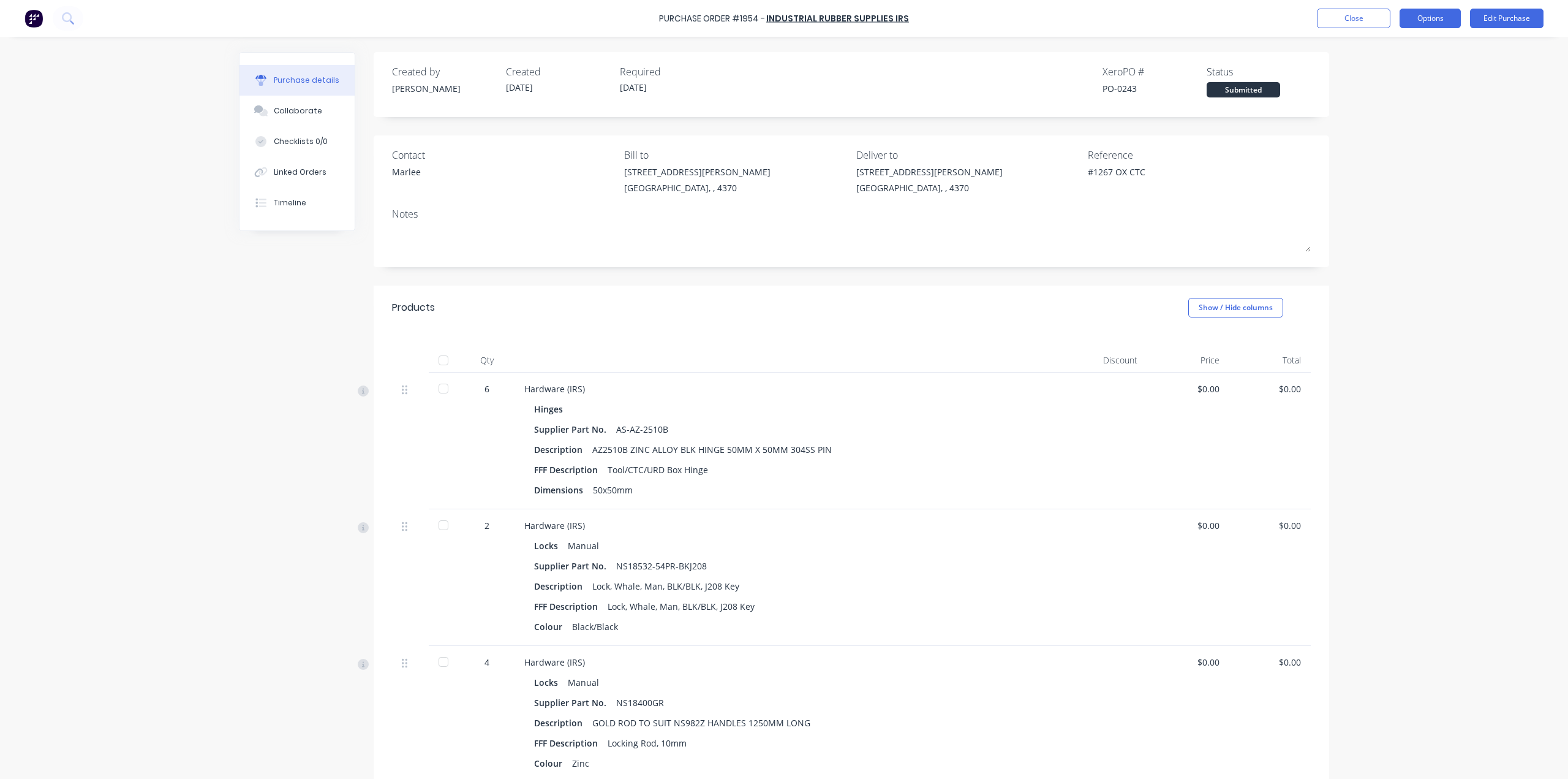
click at [1438, 21] on button "Options" at bounding box center [1430, 19] width 61 height 20
click at [1428, 54] on div "Print / Email" at bounding box center [1403, 50] width 94 height 18
click at [1425, 69] on div "With pricing" at bounding box center [1403, 75] width 94 height 18
type textarea "x"
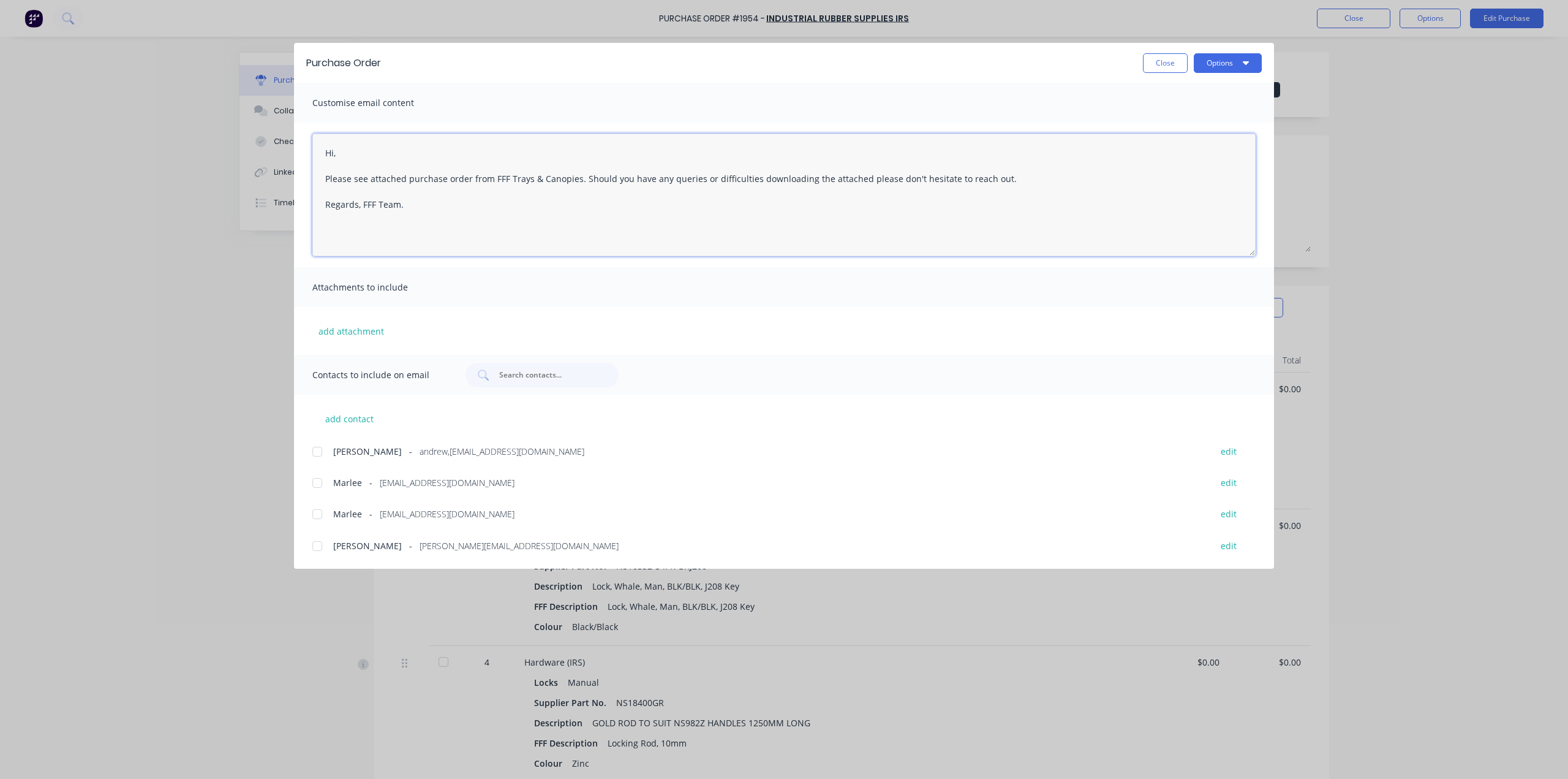
drag, startPoint x: 329, startPoint y: 162, endPoint x: 297, endPoint y: 170, distance: 33.0
click at [298, 170] on div "Hi, Please see attached purchase order from FFF Trays & Canopies. Should you ha…" at bounding box center [784, 195] width 980 height 145
click at [320, 485] on div at bounding box center [317, 482] width 25 height 25
type textarea "Good Evening, Please see attached purchase order from FFF Trays & Canopies. Sho…"
click at [1243, 58] on icon "button" at bounding box center [1246, 63] width 6 height 10
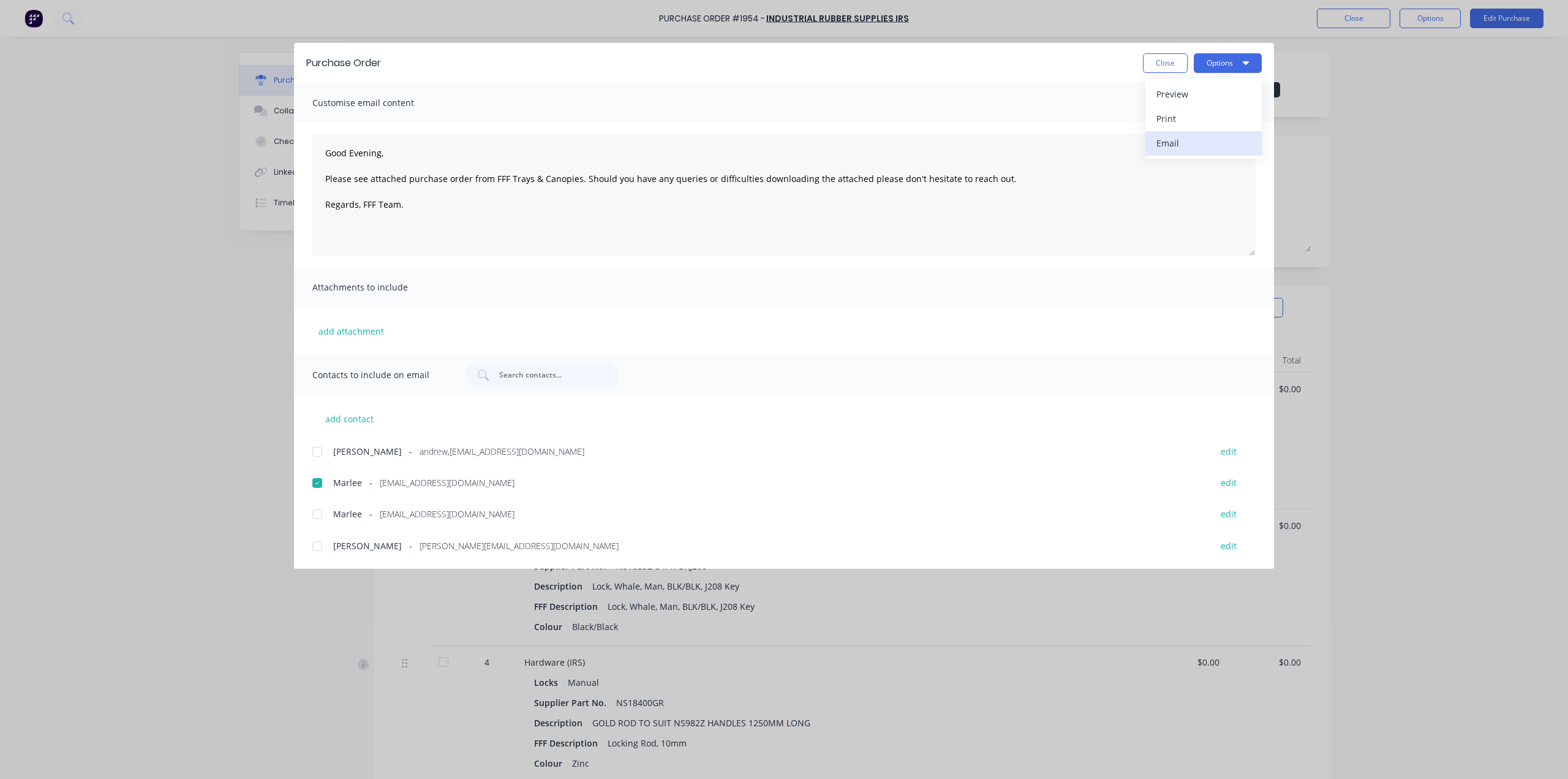
click at [1201, 144] on div "Email" at bounding box center [1204, 143] width 94 height 18
click at [1167, 65] on button "Close" at bounding box center [1165, 63] width 44 height 20
type textarea "x"
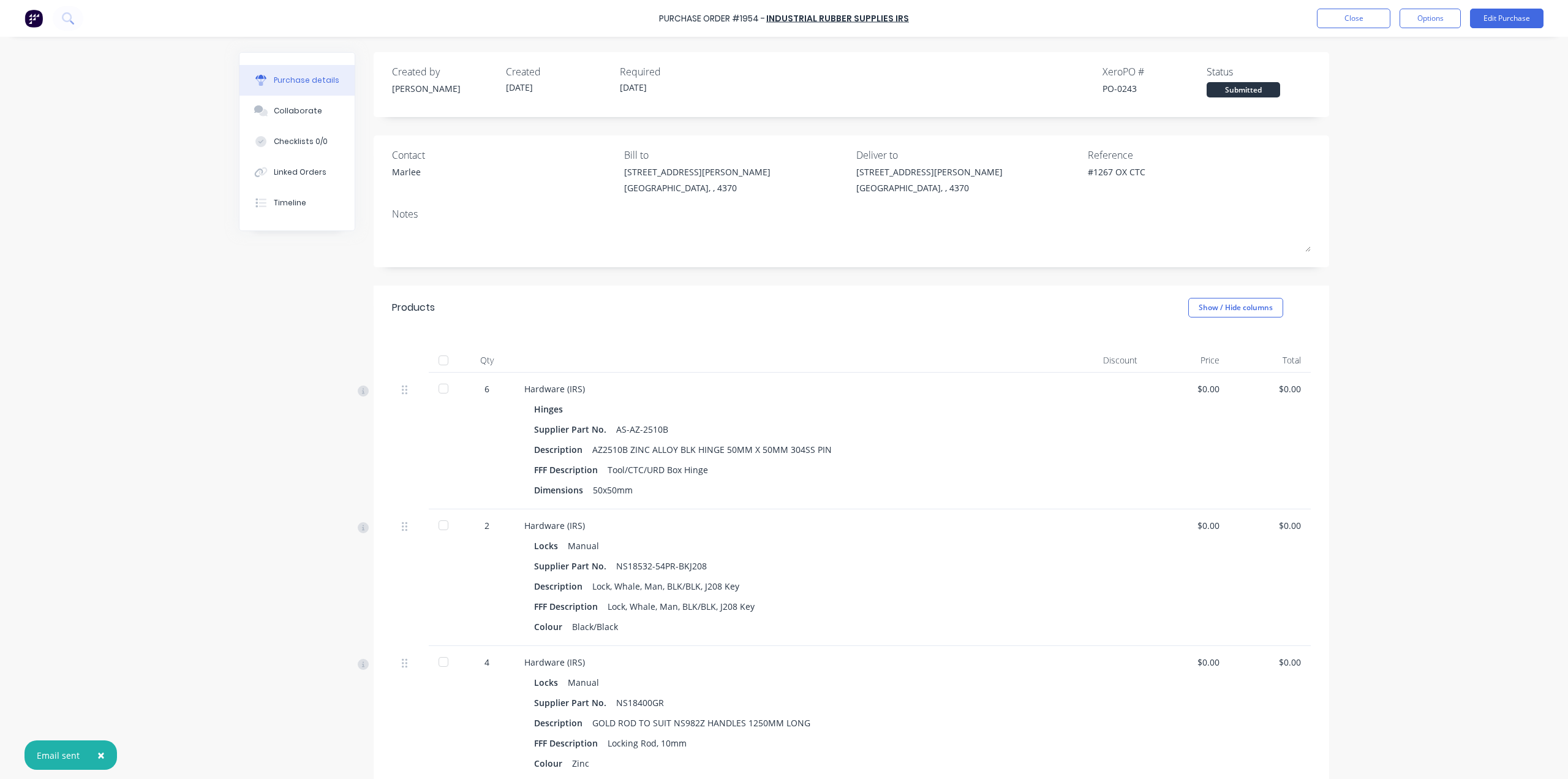
click at [816, 79] on div "Created by [PERSON_NAME] Created [DATE] Required [DATE] Xero PO # PO-0243 Statu…" at bounding box center [852, 81] width 919 height 33
click at [1300, 168] on div "#1267 OX CTC" at bounding box center [1199, 180] width 223 height 30
click at [1432, 19] on button "Options" at bounding box center [1430, 19] width 61 height 20
click at [1378, 19] on button "Close" at bounding box center [1354, 19] width 74 height 20
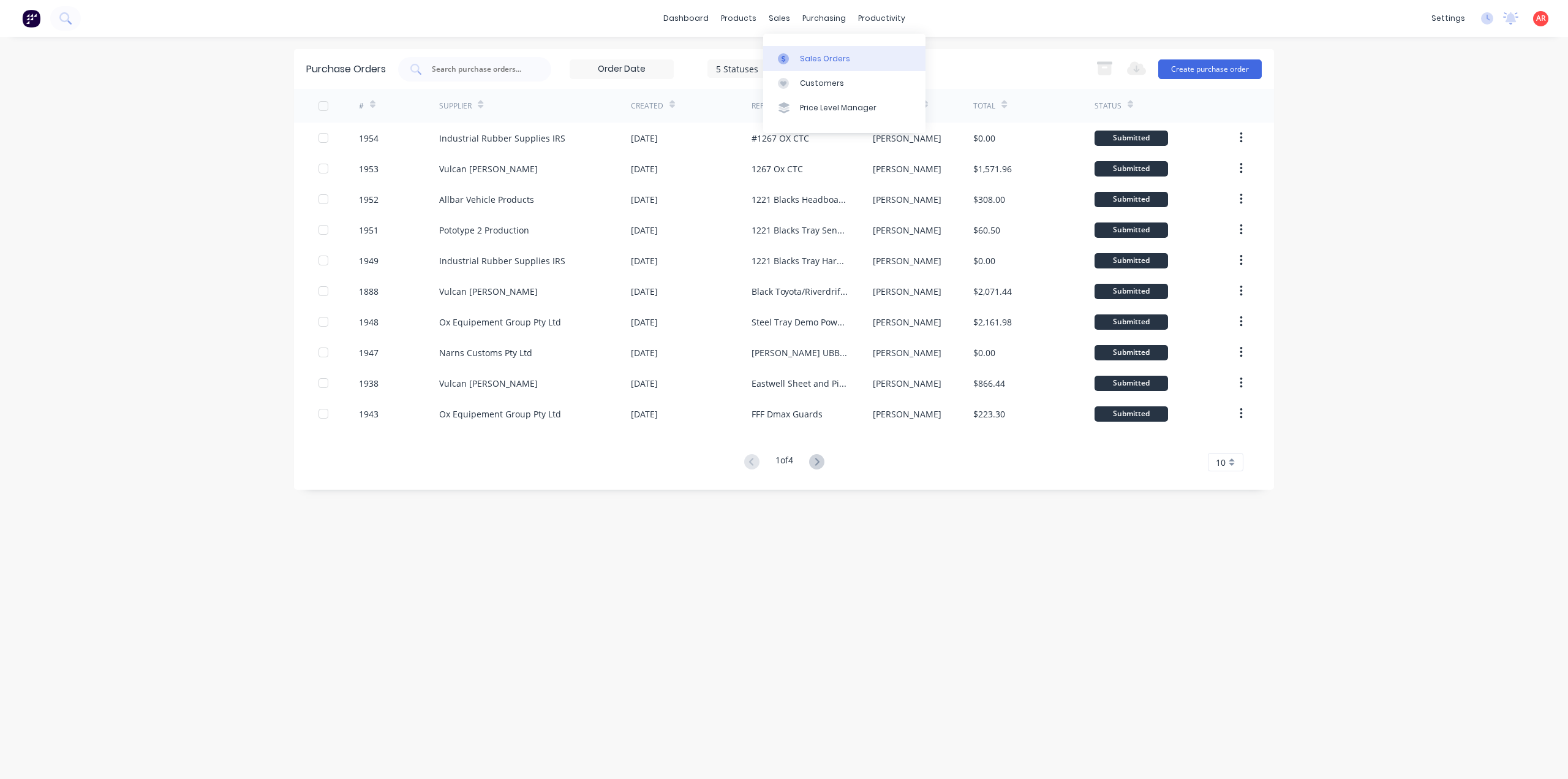
click at [804, 63] on div "Sales Orders" at bounding box center [824, 58] width 50 height 11
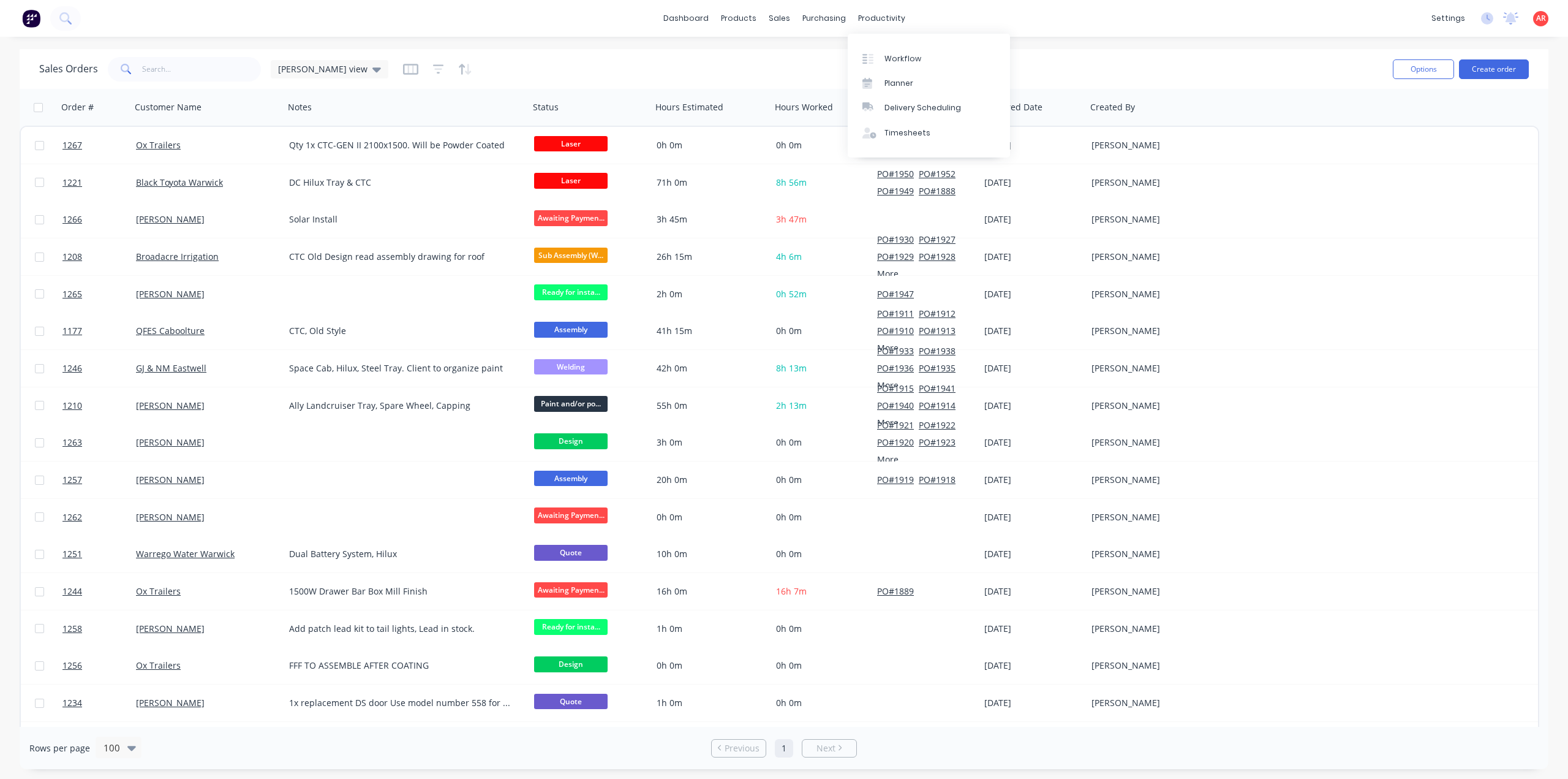
click at [881, 44] on div "Workflow Planner Delivery Scheduling Timesheets" at bounding box center [929, 95] width 162 height 124
click at [883, 53] on link "Workflow" at bounding box center [929, 58] width 162 height 25
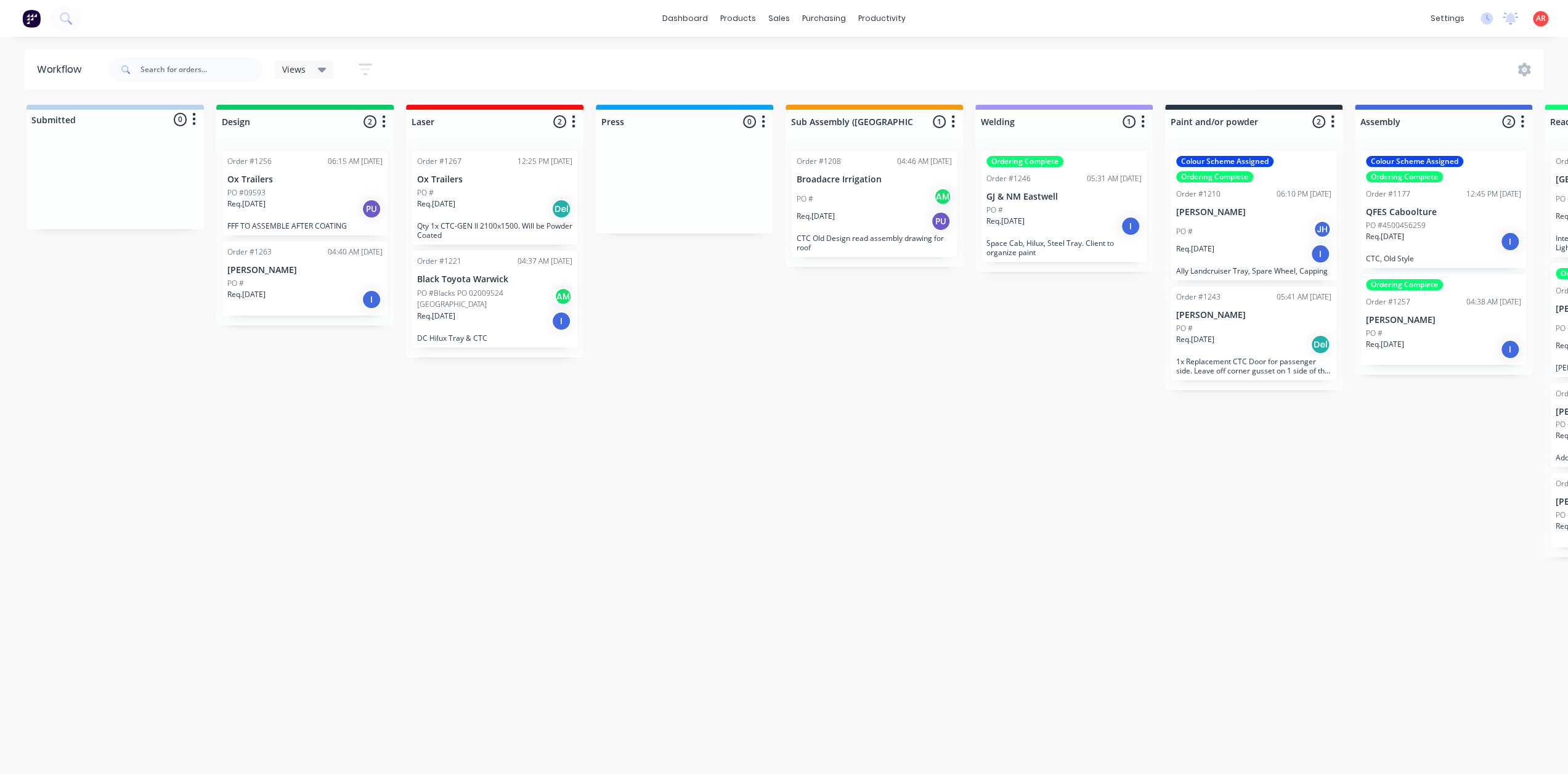
click at [502, 195] on div "PO #" at bounding box center [495, 192] width 155 height 11
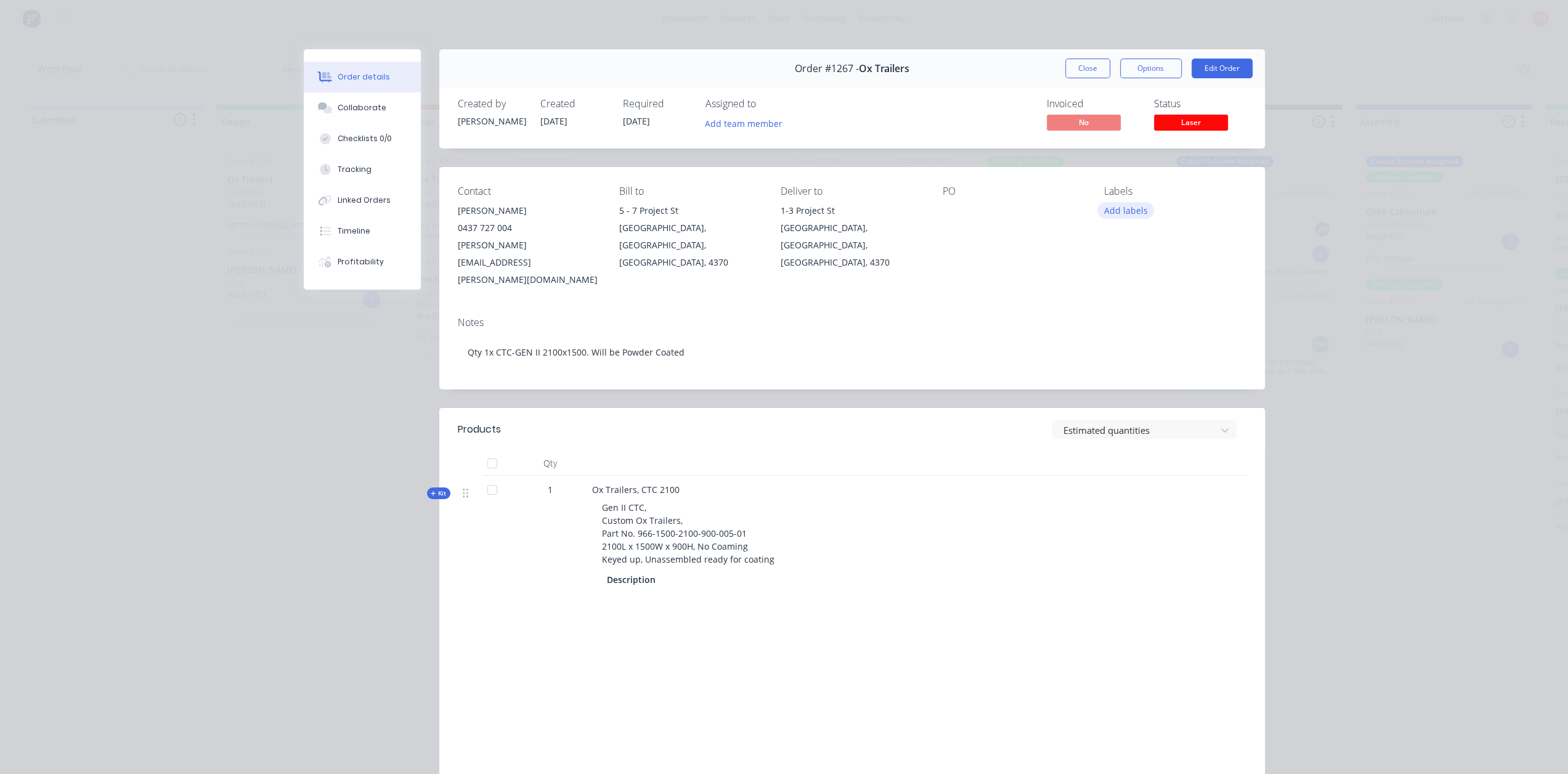
click at [1129, 204] on button "Add labels" at bounding box center [1125, 210] width 56 height 17
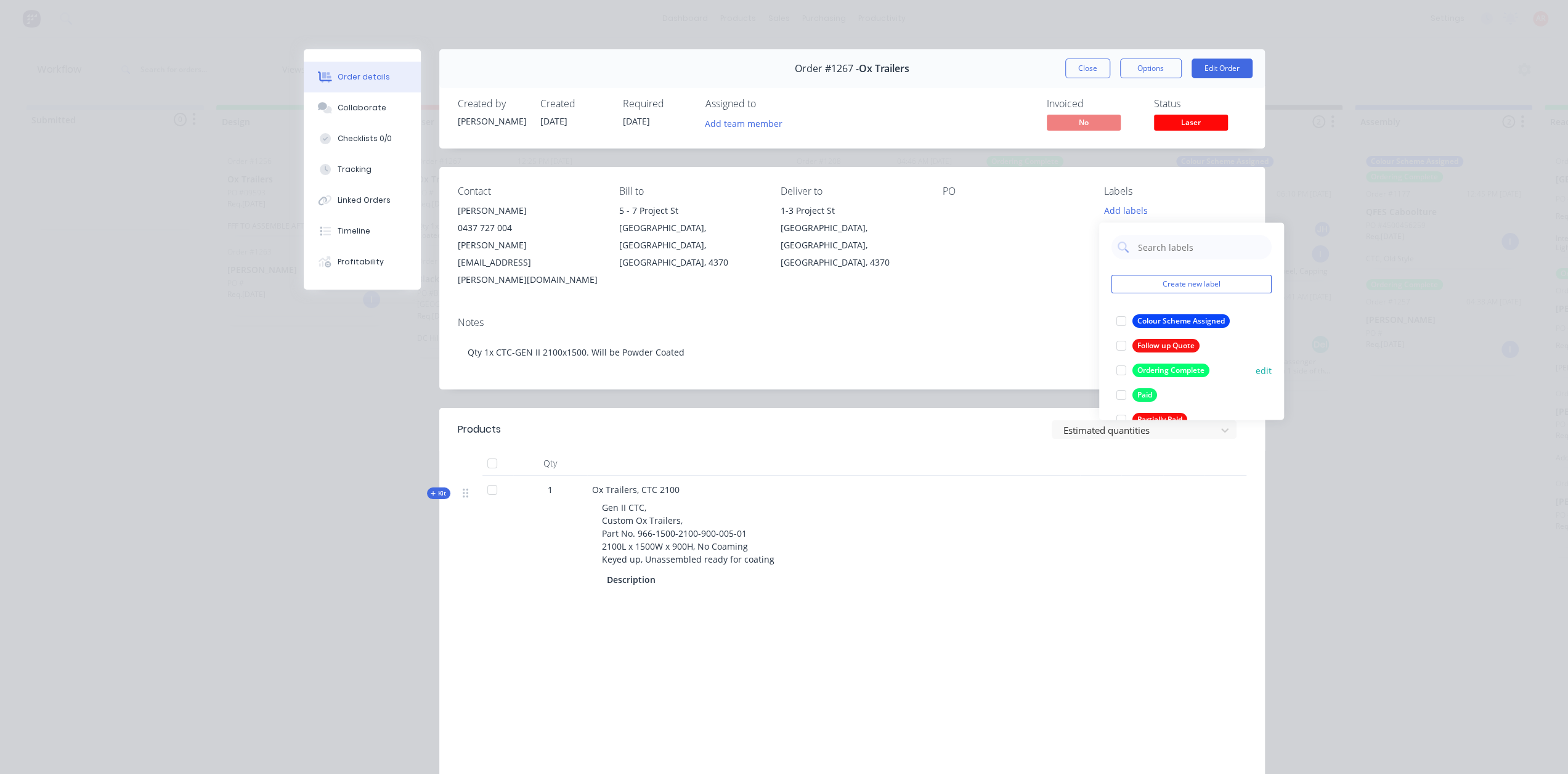
click at [1118, 369] on div at bounding box center [1121, 370] width 25 height 25
click at [1123, 338] on div at bounding box center [1121, 339] width 25 height 25
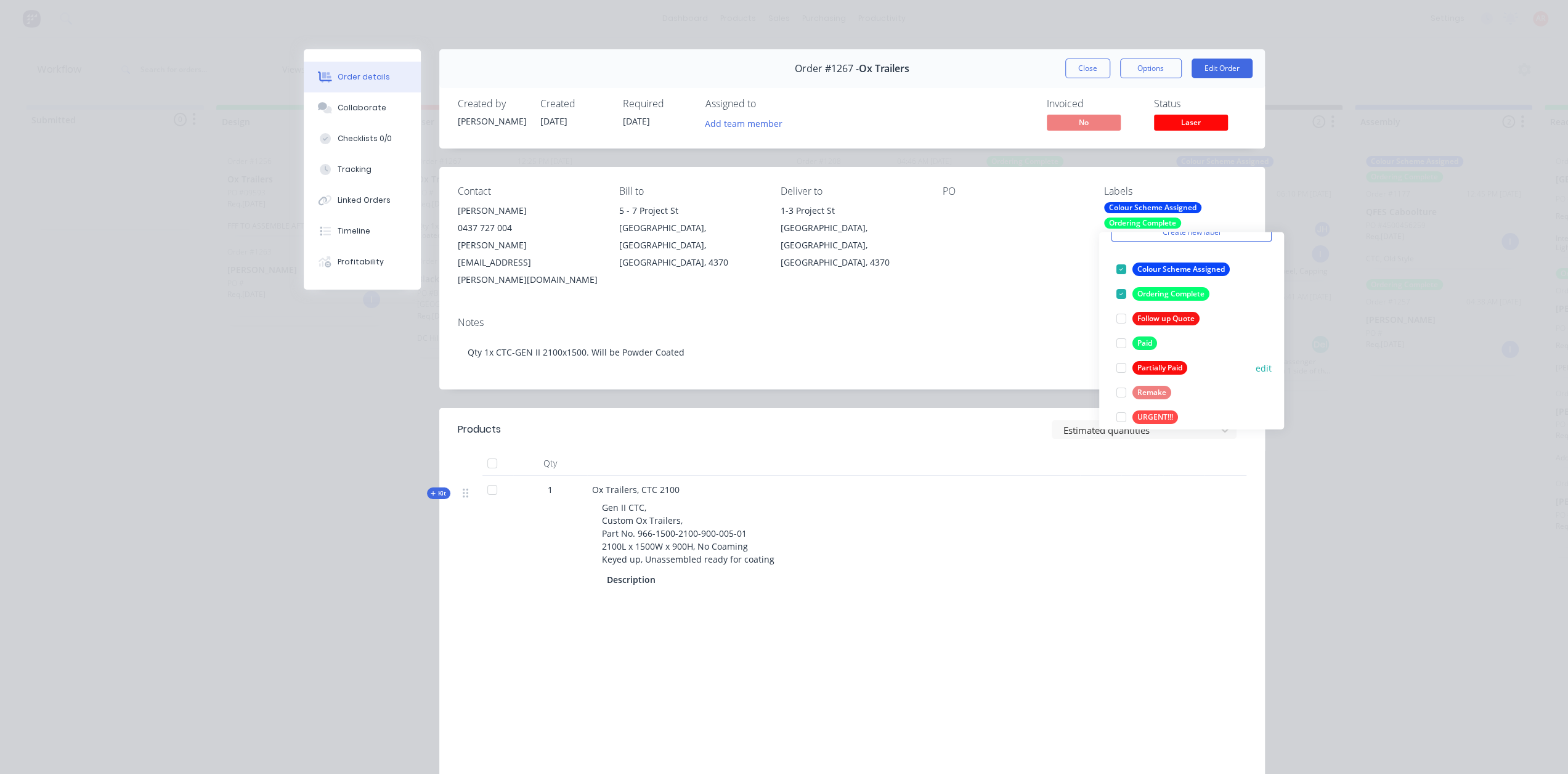
scroll to position [73, 0]
click at [1344, 395] on div "Order details Collaborate Checklists 0/0 Tracking Linked Orders Timeline Profit…" at bounding box center [784, 387] width 1568 height 774
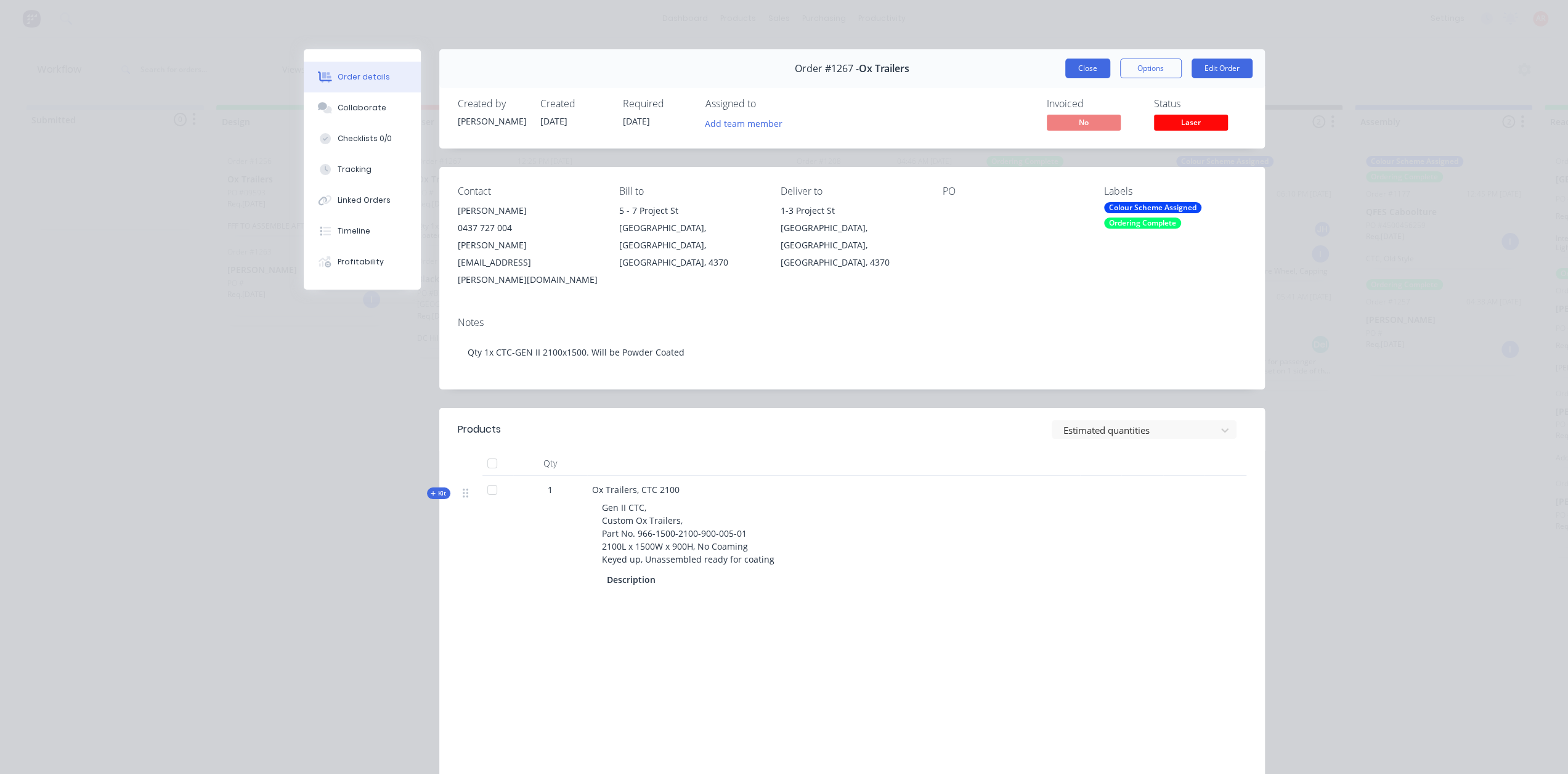
click at [1076, 61] on button "Close" at bounding box center [1087, 68] width 45 height 20
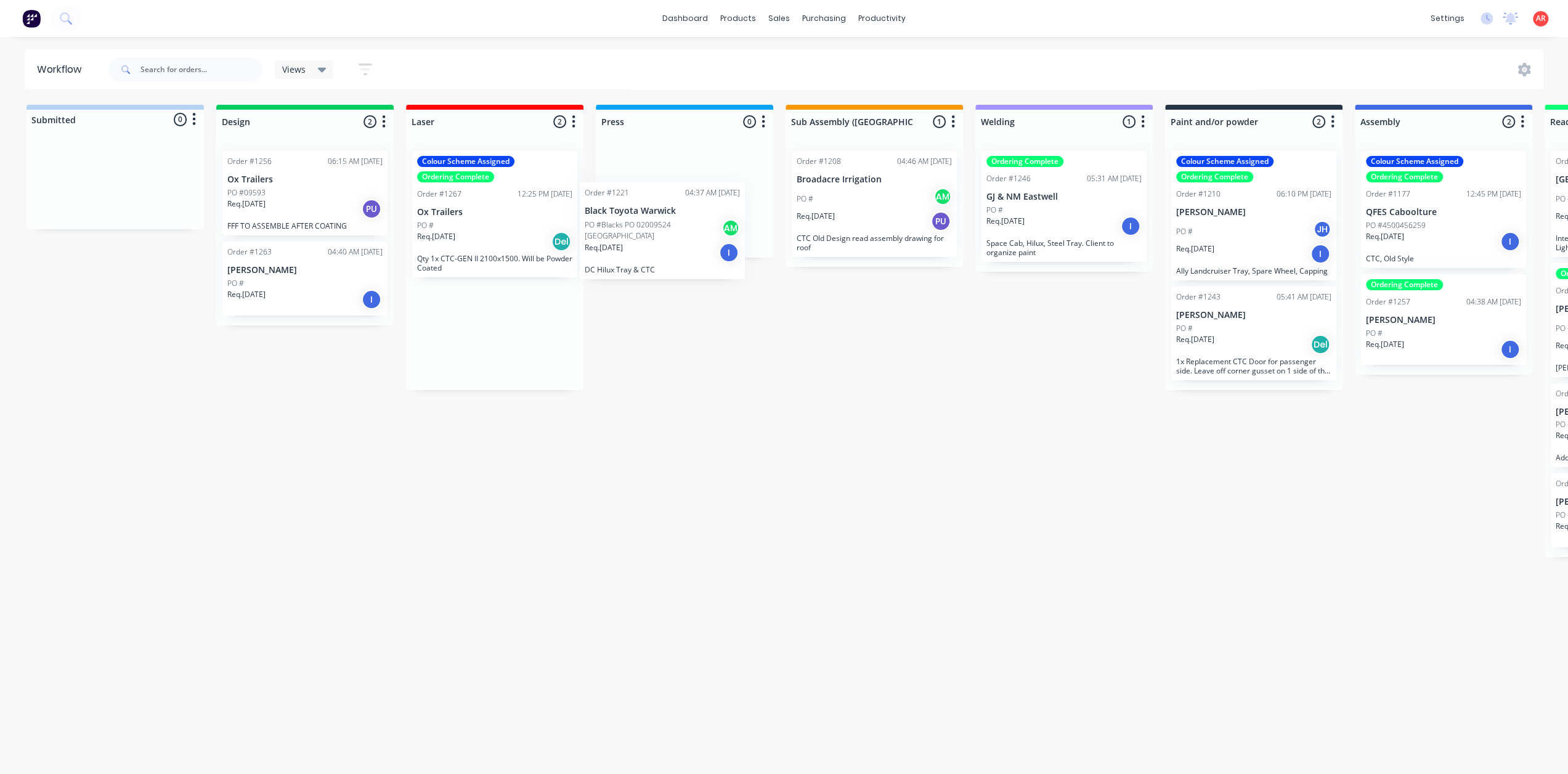
drag, startPoint x: 473, startPoint y: 342, endPoint x: 643, endPoint y: 203, distance: 219.6
click at [643, 203] on div "Submitted 0 Status colour #B7D3F3 hex #B7D3F3 Save Cancel Summaries Total order…" at bounding box center [1197, 435] width 2412 height 662
